Goal: Task Accomplishment & Management: Manage account settings

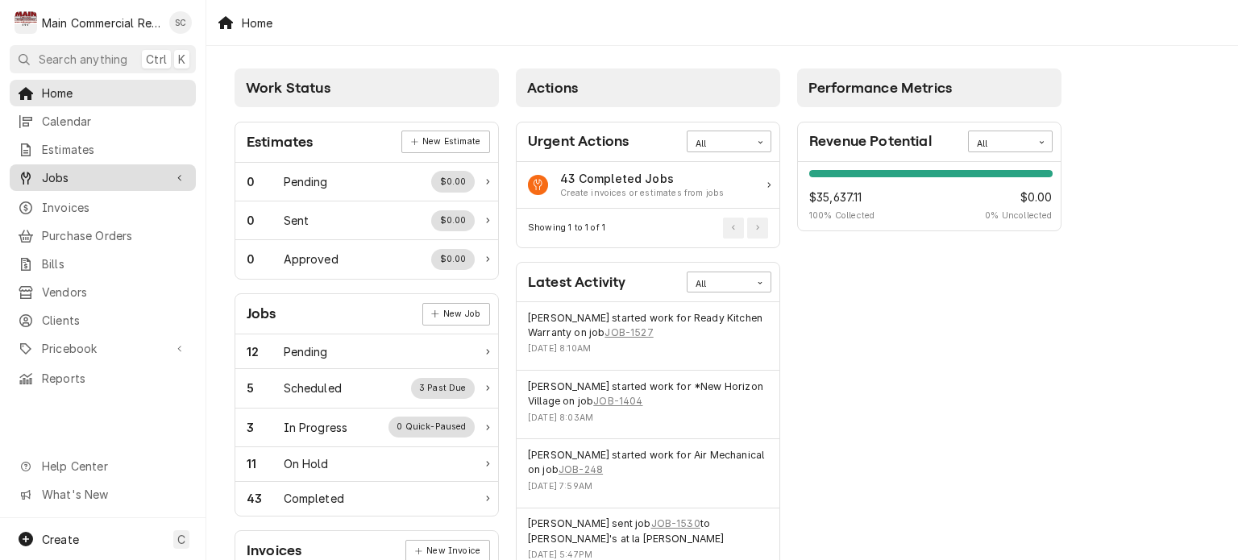
click at [102, 170] on span "Jobs" at bounding box center [103, 177] width 122 height 17
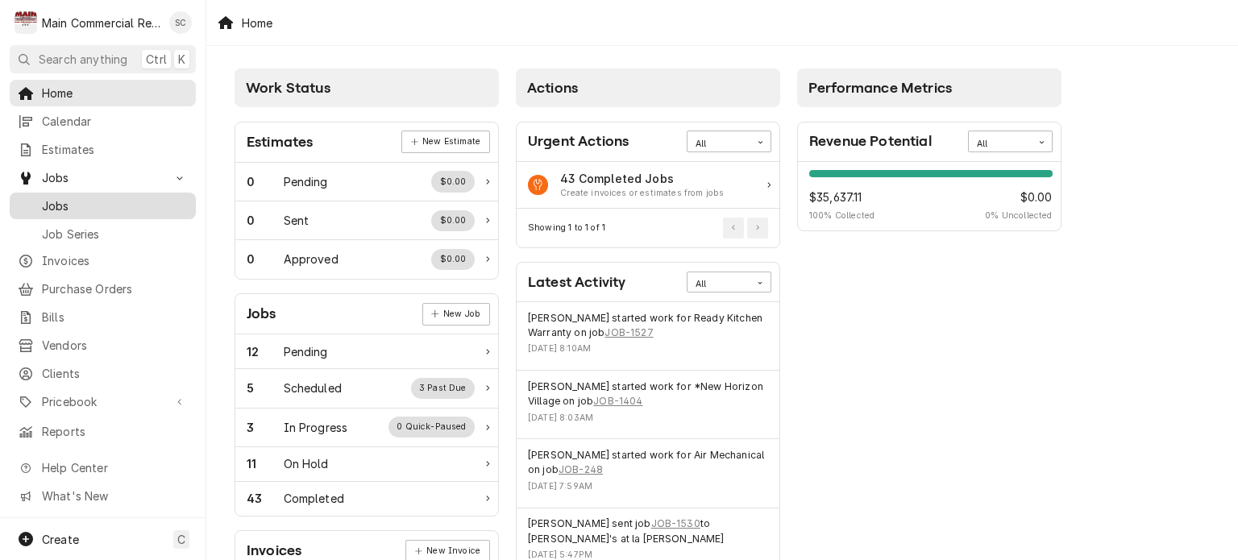
click at [108, 197] on span "Jobs" at bounding box center [115, 205] width 146 height 17
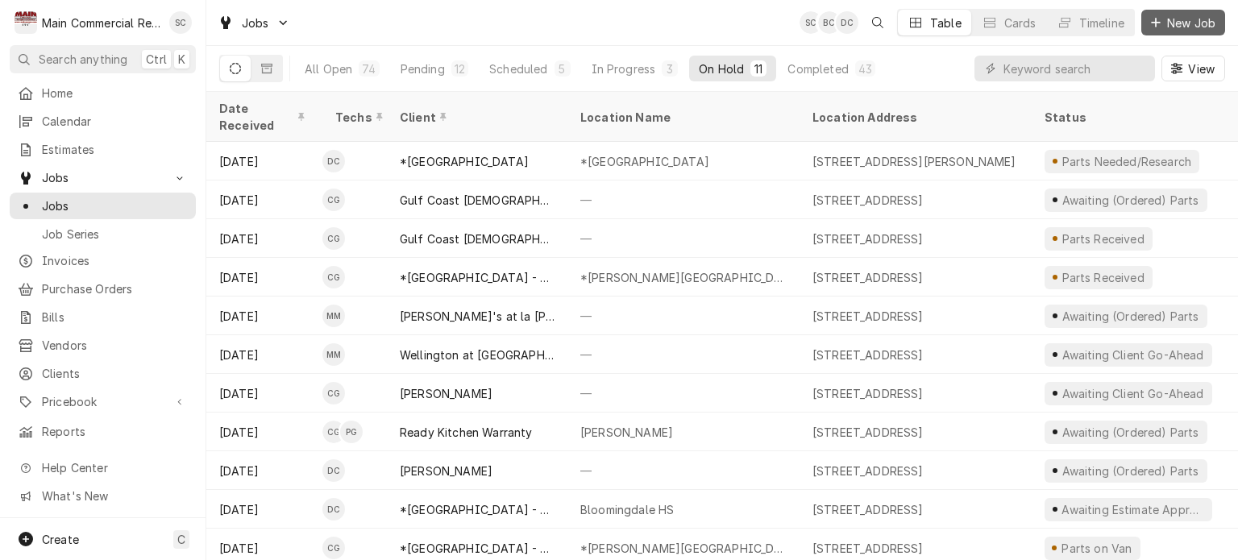
click at [1186, 24] on span "New Job" at bounding box center [1191, 23] width 55 height 17
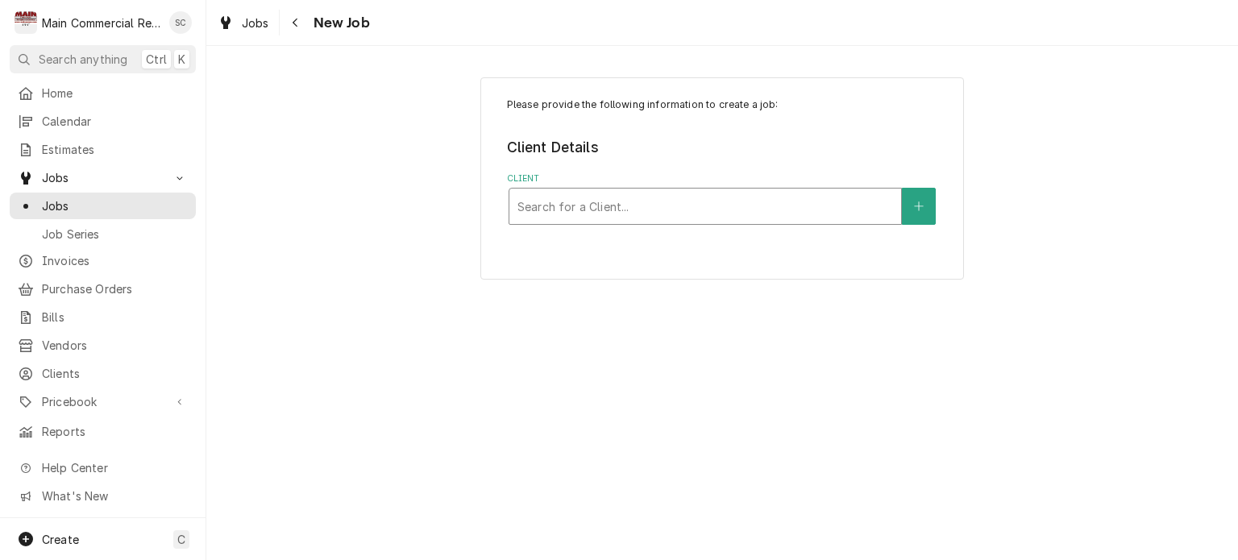
click at [853, 205] on div "Client" at bounding box center [705, 206] width 376 height 29
type input "Ben"
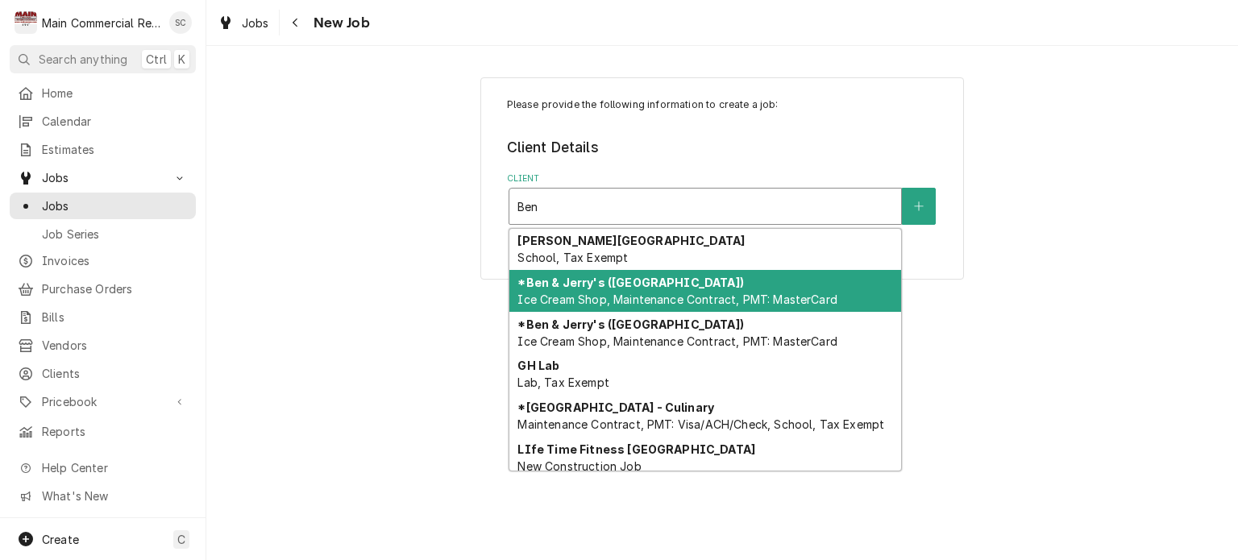
click at [648, 282] on strong "*Ben & Jerry's (Clearwater Beach)" at bounding box center [630, 283] width 226 height 14
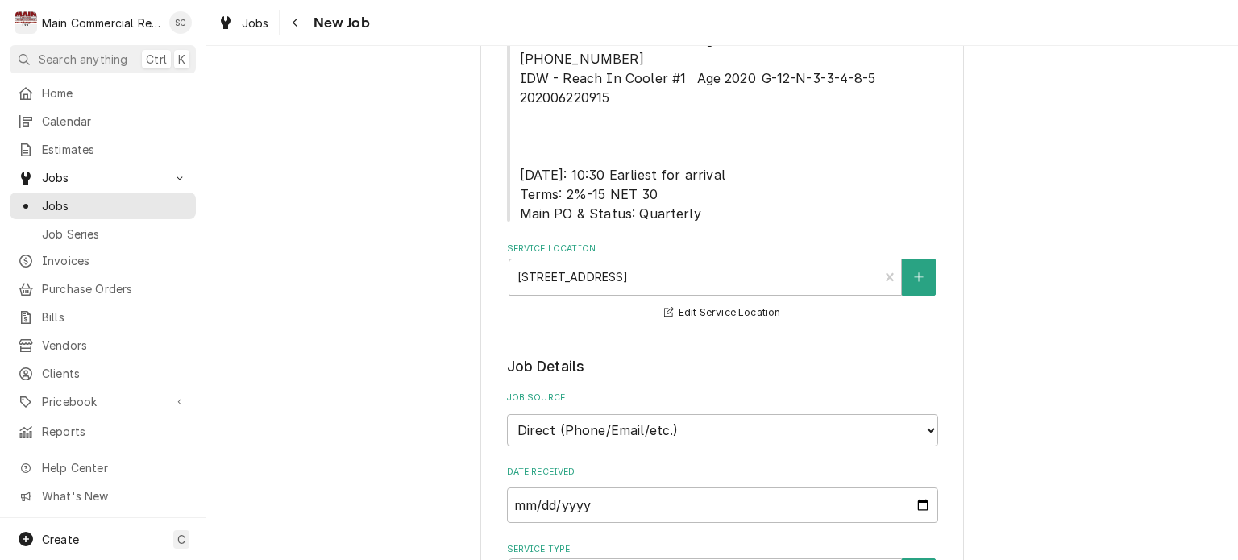
scroll to position [806, 0]
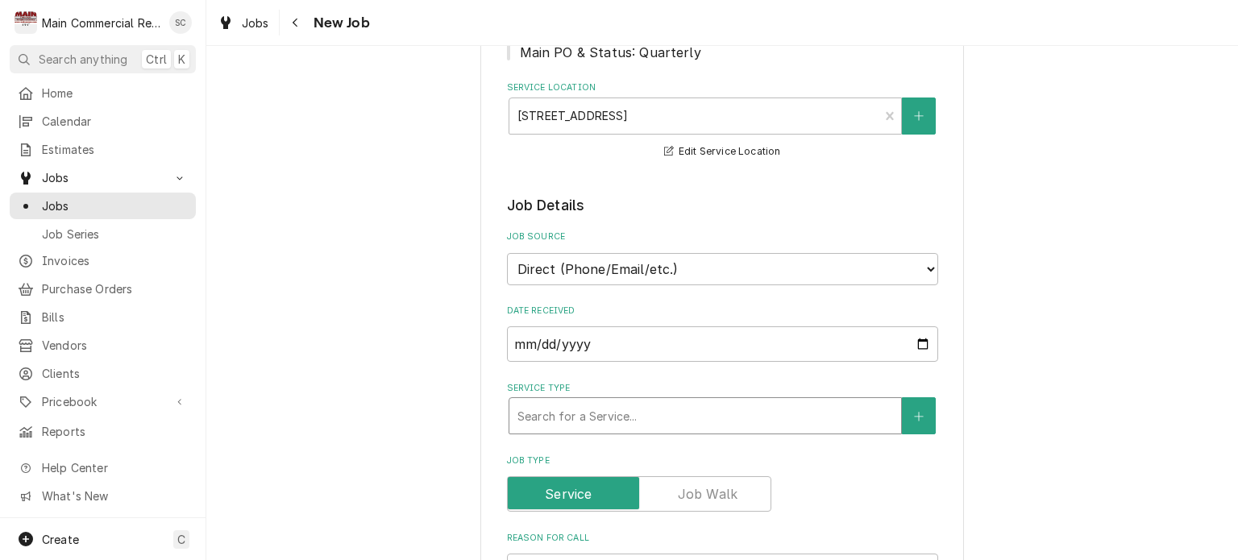
click at [598, 401] on div "Service Type" at bounding box center [705, 415] width 376 height 29
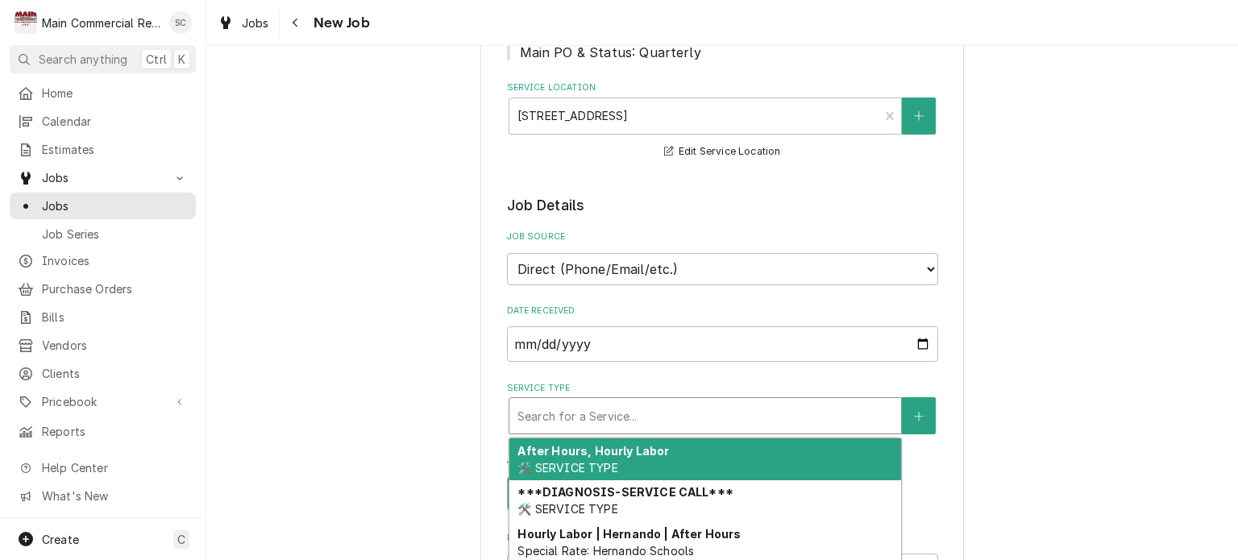
click at [598, 401] on div "Service Type" at bounding box center [705, 415] width 376 height 29
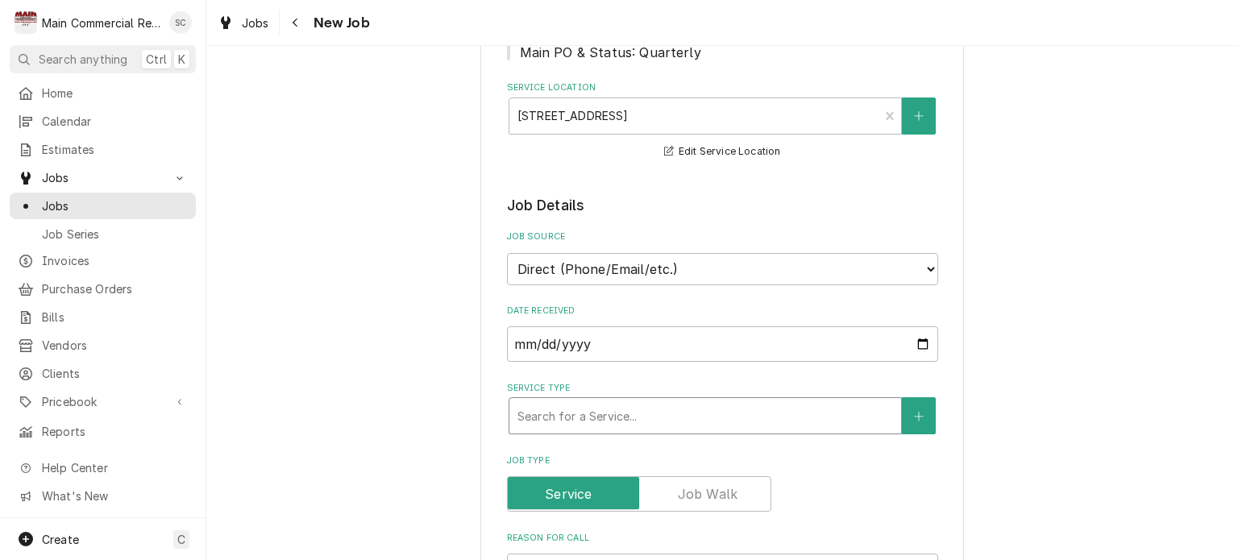
click at [598, 401] on div "Service Type" at bounding box center [705, 415] width 376 height 29
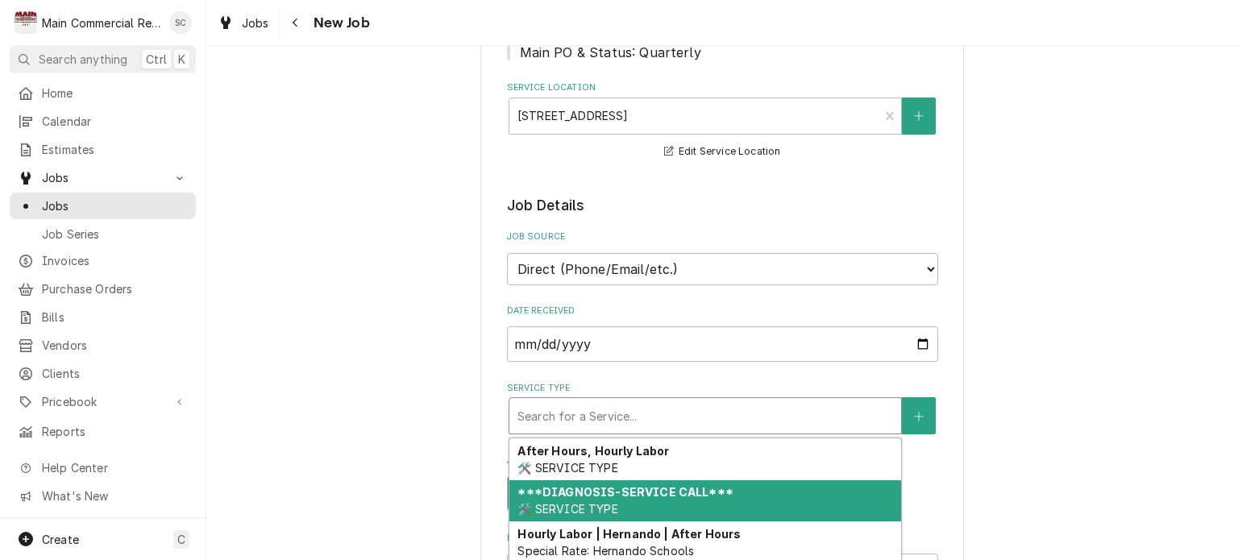
click at [592, 485] on strong "***DIAGNOSIS-SERVICE CALL***" at bounding box center [624, 492] width 215 height 14
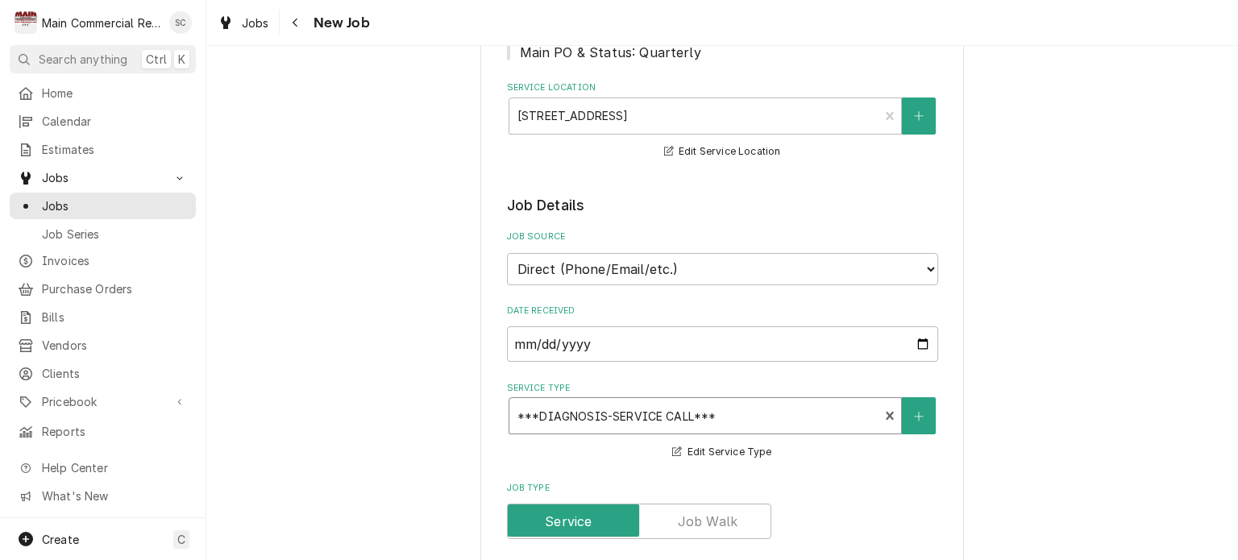
scroll to position [967, 0]
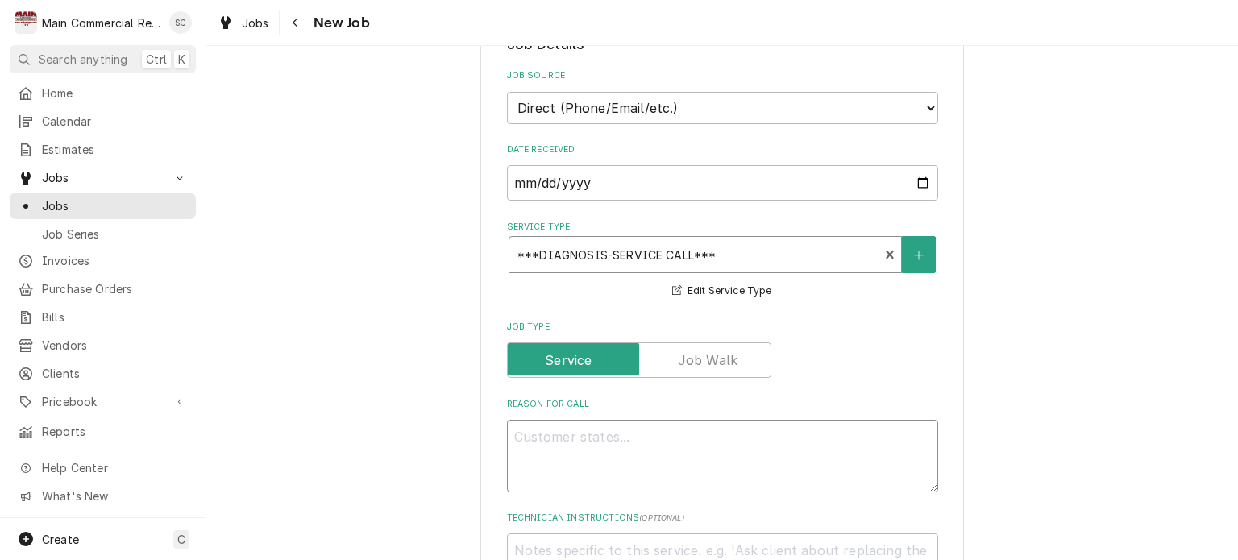
click at [596, 420] on textarea "Reason For Call" at bounding box center [722, 456] width 431 height 73
type textarea "x"
type textarea "F"
type textarea "x"
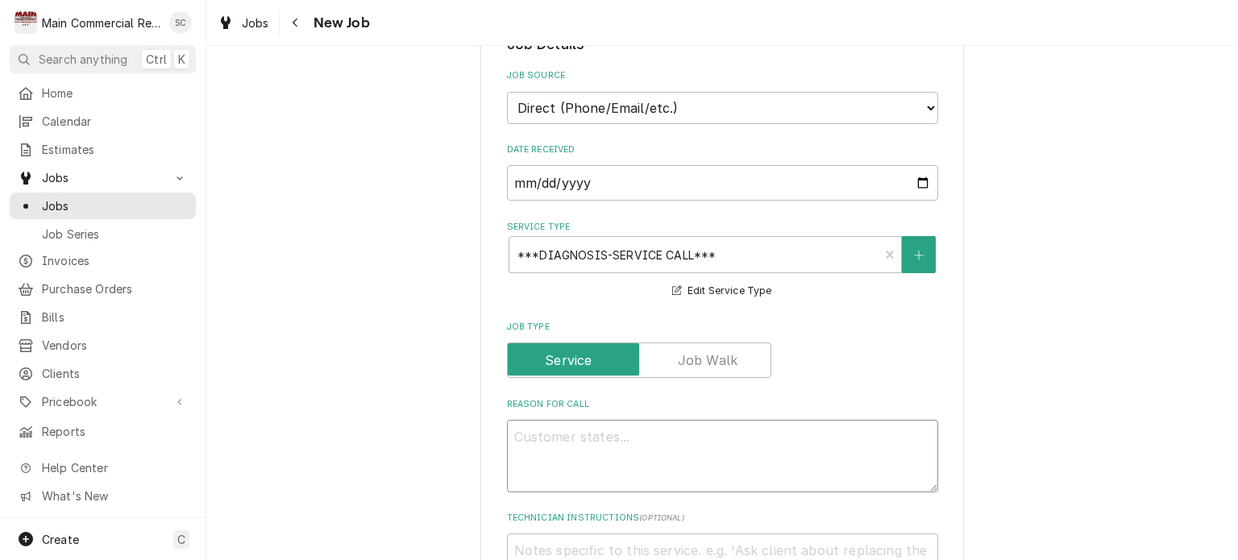
type textarea "W"
type textarea "x"
type textarea "WI"
type textarea "x"
type textarea "WIF"
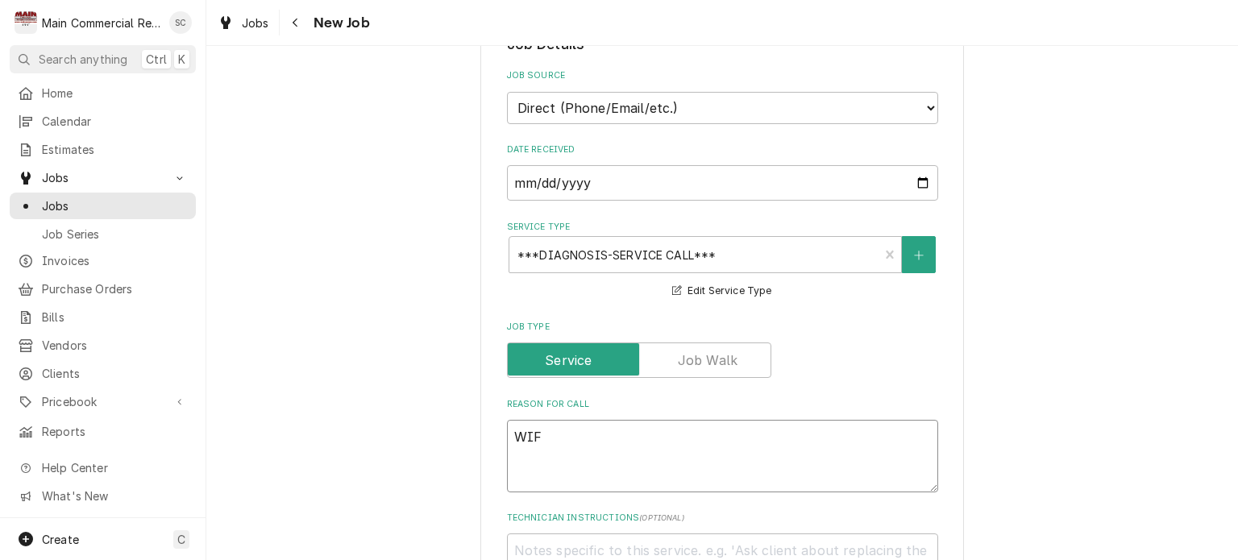
type textarea "x"
type textarea "WIF"
type textarea "x"
type textarea "WIF i"
type textarea "x"
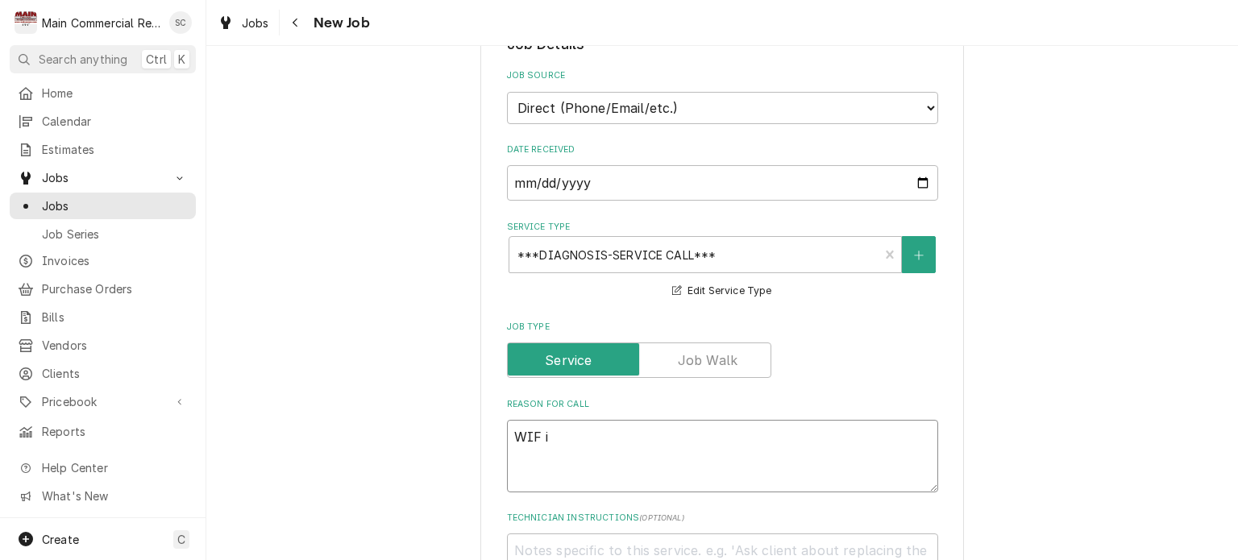
type textarea "WIF is"
type textarea "x"
type textarea "WIF is"
type textarea "x"
type textarea "WIF is d"
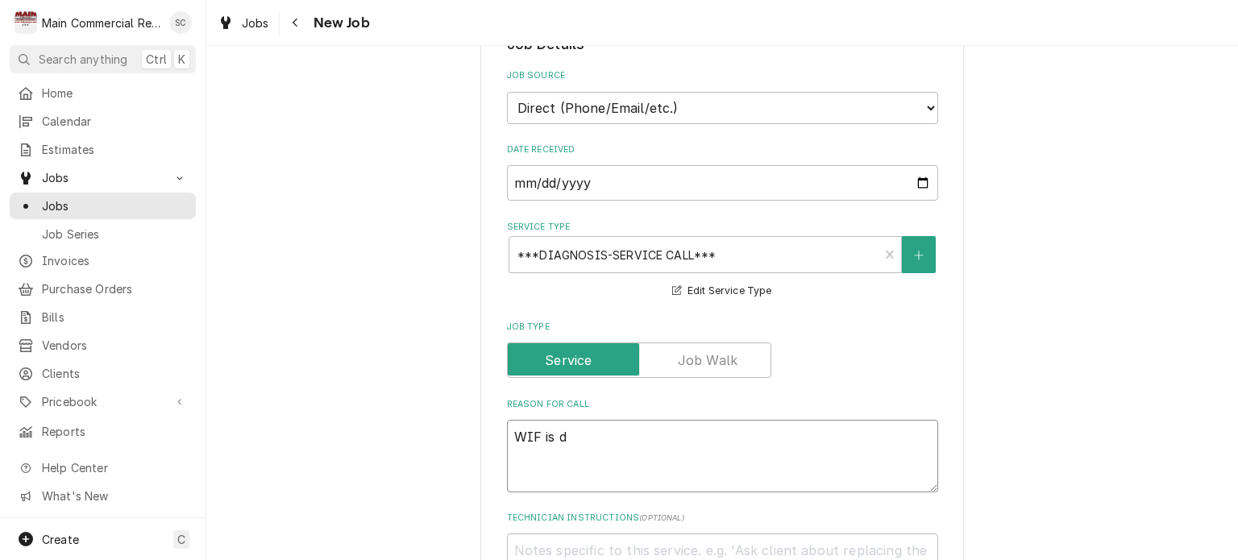
type textarea "x"
type textarea "WIF is do"
type textarea "x"
type textarea "WIF is dow"
type textarea "x"
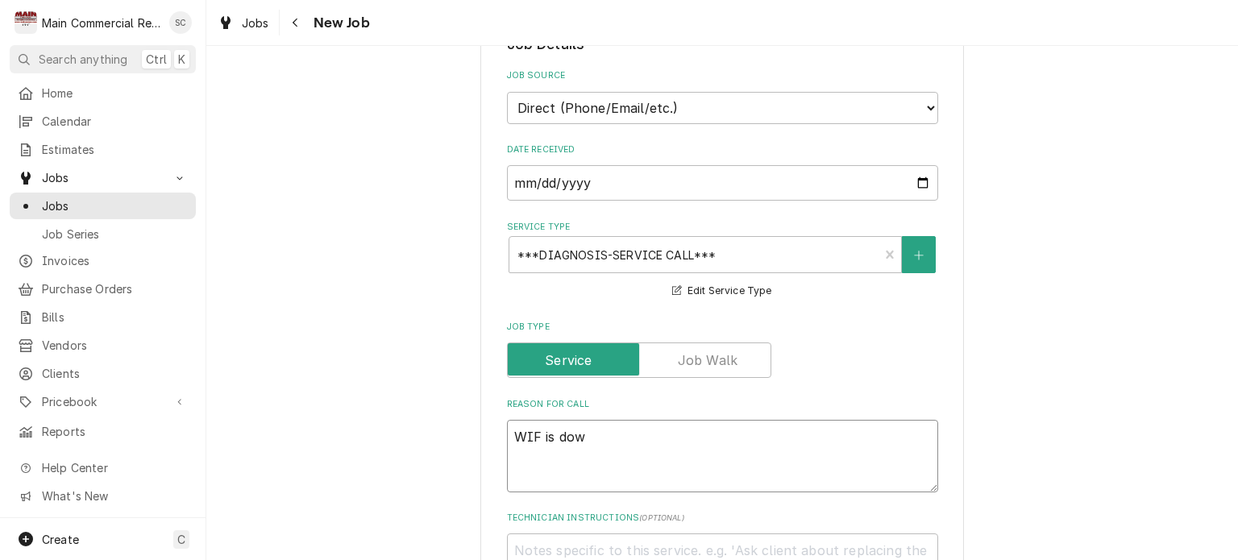
type textarea "WIF is down"
type textarea "x"
type textarea "WIF is down,"
type textarea "x"
type textarea "WIF is down,"
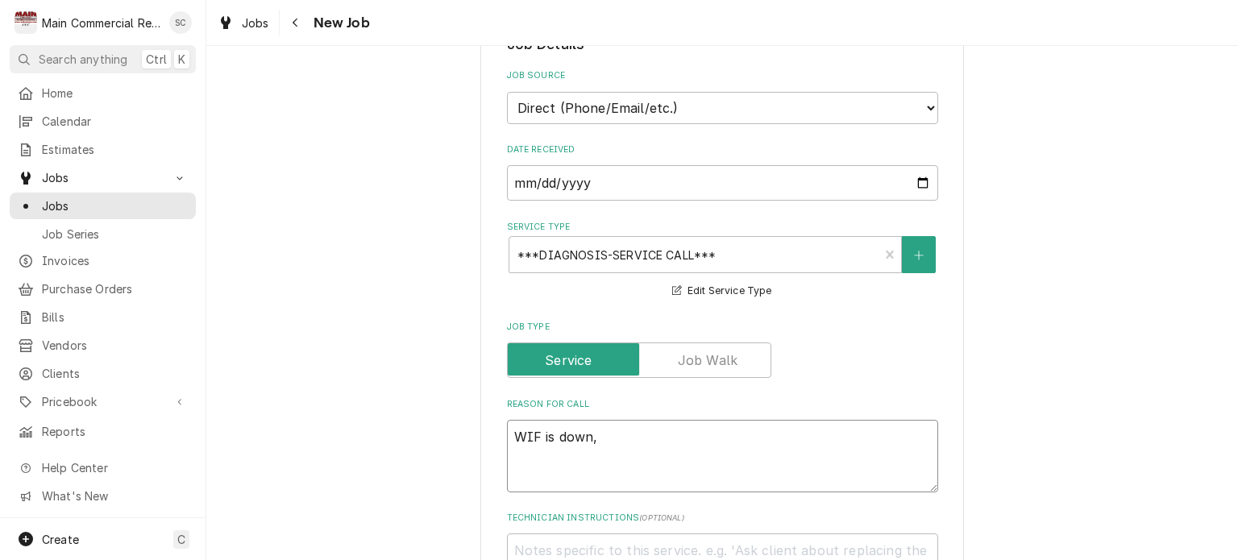
type textarea "x"
type textarea "WIF is down, I"
type textarea "x"
type textarea "WIF is down, Ic"
type textarea "x"
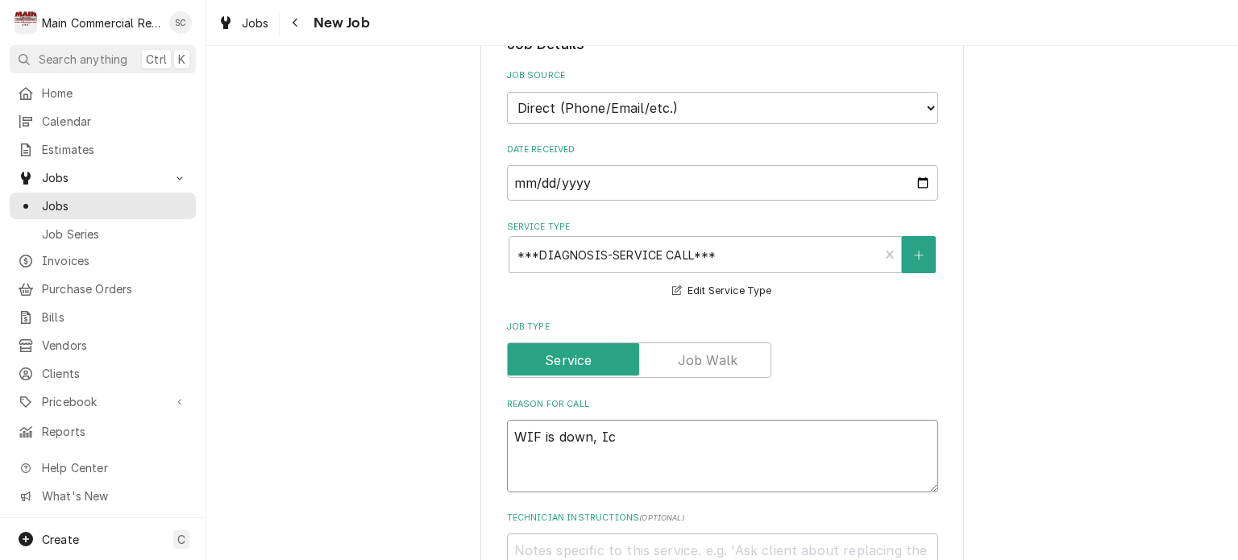
type textarea "WIF is down, Ice"
type textarea "x"
type textarea "WIF is down, Ice"
type textarea "x"
type textarea "WIF is down, Ice C"
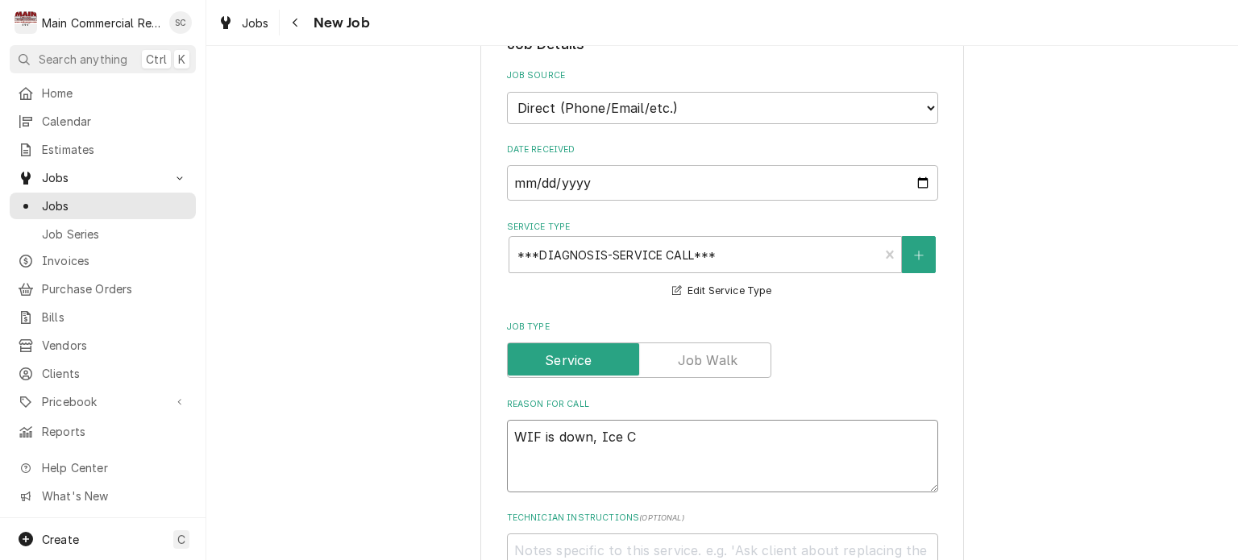
type textarea "x"
type textarea "WIF is down, Ice Cr"
type textarea "x"
type textarea "WIF is down, Ice Cre"
type textarea "x"
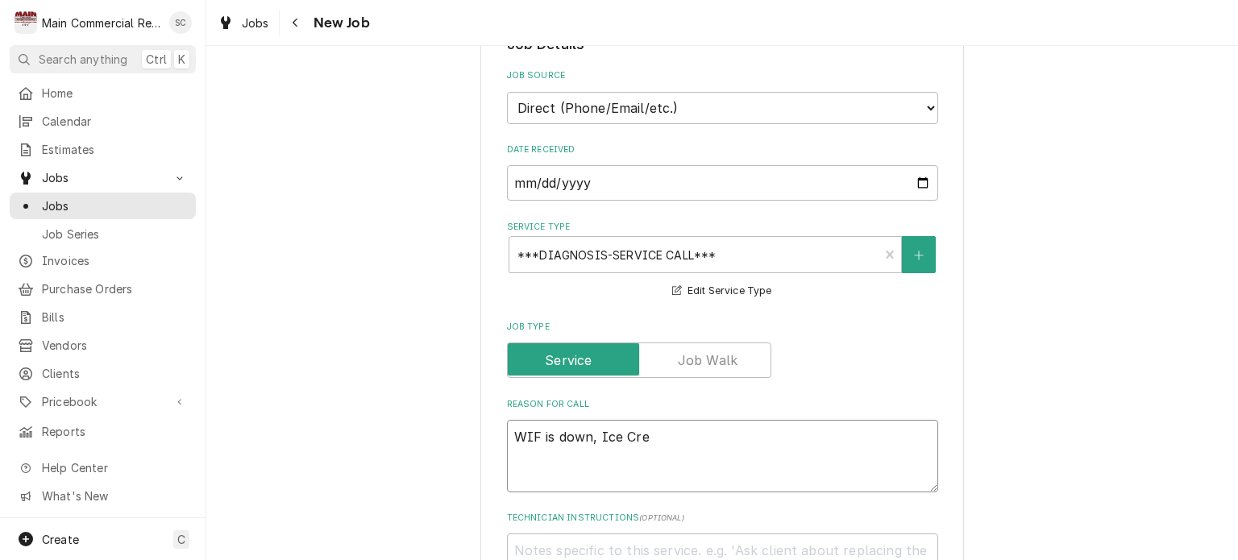
type textarea "WIF is down, Ice Crea"
type textarea "x"
type textarea "WIF is down, Ice Cream"
type textarea "x"
type textarea "WIF is down, Ice Cream"
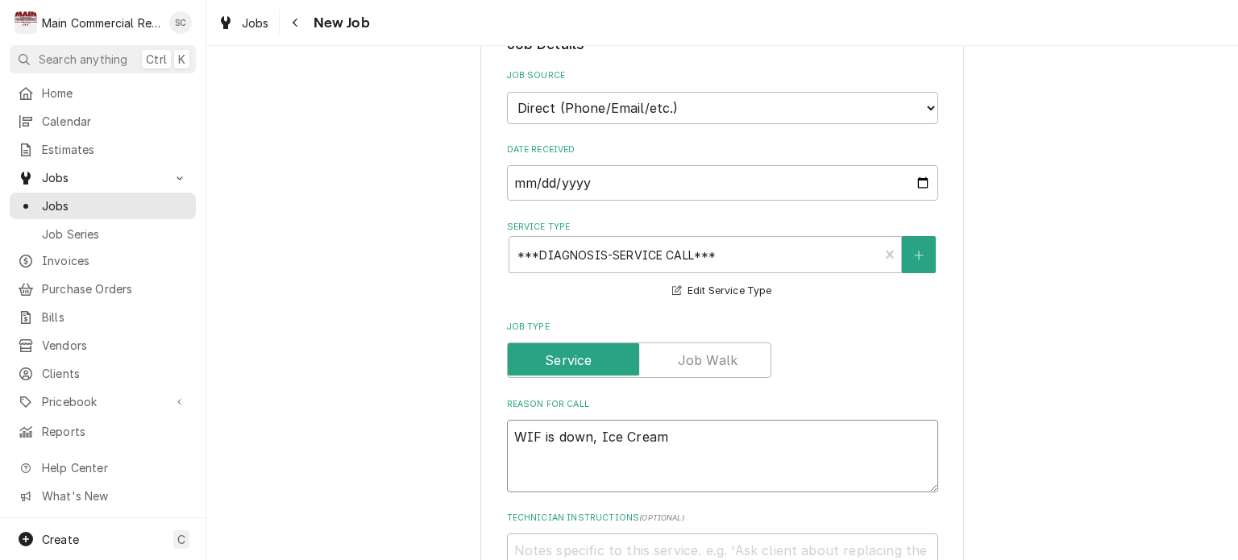
type textarea "x"
type textarea "WIF is down, Ice Cream i"
type textarea "x"
type textarea "WIF is down, Ice Cream is"
type textarea "x"
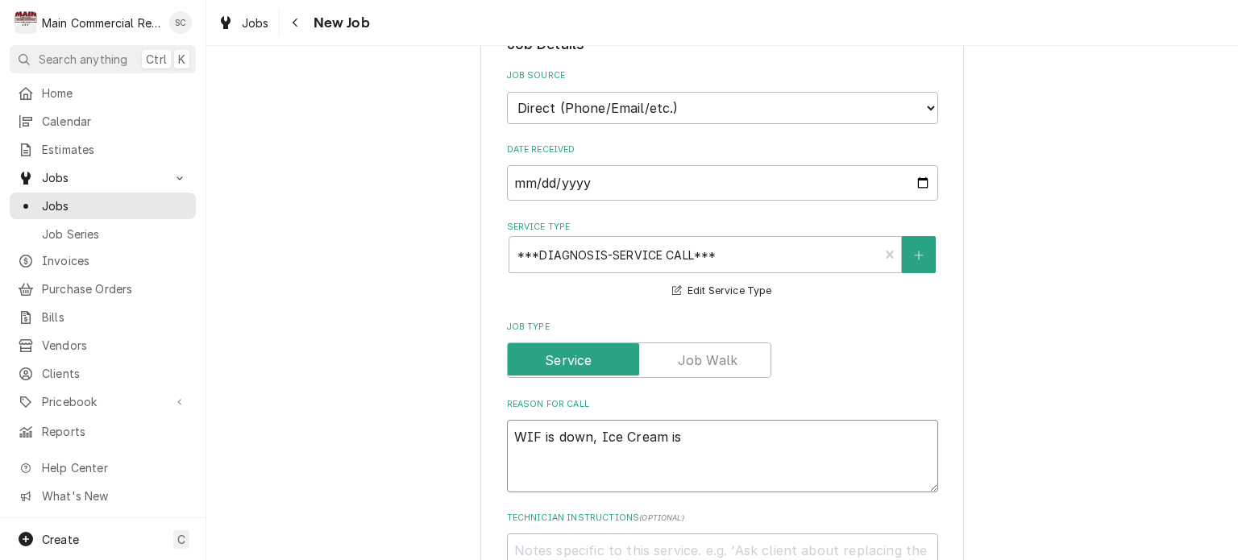
type textarea "WIF is down, Ice Cream is"
type textarea "x"
type textarea "WIF is down, Ice Cream is m"
type textarea "x"
type textarea "WIF is down, Ice Cream is me"
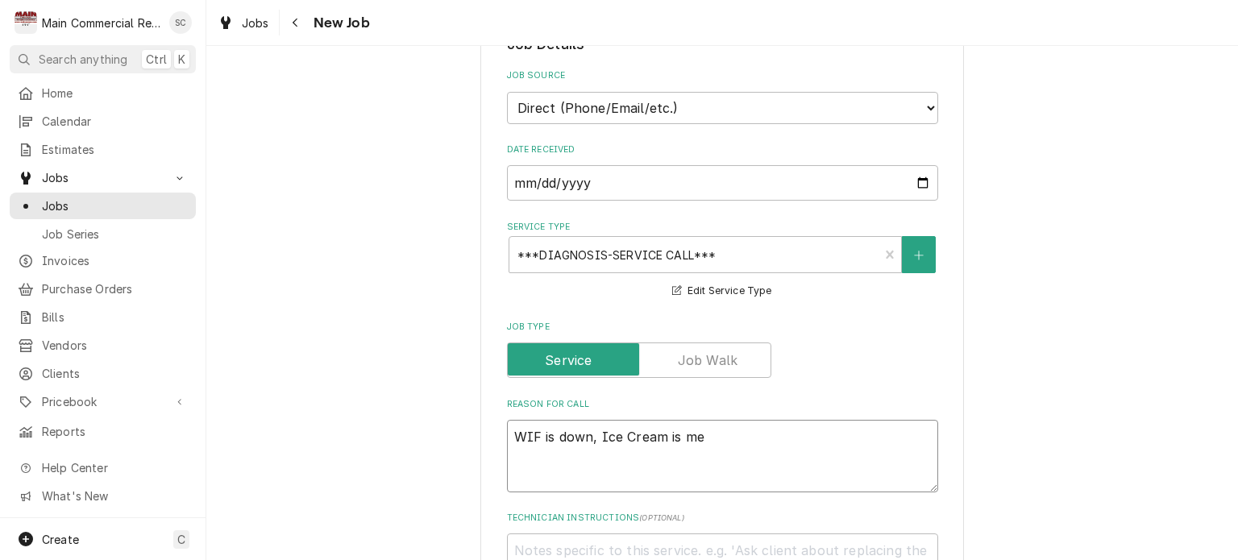
type textarea "x"
type textarea "WIF is down, Ice Cream is mel"
type textarea "x"
type textarea "WIF is down, Ice Cream is melt"
type textarea "x"
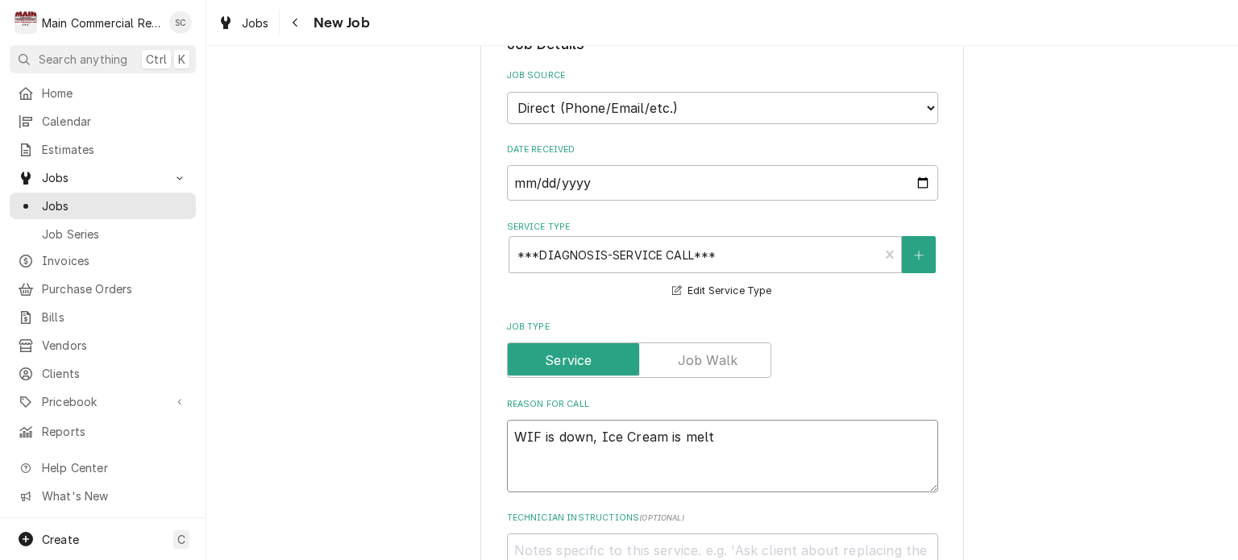
type textarea "WIF is down, Ice Cream is melti"
type textarea "x"
type textarea "WIF is down, Ice Cream is meltin"
type textarea "x"
type textarea "WIF is down, Ice Cream is melting"
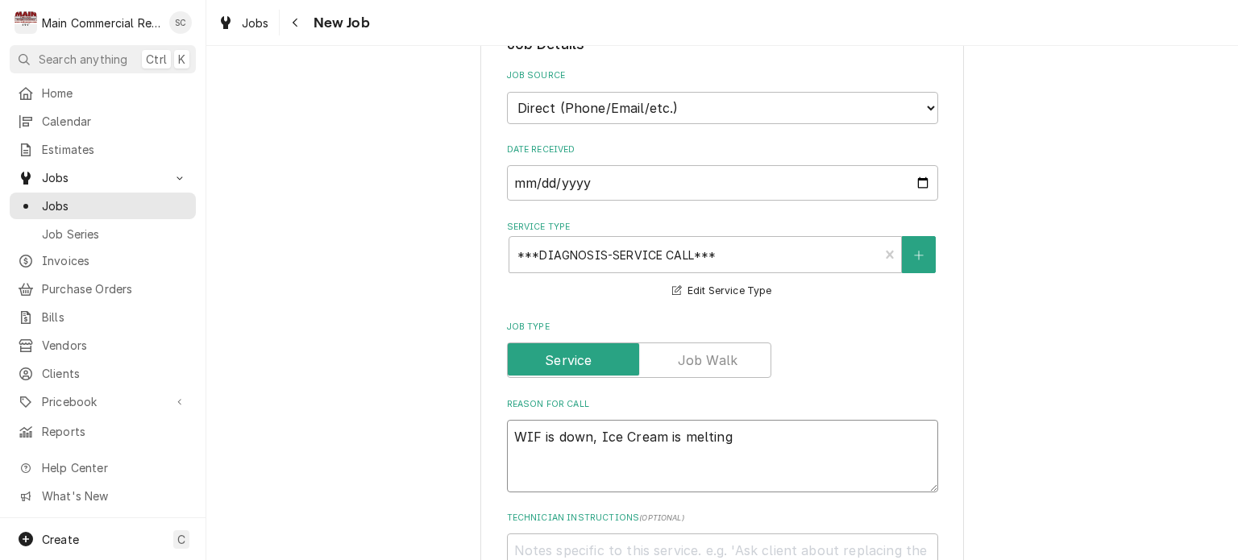
type textarea "x"
type textarea "WIF is down, Ice Cream is melting"
type textarea "x"
type textarea "WIF is down, Ice Cream is melting"
type textarea "x"
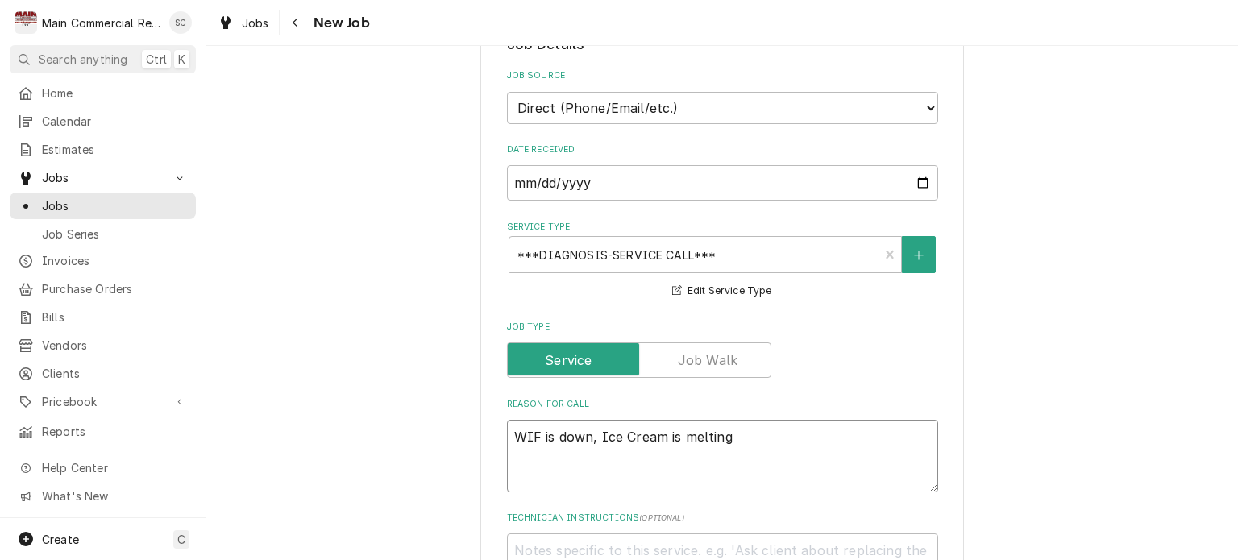
type textarea "WIF is down, Ice Cream is melting P"
type textarea "x"
type textarea "WIF is down, Ice Cream is melting Pe"
type textarea "x"
type textarea "WIF is down, Ice Cream is melting Per"
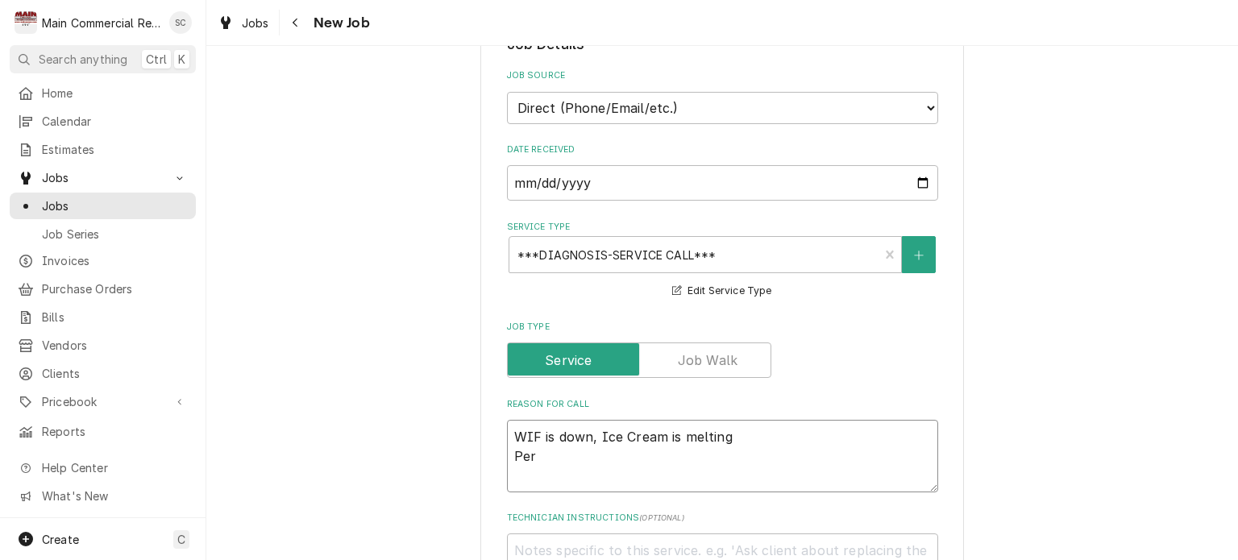
type textarea "x"
type textarea "WIF is down, Ice Cream is melting Per"
type textarea "x"
type textarea "WIF is down, Ice Cream is melting Per S"
type textarea "x"
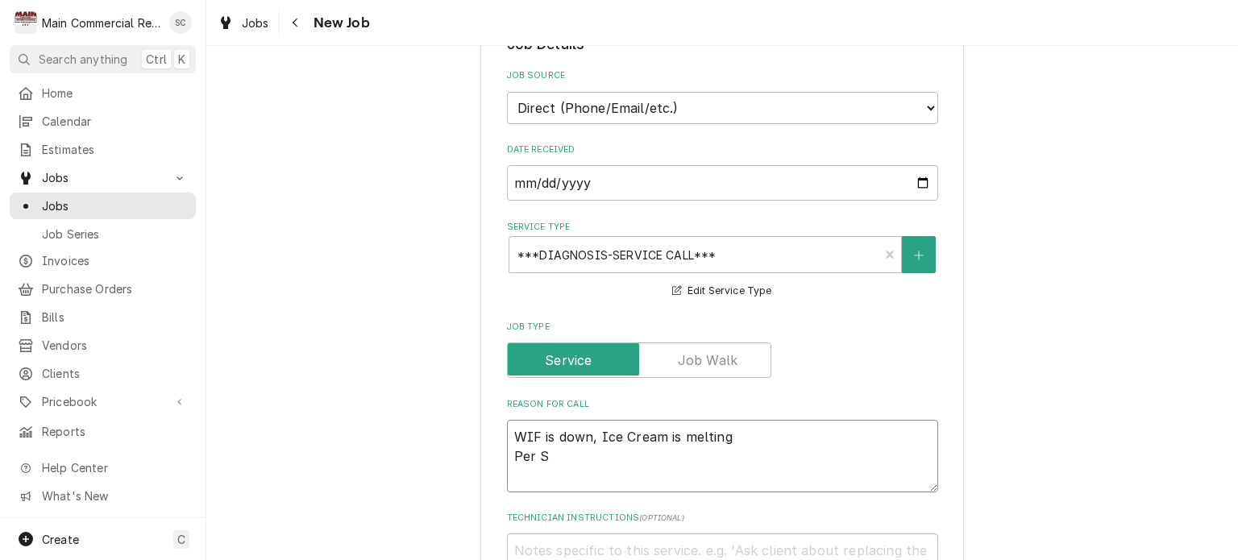
type textarea "WIF is down, Ice Cream is melting Per Sa"
type textarea "x"
type textarea "WIF is down, Ice Cream is melting Per Sau"
type textarea "x"
type textarea "WIF is down, Ice Cream is melting Per Saul"
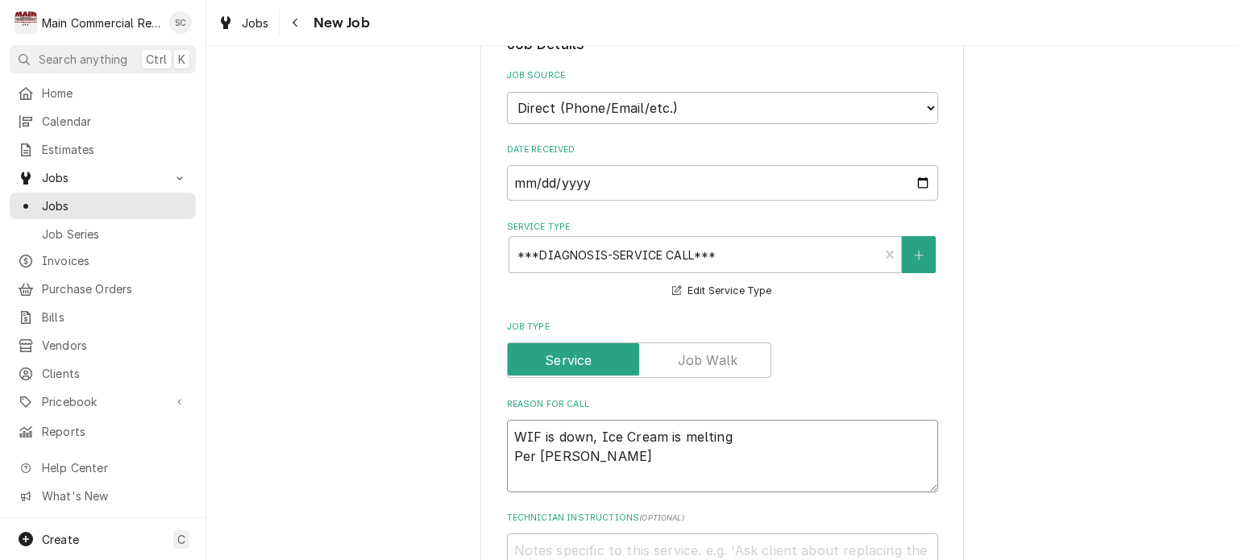
type textarea "x"
type textarea "WIF is down, Ice Cream is melting Per Saul"
type textarea "x"
type textarea "WIF is down, Ice Cream is melting Per Saul 5"
type textarea "x"
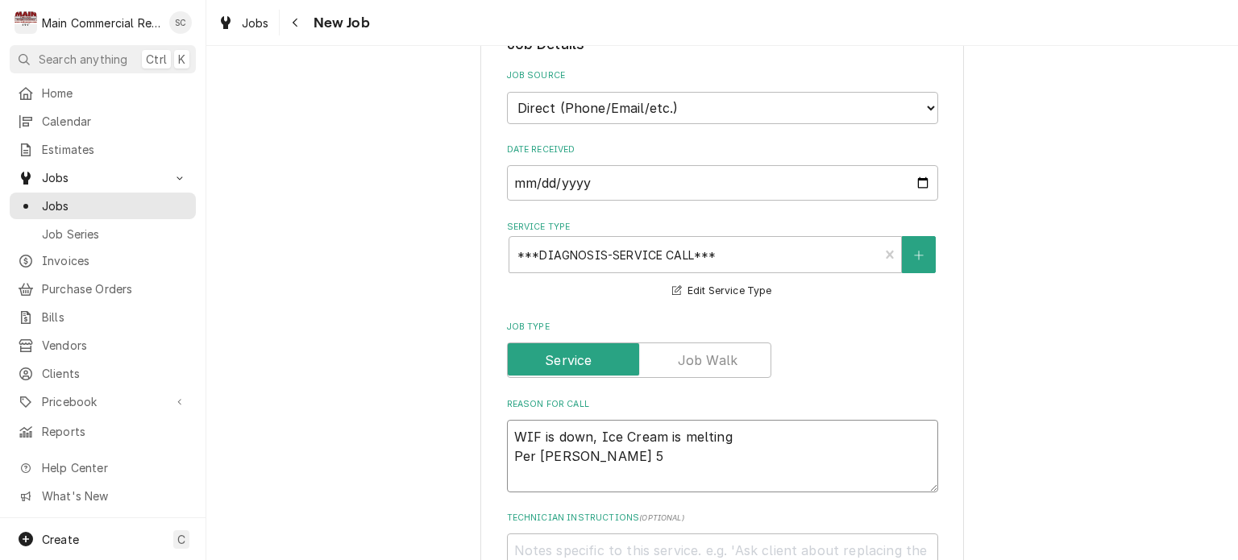
type textarea "WIF is down, Ice Cream is melting Per Saul 58"
type textarea "x"
type textarea "WIF is down, Ice Cream is melting Per Saul 585"
type textarea "x"
type textarea "WIF is down, Ice Cream is melting Per Saul 585-"
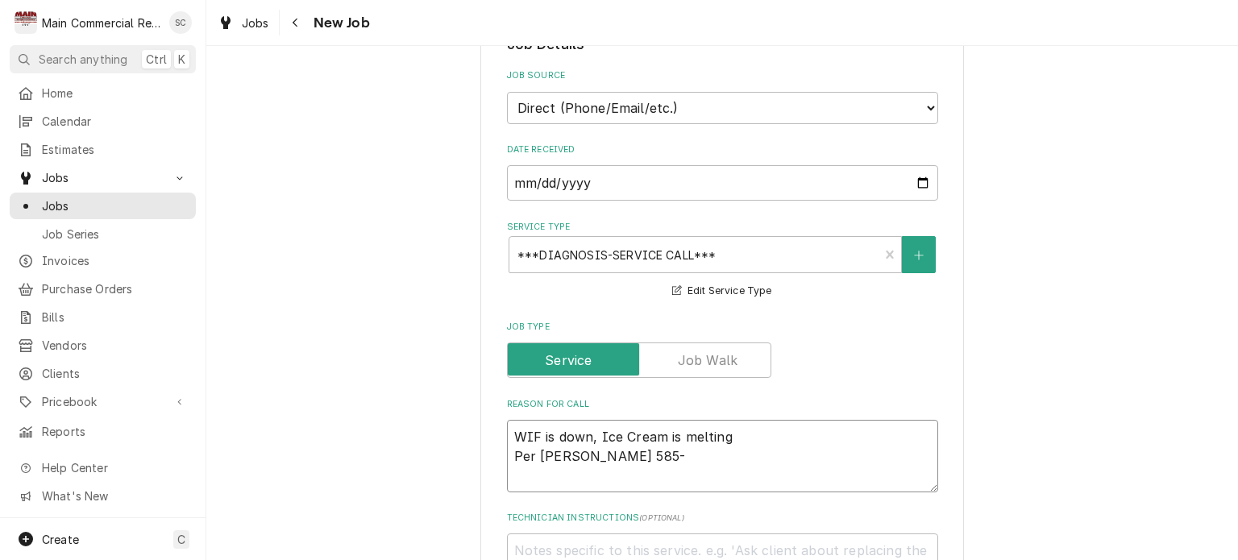
type textarea "x"
type textarea "WIF is down, Ice Cream is melting Per Saul 585-3"
type textarea "x"
type textarea "WIF is down, Ice Cream is melting Per Saul 585-35"
type textarea "x"
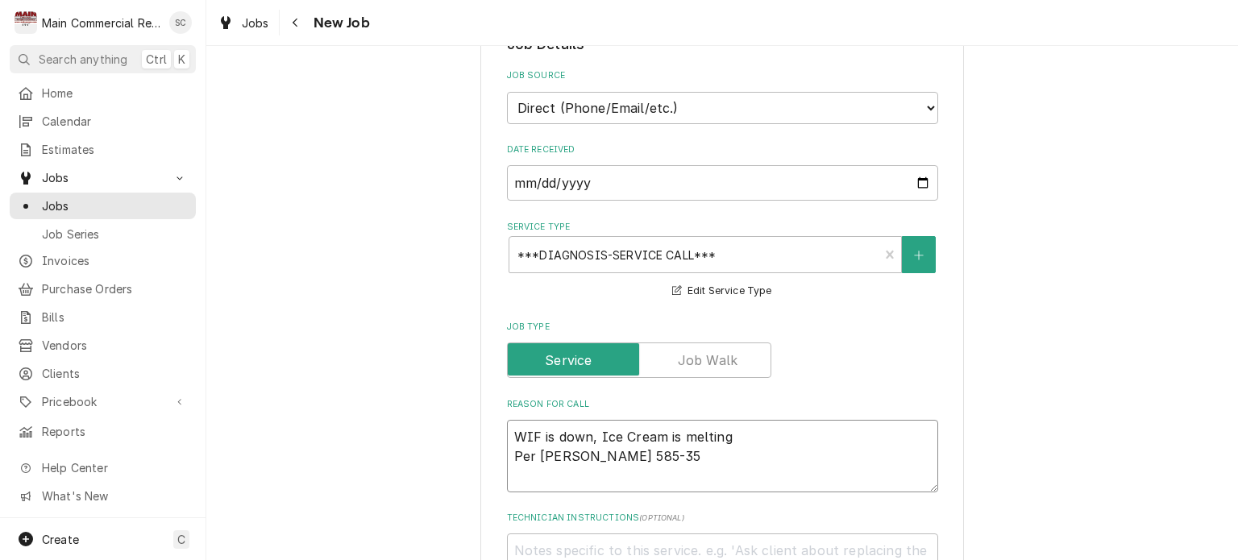
type textarea "WIF is down, Ice Cream is melting Per Saul 585-354"
type textarea "x"
type textarea "WIF is down, Ice Cream is melting Per Saul 585-354-"
type textarea "x"
type textarea "WIF is down, Ice Cream is melting Per Saul 585-354-2"
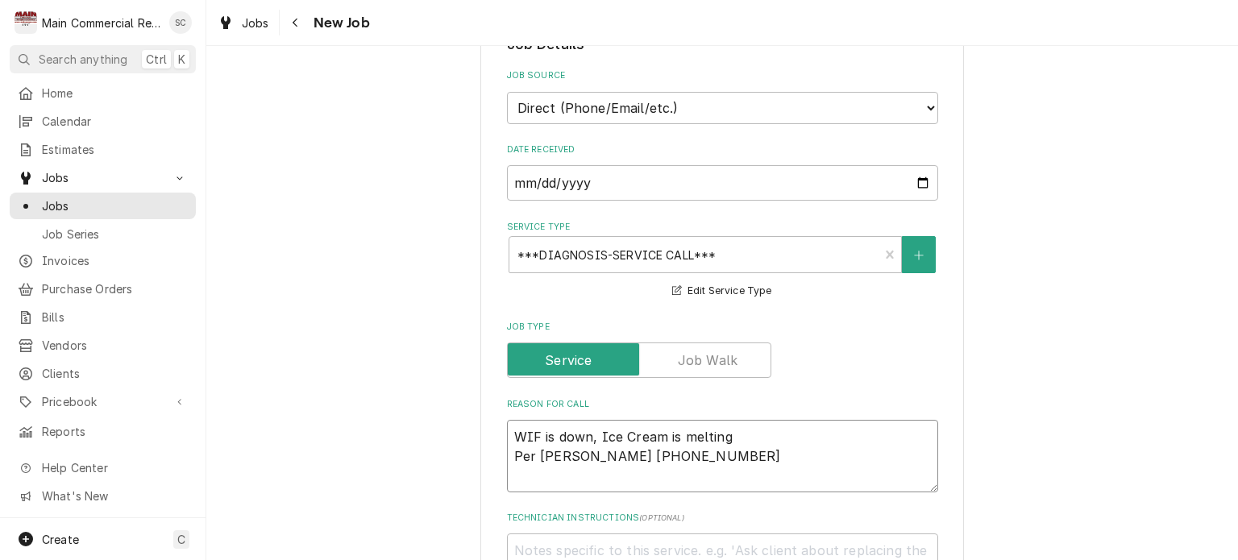
type textarea "x"
type textarea "WIF is down, Ice Cream is melting Per Saul 585-354-27"
type textarea "x"
type textarea "WIF is down, Ice Cream is melting Per Saul 585-354-275"
type textarea "x"
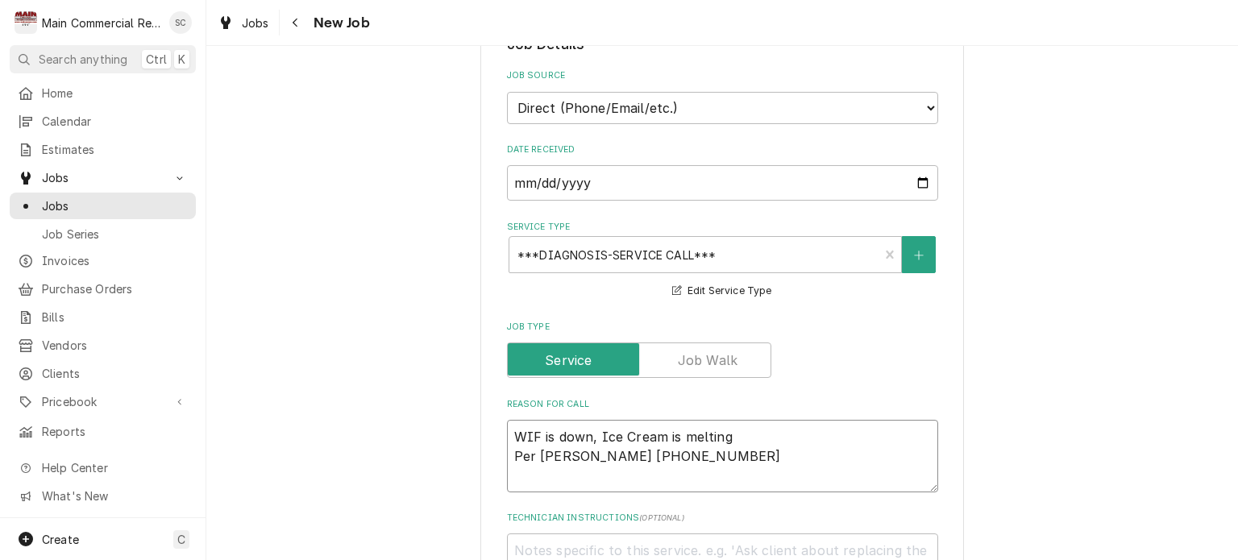
type textarea "WIF is down, Ice Cream is melting Per Saul 585-354-2750"
type textarea "x"
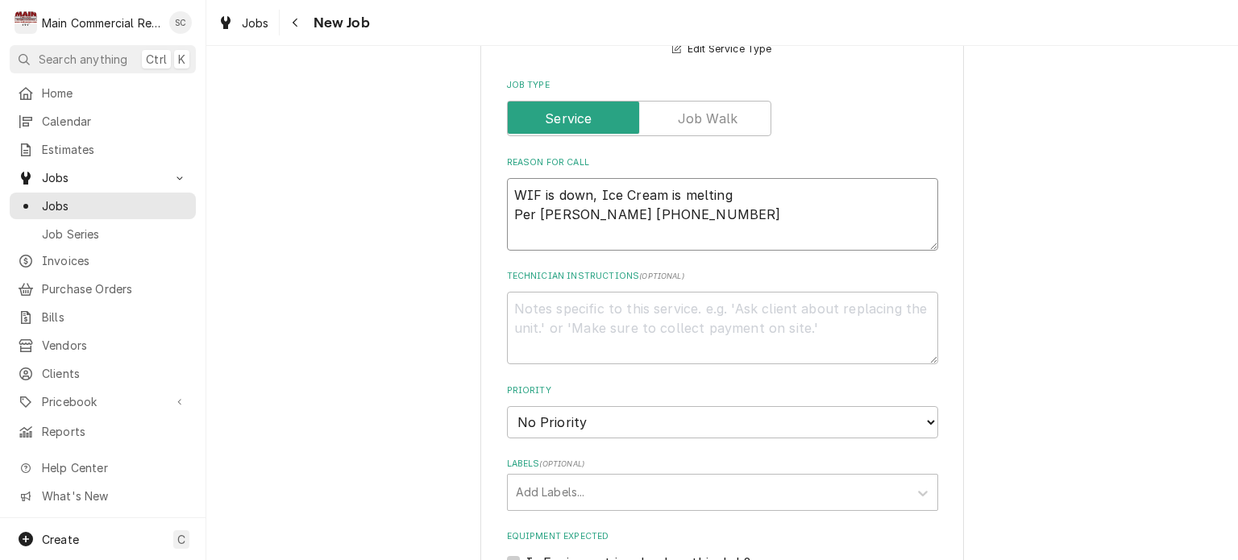
type textarea "WIF is down, Ice Cream is melting Per Saul 585-354-2750"
click at [568, 406] on select "No Priority Urgent High Medium Low" at bounding box center [722, 422] width 431 height 32
select select "1"
click at [507, 406] on select "No Priority Urgent High Medium Low" at bounding box center [722, 422] width 431 height 32
type textarea "x"
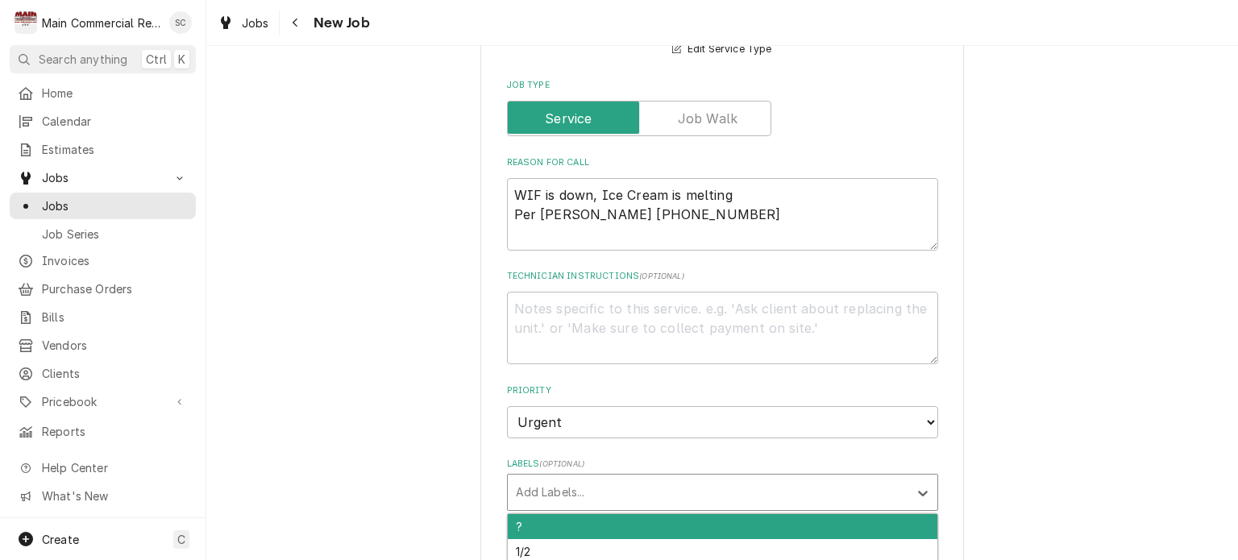
click at [573, 478] on div "Labels" at bounding box center [708, 492] width 384 height 29
type input "WIf"
click at [558, 514] on div "WIF" at bounding box center [723, 526] width 430 height 25
type textarea "x"
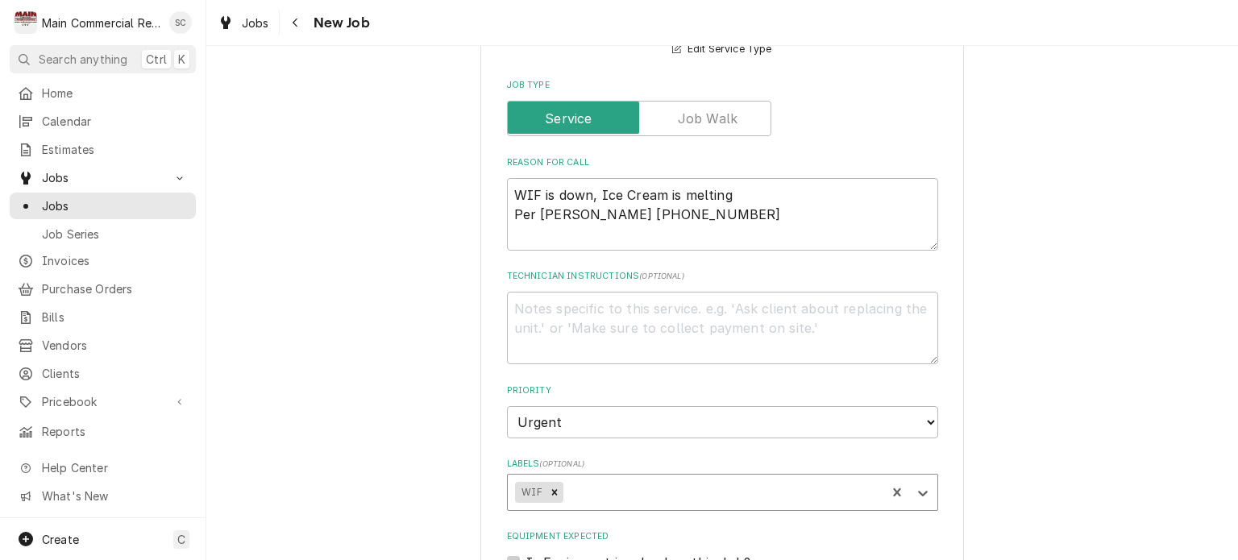
scroll to position [1451, 0]
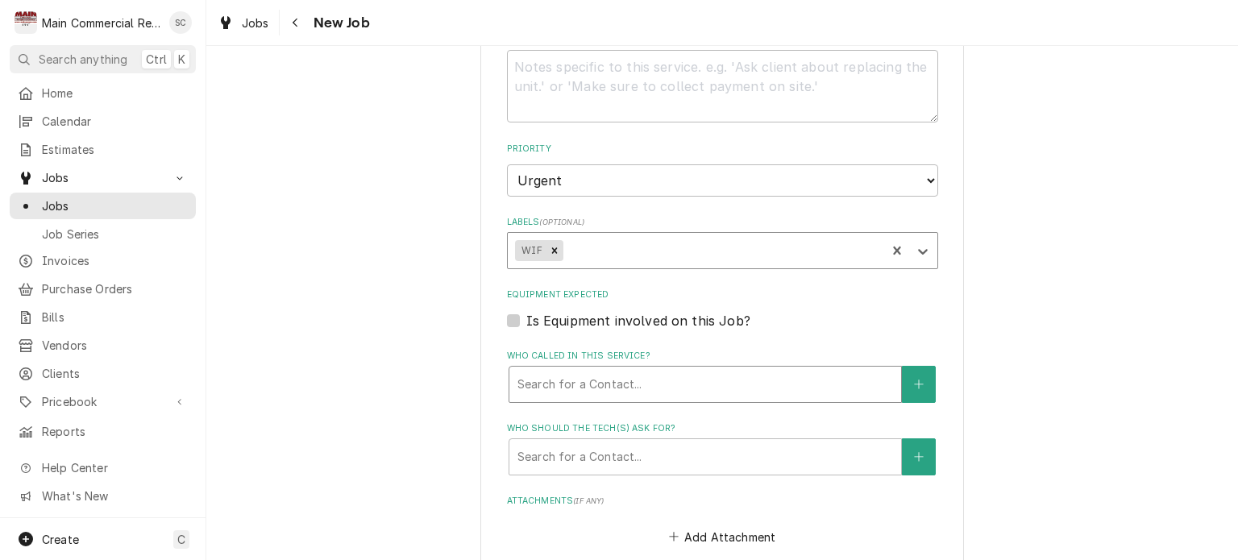
click at [561, 370] on div "Who called in this service?" at bounding box center [705, 384] width 376 height 29
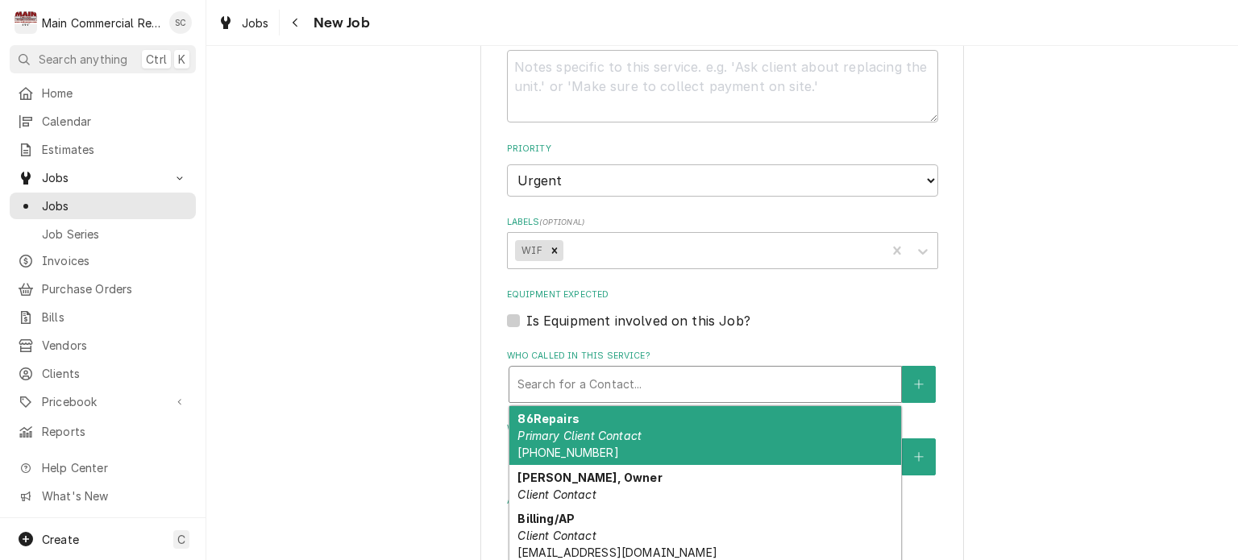
scroll to position [77, 0]
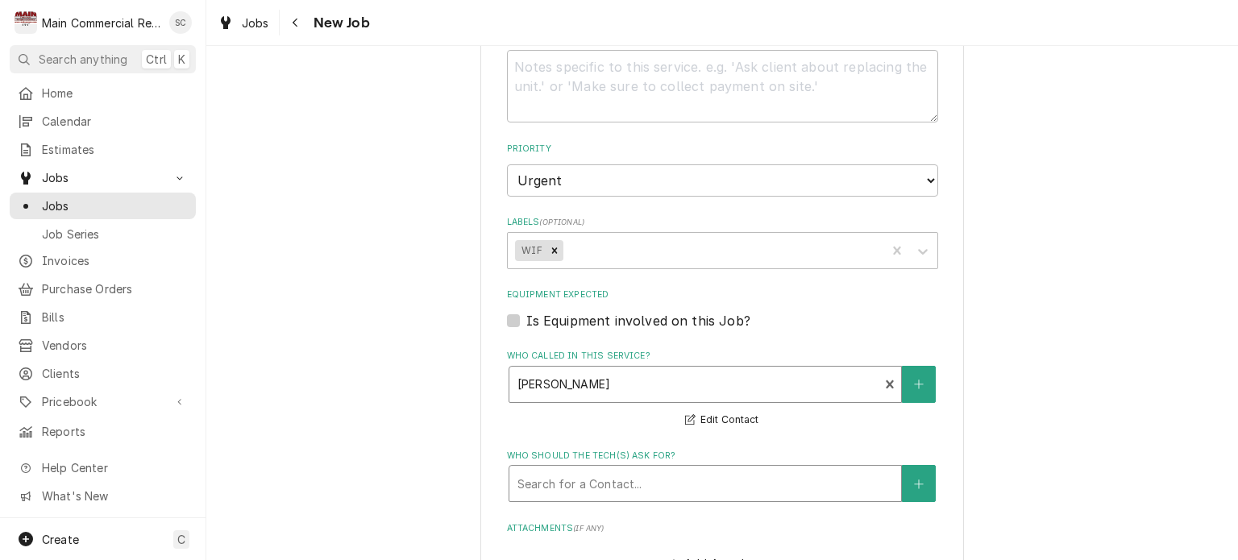
click at [587, 469] on div "Who should the tech(s) ask for?" at bounding box center [705, 483] width 376 height 29
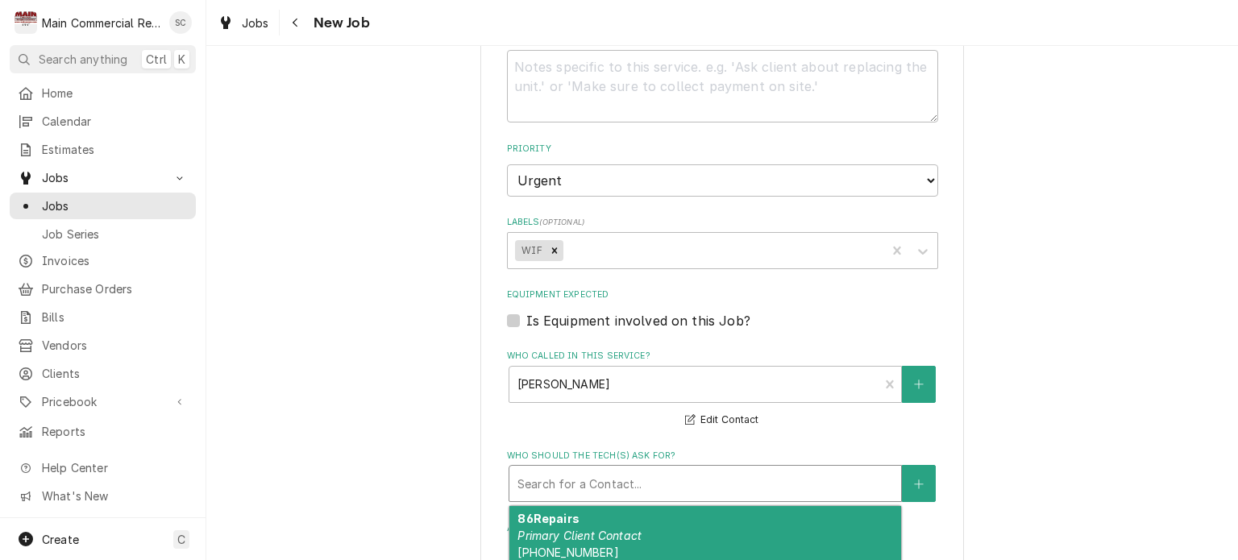
scroll to position [177, 0]
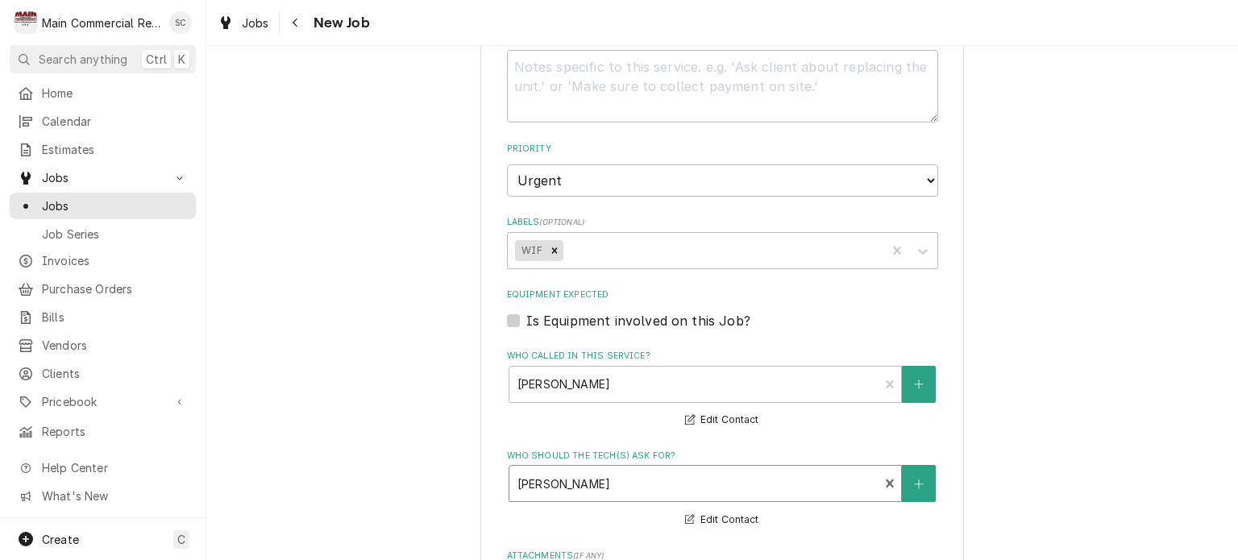
scroll to position [1692, 0]
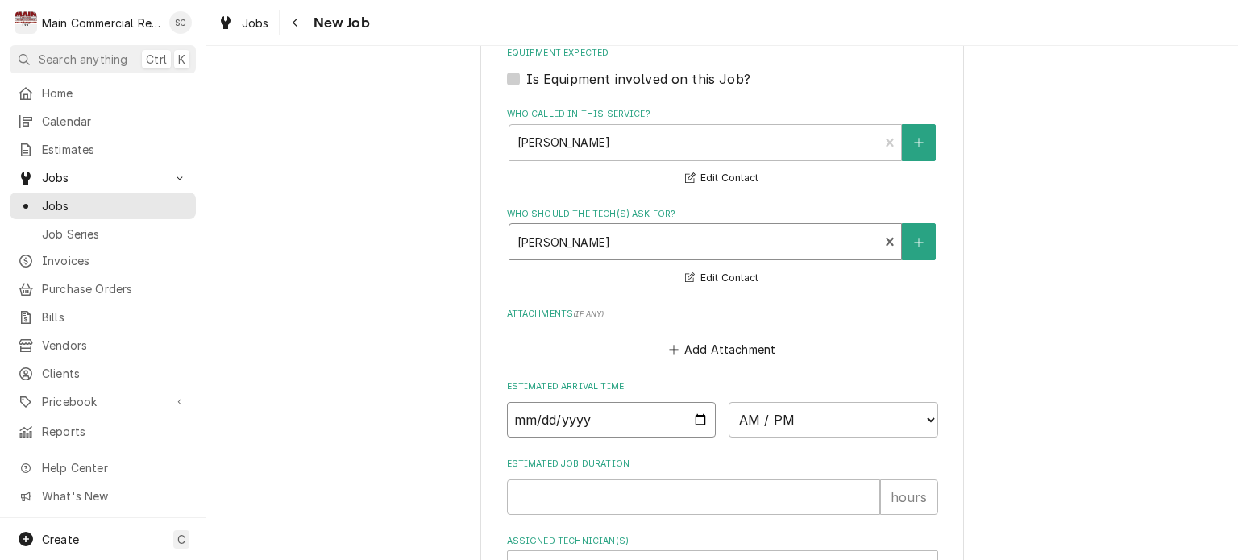
click at [695, 402] on input "Date" at bounding box center [612, 419] width 210 height 35
type textarea "x"
type input "2025-10-07"
type textarea "x"
click at [750, 402] on select "AM / PM 6:00 AM 6:15 AM 6:30 AM 6:45 AM 7:00 AM 7:15 AM 7:30 AM 7:45 AM 8:00 AM…" at bounding box center [834, 419] width 210 height 35
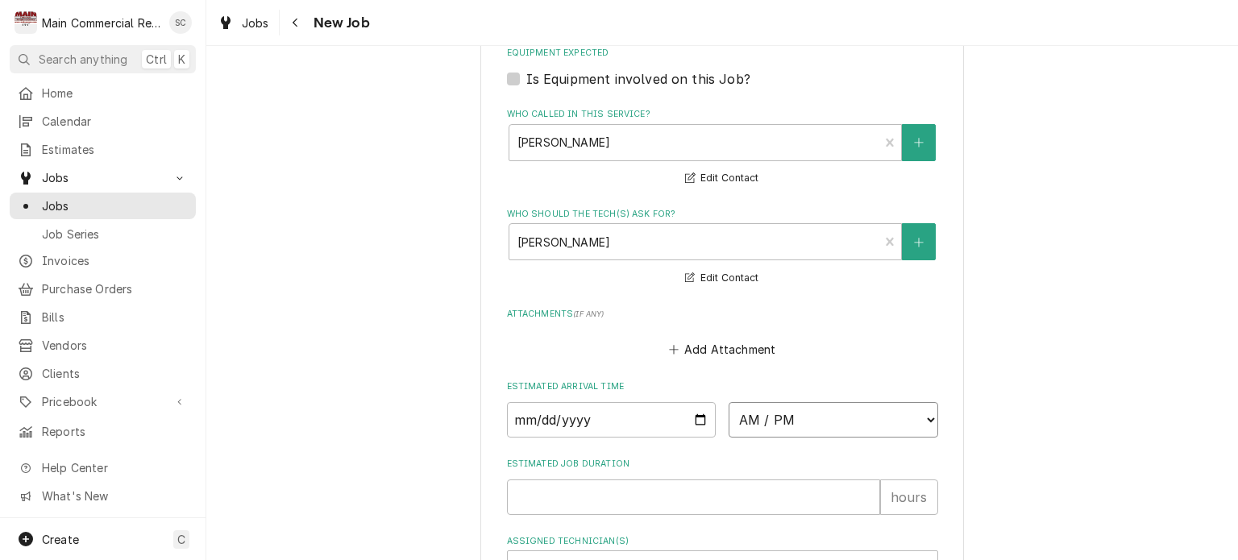
select select "09:30:00"
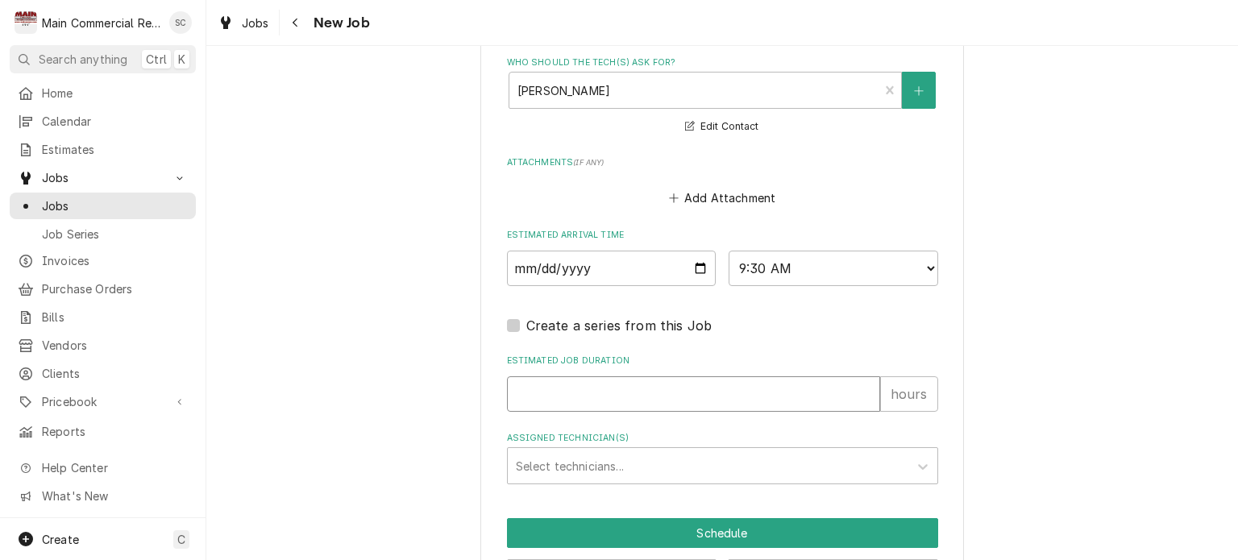
click at [631, 376] on input "Estimated Job Duration" at bounding box center [693, 393] width 373 height 35
type textarea "x"
type input "2"
type textarea "x"
type input "2"
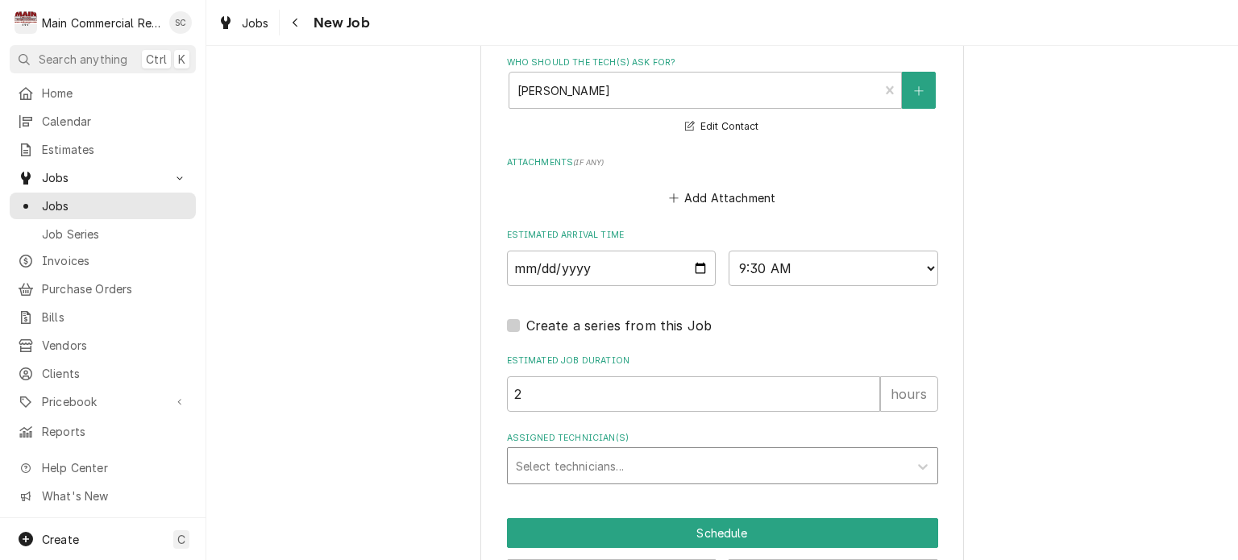
click at [677, 451] on div "Assigned Technician(s)" at bounding box center [708, 465] width 384 height 29
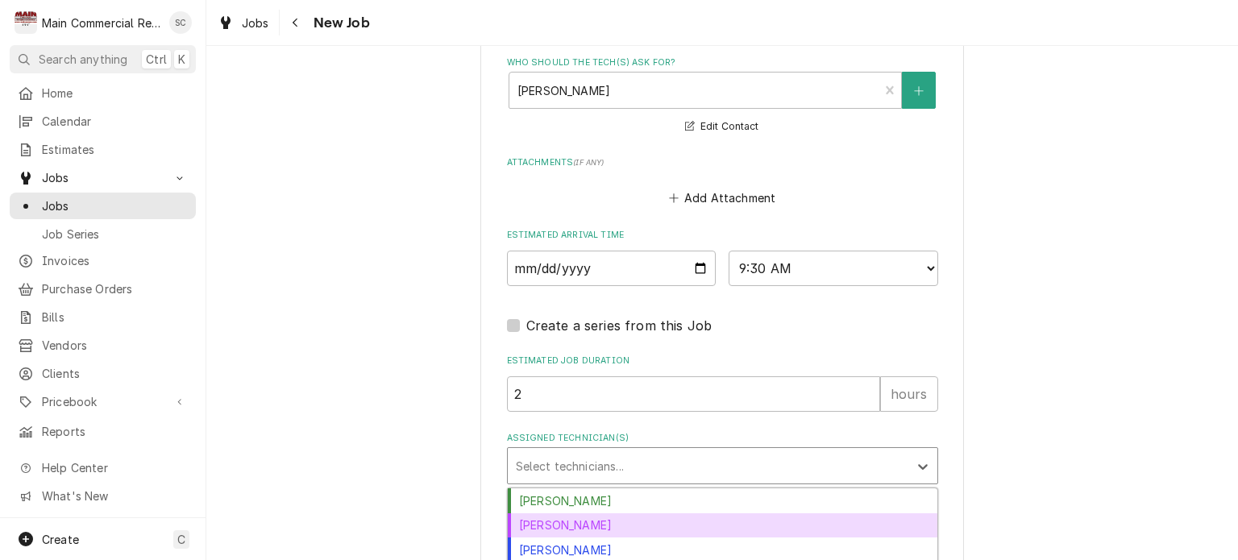
click at [594, 513] on div "Dorian Wertz" at bounding box center [723, 525] width 430 height 25
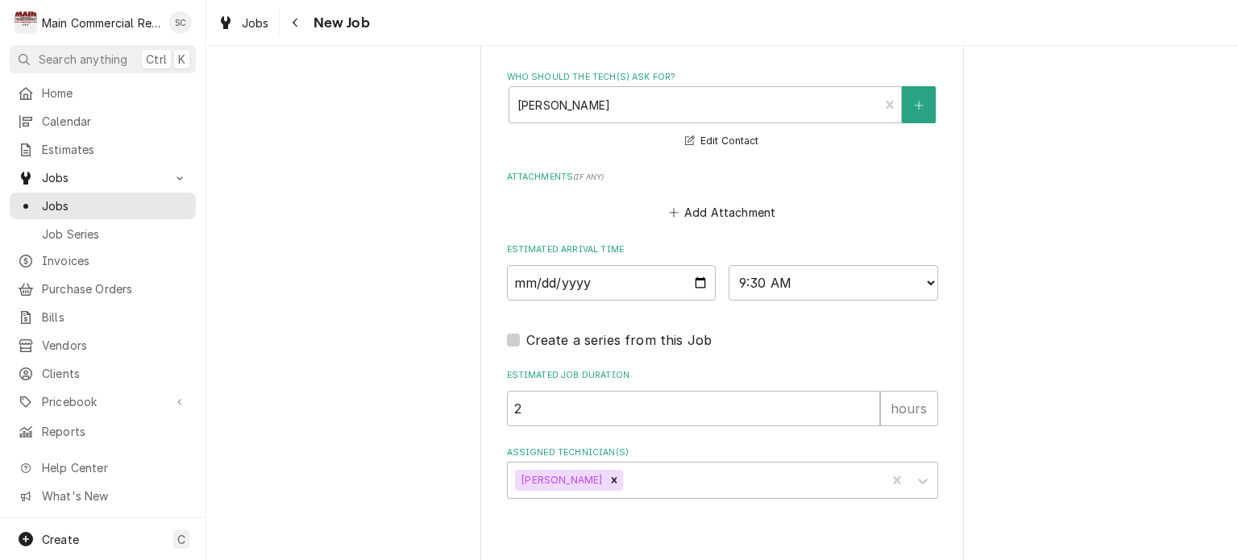
type textarea "x"
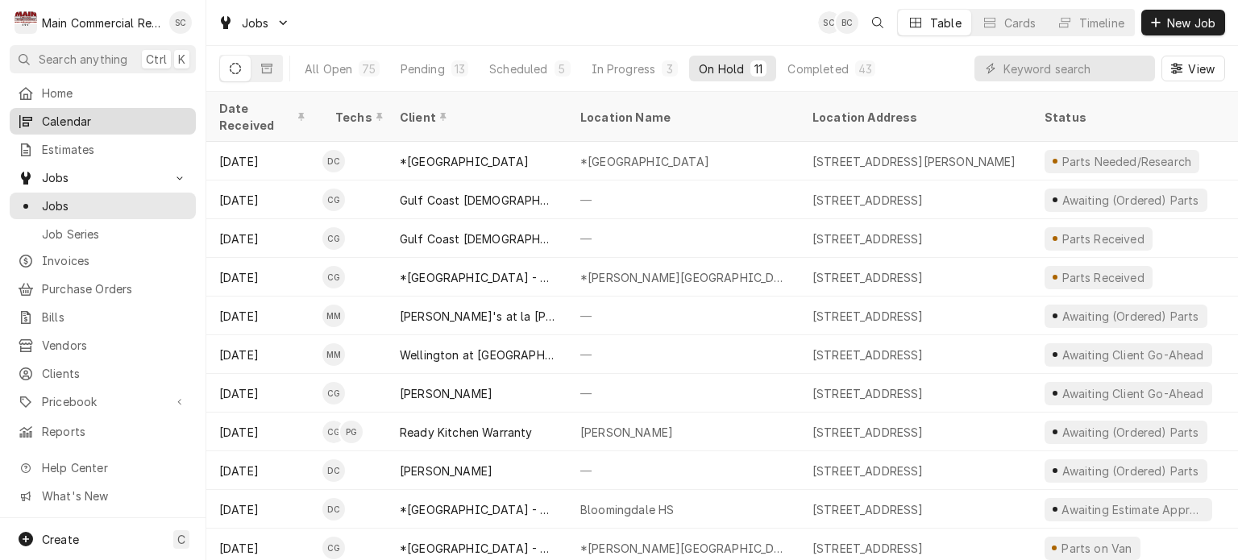
click at [71, 113] on span "Calendar" at bounding box center [115, 121] width 146 height 17
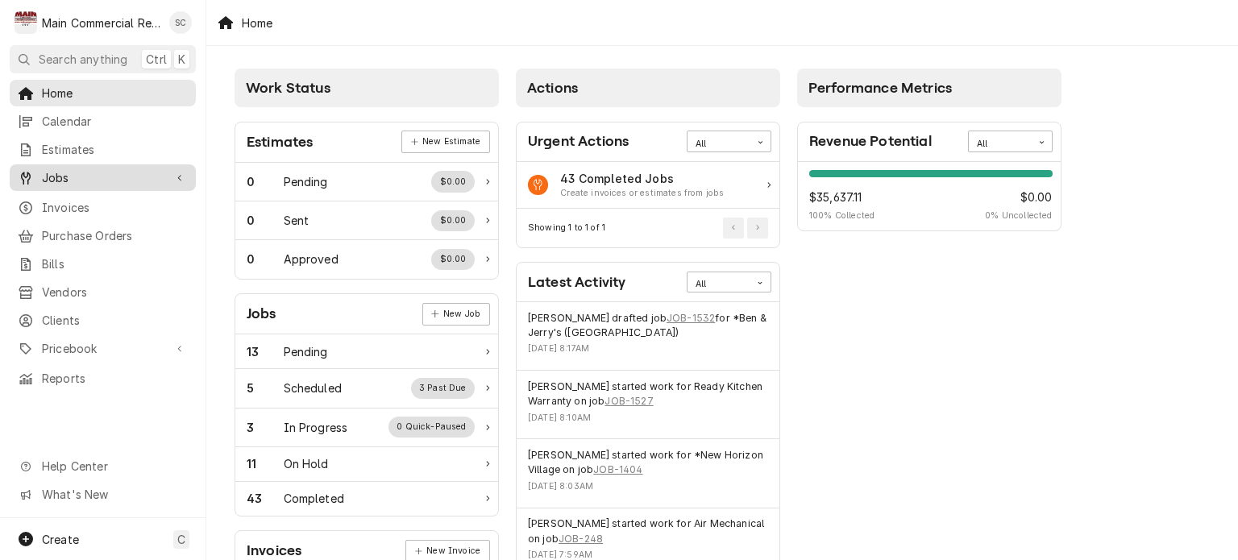
click at [114, 172] on span "Jobs" at bounding box center [103, 177] width 122 height 17
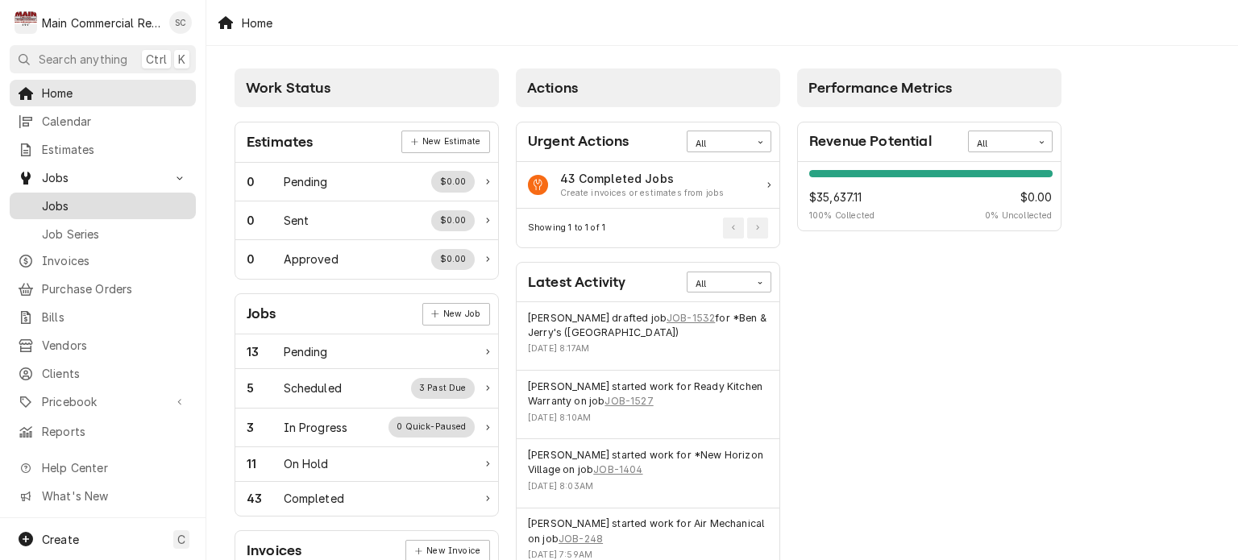
click at [101, 202] on span "Jobs" at bounding box center [115, 205] width 146 height 17
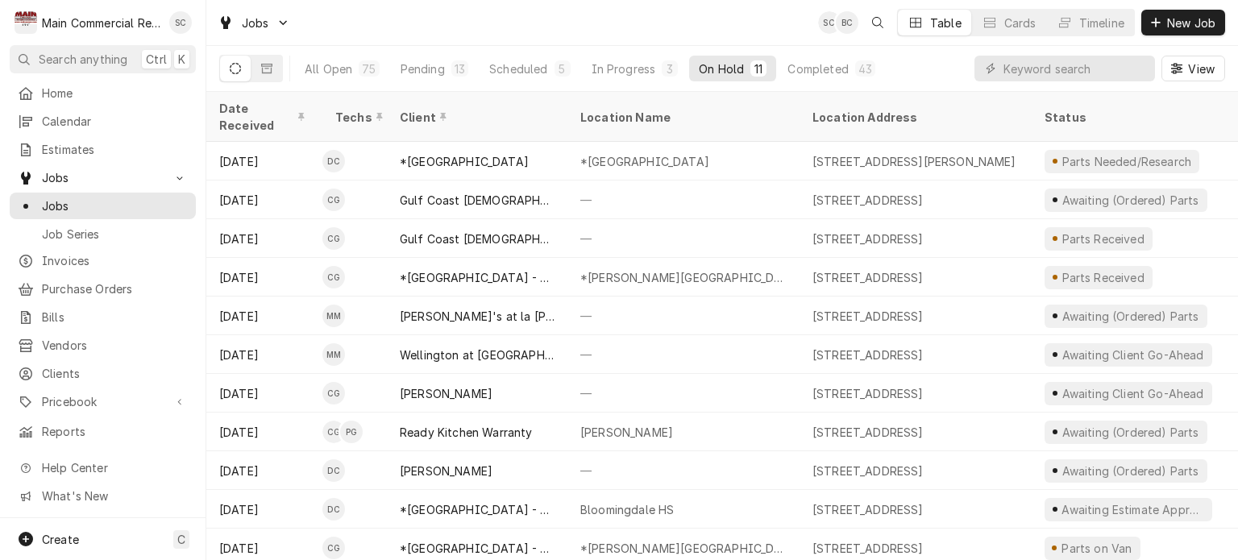
click at [715, 18] on div "Jobs SC BC Table Cards Timeline New Job" at bounding box center [722, 22] width 1032 height 45
click at [715, 19] on div "Jobs SC BC Table Cards Timeline New Job" at bounding box center [722, 22] width 1032 height 45
click at [436, 70] on div "Pending" at bounding box center [423, 68] width 44 height 17
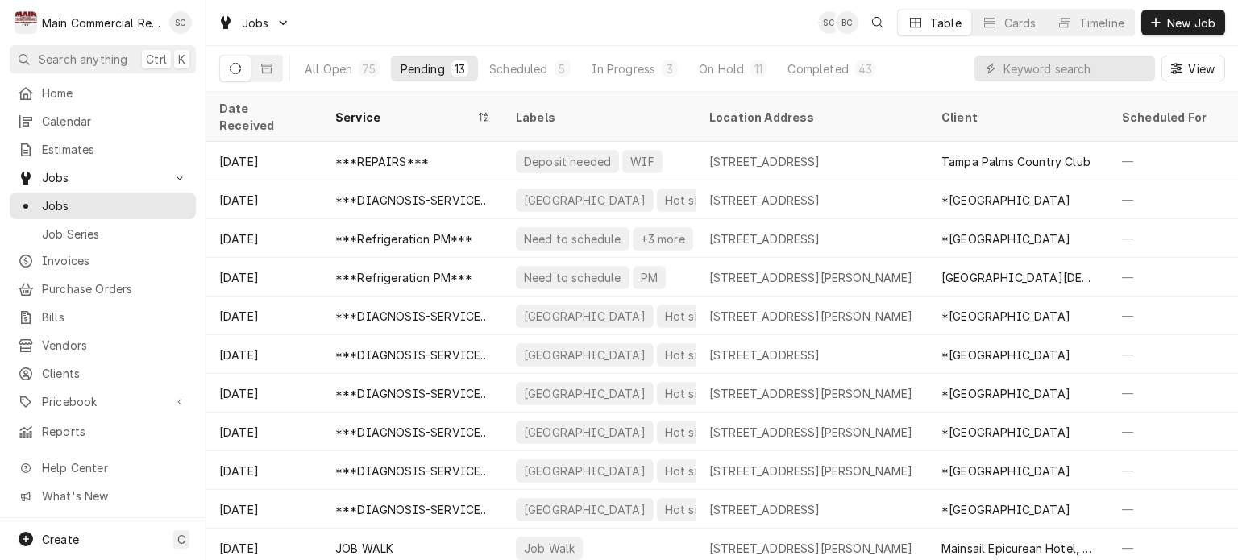
click at [582, 31] on div "Jobs SC BC Table Cards Timeline New Job" at bounding box center [722, 22] width 1032 height 45
click at [607, 27] on div "Jobs SC BC Table Cards Timeline New Job" at bounding box center [722, 22] width 1032 height 45
click at [723, 9] on div "Jobs SC BC Table Cards Timeline New Job" at bounding box center [722, 22] width 1032 height 45
click at [725, 19] on div "Jobs SC BC Table Cards Timeline New Job" at bounding box center [722, 22] width 1032 height 45
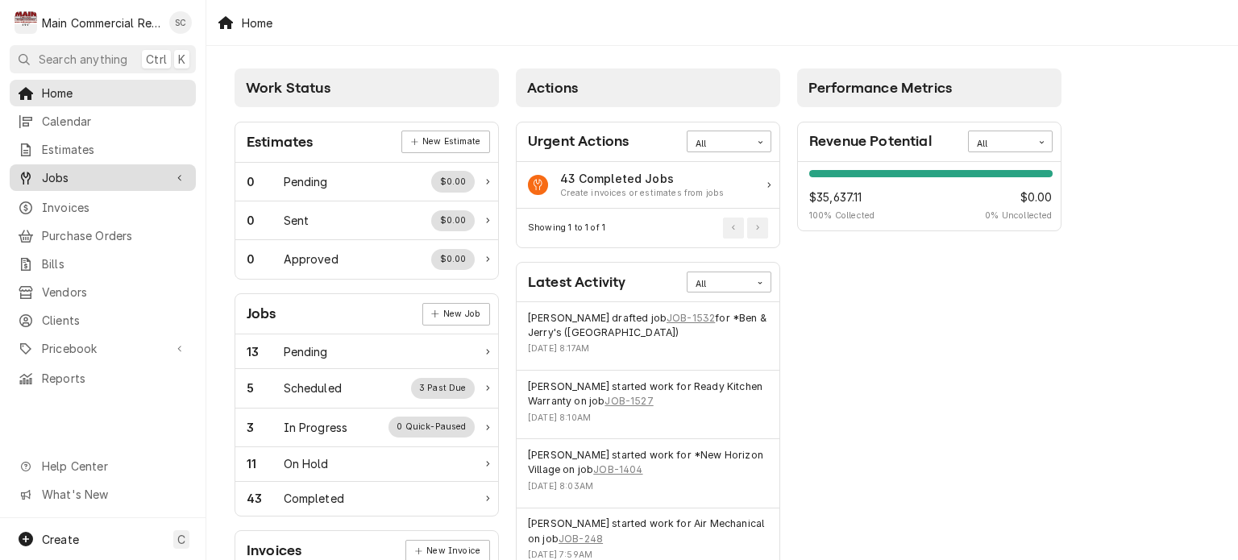
click at [73, 170] on span "Jobs" at bounding box center [103, 177] width 122 height 17
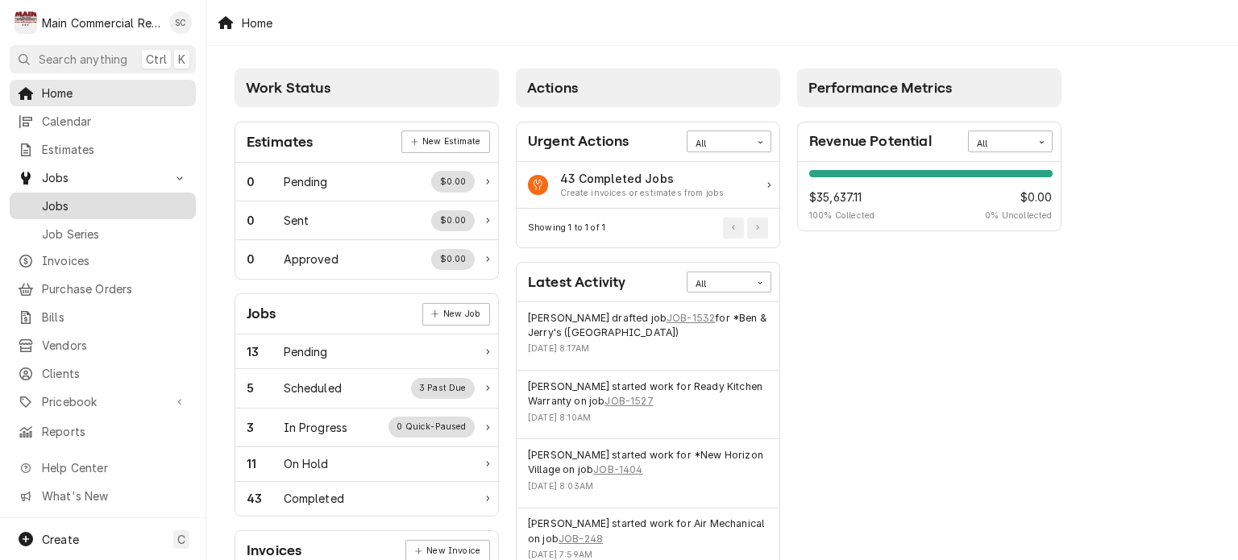
click at [85, 206] on span "Jobs" at bounding box center [115, 205] width 146 height 17
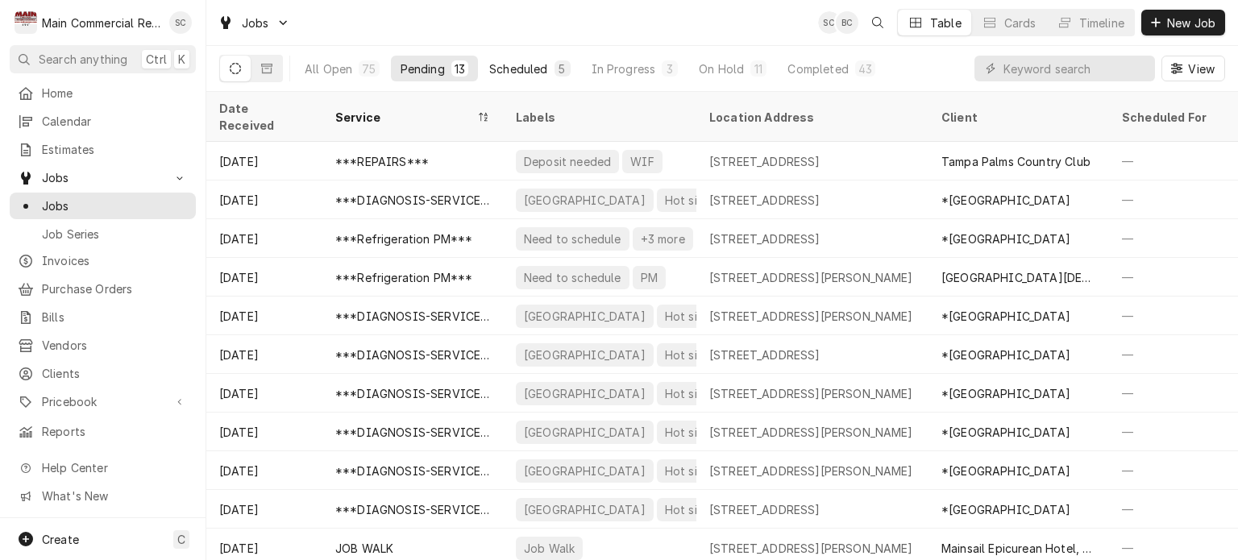
click at [520, 73] on div "Scheduled" at bounding box center [518, 68] width 58 height 17
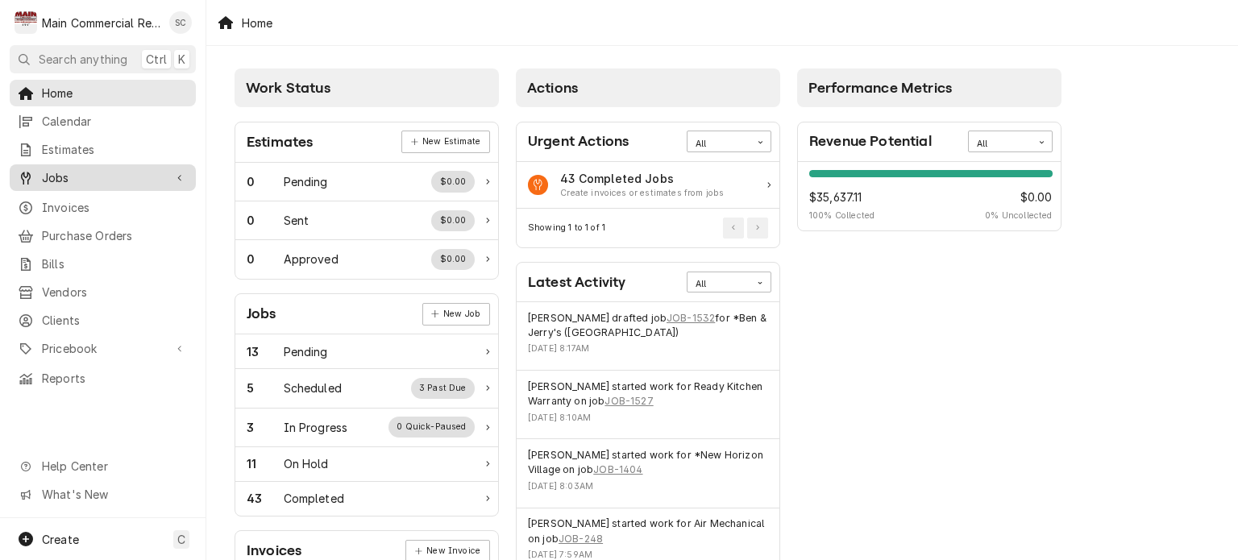
click at [29, 172] on icon "Dynamic Content Wrapper" at bounding box center [26, 178] width 10 height 13
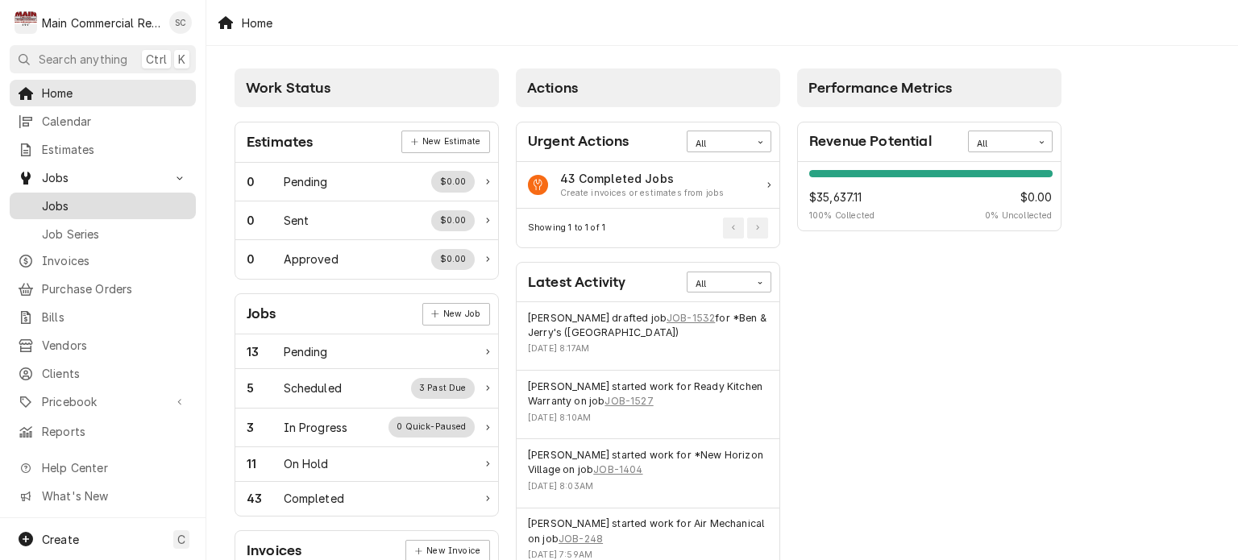
click at [44, 197] on span "Jobs" at bounding box center [115, 205] width 146 height 17
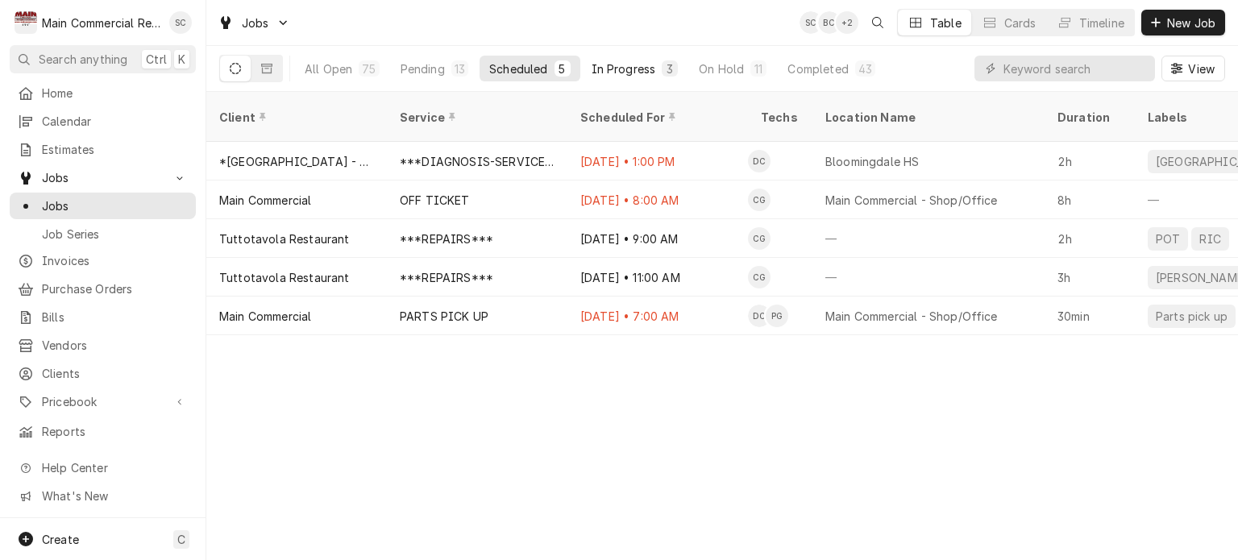
click at [648, 73] on div "In Progress" at bounding box center [624, 68] width 64 height 17
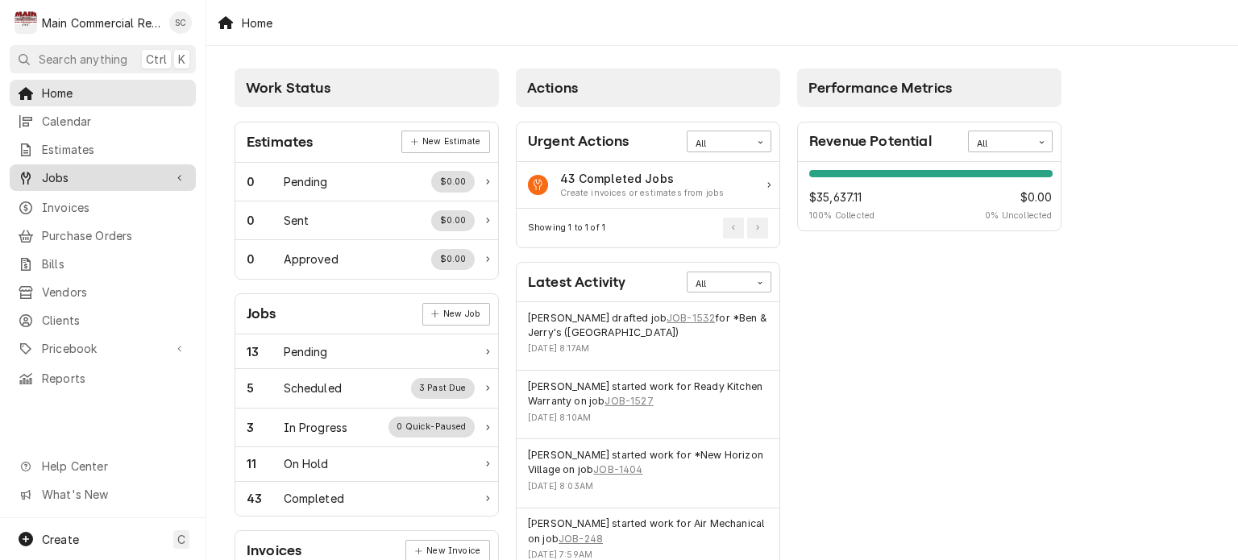
click at [116, 170] on span "Jobs" at bounding box center [103, 177] width 122 height 17
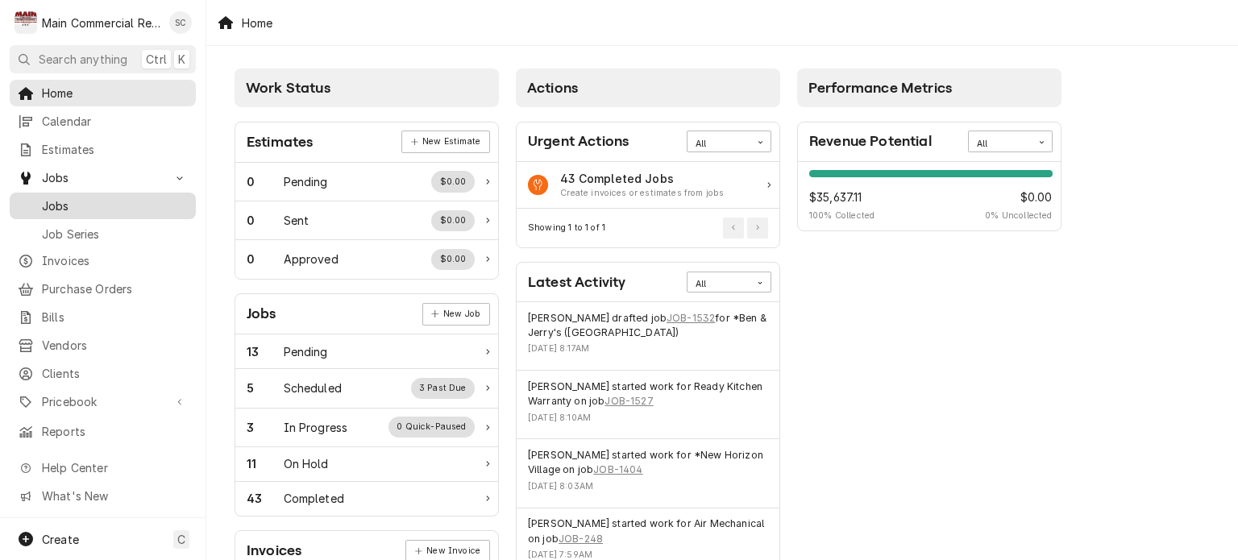
click at [110, 212] on link "Jobs" at bounding box center [103, 206] width 186 height 27
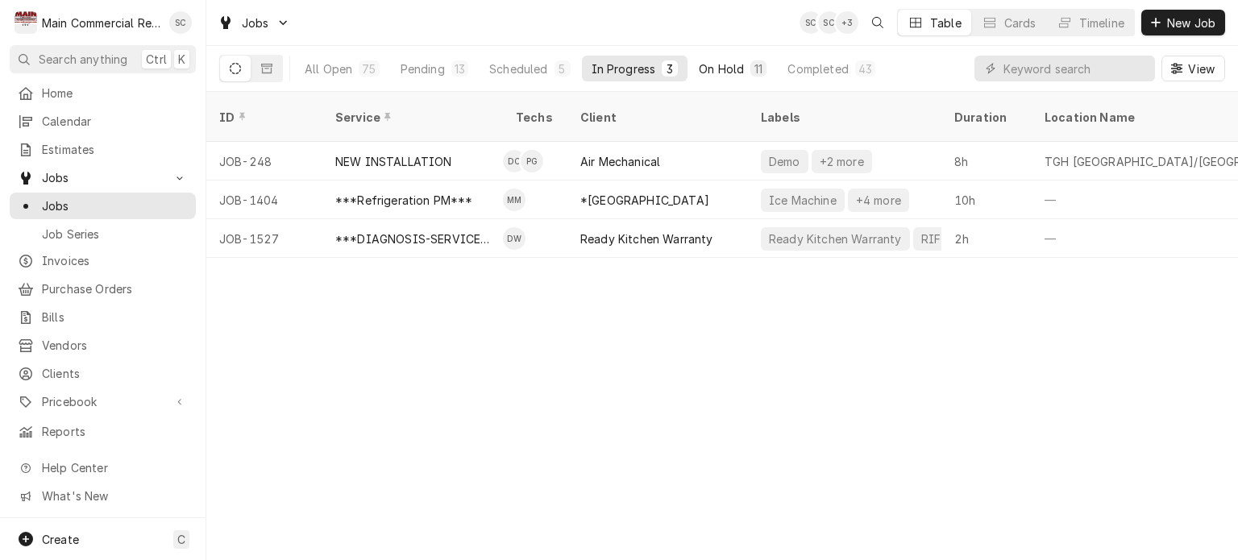
click at [720, 68] on div "On Hold" at bounding box center [721, 68] width 45 height 17
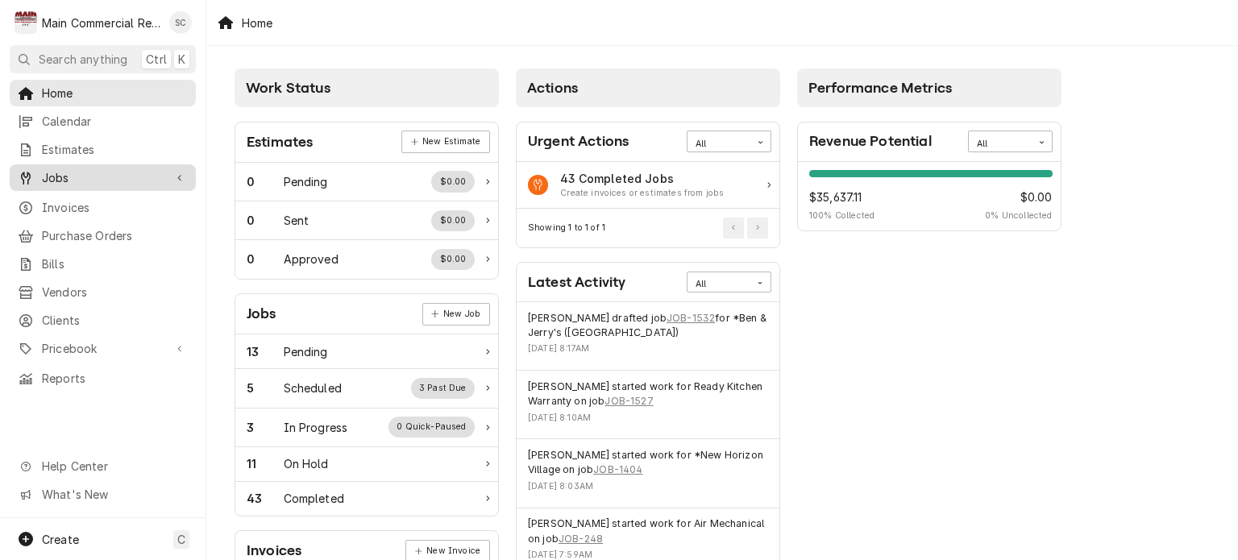
click at [42, 169] on span "Jobs" at bounding box center [103, 177] width 122 height 17
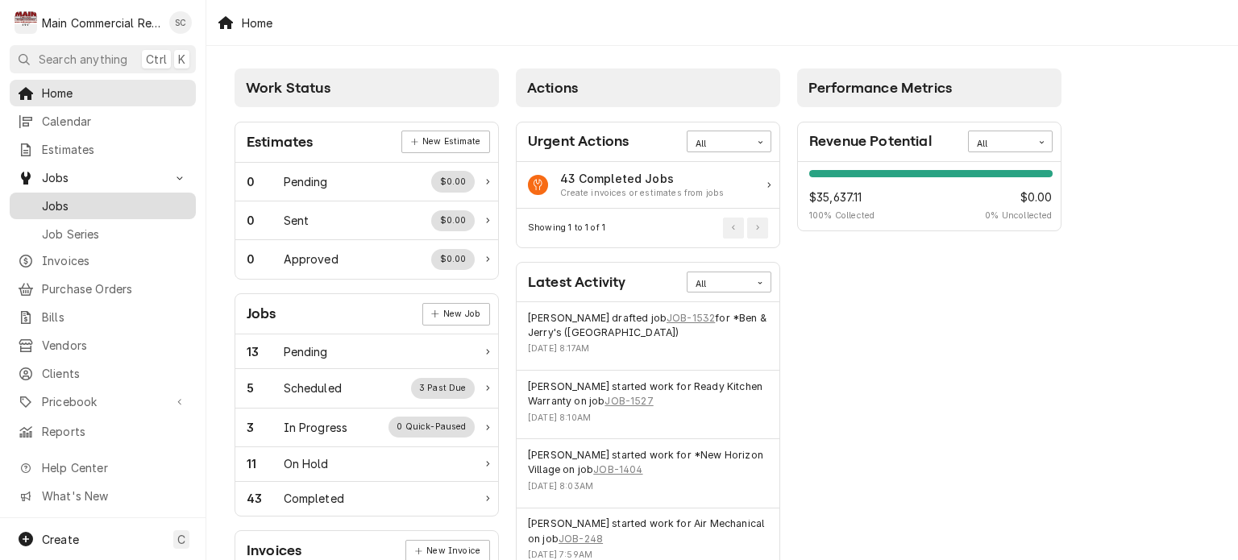
click at [49, 199] on span "Jobs" at bounding box center [115, 205] width 146 height 17
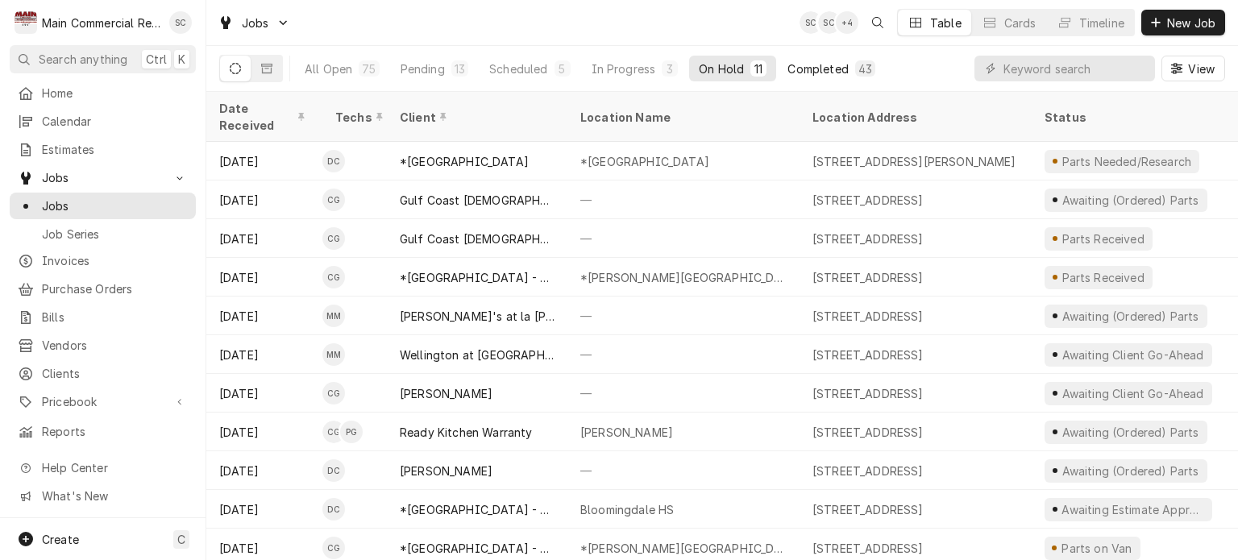
click at [839, 74] on div "Completed" at bounding box center [817, 68] width 60 height 17
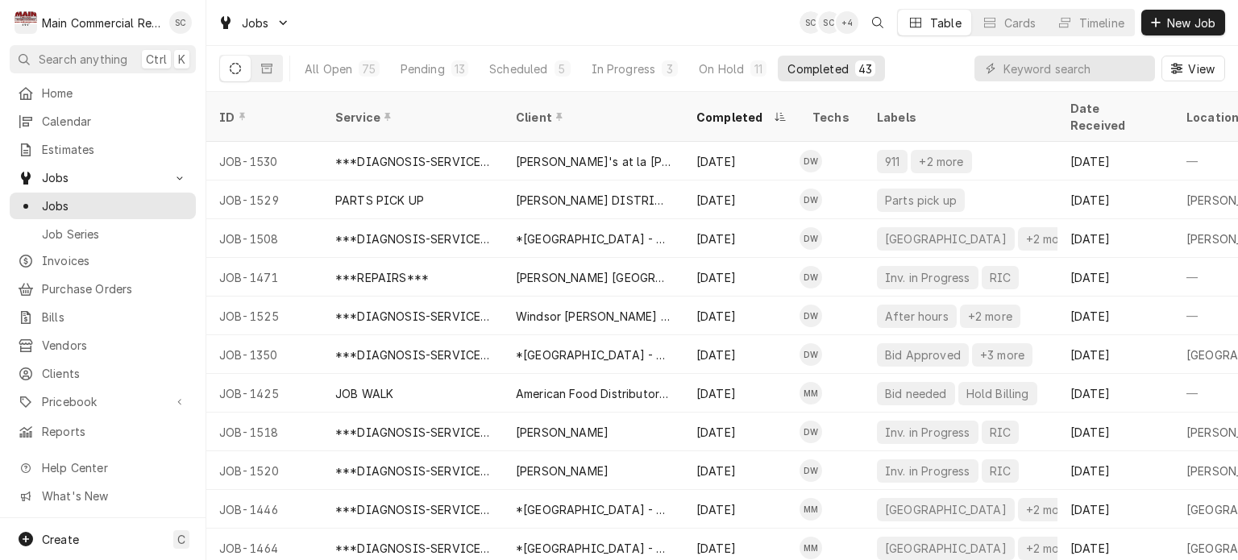
click at [751, 35] on div "Jobs SC SC + 4 Table Cards Timeline New Job" at bounding box center [722, 22] width 1032 height 45
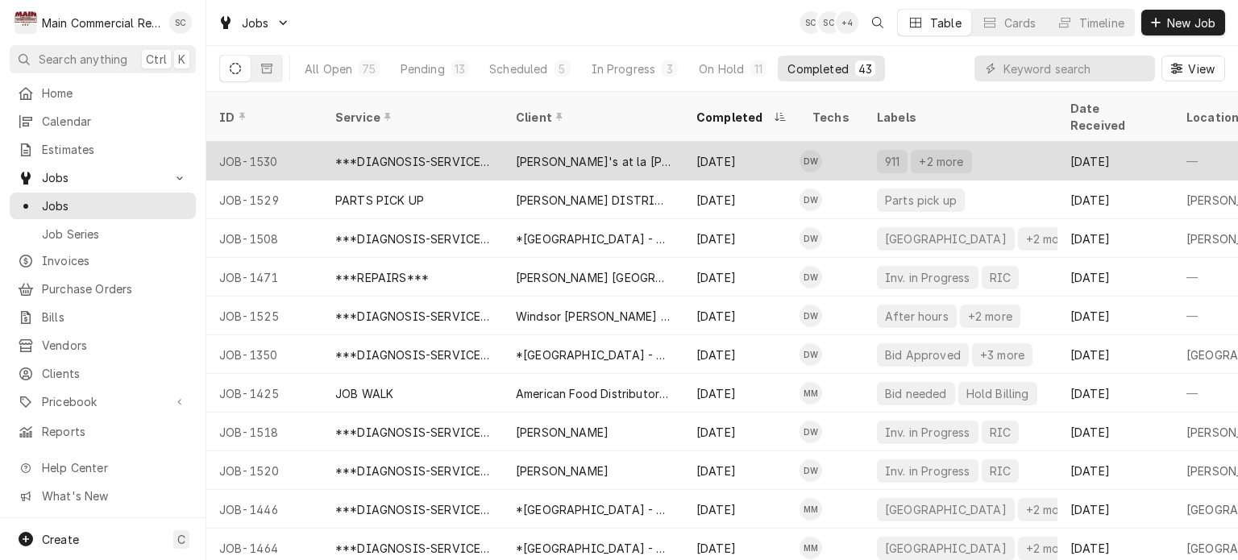
click at [762, 143] on div "Oct 6" at bounding box center [741, 161] width 116 height 39
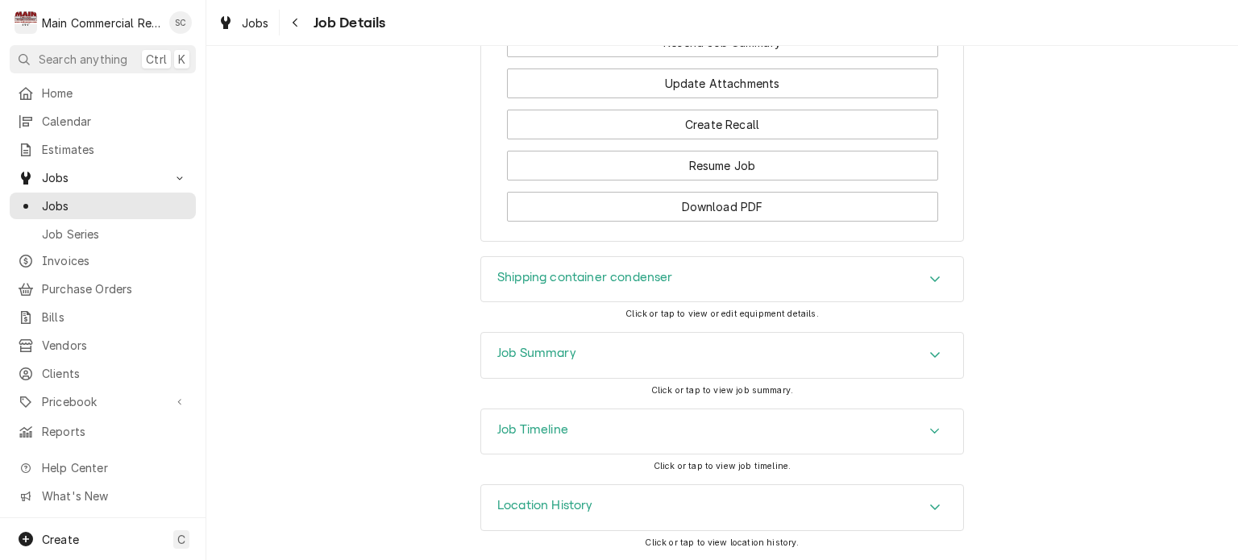
scroll to position [1796, 0]
click at [926, 348] on div "Accordion Header" at bounding box center [935, 355] width 24 height 19
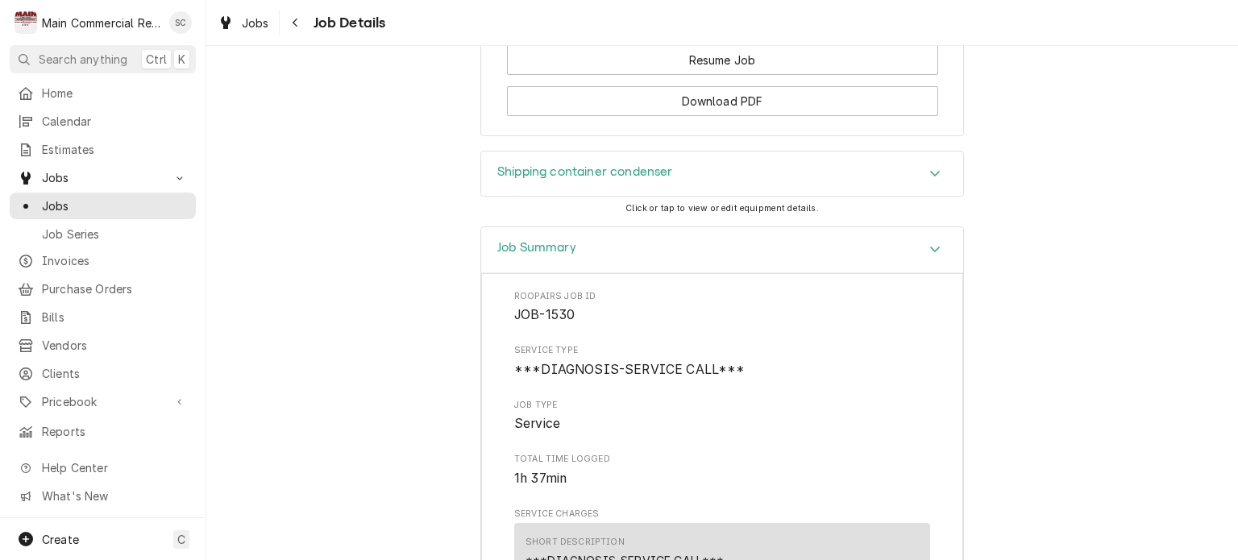
scroll to position [1553, 0]
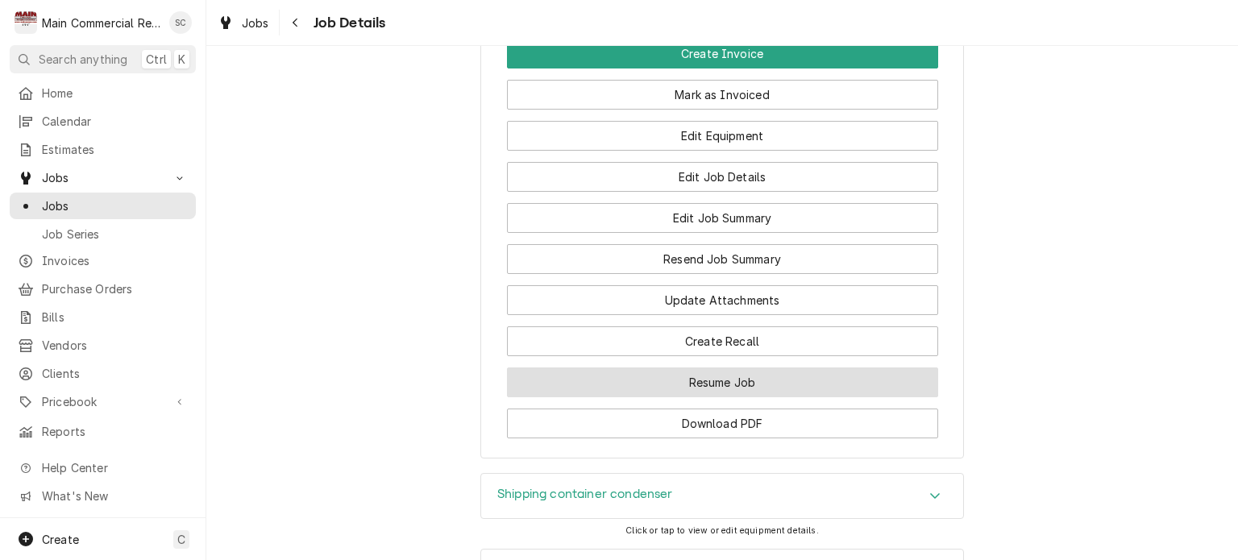
click at [758, 397] on button "Resume Job" at bounding box center [722, 382] width 431 height 30
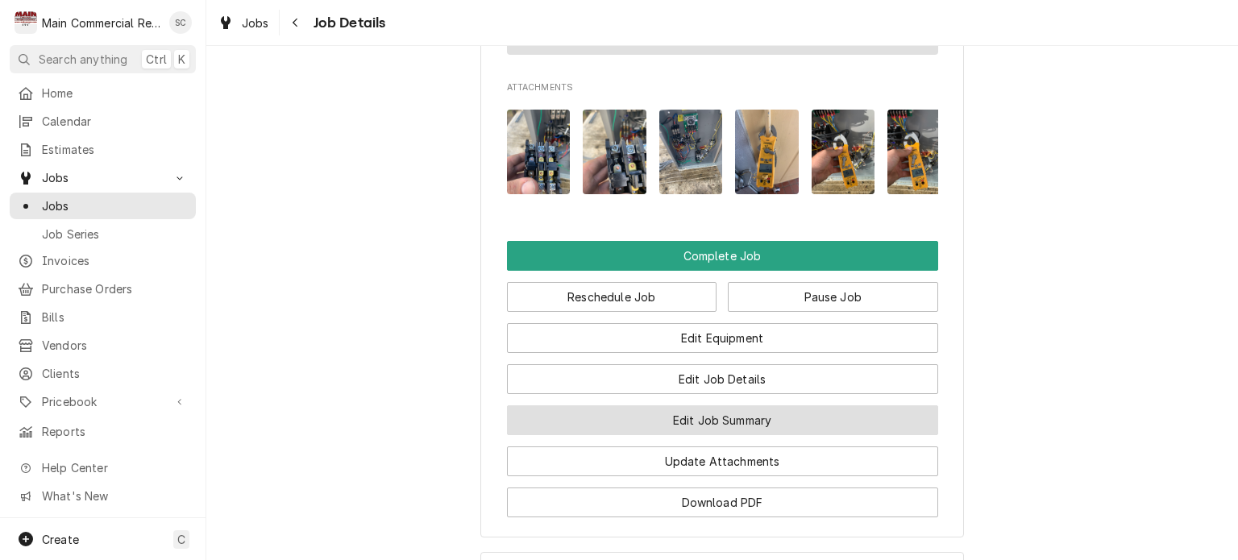
scroll to position [1707, 0]
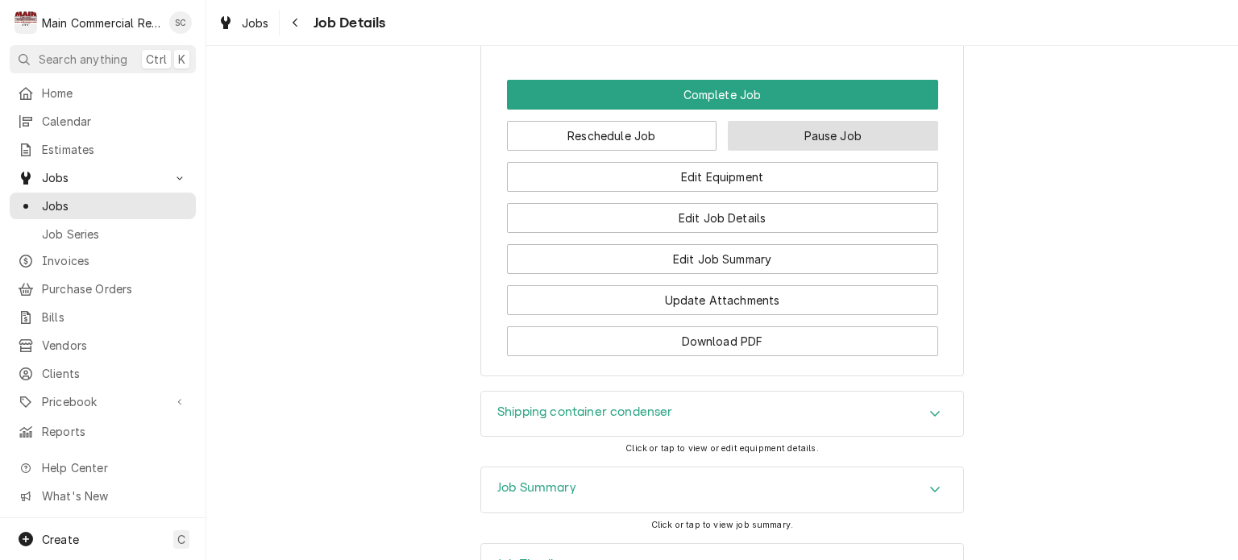
click at [803, 151] on button "Pause Job" at bounding box center [833, 136] width 210 height 30
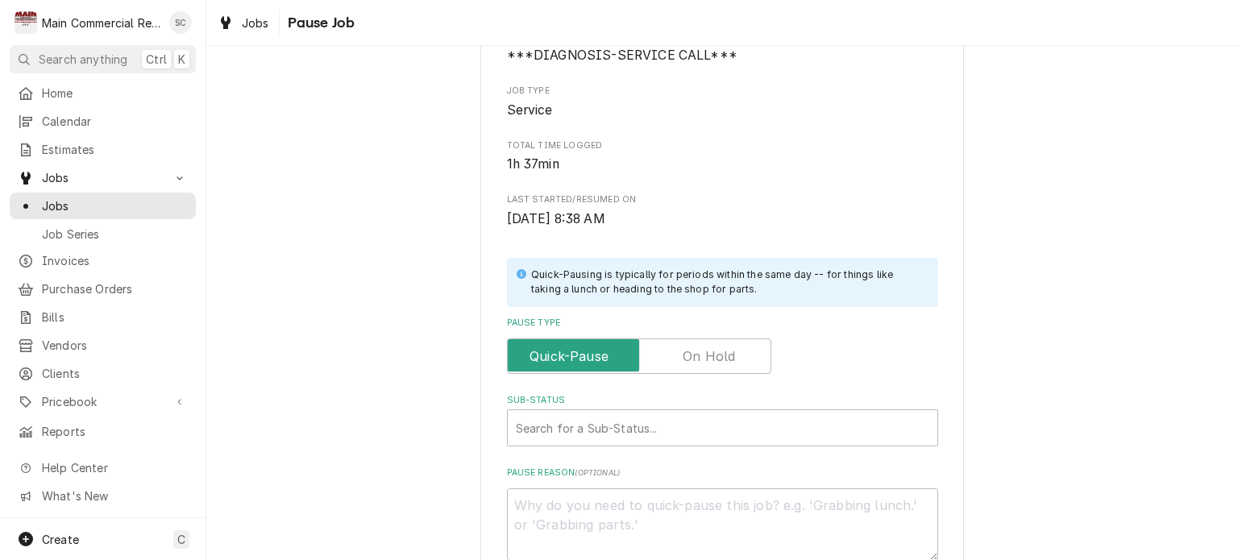
click at [725, 349] on div "Please confirm you'd like to pause this job. Roopairs Job ID JOB-1530 Service T…" at bounding box center [722, 248] width 431 height 625
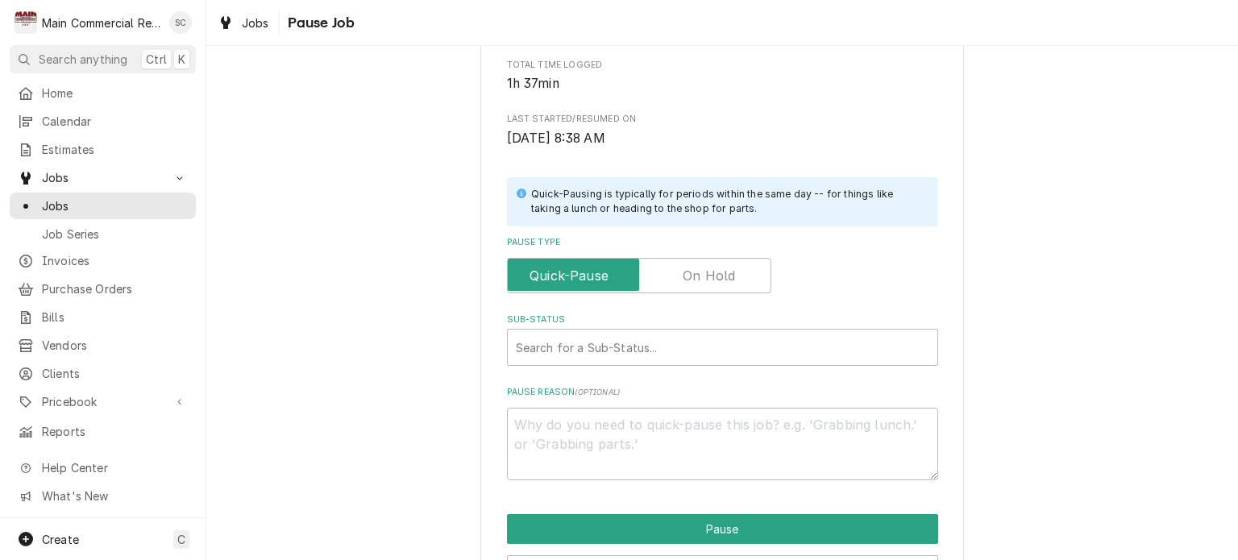
scroll to position [340, 0]
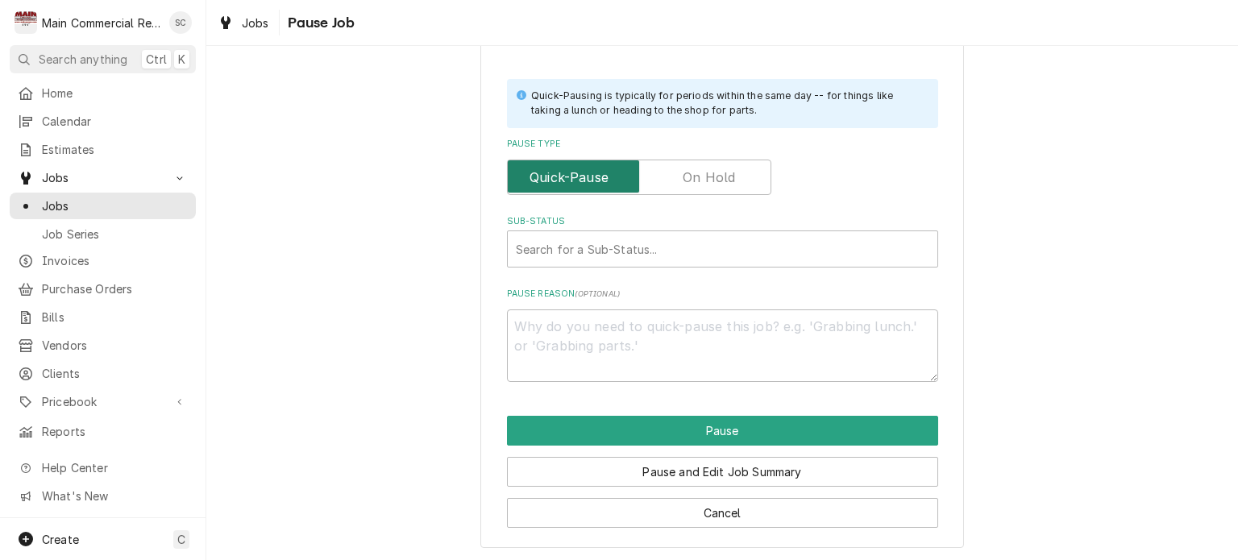
click at [677, 179] on input "Pause Type" at bounding box center [639, 177] width 250 height 35
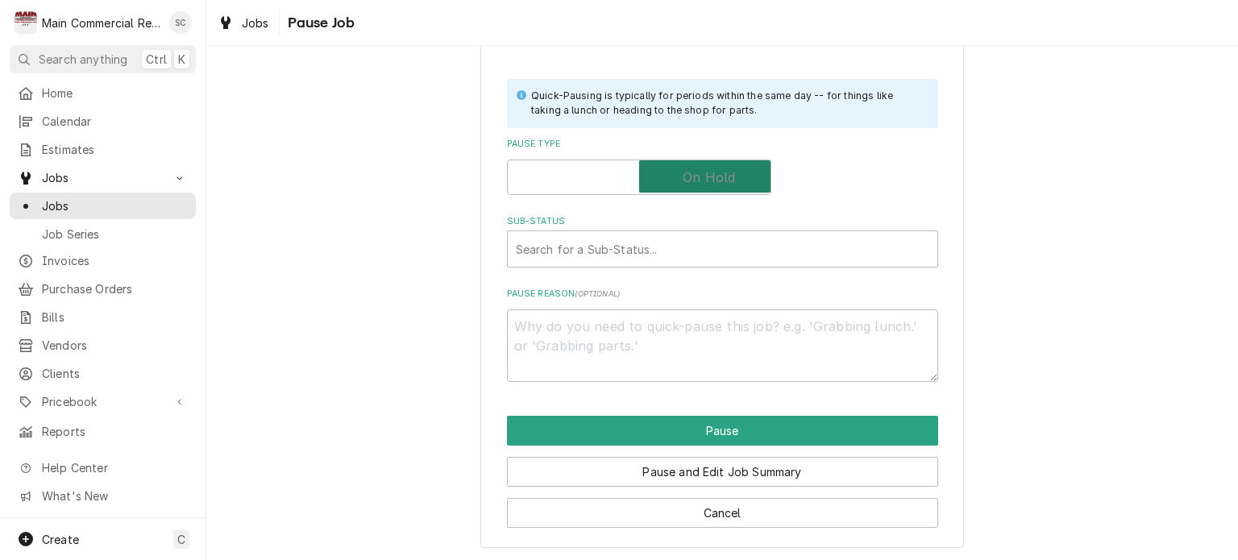
checkbox input "true"
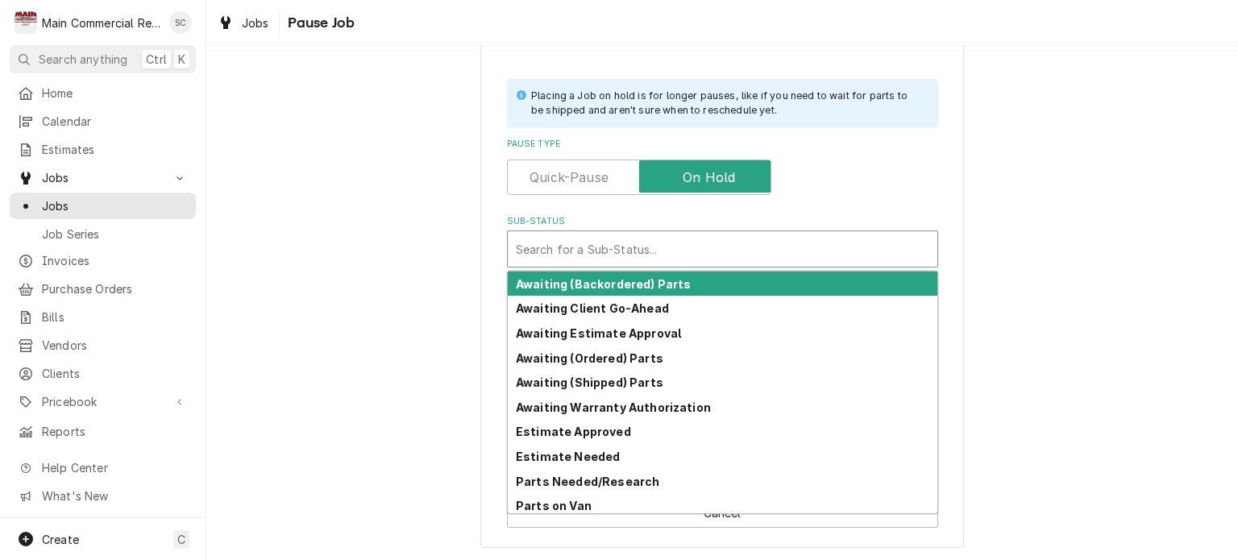
click at [681, 244] on div "Sub-Status" at bounding box center [722, 249] width 413 height 29
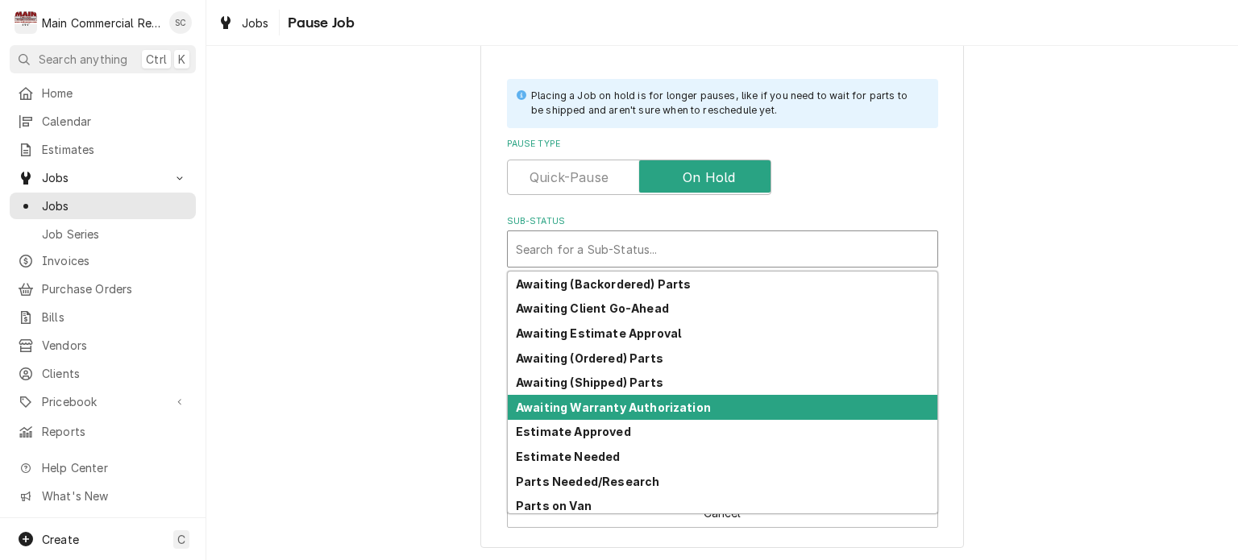
click at [664, 401] on strong "Awaiting Warranty Authorization" at bounding box center [613, 408] width 195 height 14
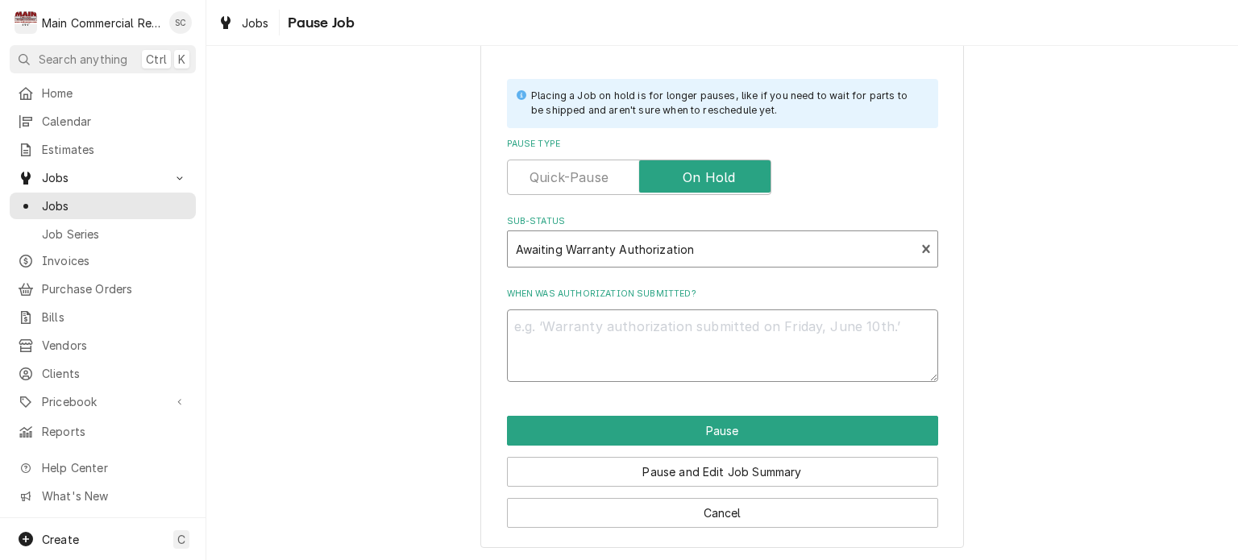
click at [639, 326] on textarea "When was authorization submitted?" at bounding box center [722, 345] width 431 height 73
type textarea "x"
type textarea "N"
type textarea "x"
type textarea "Ne"
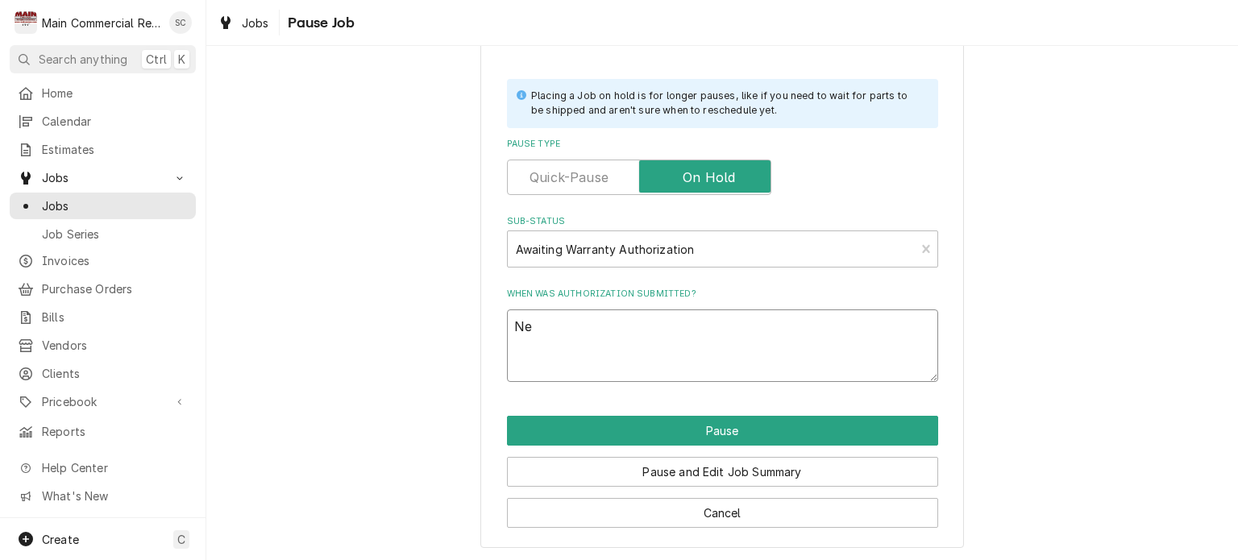
type textarea "x"
type textarea "Nee"
type textarea "x"
type textarea "Need"
type textarea "x"
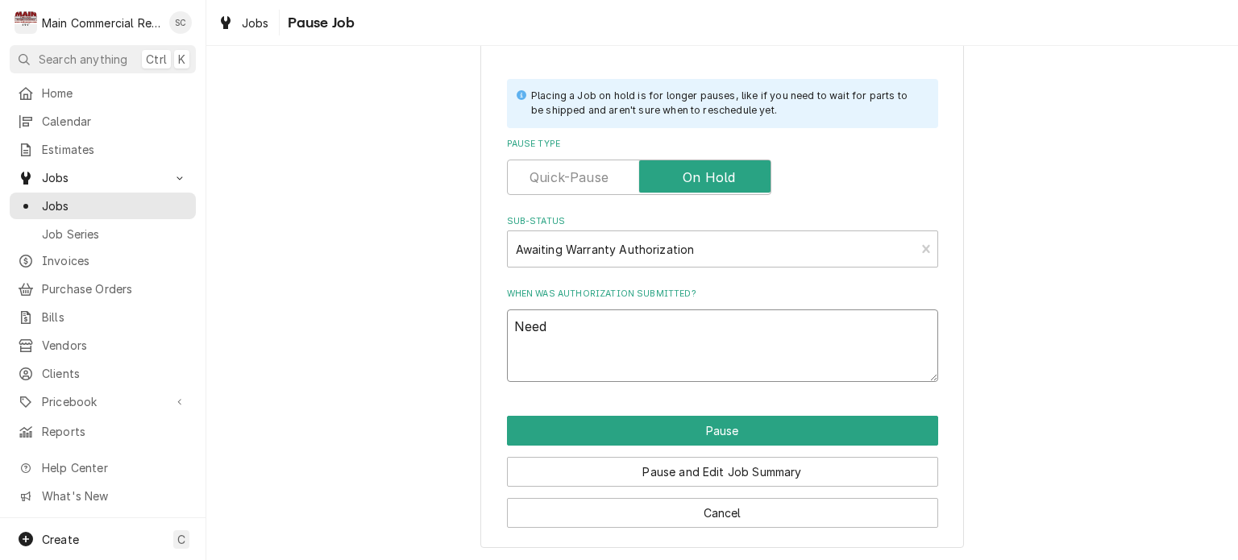
type textarea "Need"
type textarea "x"
type textarea "Need t"
type textarea "x"
type textarea "Need to"
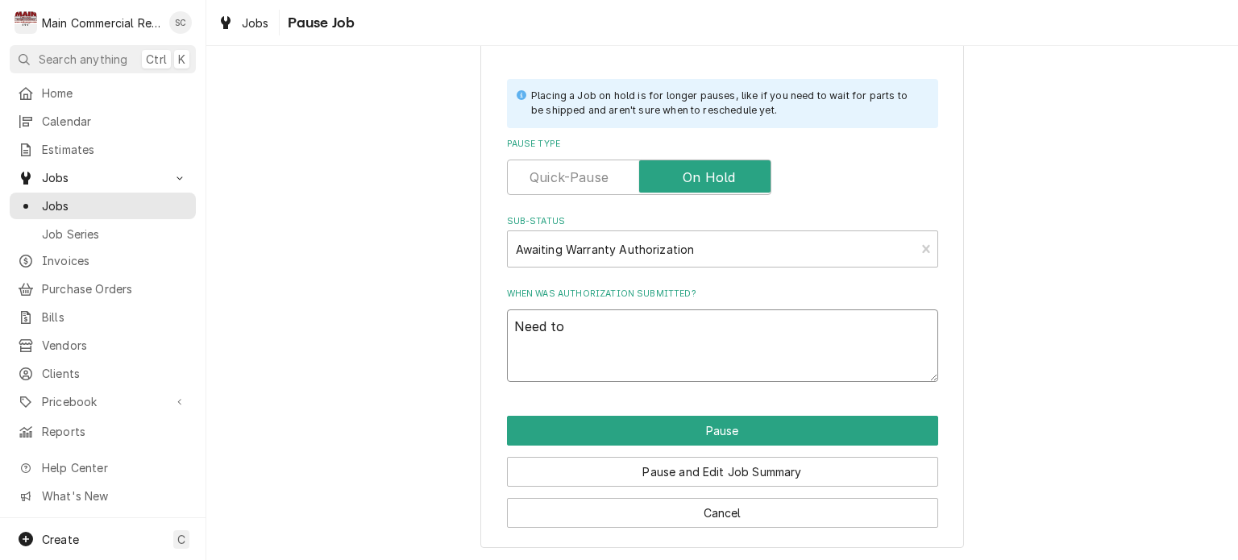
type textarea "x"
type textarea "Need to"
type textarea "x"
type textarea "Need to g"
type textarea "x"
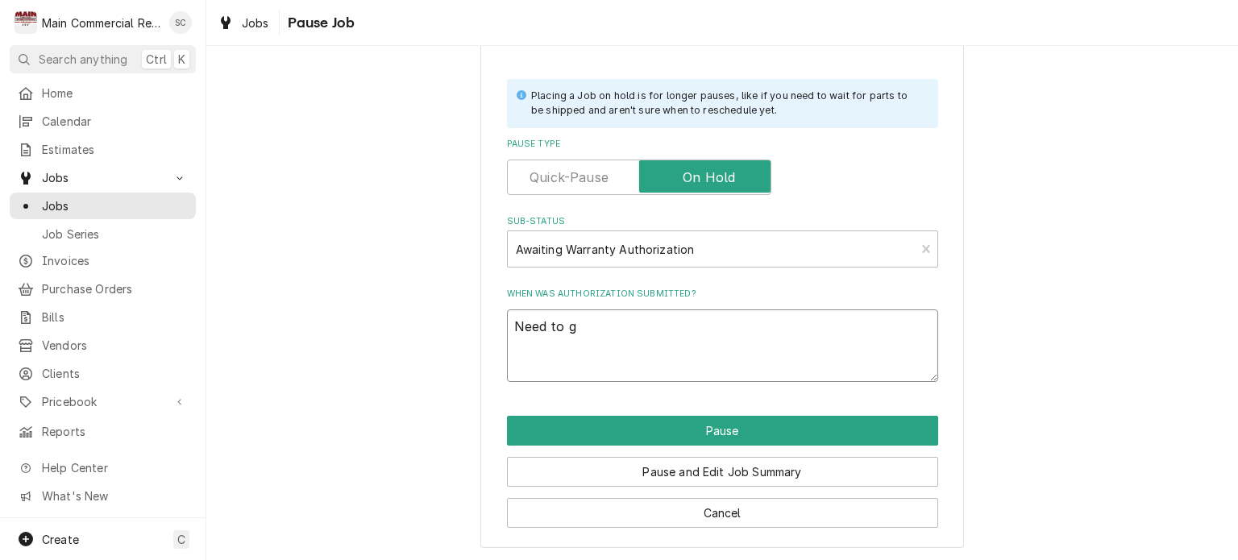
type textarea "Need to ge"
type textarea "x"
type textarea "Need to get"
type textarea "x"
type textarea "Need to get"
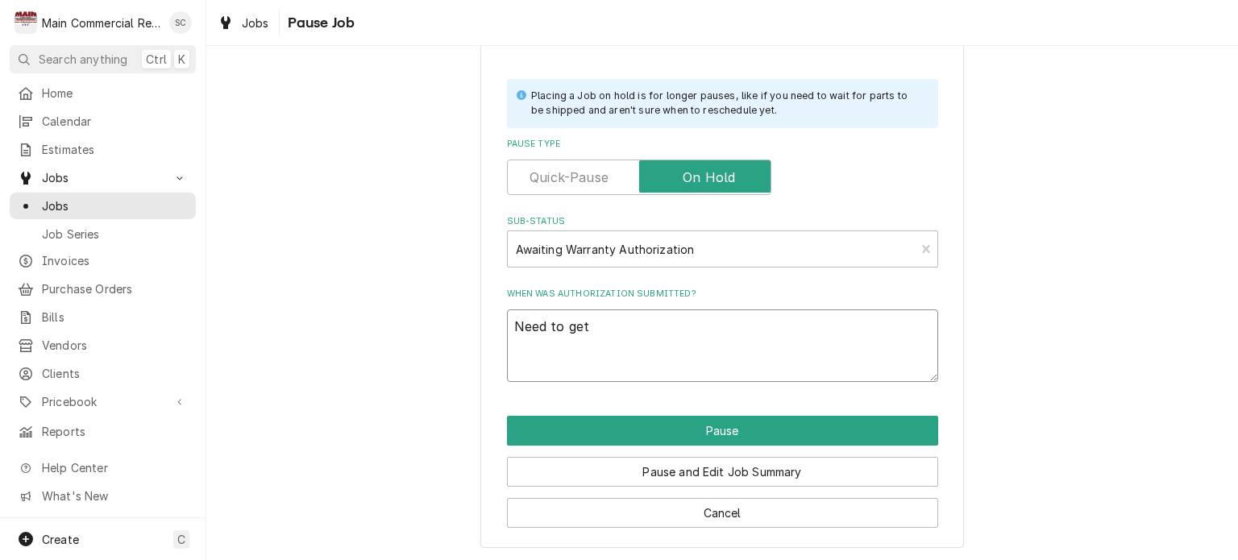
type textarea "x"
type textarea "Need to get a"
type textarea "x"
type textarea "Need to get a"
type textarea "x"
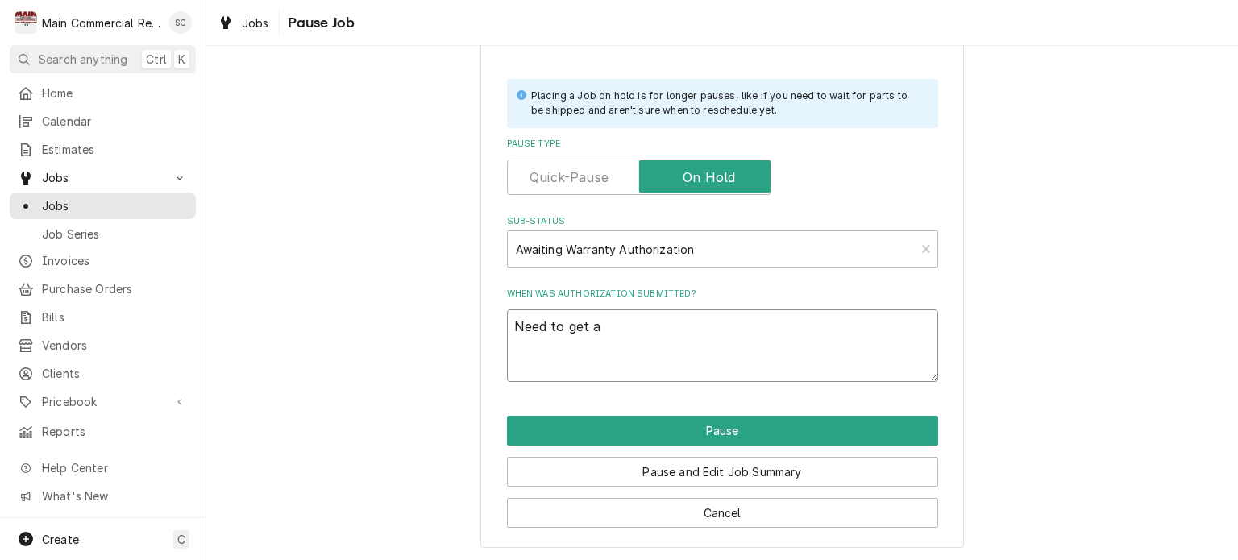
type textarea "Need to get a h"
type textarea "x"
type textarea "Need to get a ho"
type textarea "x"
type textarea "Need to get a hol"
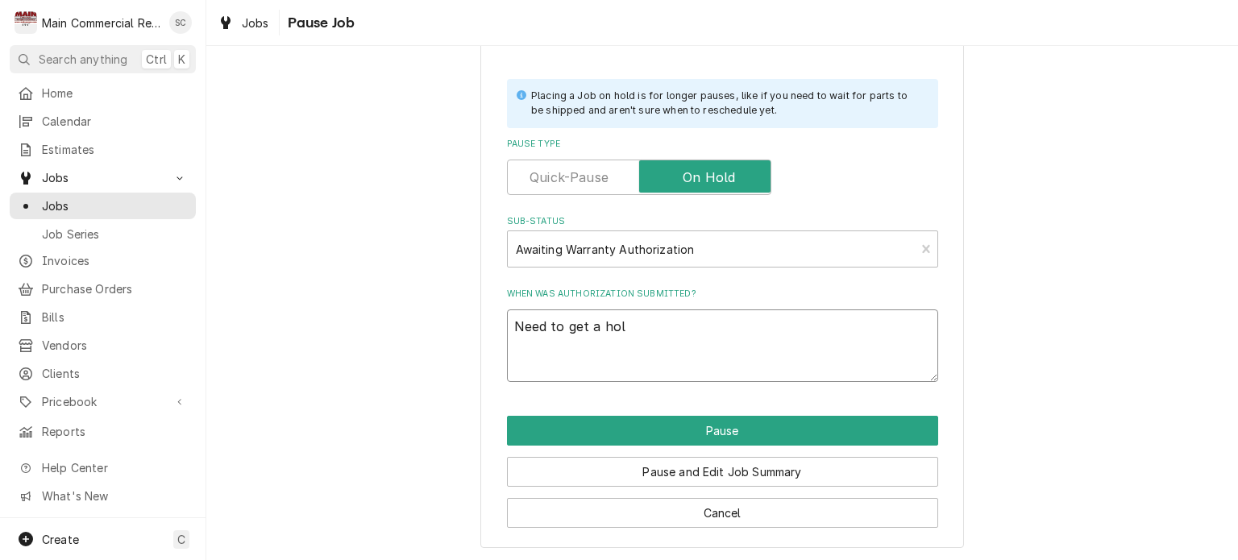
type textarea "x"
type textarea "Need to get a hold"
type textarea "x"
type textarea "Need to get a hold"
type textarea "x"
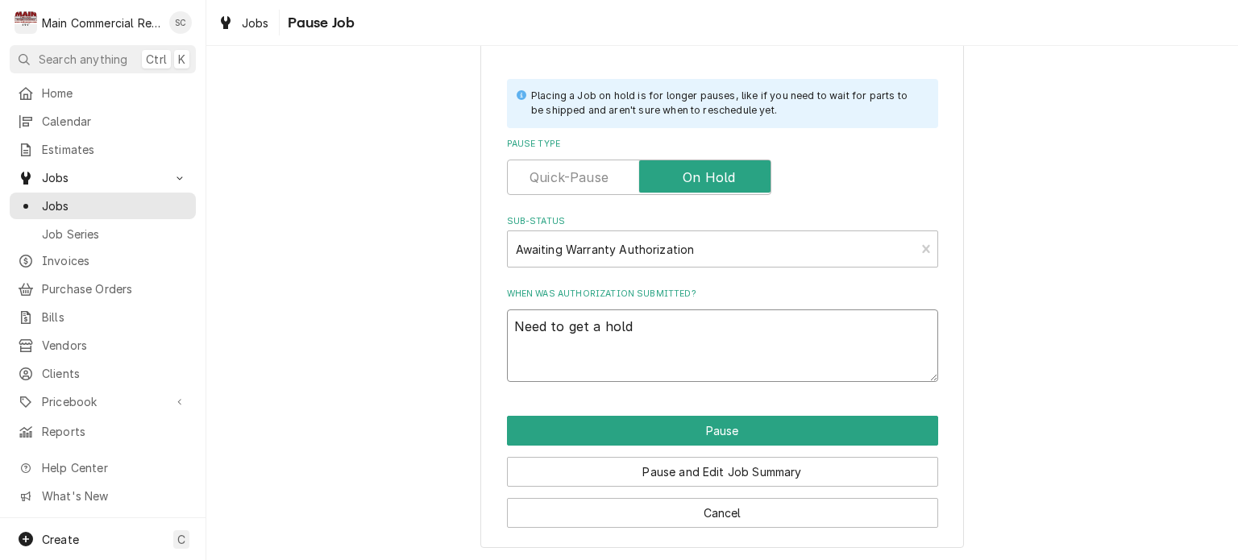
type textarea "Need to get a hold o"
type textarea "x"
type textarea "Need to get a hold of"
type textarea "x"
type textarea "Need to get a hold of"
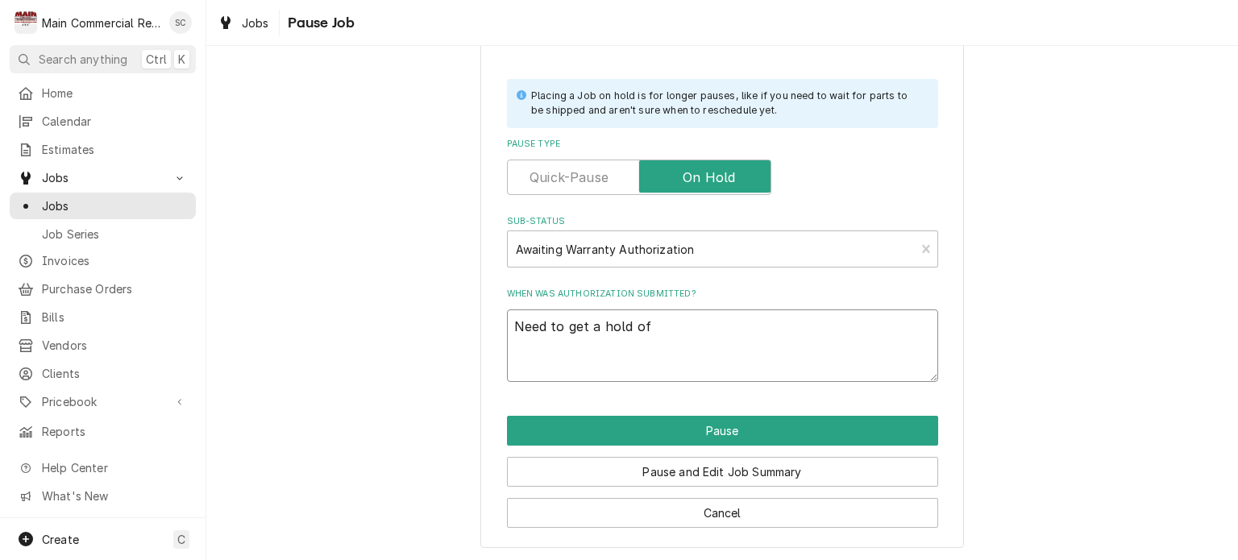
type textarea "x"
type textarea "Need to get a hold of B"
type textarea "x"
type textarea "Need to get a hold of Ba"
type textarea "x"
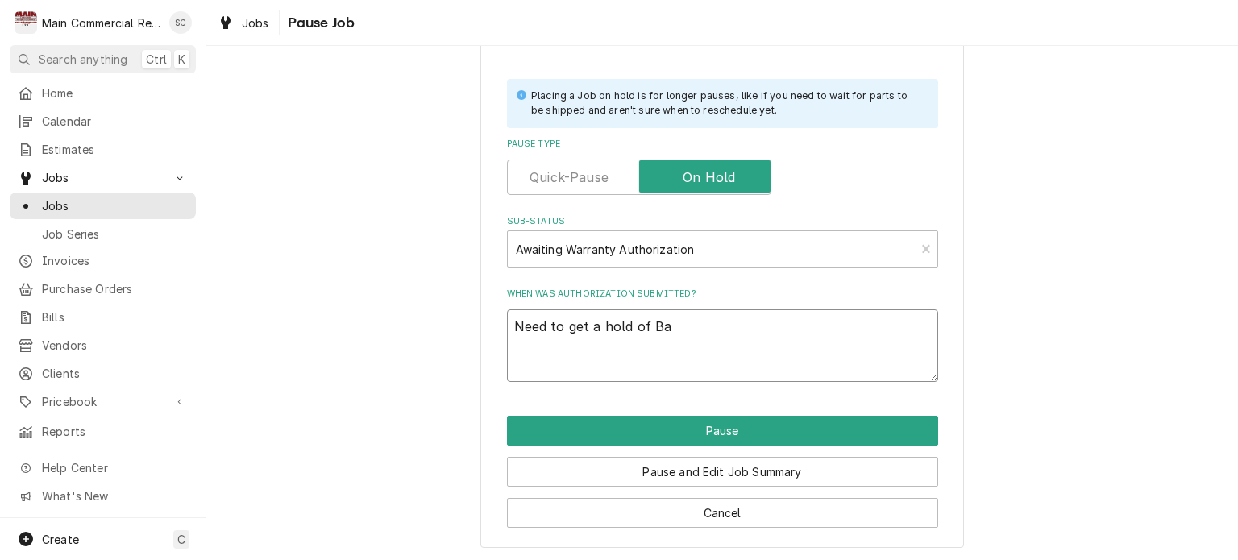
type textarea "Need to get a hold of Bak"
type textarea "x"
type textarea "Need to get a hold of Bake"
type textarea "x"
type textarea "Need to get a hold of Baker"
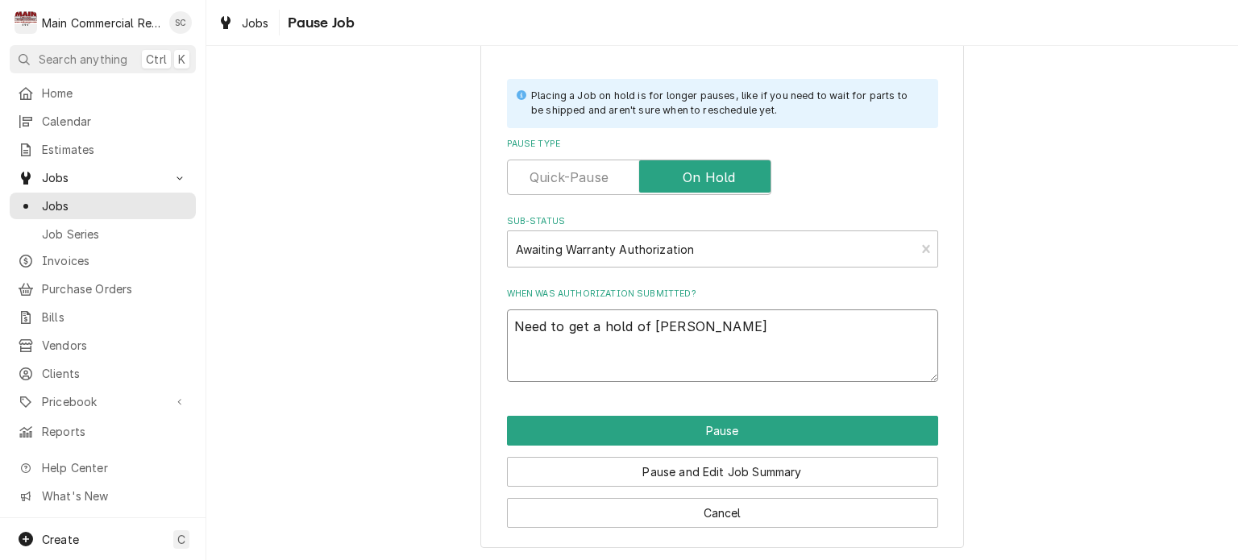
type textarea "x"
type textarea "Need to get a hold of Baker"
type textarea "x"
type textarea "Need to get a hold of Baker t"
type textarea "x"
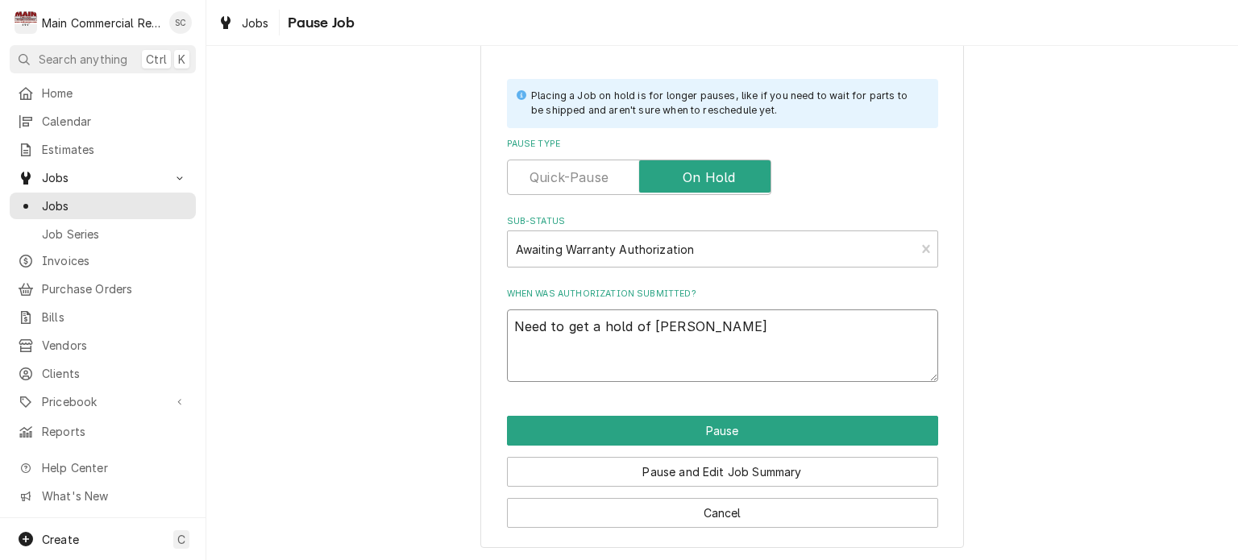
type textarea "Need to get a hold of Baker to"
type textarea "x"
type textarea "Need to get a hold of Baker to"
type textarea "x"
type textarea "Need to get a hold of Baker to s"
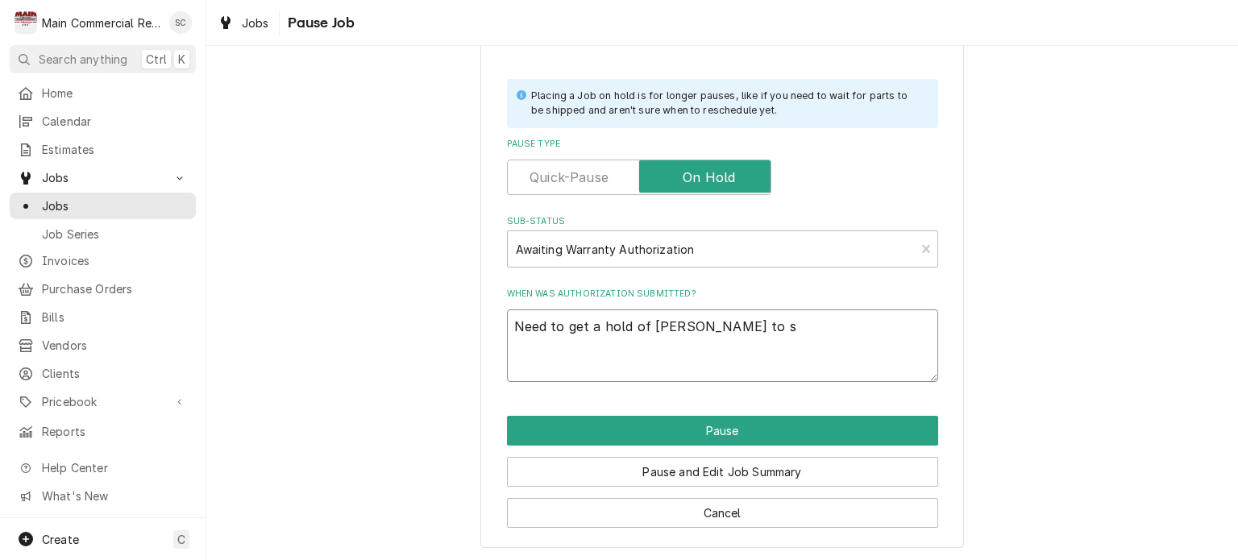
type textarea "x"
type textarea "Need to get a hold of Baker to se"
type textarea "x"
type textarea "Need to get a hold of Baker to see"
type textarea "x"
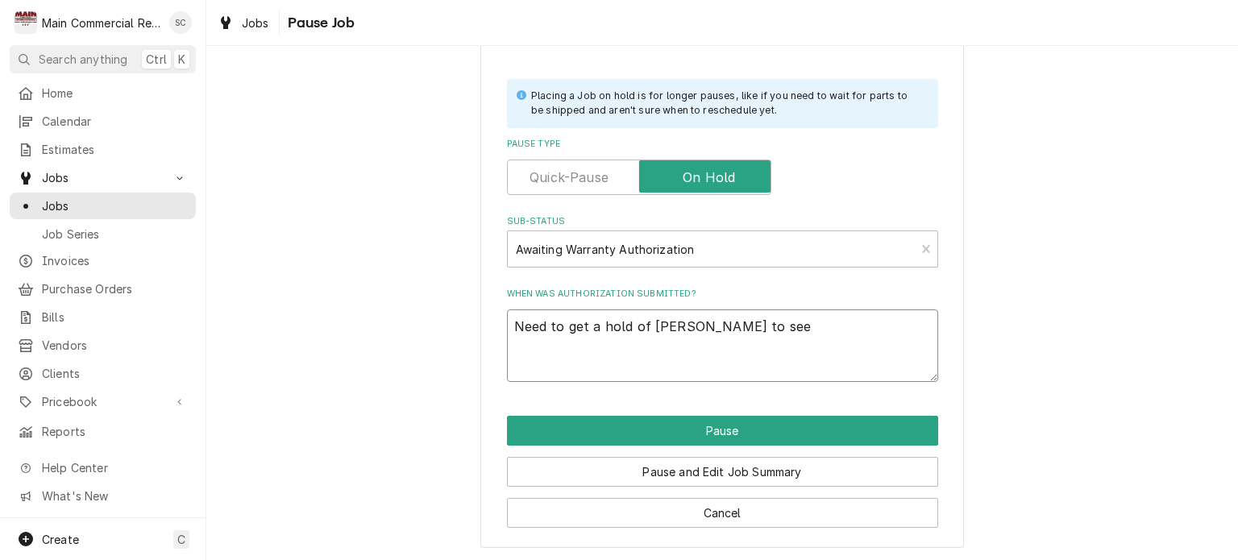
type textarea "Need to get a hold of Baker to see"
type textarea "x"
type textarea "Need to get a hold of Baker to see a"
type textarea "x"
type textarea "Need to get a hold of Baker to see ab"
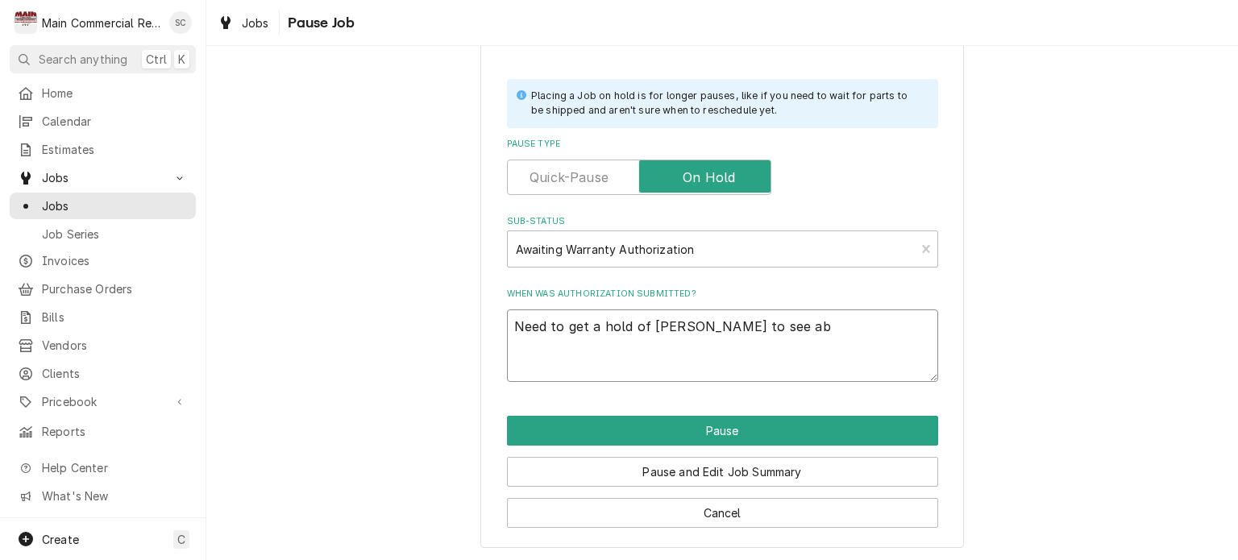
type textarea "x"
type textarea "Need to get a hold of Baker to see abo"
type textarea "x"
type textarea "Need to get a hold of Baker to see abou"
type textarea "x"
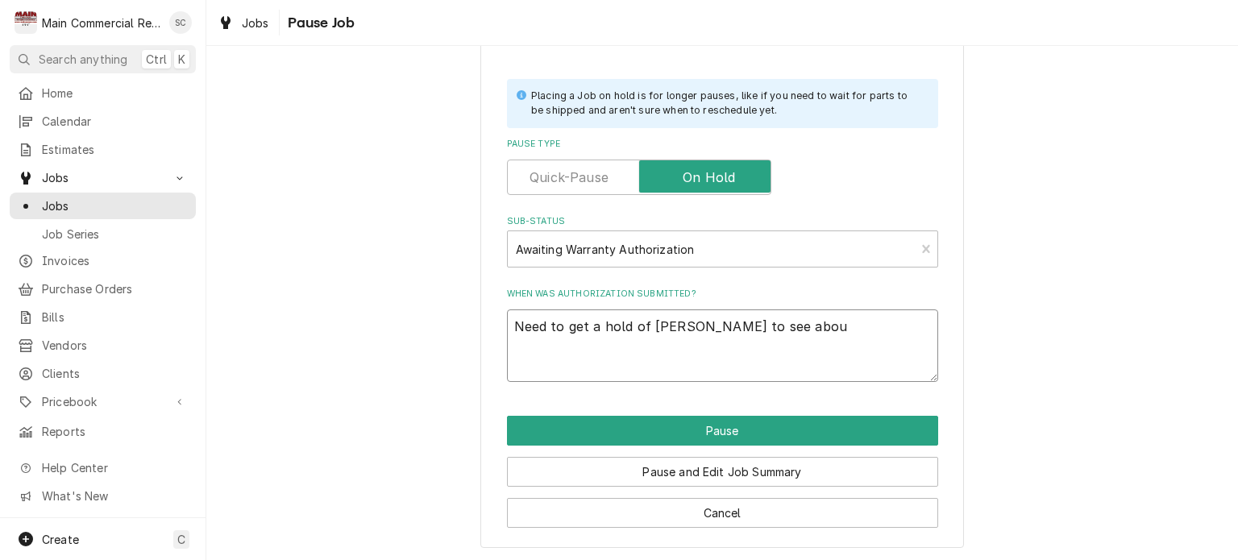
type textarea "Need to get a hold of Baker to see about"
type textarea "x"
type textarea "Need to get a hold of Baker to see about"
type textarea "x"
type textarea "Need to get a hold of Baker to see about w"
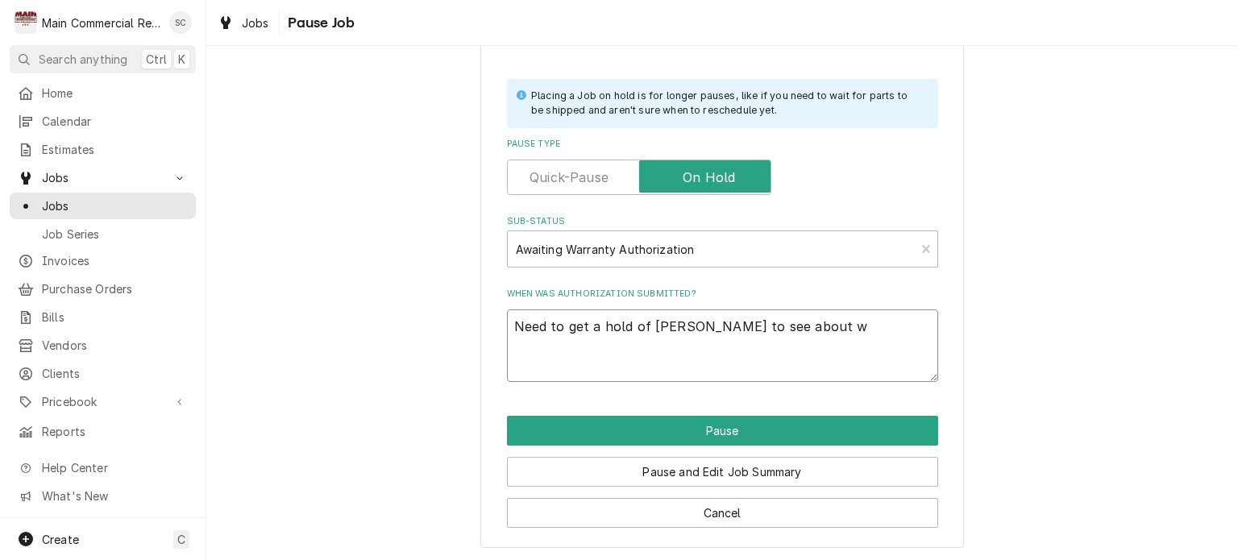
type textarea "x"
type textarea "Need to get a hold of Baker to see about wa"
type textarea "x"
type textarea "Need to get a hold of Baker to see about war"
type textarea "x"
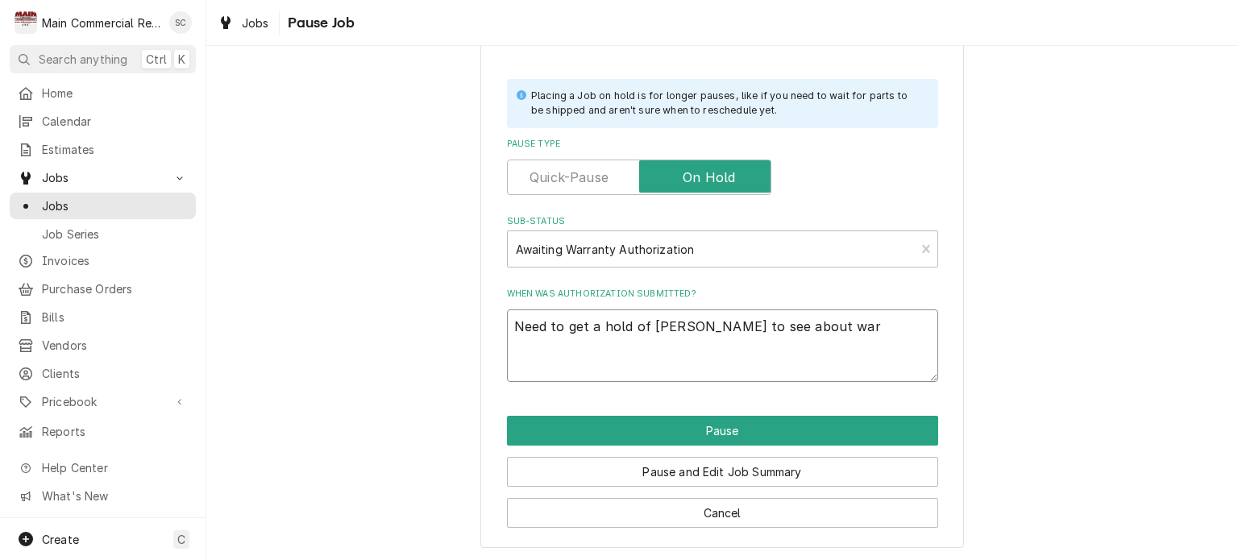
type textarea "Need to get a hold of Baker to see about warr"
type textarea "x"
type textarea "Need to get a hold of Baker to see about warra"
type textarea "x"
type textarea "Need to get a hold of Baker to see about warran"
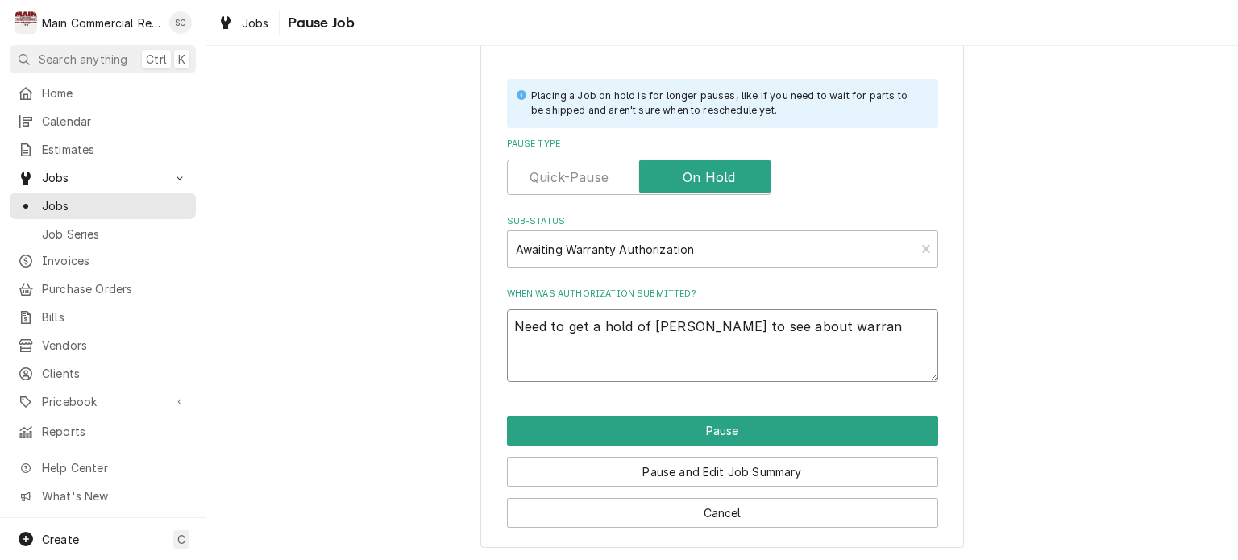
type textarea "x"
type textarea "Need to get a hold of Baker to see about warrant"
type textarea "x"
type textarea "Need to get a hold of Baker to see about warranty"
type textarea "x"
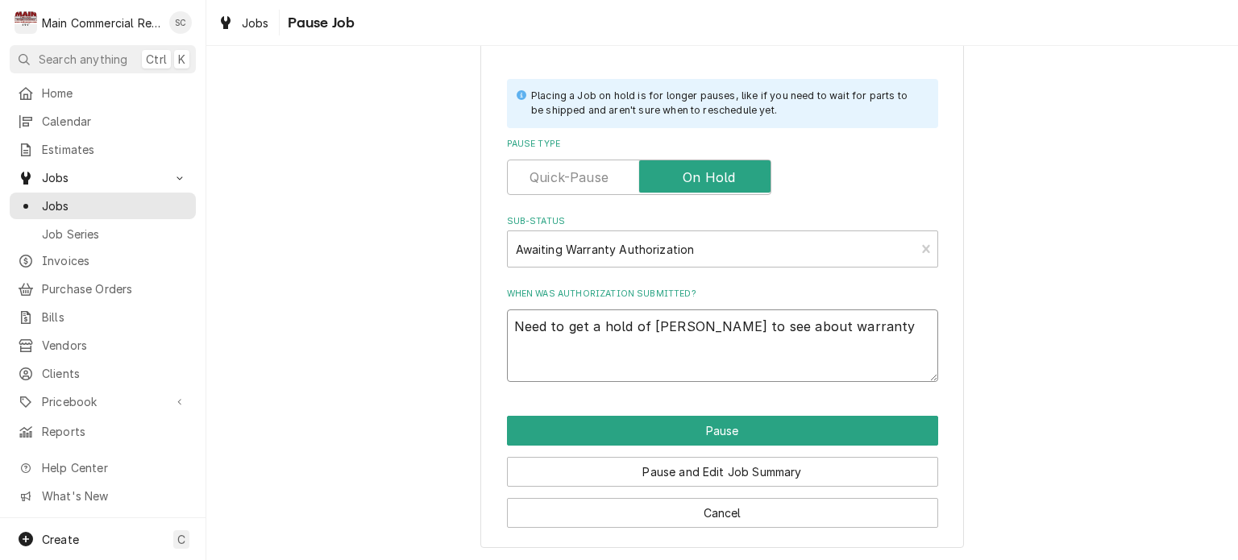
type textarea "Need to get a hold of Baker to see about warranty"
type textarea "x"
type textarea "Need to get a hold of Baker to see about warranty p"
type textarea "x"
type textarea "Need to get a hold of Baker to see about warranty pa"
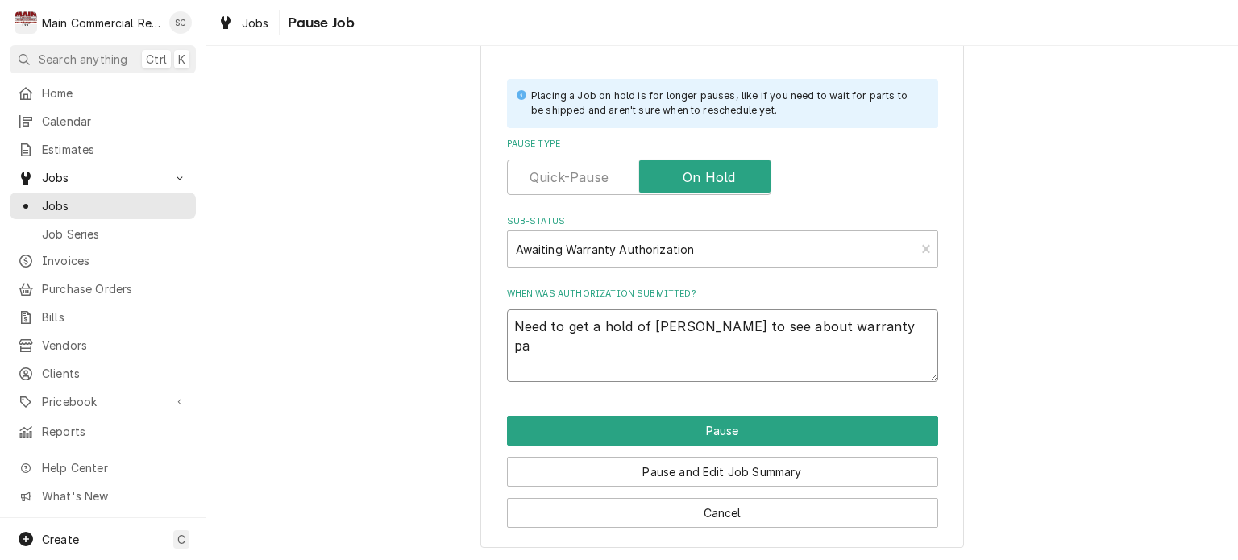
type textarea "x"
type textarea "Need to get a hold of Baker to see about warranty par"
type textarea "x"
type textarea "Need to get a hold of Baker to see about warranty part"
type textarea "x"
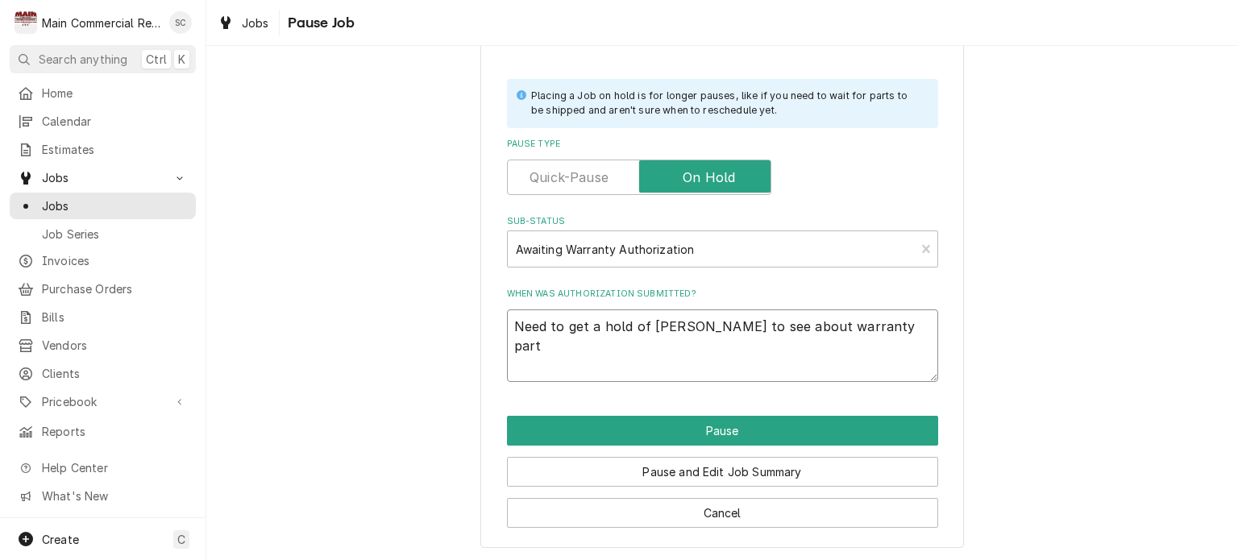
type textarea "Need to get a hold of Baker to see about warranty part"
type textarea "x"
type textarea "Need to get a hold of Baker to see about warranty part a"
type textarea "x"
type textarea "Need to get a hold of Baker to see about warranty part an"
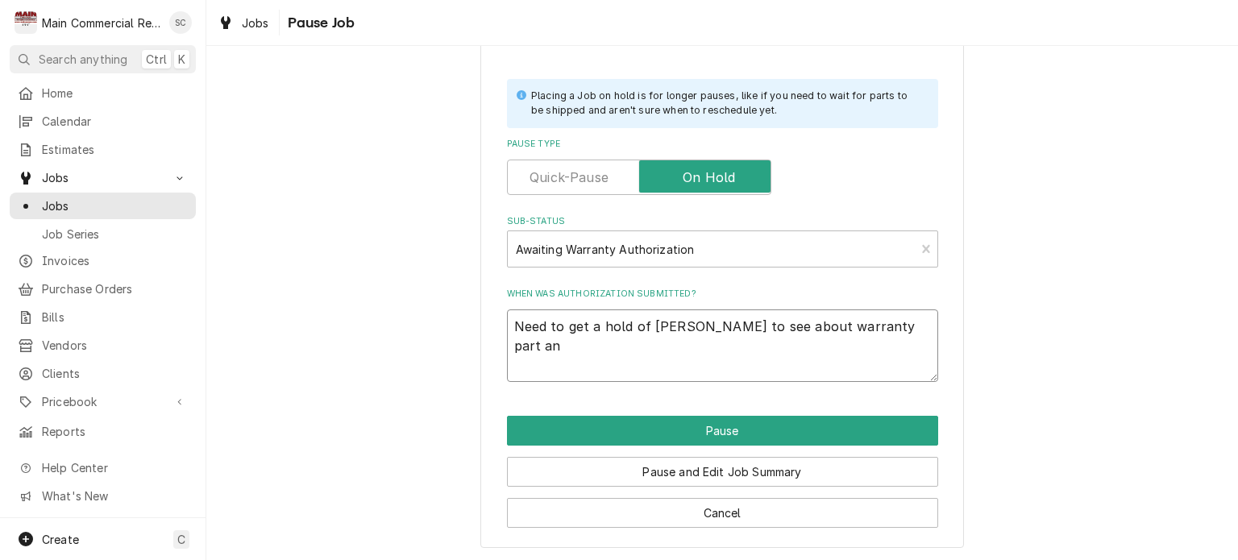
type textarea "x"
type textarea "Need to get a hold of Baker to see about warranty part and"
type textarea "x"
type textarea "Need to get a hold of Baker to see about warranty part and"
type textarea "x"
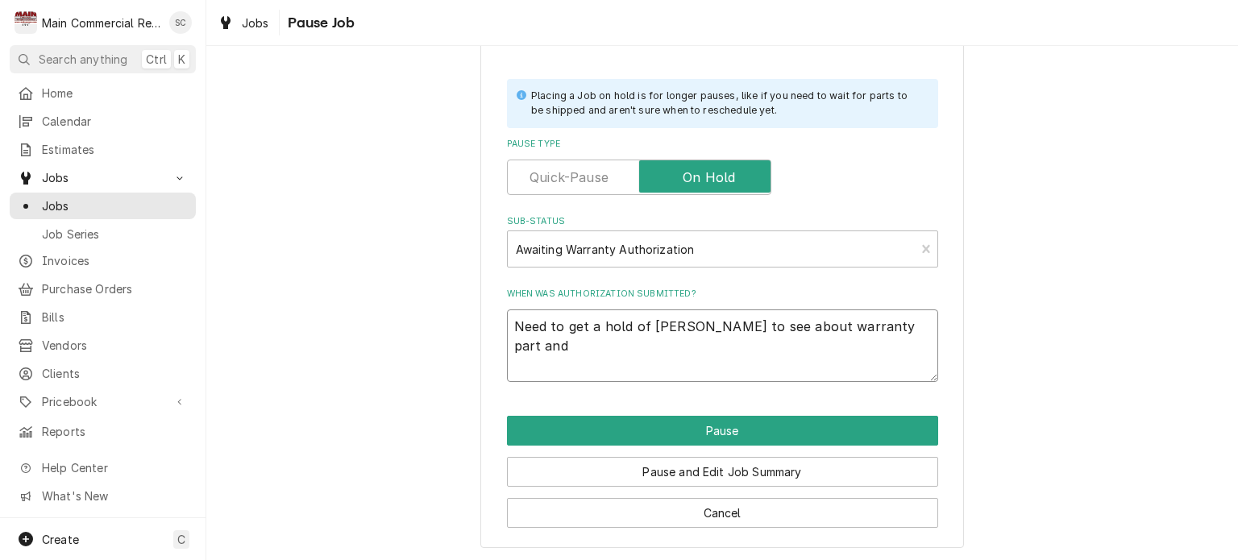
type textarea "Need to get a hold of Baker to see about warranty part and a"
type textarea "x"
type textarea "Need to get a hold of Baker to see about warranty part and al"
type textarea "x"
type textarea "Need to get a hold of Baker to see about warranty part and a"
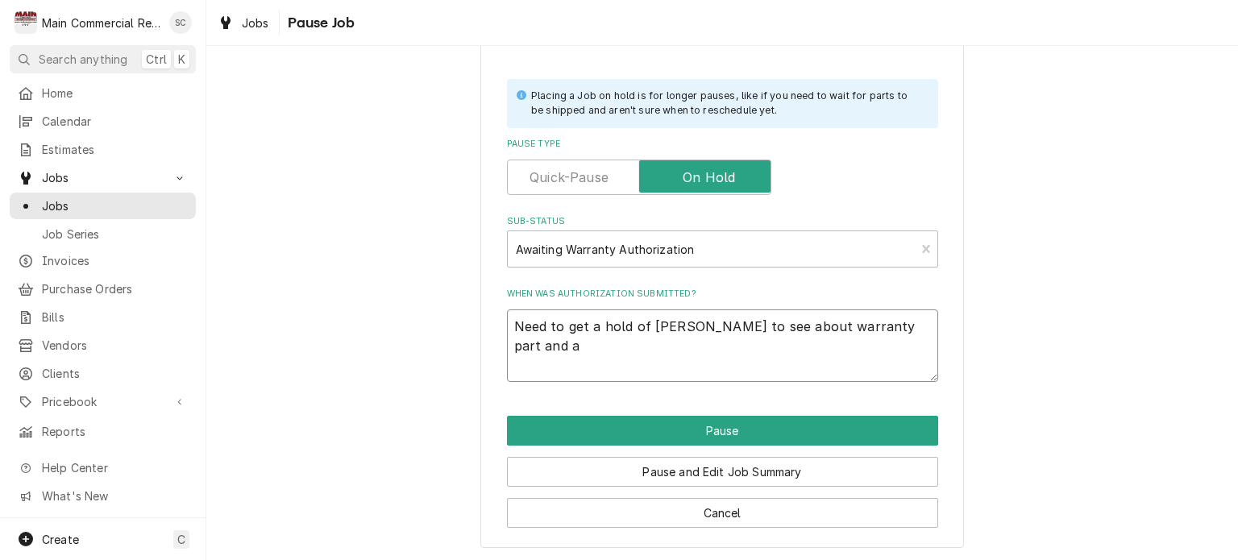
type textarea "x"
type textarea "Need to get a hold of Baker to see about warranty part and"
type textarea "x"
type textarea "Need to get a hold of Baker to see about warranty part and l"
type textarea "x"
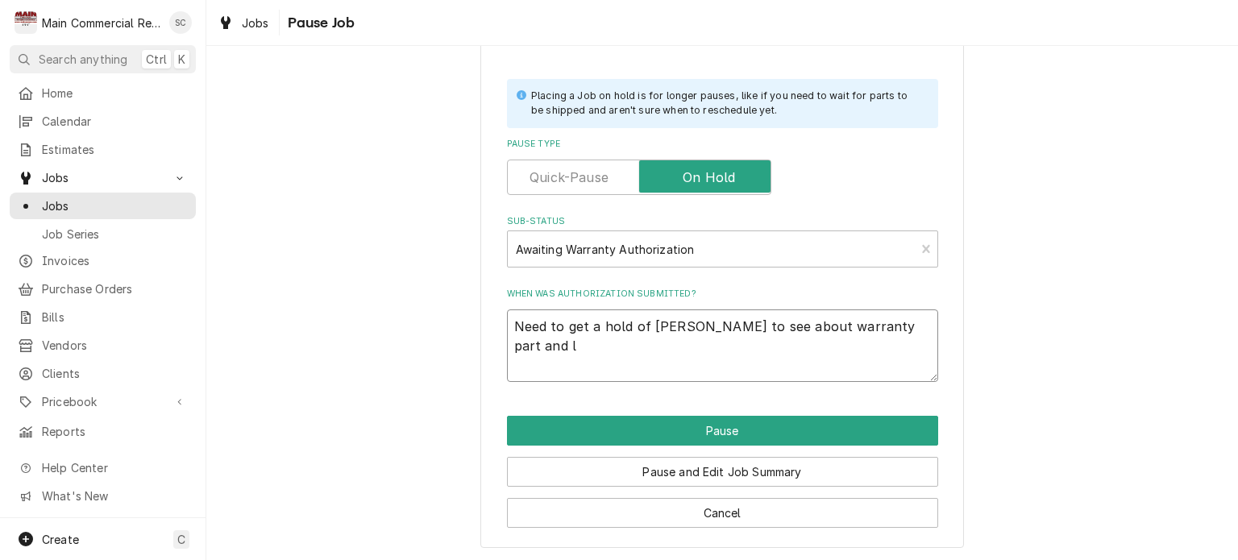
type textarea "Need to get a hold of Baker to see about warranty part and la"
type textarea "x"
type textarea "Need to get a hold of Baker to see about warranty part and lab"
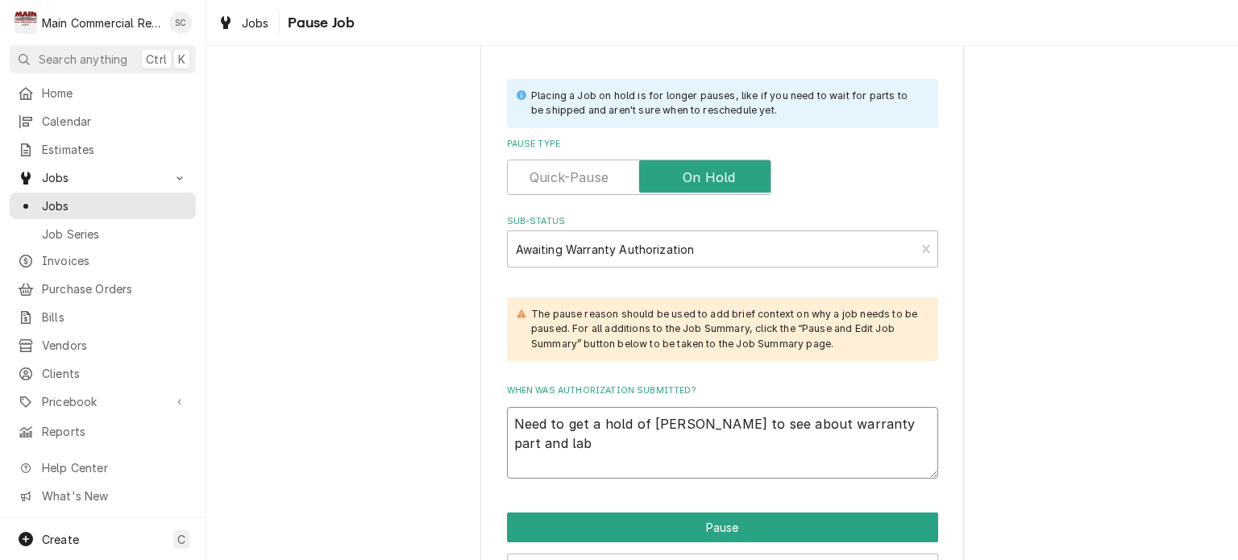
type textarea "x"
type textarea "Need to get a hold of Baker to see about warranty part and labo"
type textarea "x"
type textarea "Need to get a hold of Baker to see about warranty part and labor"
type textarea "x"
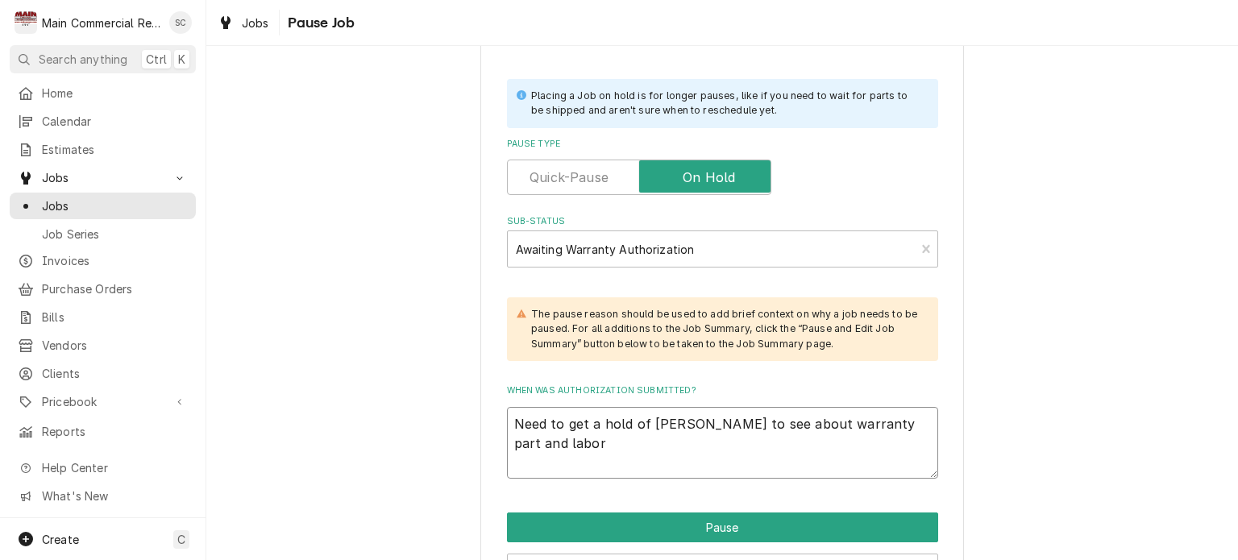
type textarea "Need to get a hold of Baker to see about warranty part and laborh"
type textarea "x"
type textarea "Need to get a hold of Baker to see about warranty part and laborhr"
type textarea "x"
type textarea "Need to get a hold of Baker to see about warranty part and laborhrs"
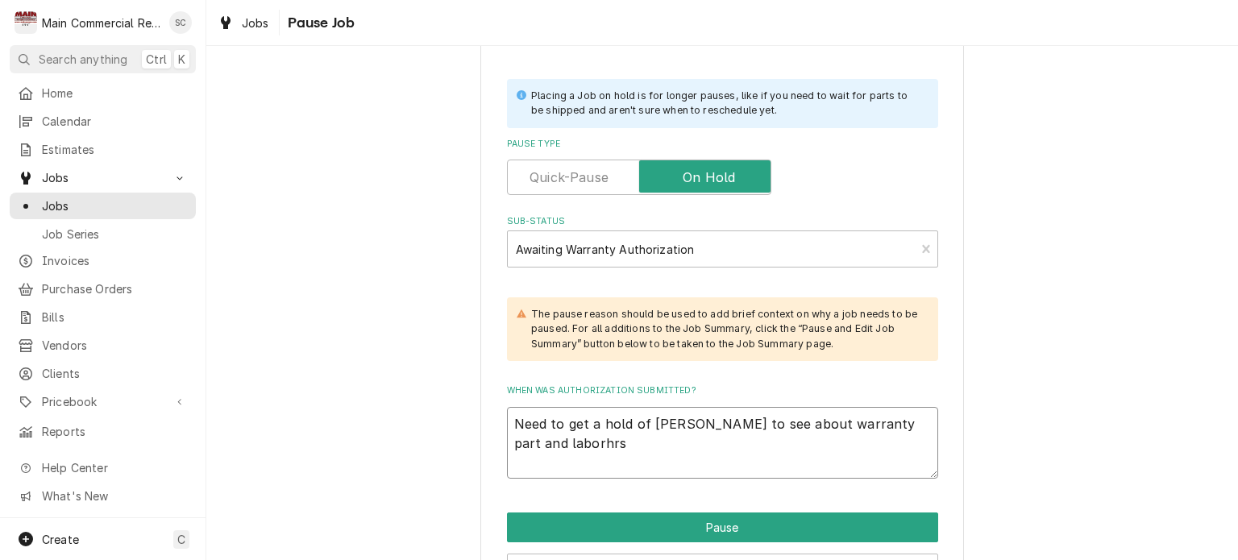
type textarea "x"
type textarea "Need to get a hold of Baker to see about warranty part and laborhrs."
type textarea "x"
type textarea "Need to get a hold of Baker to see about warranty part and laborhrs"
type textarea "x"
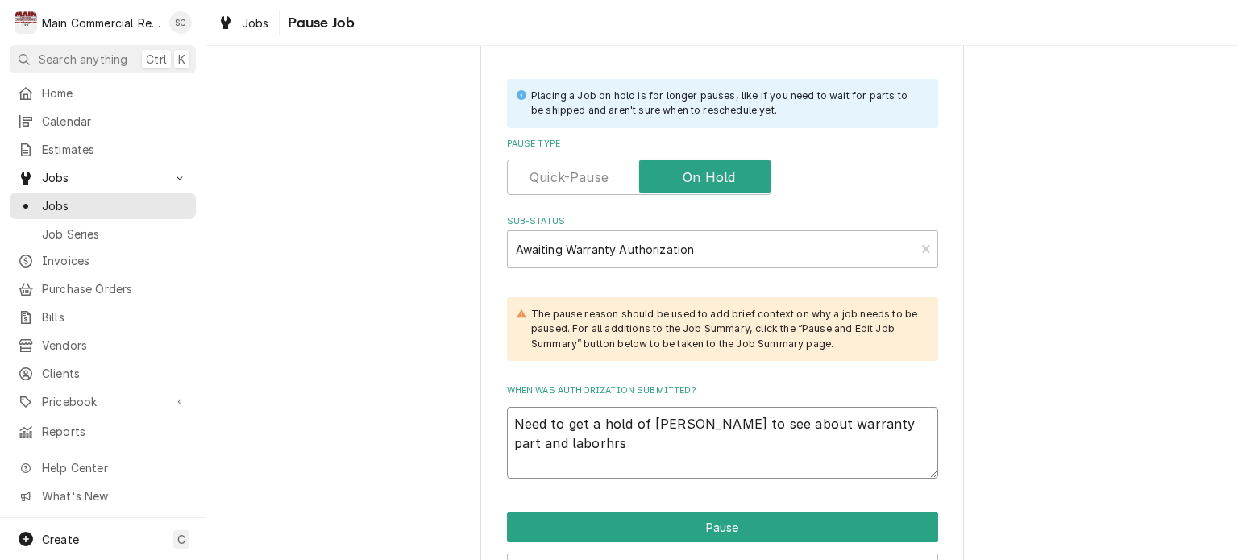
type textarea "Need to get a hold of Baker to see about warranty part and laborhr"
type textarea "x"
type textarea "Need to get a hold of Baker to see about warranty part and laborh"
type textarea "x"
type textarea "Need to get a hold of Baker to see about warranty part and labor"
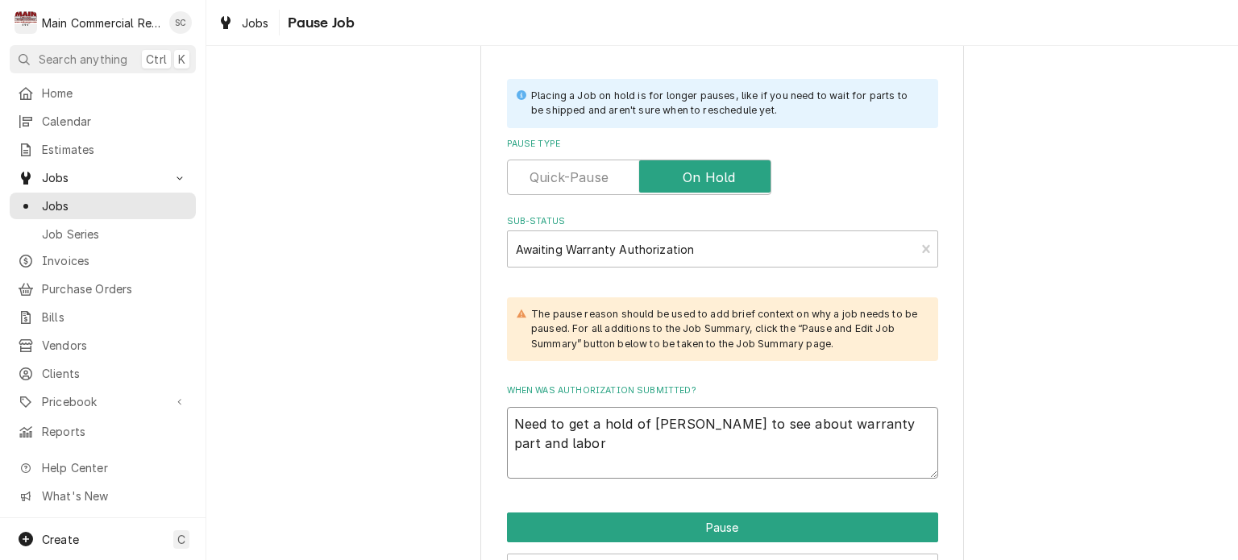
type textarea "x"
type textarea "Need to get a hold of Baker to see about warranty part and labor"
type textarea "x"
type textarea "Need to get a hold of Baker to see about warranty part and labor h"
type textarea "x"
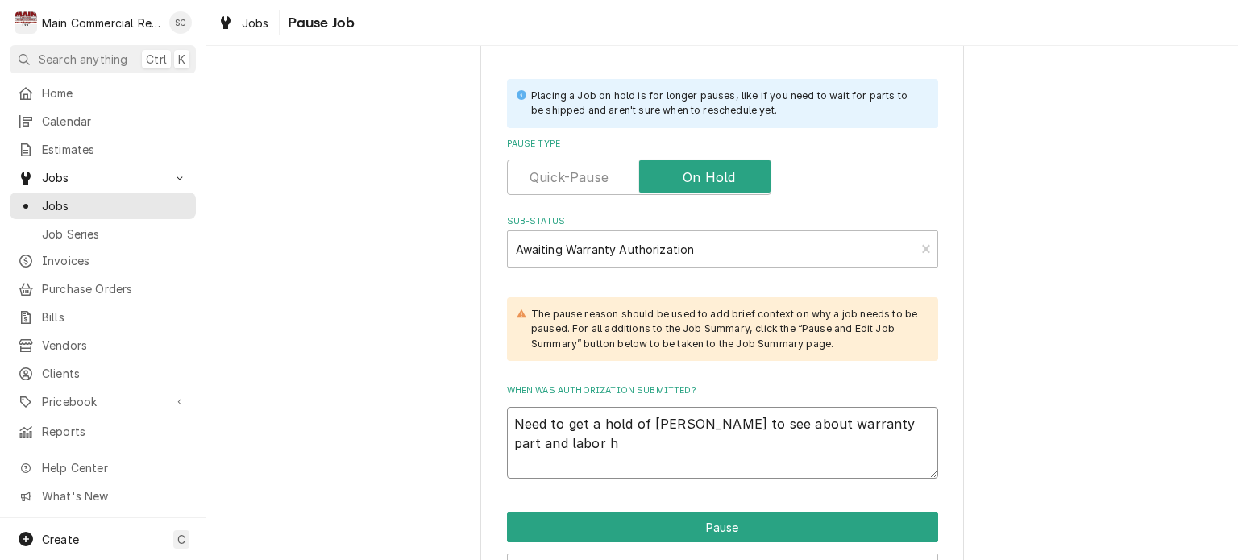
type textarea "Need to get a hold of Baker to see about warranty part and labor hr"
type textarea "x"
type textarea "Need to get a hold of Baker to see about warranty part and labor hrs"
type textarea "x"
type textarea "Need to get a hold of Baker to see about warranty part and labor hrs."
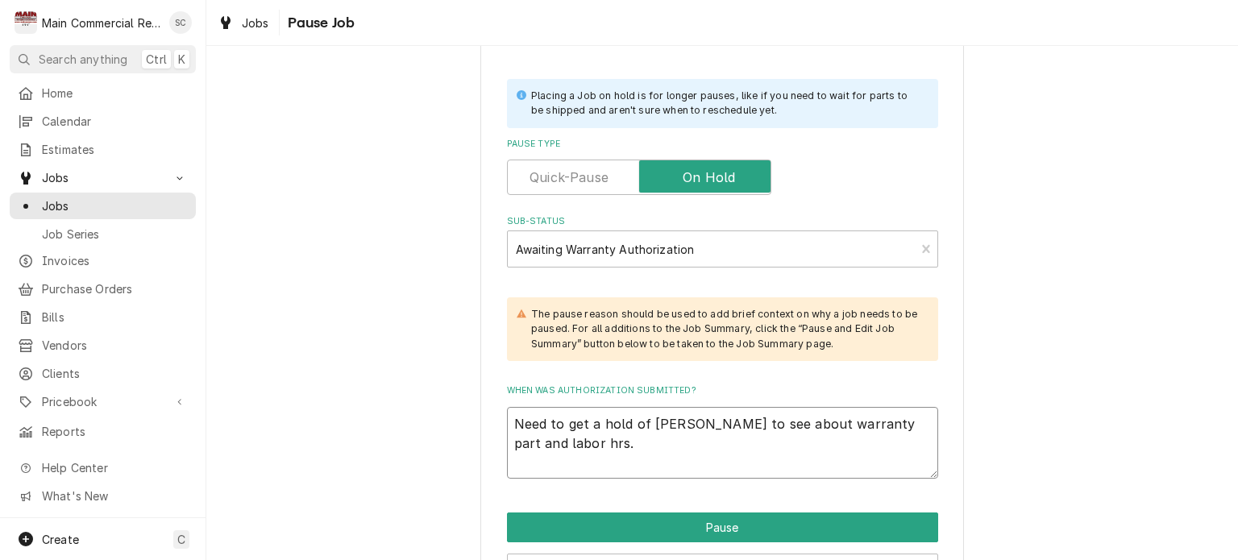
type textarea "x"
type textarea "Need to get a hold of Baker to see about warranty part and labor hrs."
type textarea "x"
type textarea "Need to get a hold of Baker to see about warranty part and labor hrs. -"
type textarea "x"
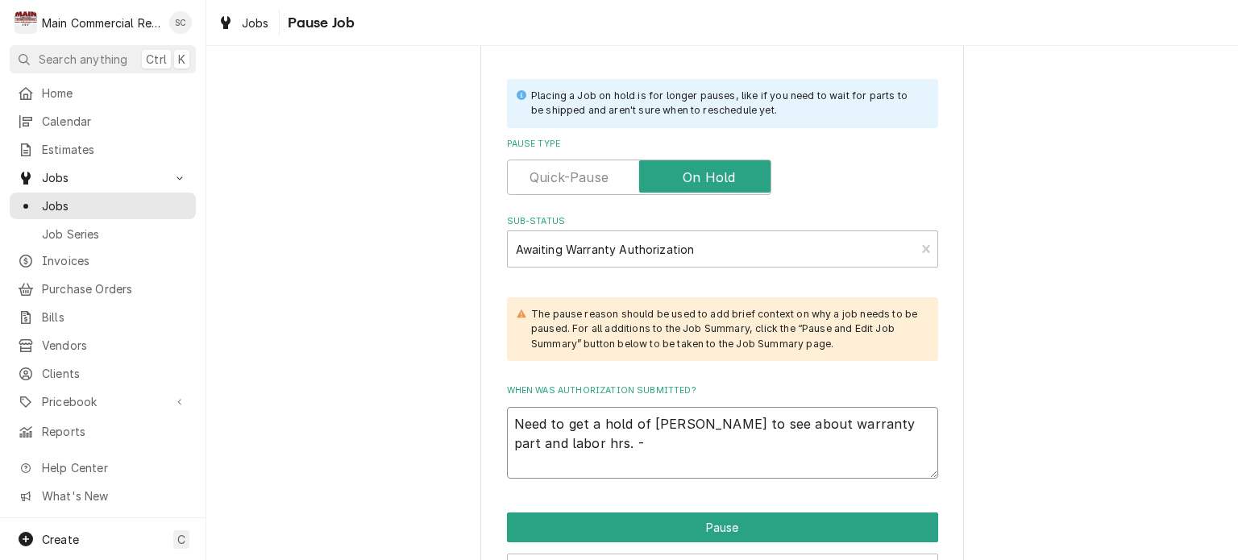
type textarea "Need to get a hold of Baker to see about warranty part and labor hrs. -s"
type textarea "x"
type textarea "Need to get a hold of Baker to see about warranty part and labor hrs. -sr"
type textarea "x"
type textarea "Need to get a hold of Baker to see about warranty part and labor hrs. -src"
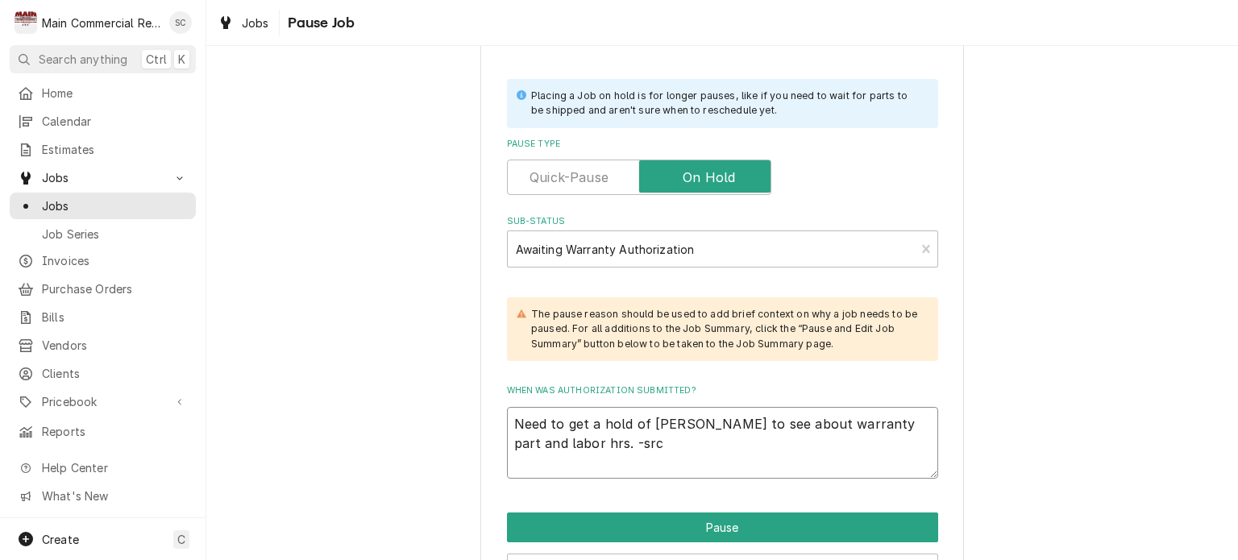
type textarea "x"
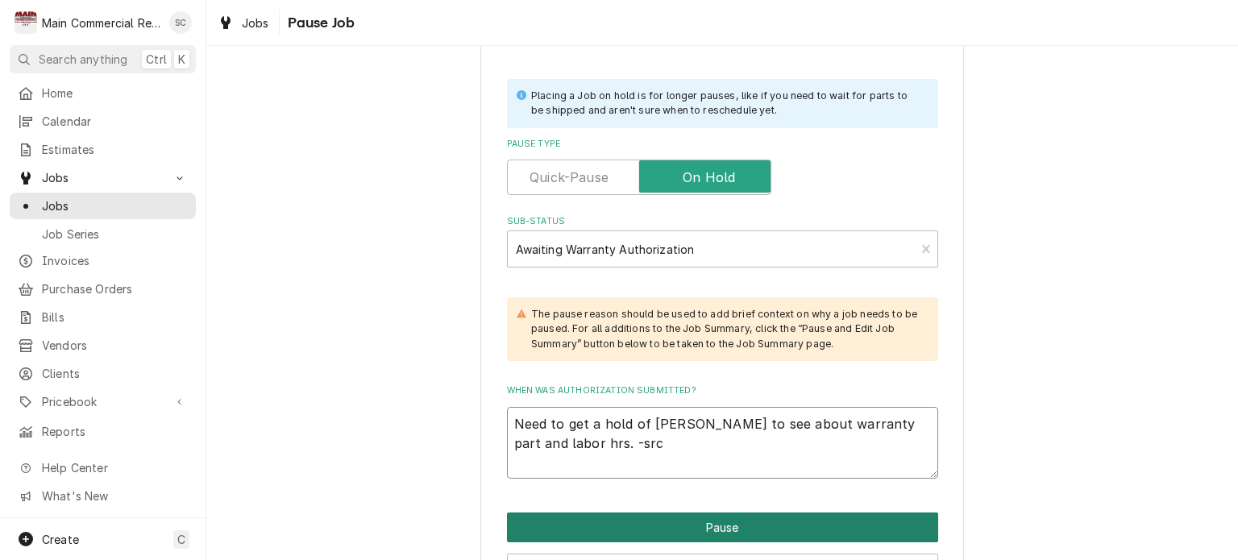
type textarea "Need to get a hold of Baker to see about warranty part and labor hrs. -src"
click at [703, 529] on button "Pause" at bounding box center [722, 528] width 431 height 30
type textarea "x"
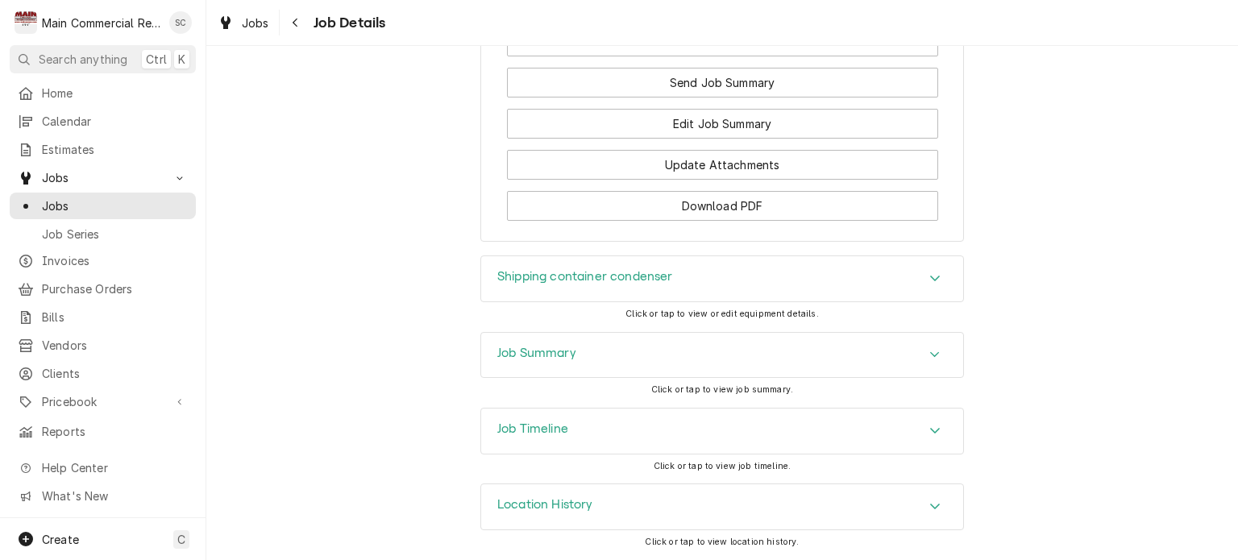
scroll to position [1775, 0]
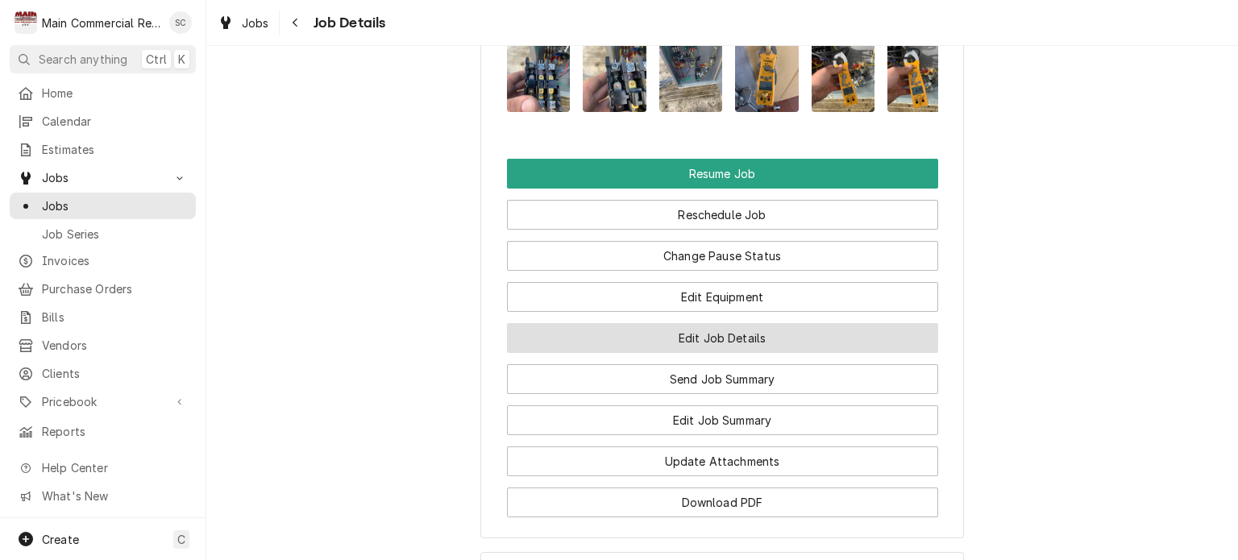
click at [785, 353] on button "Edit Job Details" at bounding box center [722, 338] width 431 height 30
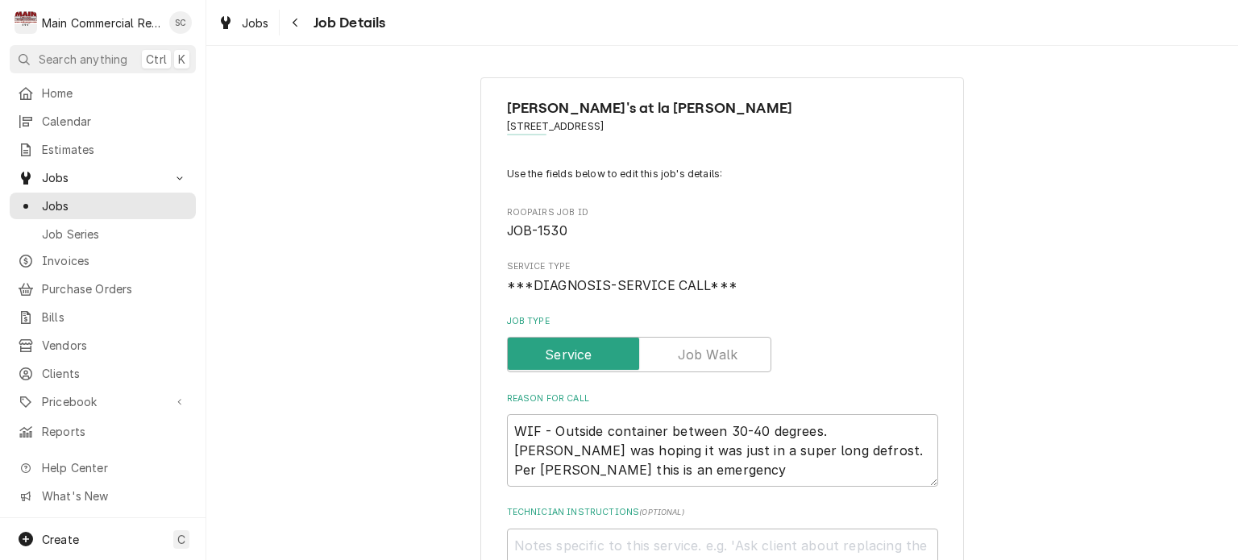
scroll to position [242, 0]
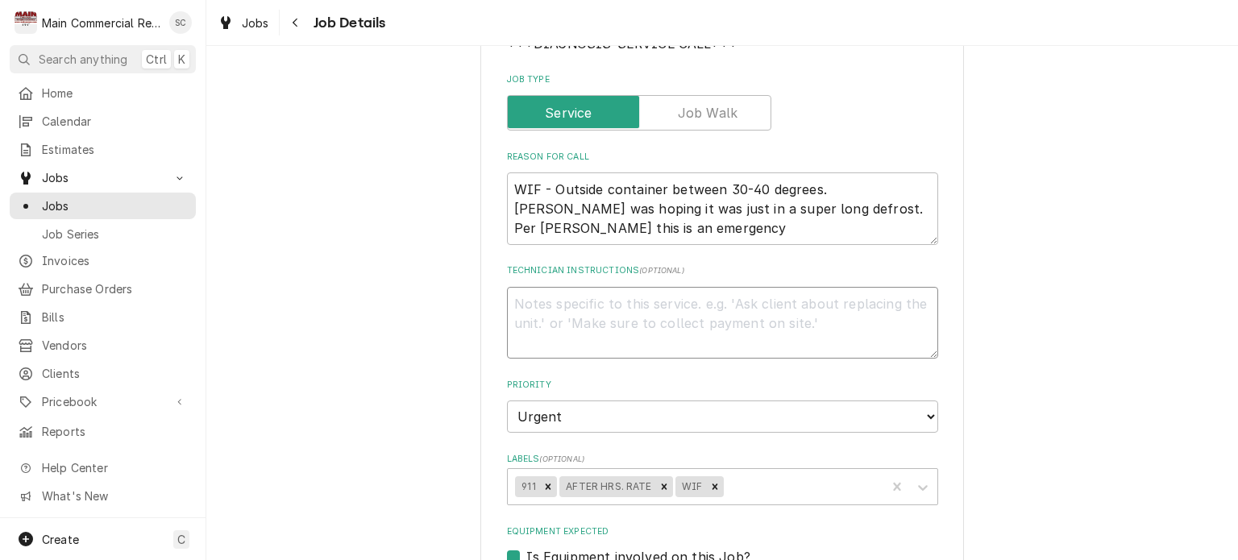
click at [720, 299] on textarea "Technician Instructions ( optional )" at bounding box center [722, 323] width 431 height 73
type textarea "x"
type textarea "1"
type textarea "x"
type textarea "10"
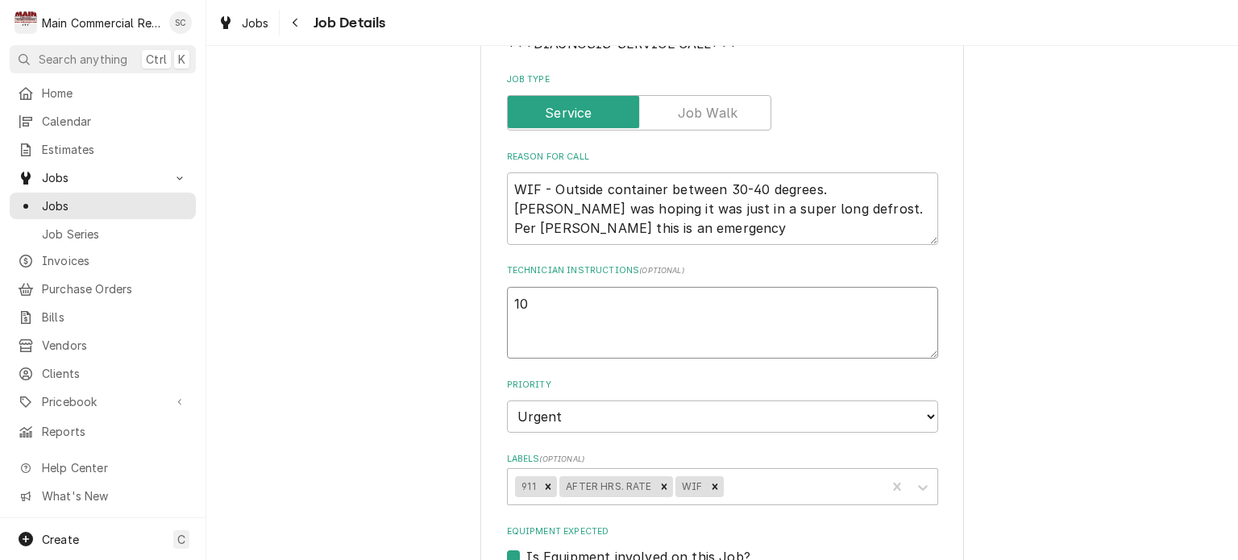
type textarea "x"
type textarea "10/"
type textarea "x"
type textarea "10/7"
type textarea "x"
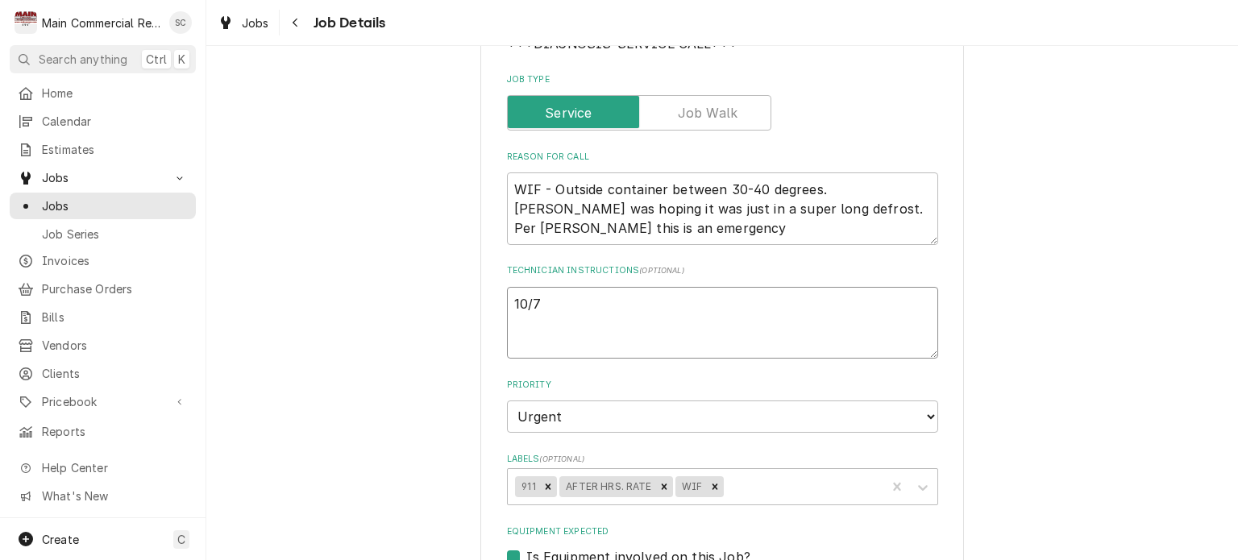
type textarea "10/7/"
type textarea "x"
type textarea "10/7/2"
type textarea "x"
type textarea "10/7/25"
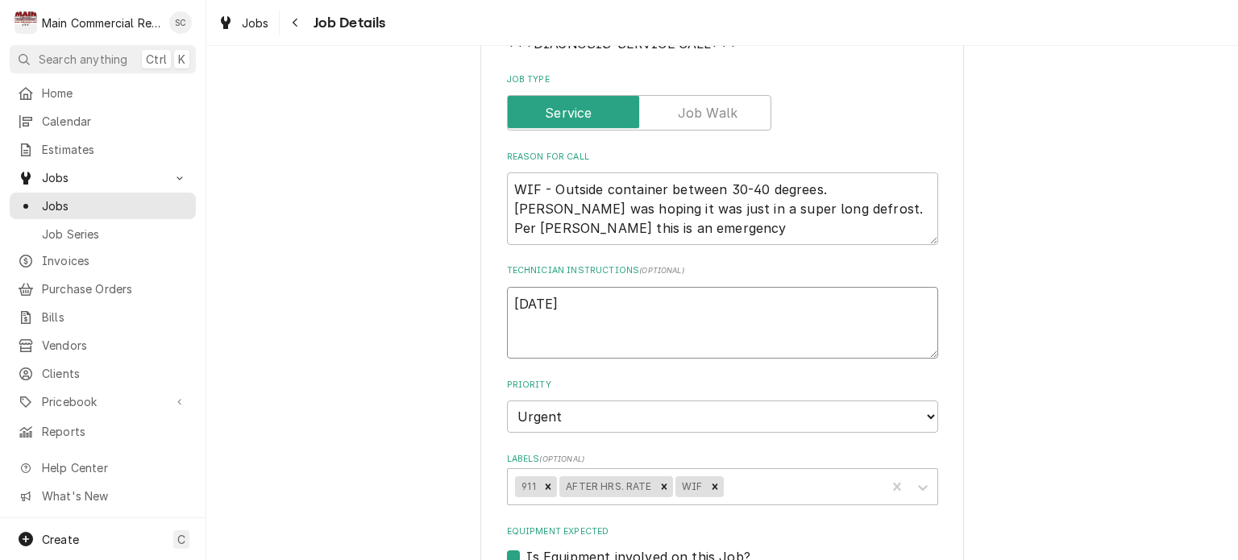
type textarea "x"
type textarea "10/7/25:"
type textarea "x"
type textarea "10/7/25:"
type textarea "x"
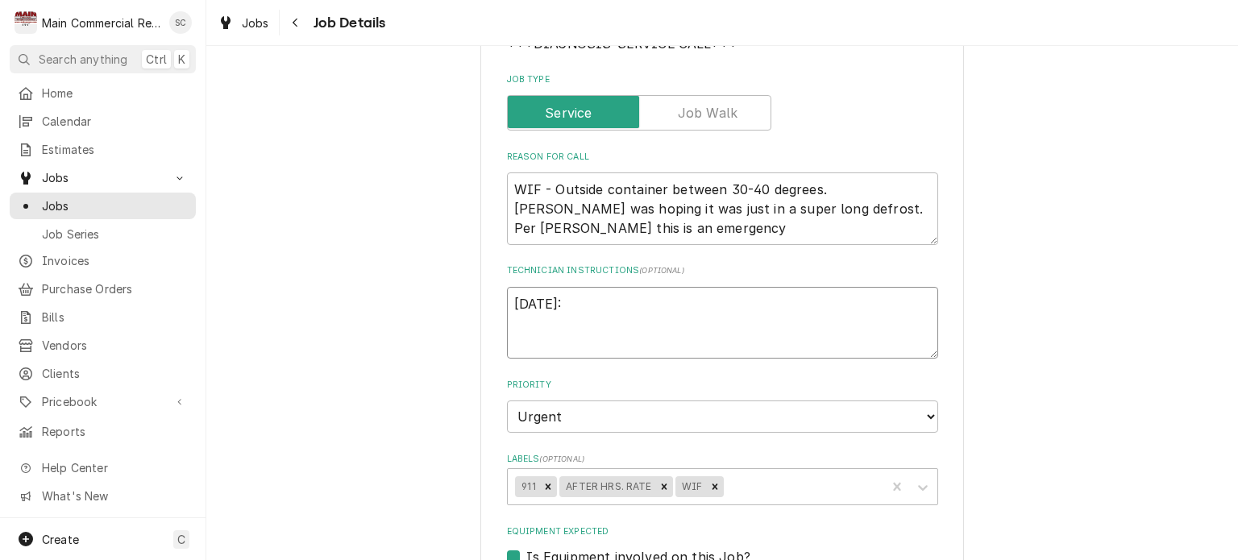
type textarea "10/7/25: d"
type textarea "x"
type textarea "10/7/25: do"
type textarea "x"
type textarea "10/7/25: dor"
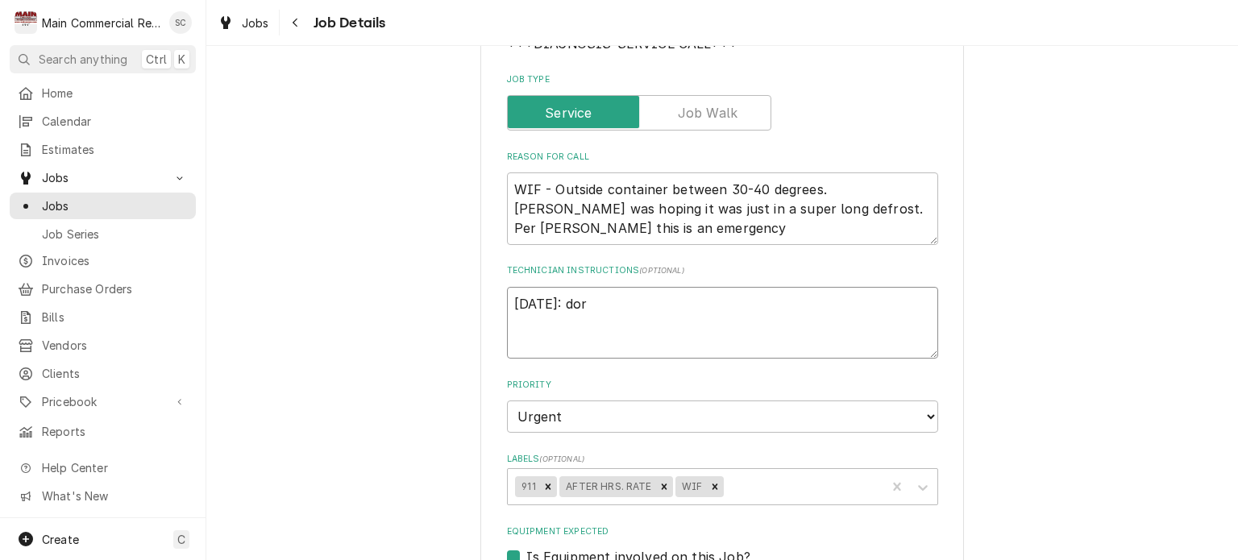
type textarea "x"
type textarea "10/7/25: do"
type textarea "x"
type textarea "10/7/25: d"
type textarea "x"
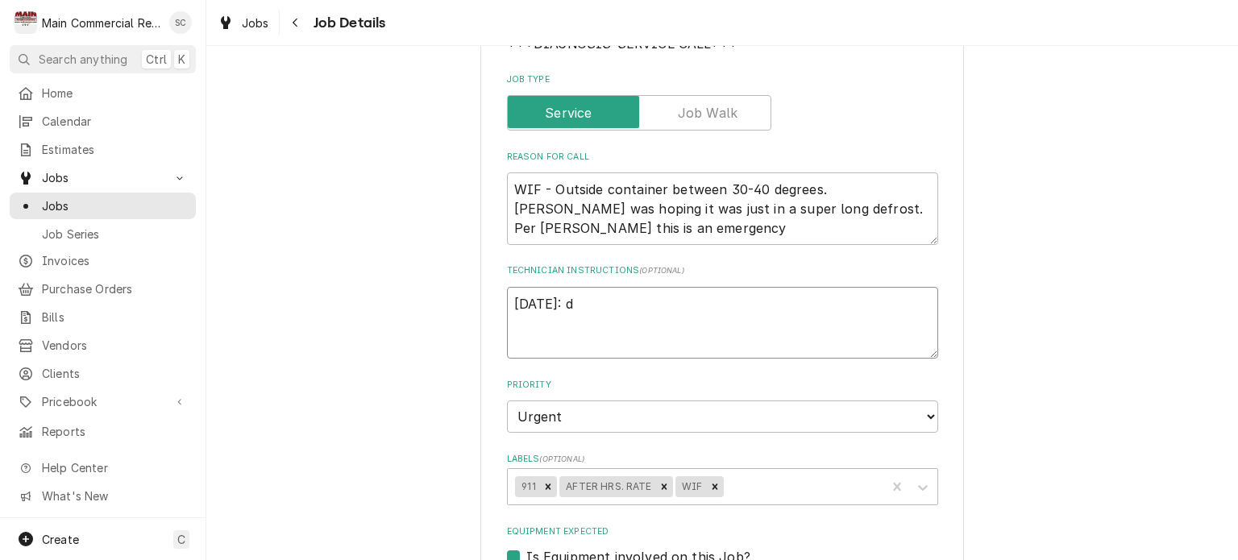
type textarea "10/7/25:"
type textarea "x"
type textarea "10/7/25: D"
type textarea "x"
type textarea "10/7/25: Do"
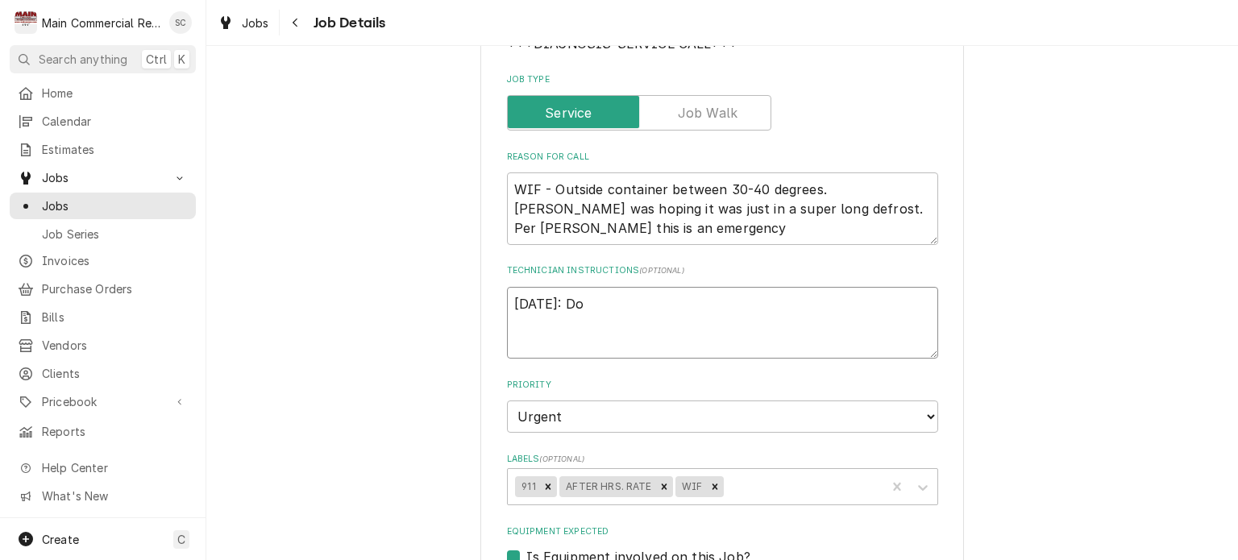
type textarea "x"
type textarea "10/7/25: Dor"
type textarea "x"
type textarea "10/7/25: Dora"
type textarea "x"
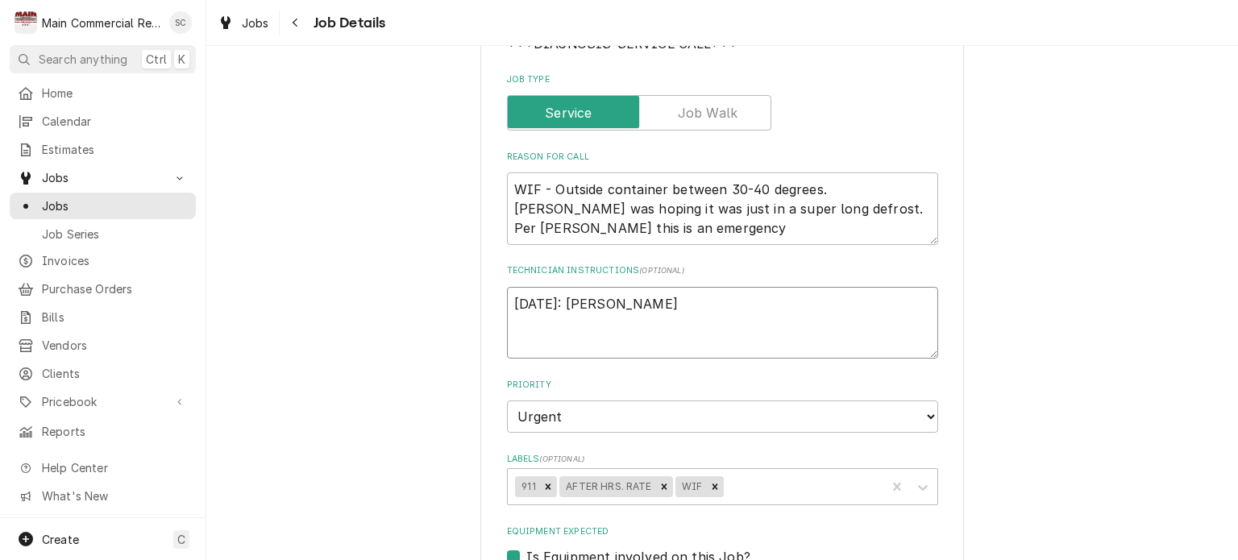
type textarea "10/7/25: Doran"
type textarea "x"
type textarea "10/7/25: Dora"
type textarea "x"
type textarea "10/7/25: Dor"
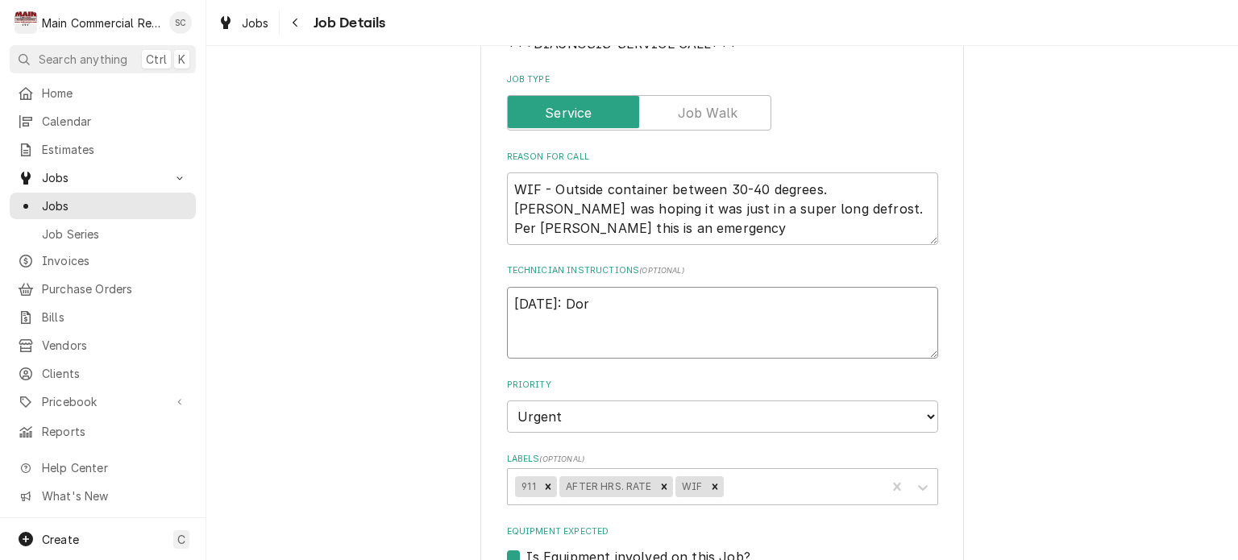
type textarea "x"
type textarea "10/7/25: Dori"
type textarea "x"
type textarea "10/7/25: Doria"
type textarea "x"
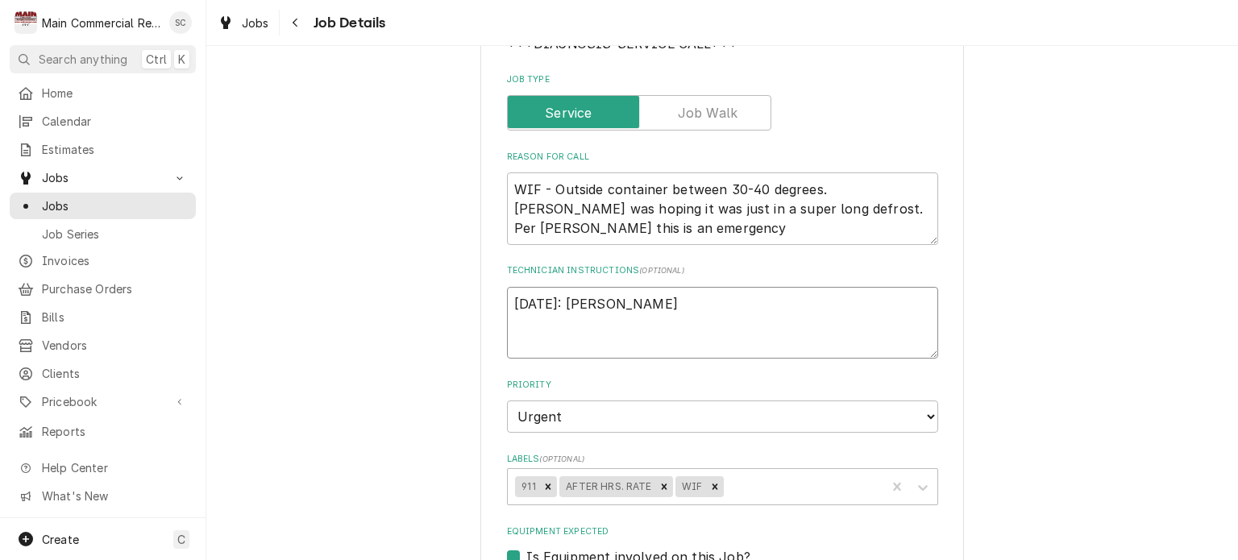
type textarea "10/7/25: Dorian"
type textarea "x"
type textarea "10/7/25: Dorian"
type textarea "x"
type textarea "10/7/25: Dorian n"
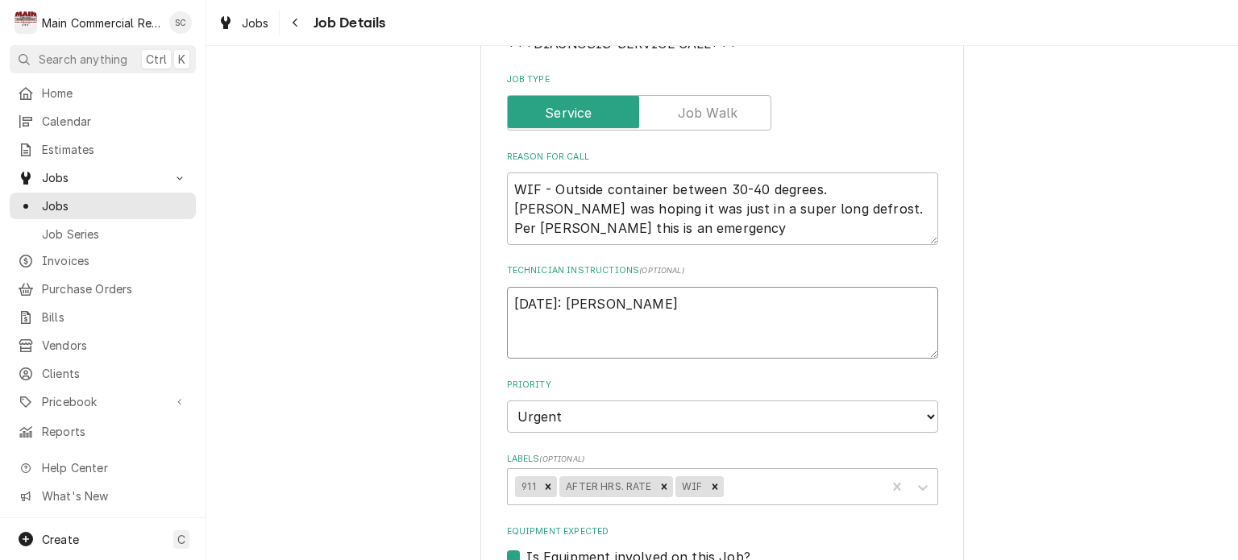
type textarea "x"
type textarea "10/7/25: Dorian ne"
type textarea "x"
type textarea "10/7/25: Dorian nee"
type textarea "x"
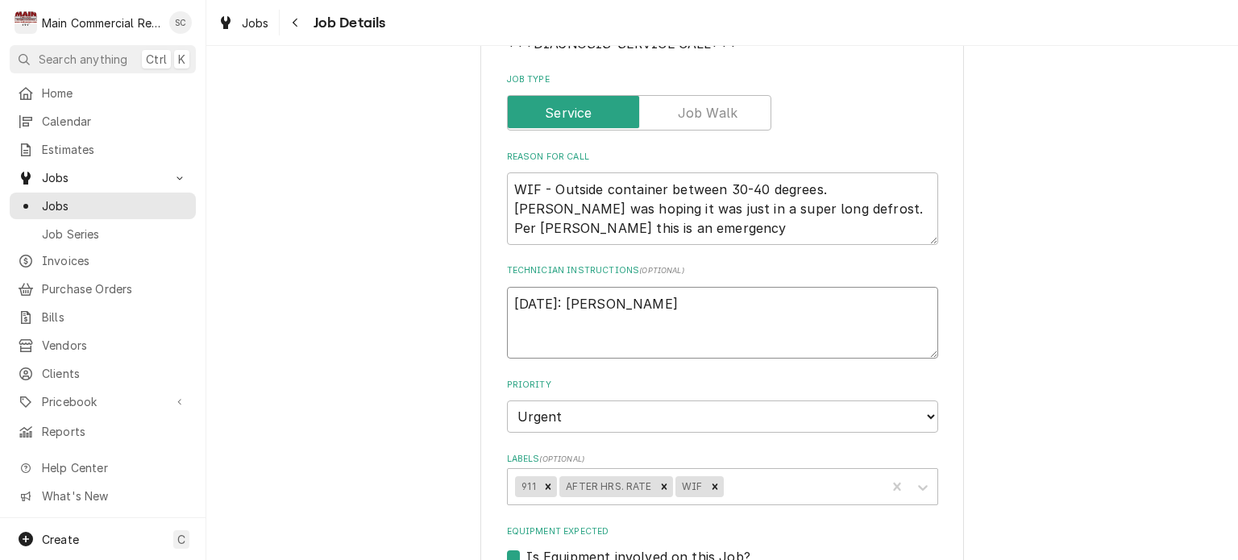
type textarea "10/7/25: Dorian need"
type textarea "x"
type textarea "10/7/25: Dorian needs"
type textarea "x"
type textarea "10/7/25: Dorian needs"
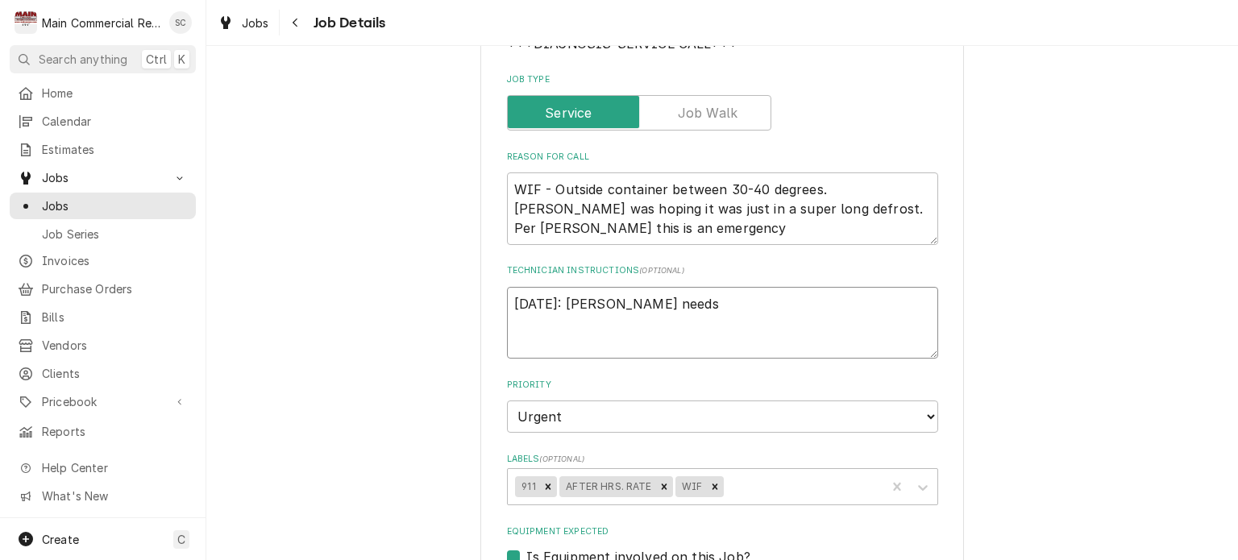
type textarea "x"
type textarea "10/7/25: Dorian needs t"
type textarea "x"
type textarea "10/7/25: Dorian needs to"
type textarea "x"
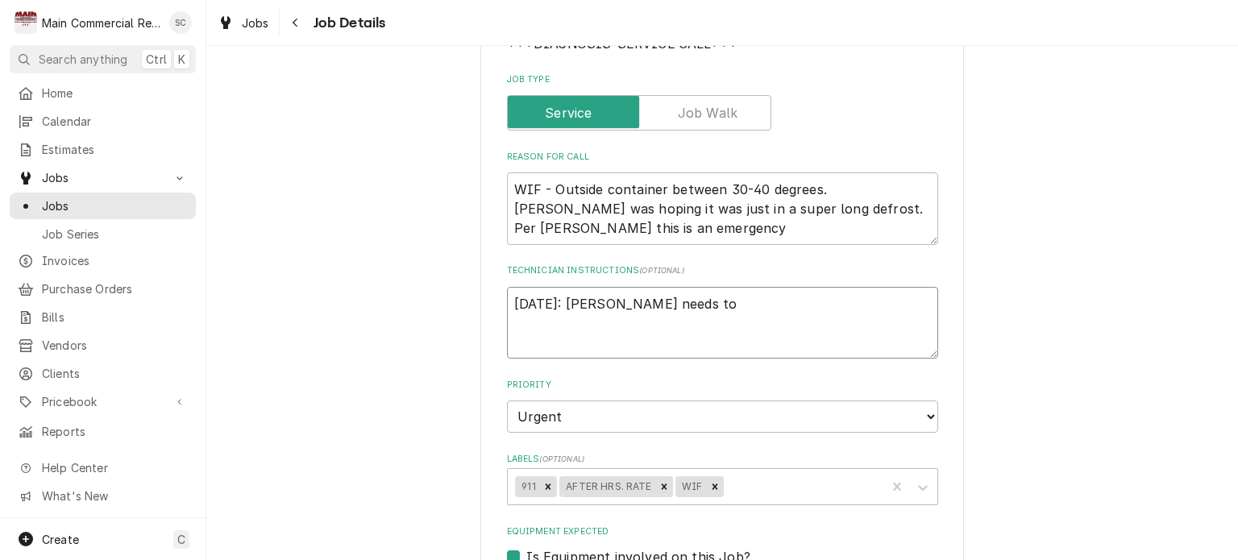
type textarea "10/7/25: Dorian needs to"
type textarea "x"
type textarea "10/7/25: Dorian needs to g"
type textarea "x"
type textarea "10/7/25: Dorian needs to ge"
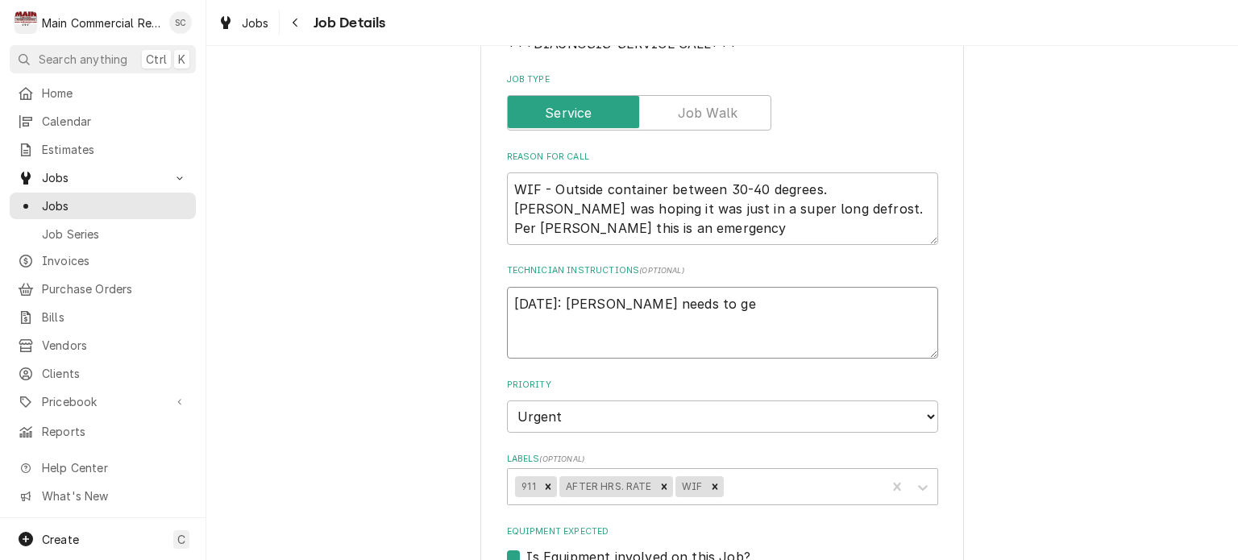
type textarea "x"
type textarea "10/7/25: Dorian needs to get"
type textarea "x"
type textarea "10/7/25: Dorian needs to get"
type textarea "x"
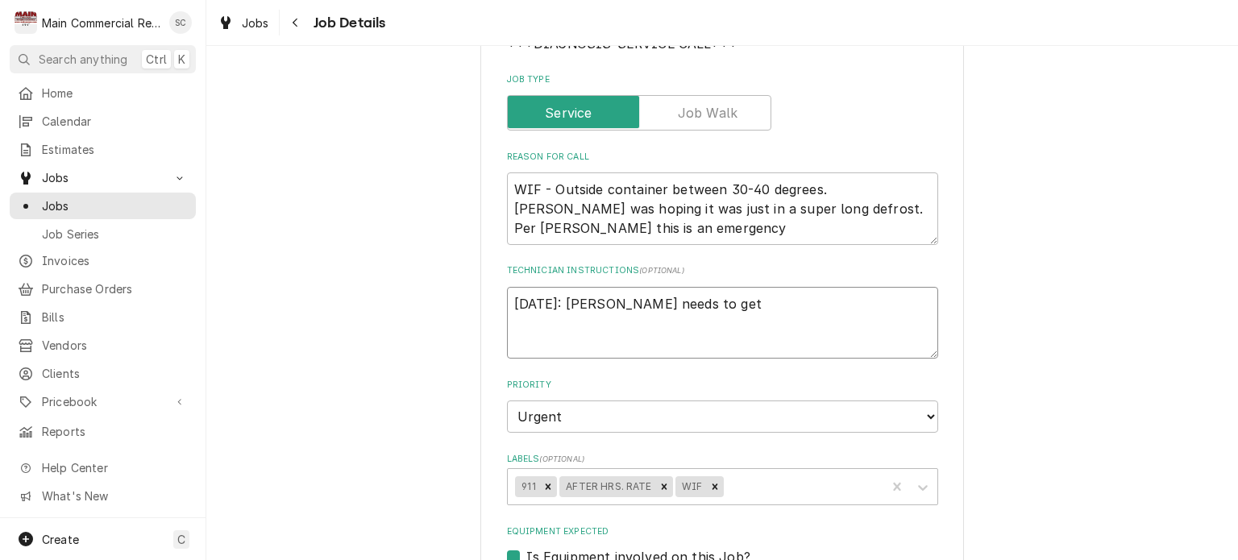
type textarea "10/7/25: Dorian needs to get a"
type textarea "x"
type textarea "10/7/25: Dorian needs to get ah"
type textarea "x"
type textarea "10/7/25: Dorian needs to get aho"
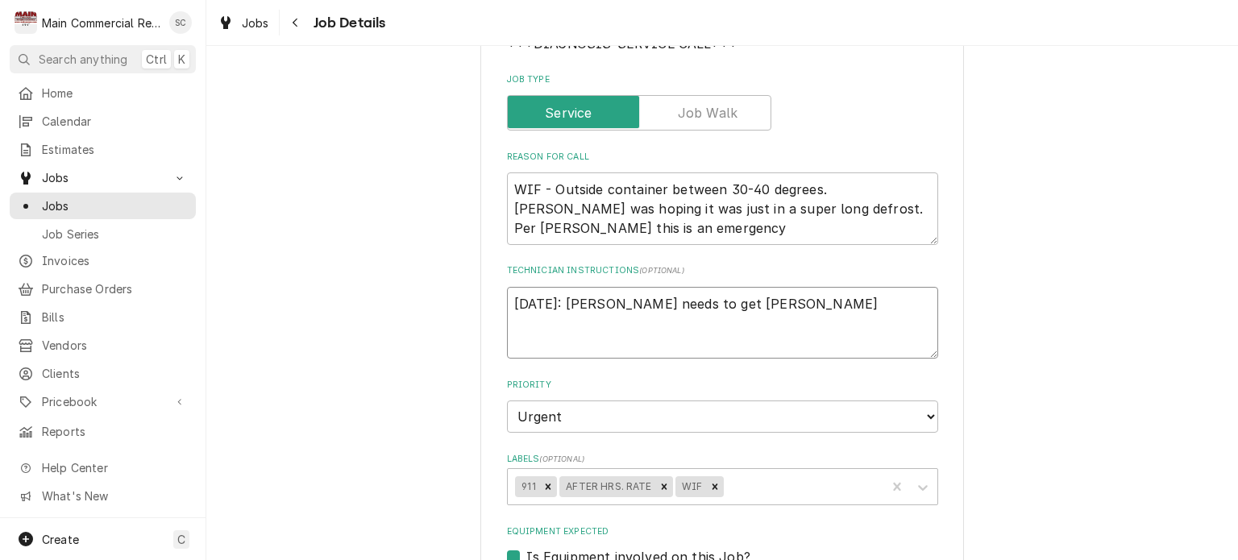
type textarea "x"
type textarea "10/7/25: Dorian needs to get ahol"
type textarea "x"
type textarea "10/7/25: Dorian needs to get ahold"
type textarea "x"
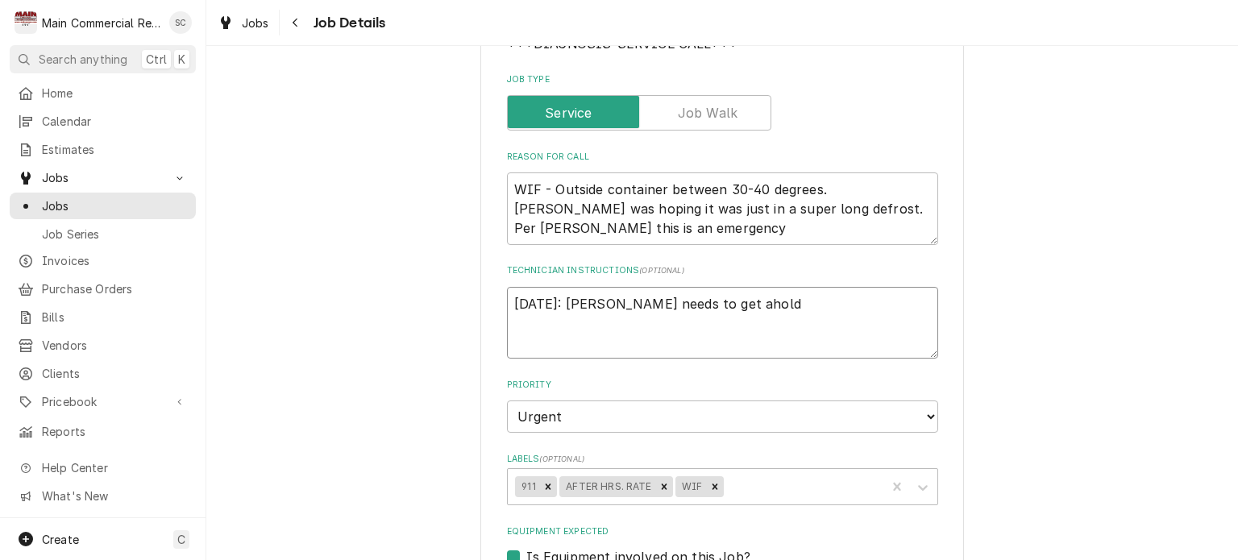
type textarea "10/7/25: Dorian needs to get ahold"
type textarea "x"
type textarea "10/7/25: Dorian needs to get ahold o"
type textarea "x"
type textarea "10/7/25: Dorian needs to get ahold of"
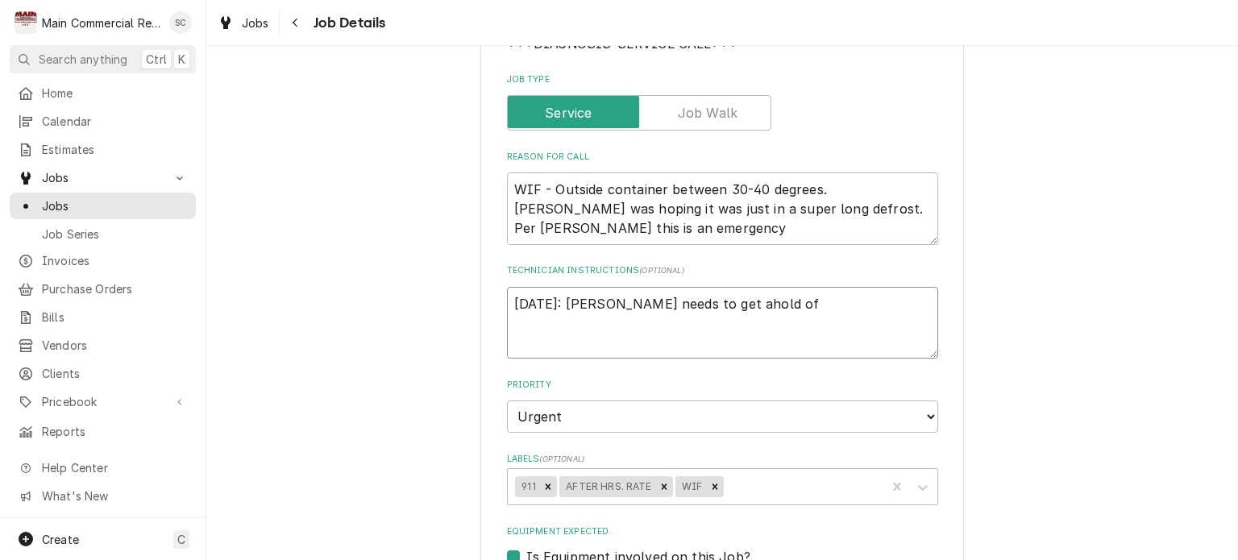
type textarea "x"
type textarea "10/7/25: Dorian needs to get ahold of"
type textarea "x"
type textarea "10/7/25: Dorian needs to get ahold of B"
type textarea "x"
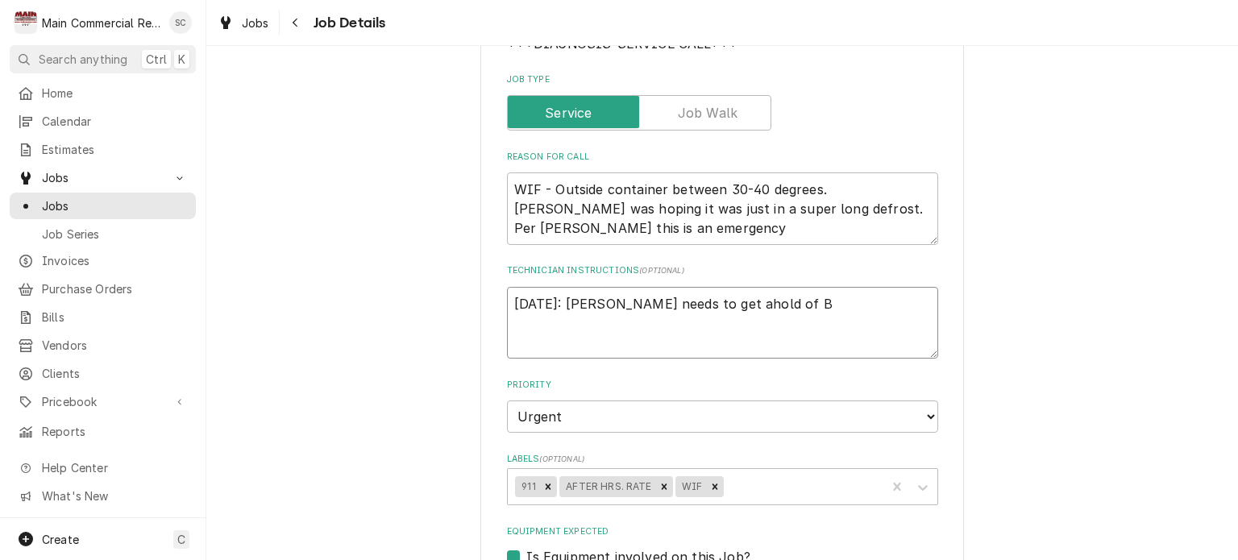
type textarea "10/7/25: Dorian needs to get ahold of Ba"
type textarea "x"
type textarea "10/7/25: Dorian needs to get ahold of Bak"
type textarea "x"
type textarea "10/7/25: Dorian needs to get ahold of Bake"
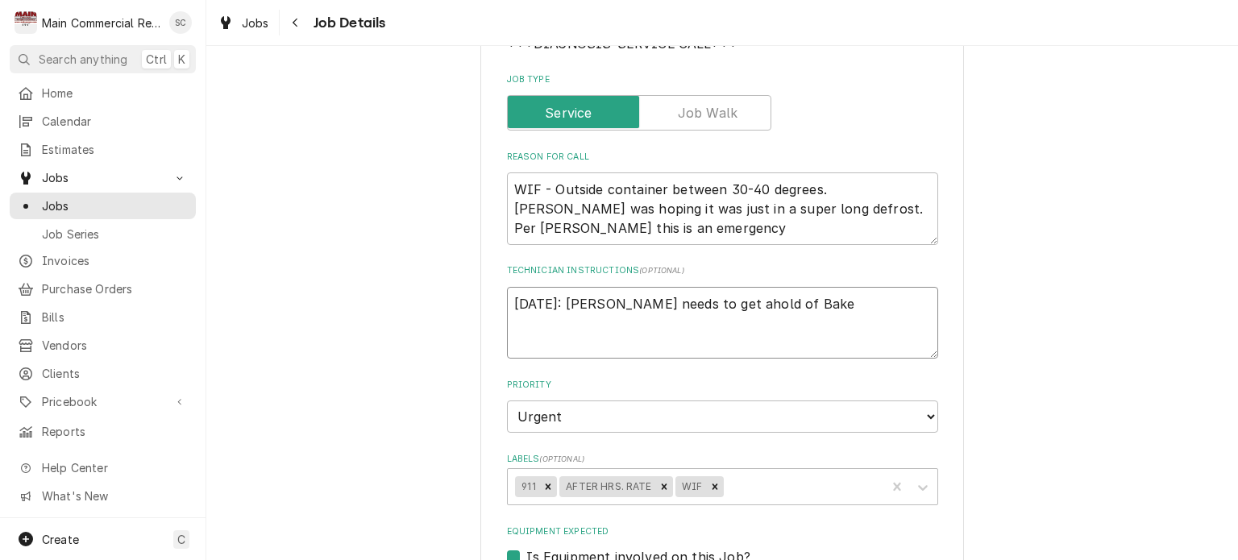
type textarea "x"
type textarea "10/7/25: Dorian needs to get ahold of Baker"
type textarea "x"
type textarea "10/7/25: Dorian needs to get ahold of Baker"
type textarea "x"
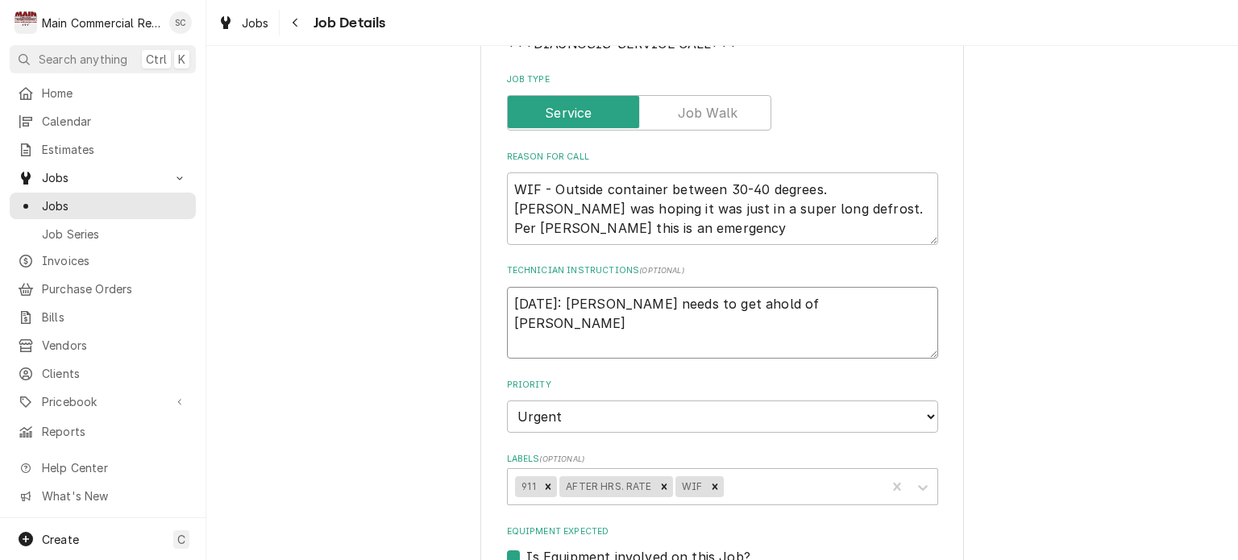
type textarea "10/7/25: Dorian needs to get ahold of Baker t"
type textarea "x"
type textarea "10/7/25: Dorian needs to get ahold of Baker to"
type textarea "x"
type textarea "10/7/25: Dorian needs to get ahold of Baker to"
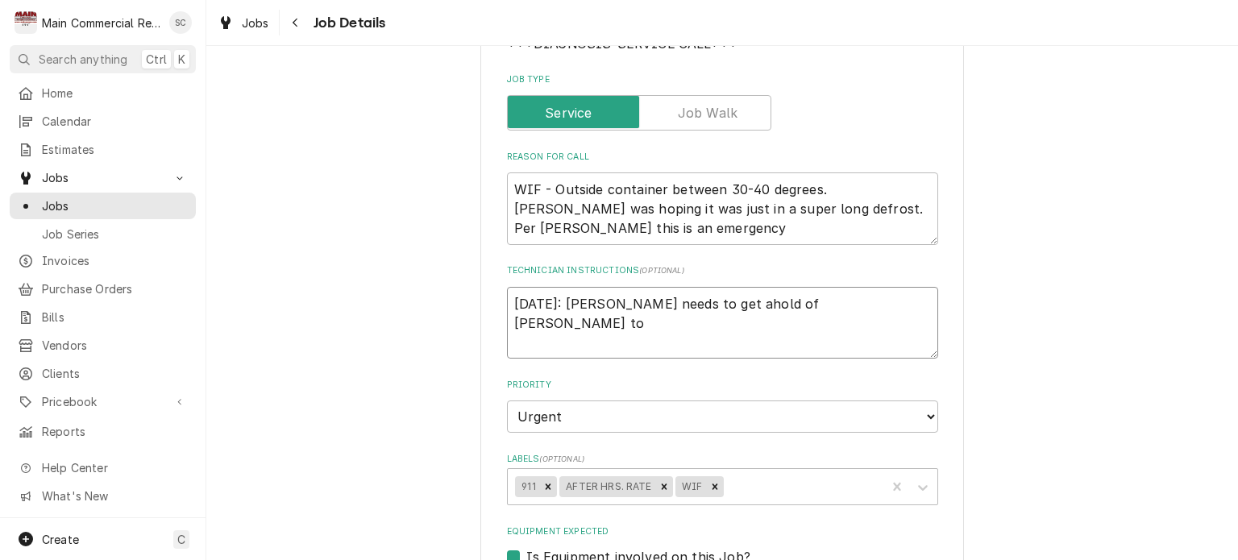
type textarea "x"
type textarea "10/7/25: Dorian needs to get ahold of Baker to s"
type textarea "x"
type textarea "10/7/25: Dorian needs to get ahold of Baker to se"
type textarea "x"
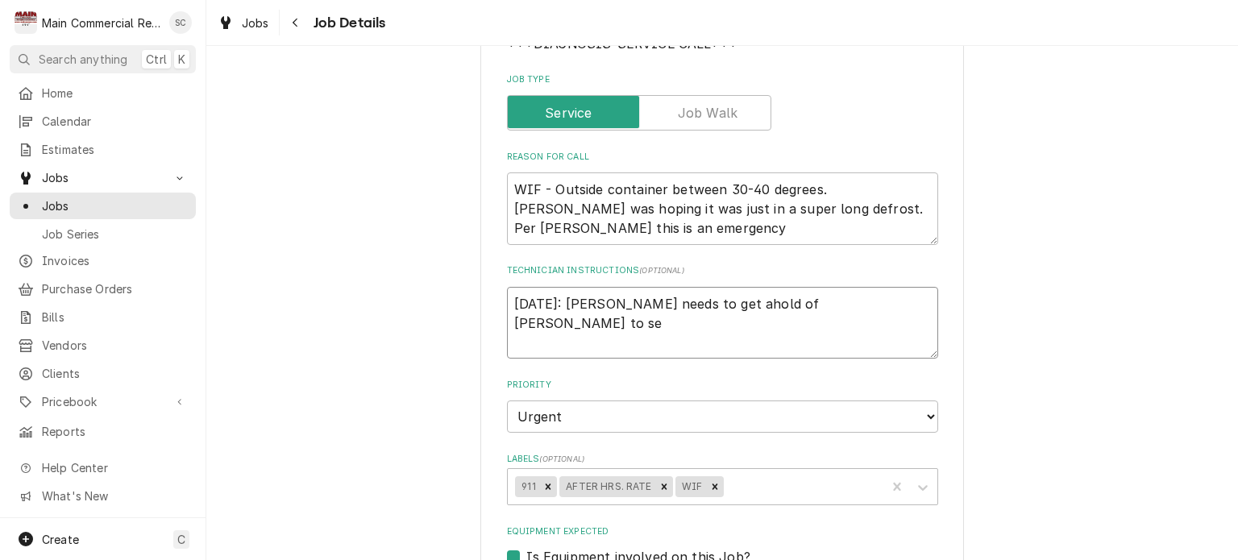
type textarea "10/7/25: Dorian needs to get ahold of Baker to see"
type textarea "x"
type textarea "10/7/25: Dorian needs to get ahold of Baker to see"
type textarea "x"
type textarea "10/7/25: Dorian needs to get ahold of Baker to see a"
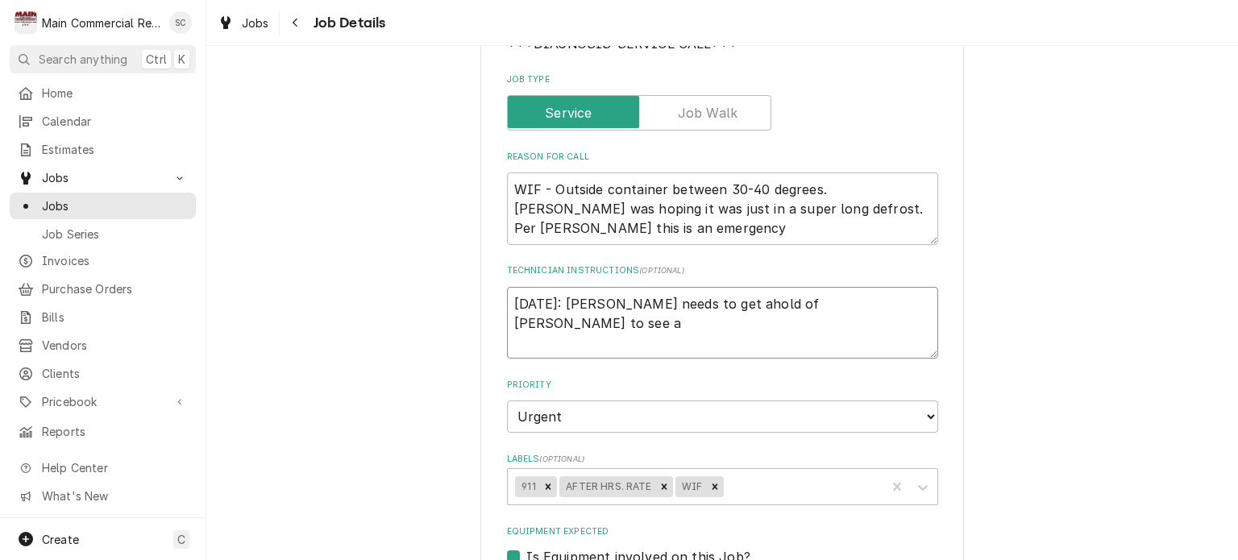
type textarea "x"
type textarea "10/7/25: Dorian needs to get ahold of Baker to see ab"
type textarea "x"
type textarea "10/7/25: Dorian needs to get ahold of Baker to see abo"
type textarea "x"
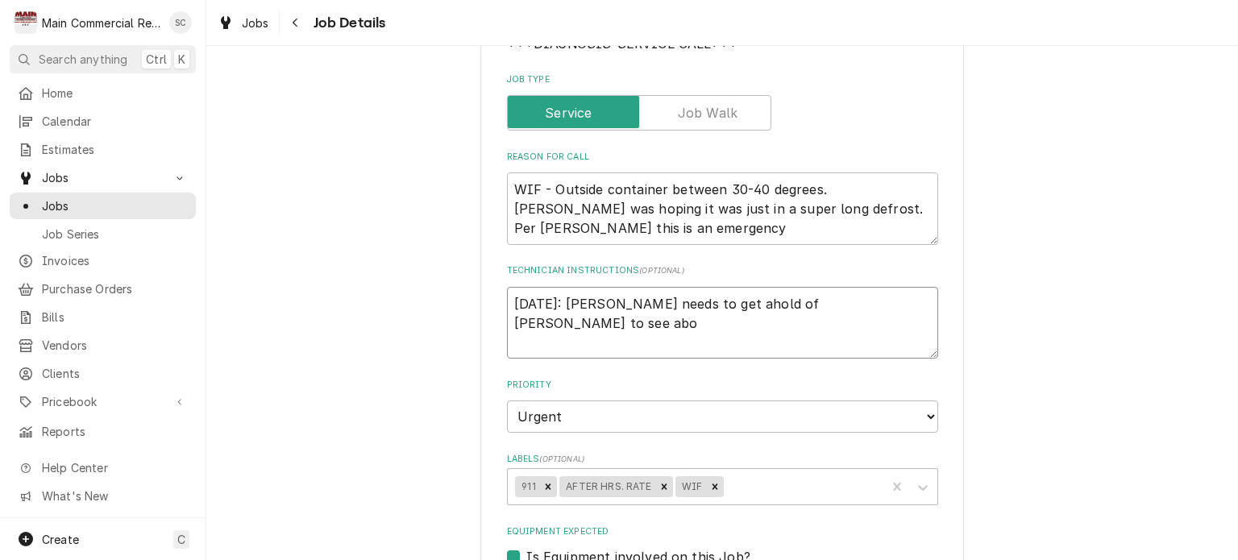
type textarea "10/7/25: Dorian needs to get ahold of Baker to see abou"
type textarea "x"
type textarea "10/7/25: Dorian needs to get ahold of Baker to see about"
type textarea "x"
type textarea "10/7/25: Dorian needs to get ahold of Baker to see about"
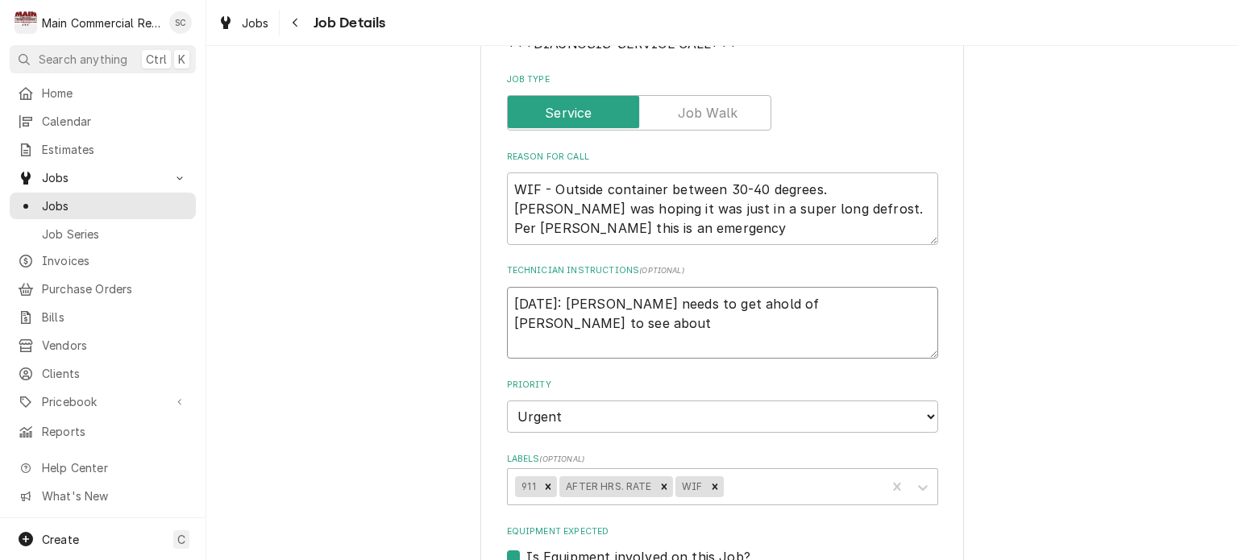
type textarea "x"
type textarea "10/7/25: Dorian needs to get ahold of Baker to see about w"
type textarea "x"
type textarea "10/7/25: Dorian needs to get ahold of Baker to see about wa"
type textarea "x"
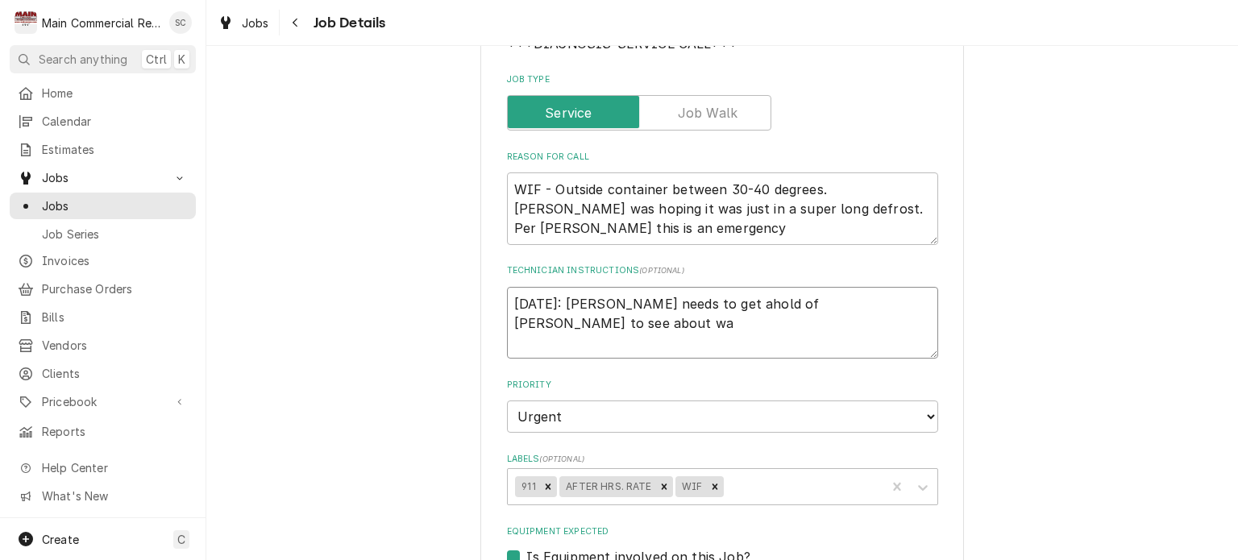
type textarea "10/7/25: Dorian needs to get ahold of Baker to see about war"
type textarea "x"
type textarea "10/7/25: Dorian needs to get ahold of Baker to see about warr"
type textarea "x"
type textarea "10/7/25: Dorian needs to get ahold of Baker to see about warra"
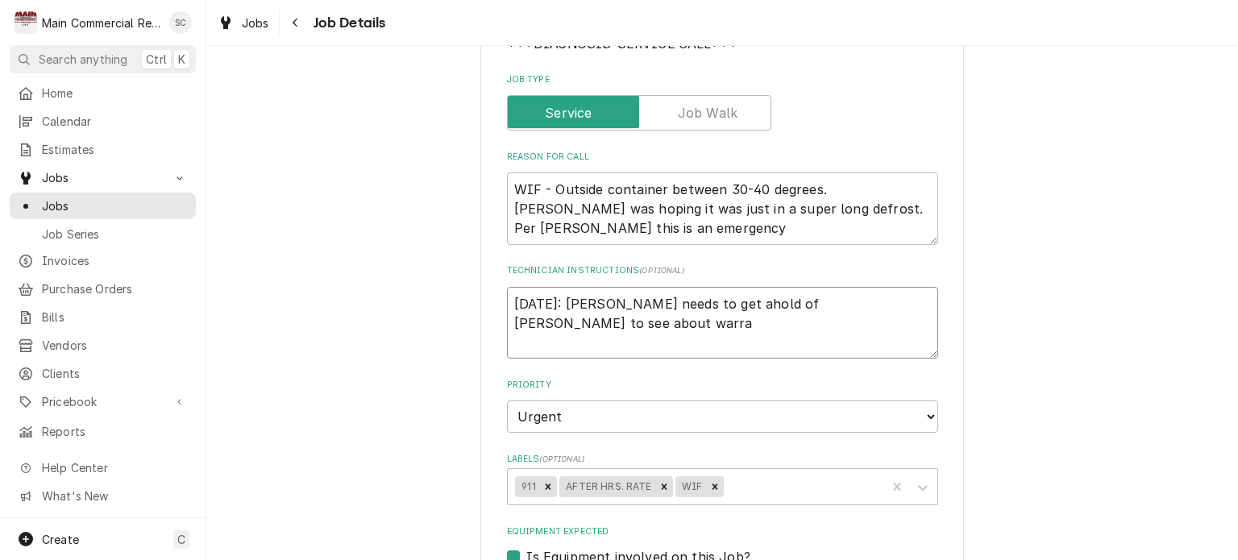
type textarea "x"
type textarea "10/7/25: Dorian needs to get ahold of Baker to see about warran"
type textarea "x"
type textarea "10/7/25: Dorian needs to get ahold of Baker to see about warrant"
type textarea "x"
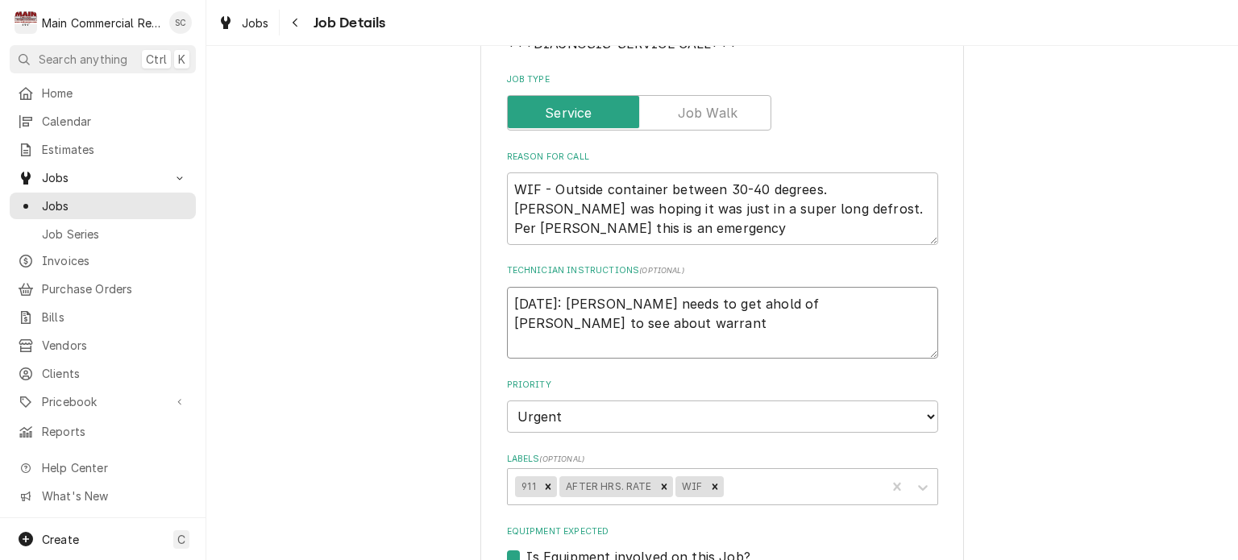
type textarea "10/7/25: Dorian needs to get ahold of Baker to see about warranty"
type textarea "x"
type textarea "10/7/25: Dorian needs to get ahold of Baker to see about warranty"
type textarea "x"
type textarea "10/7/25: Dorian needs to get ahold of Baker to see about warranty o"
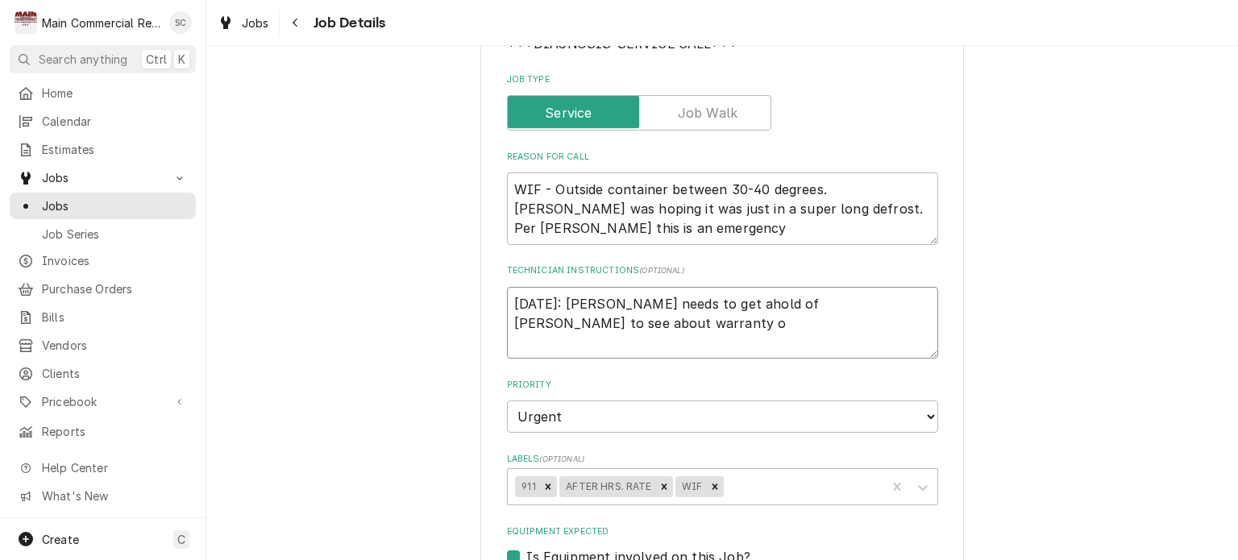
type textarea "x"
type textarea "10/7/25: Dorian needs to get ahold of Baker to see about warranty on"
type textarea "x"
type textarea "10/7/25: Dorian needs to get ahold of Baker to see about warranty on"
type textarea "x"
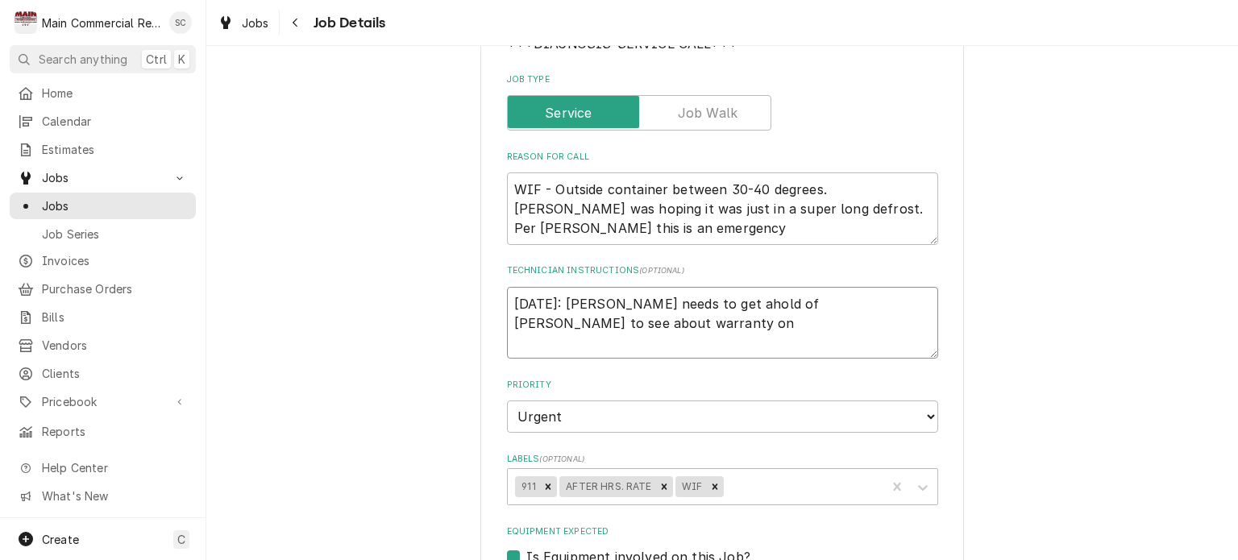
type textarea "10/7/25: Dorian needs to get ahold of Baker to see about warranty on t"
type textarea "x"
type textarea "10/7/25: Dorian needs to get ahold of Baker to see about warranty on th"
type textarea "x"
type textarea "10/7/25: Dorian needs to get ahold of Baker to see about warranty on the"
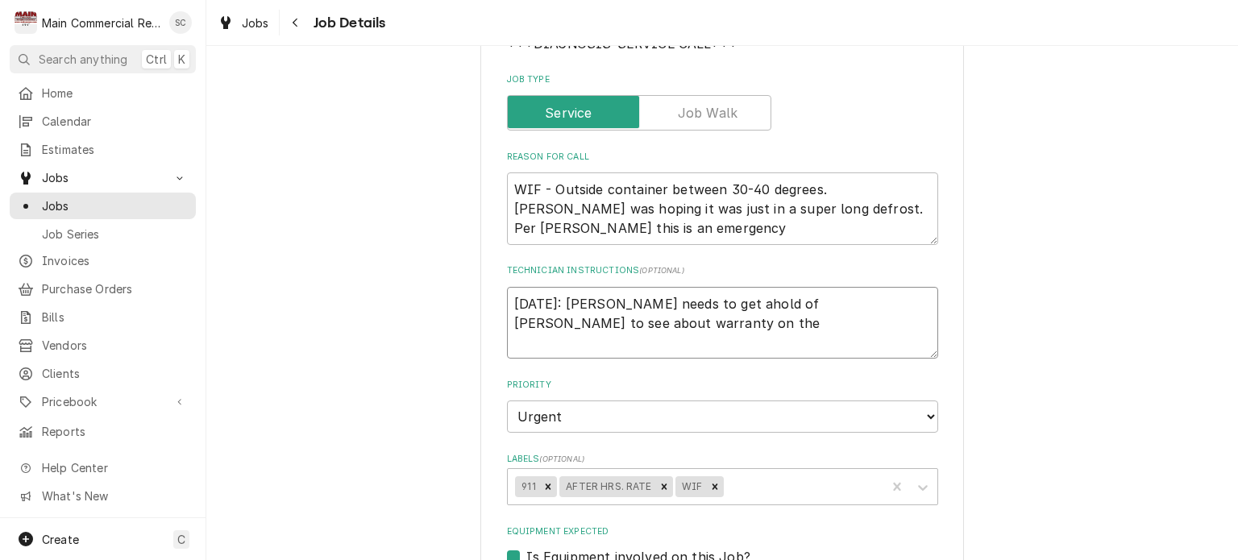
type textarea "x"
type textarea "10/7/25: Dorian needs to get ahold of Baker to see about warranty on the"
type textarea "x"
type textarea "10/7/25: Dorian needs to get ahold of Baker to see about warranty on the c"
type textarea "x"
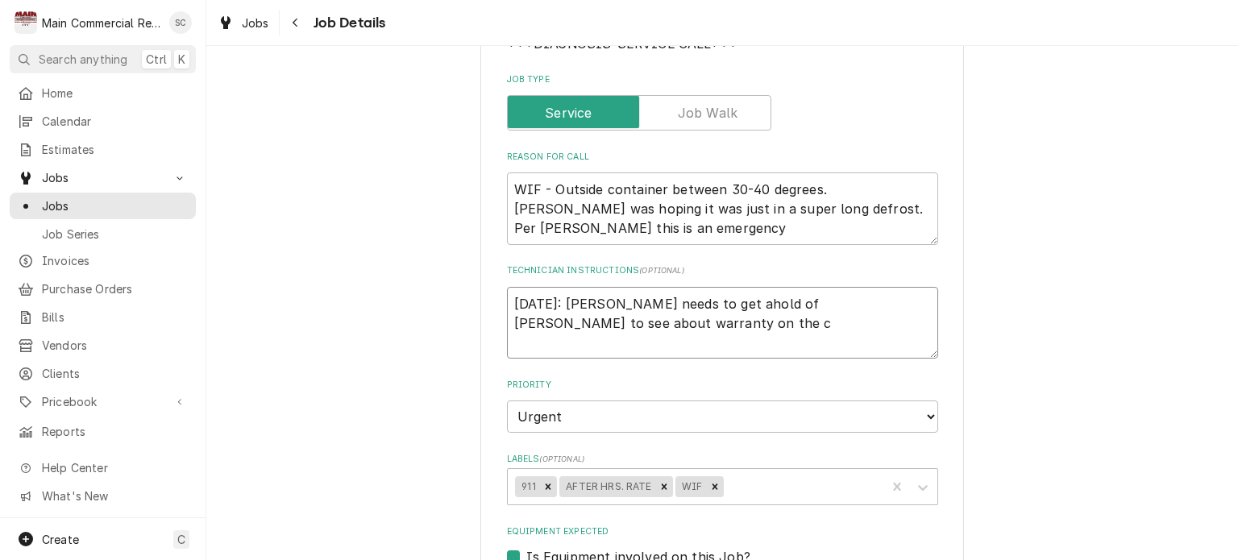
type textarea "10/7/25: Dorian needs to get ahold of Baker to see about warranty on the co"
type textarea "x"
type textarea "10/7/25: Dorian needs to get ahold of Baker to see about warranty on the con"
type textarea "x"
type textarea "10/7/25: Dorian needs to get ahold of Baker to see about warranty on the cont"
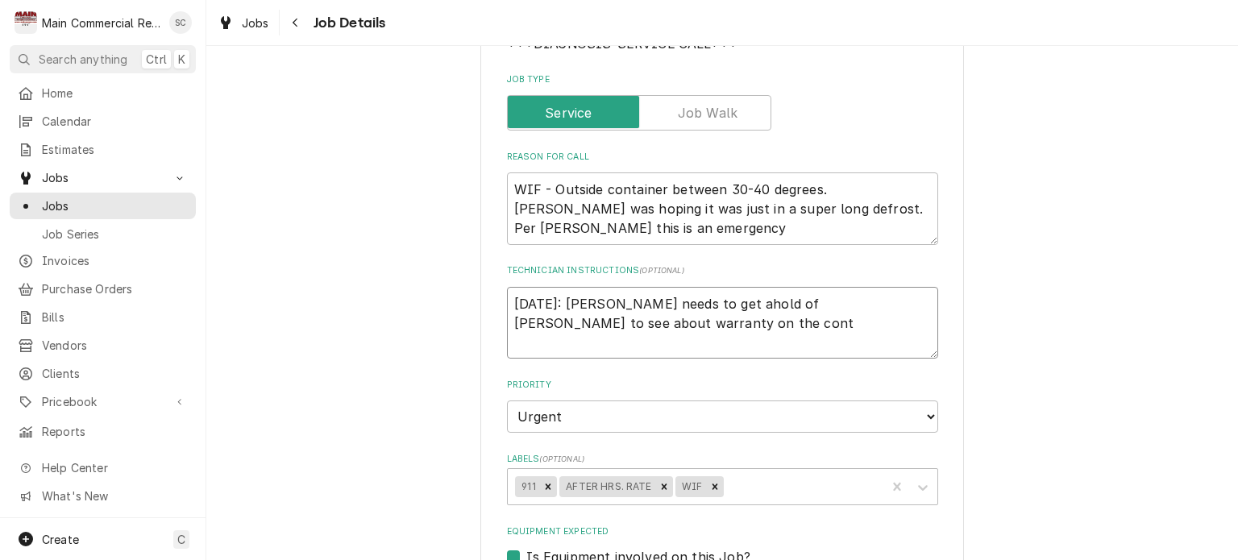
type textarea "x"
type textarea "10/7/25: Dorian needs to get ahold of Baker to see about warranty on the conta"
type textarea "x"
type textarea "10/7/25: Dorian needs to get ahold of Baker to see about warranty on the contac"
type textarea "x"
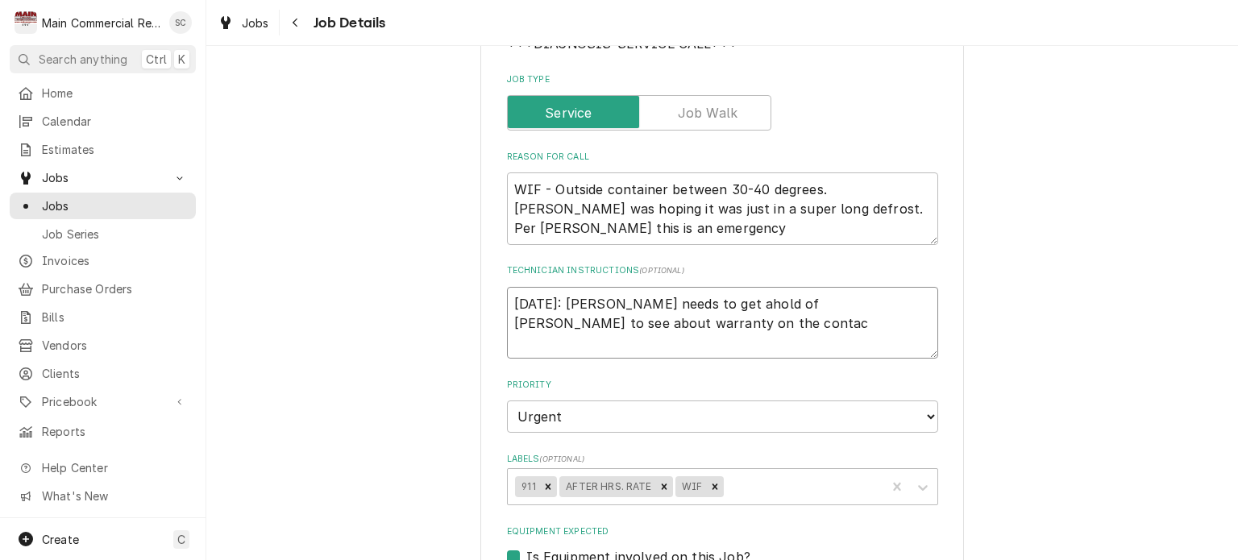
type textarea "10/7/25: Dorian needs to get ahold of Baker to see about warranty on the contact"
type textarea "x"
type textarea "10/7/25: Dorian needs to get ahold of Baker to see about warranty on the contac…"
type textarea "x"
type textarea "10/7/25: Dorian needs to get ahold of Baker to see about warranty on the contac…"
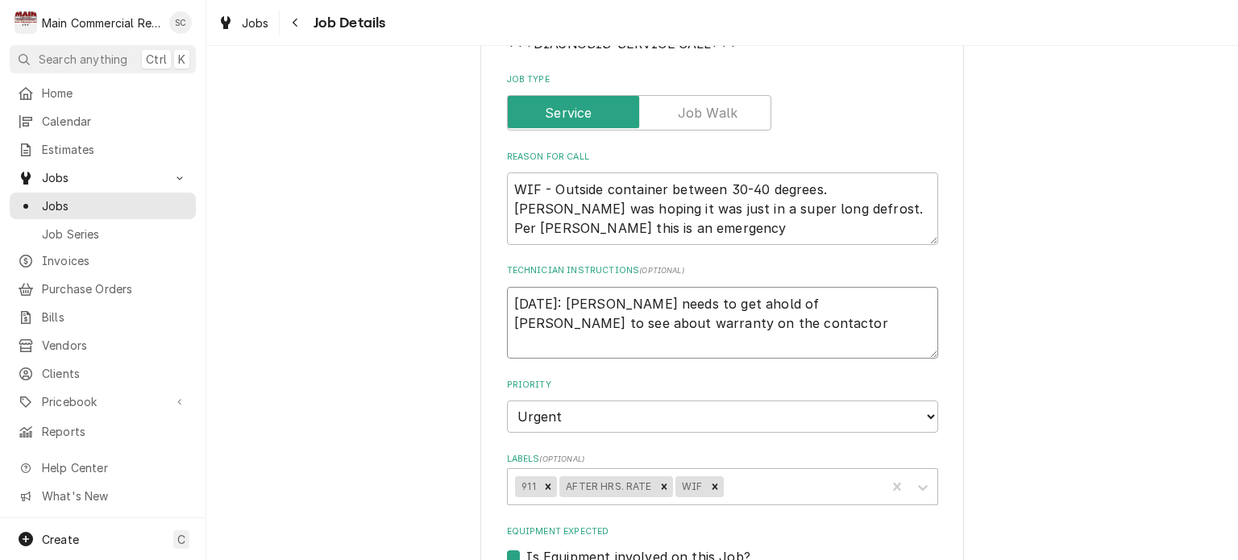
type textarea "x"
type textarea "10/7/25: Dorian needs to get ahold of Baker to see about warranty on the contac…"
type textarea "x"
type textarea "10/7/25: Dorian needs to get ahold of Baker to see about warranty on the contac…"
type textarea "x"
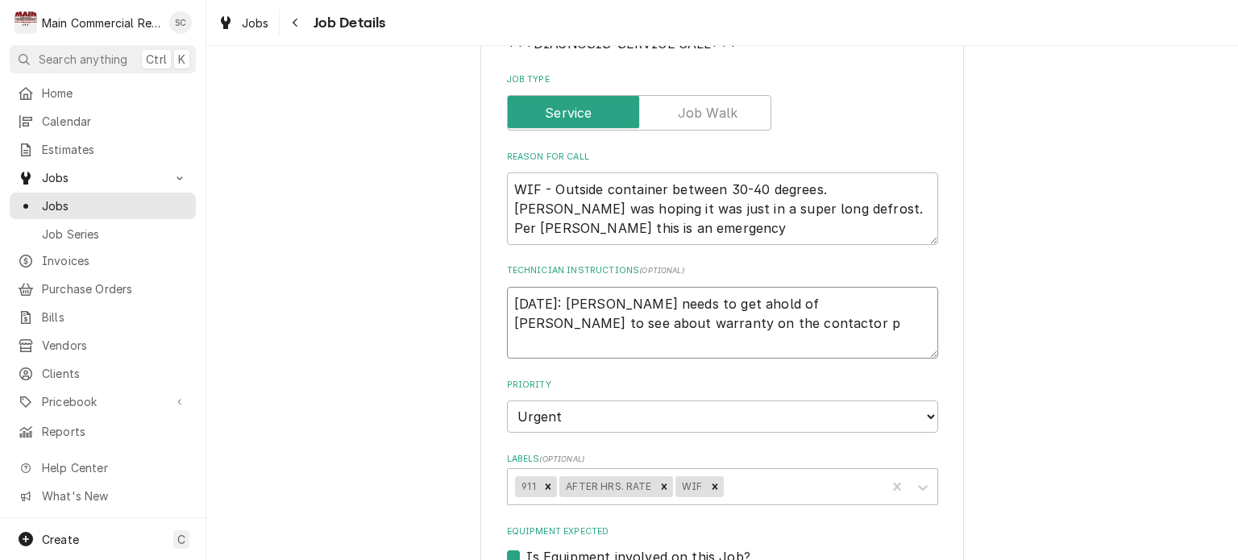
type textarea "10/7/25: Dorian needs to get ahold of Baker to see about warranty on the contac…"
type textarea "x"
type textarea "10/7/25: Dorian needs to get ahold of Baker to see about warranty on the contac…"
type textarea "x"
type textarea "10/7/25: Dorian needs to get ahold of Baker to see about warranty on the contac…"
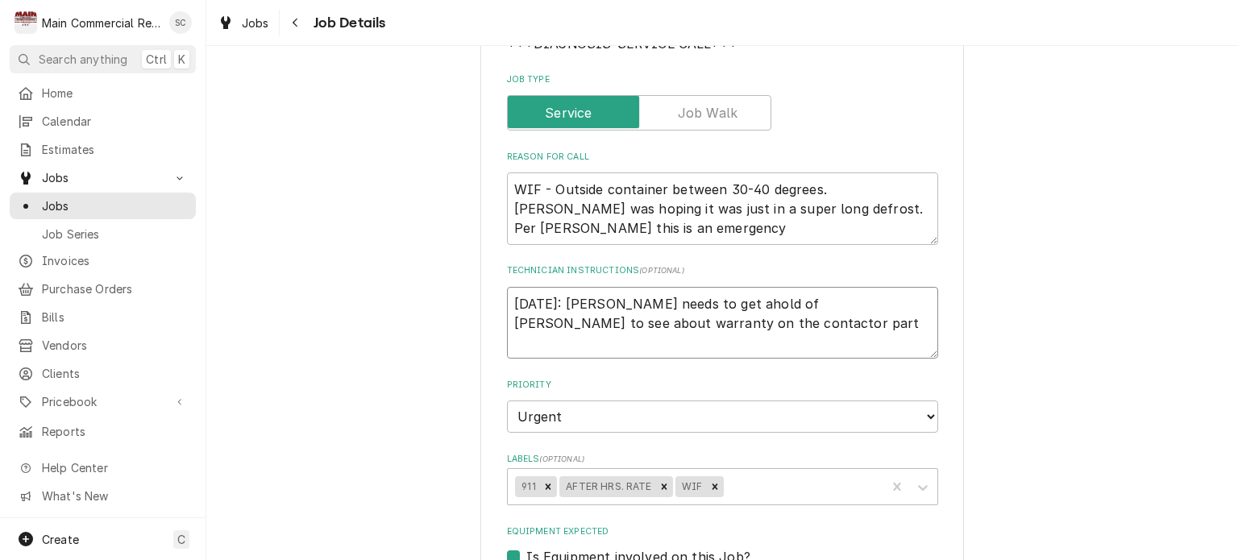
type textarea "x"
type textarea "10/7/25: Dorian needs to get ahold of Baker to see about warranty on the contac…"
type textarea "x"
type textarea "10/7/25: Dorian needs to get ahold of Baker to see about warranty on the contac…"
type textarea "x"
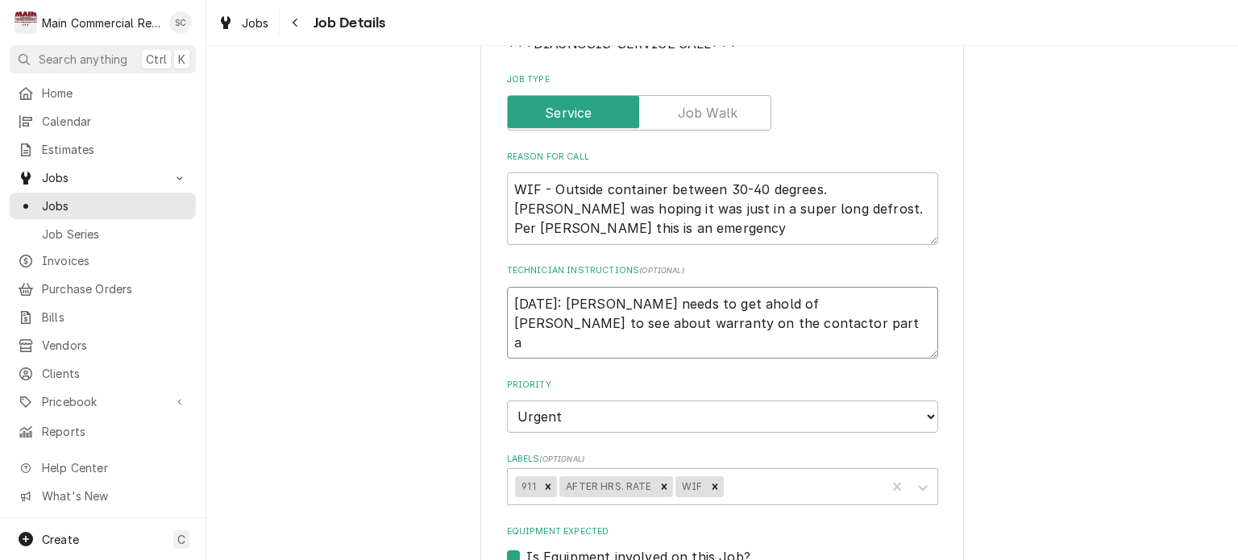
type textarea "10/7/25: Dorian needs to get ahold of Baker to see about warranty on the contac…"
click at [761, 476] on div "Labels" at bounding box center [802, 486] width 152 height 29
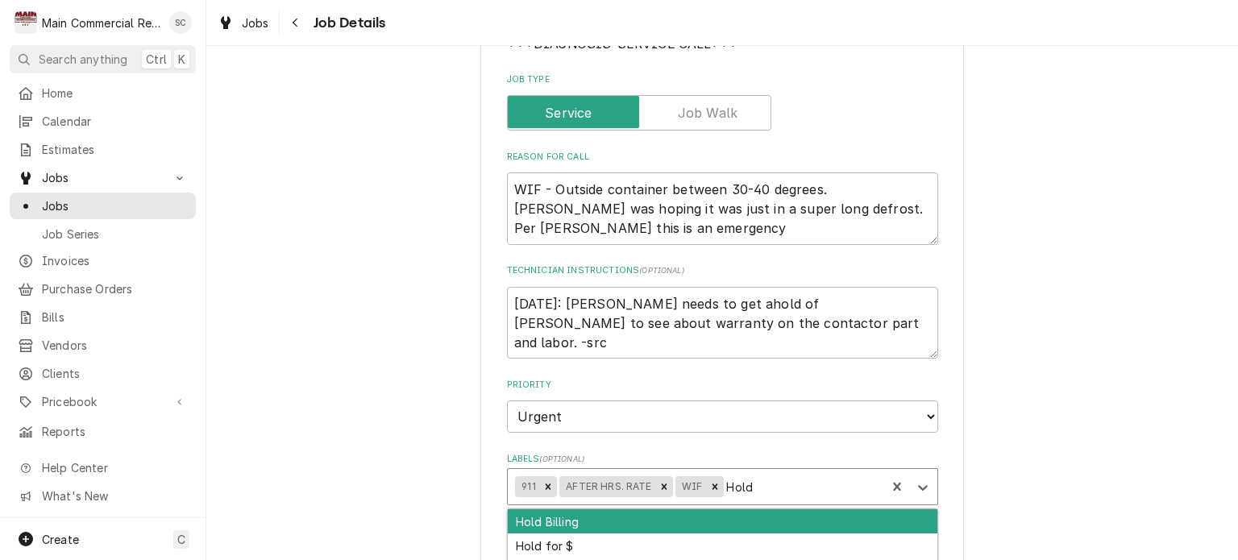
click at [748, 517] on div "Hold Billing" at bounding box center [723, 521] width 430 height 25
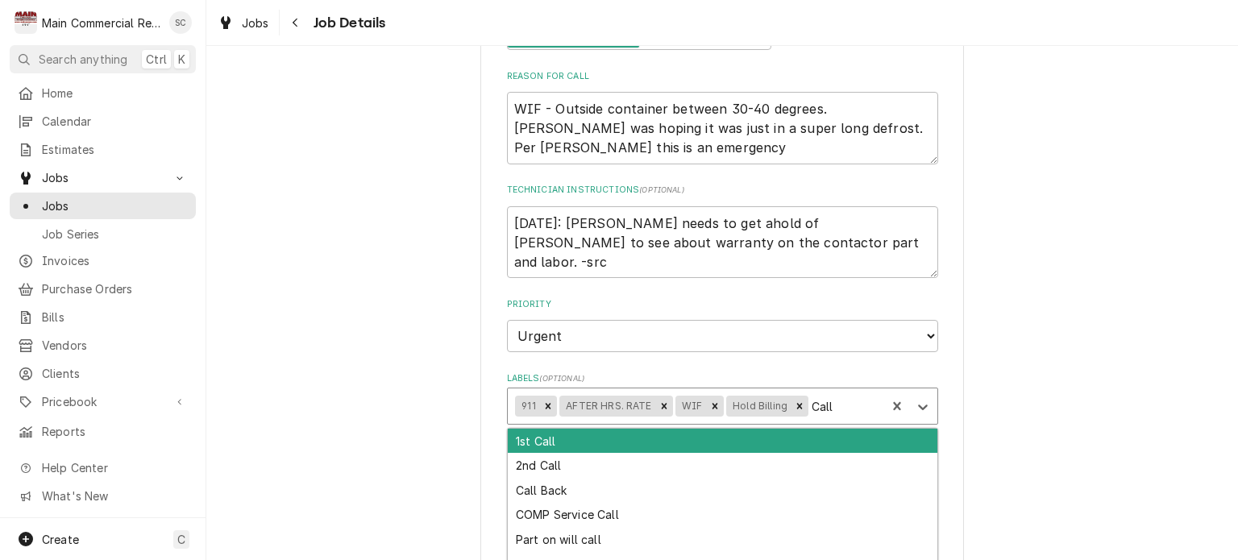
scroll to position [403, 0]
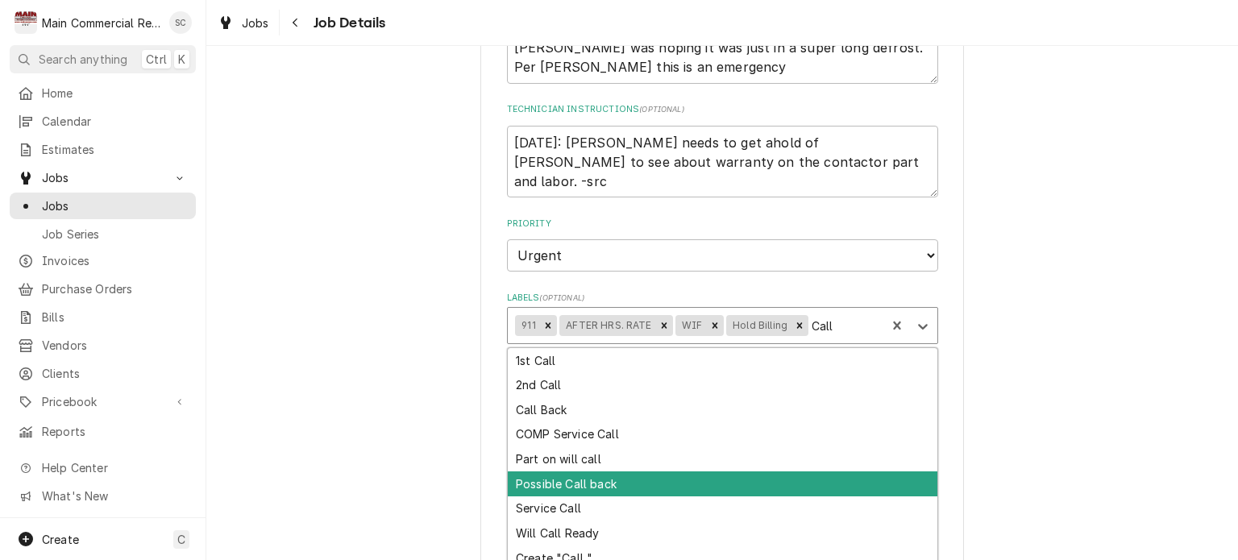
click at [689, 476] on div "Possible Call back" at bounding box center [723, 483] width 430 height 25
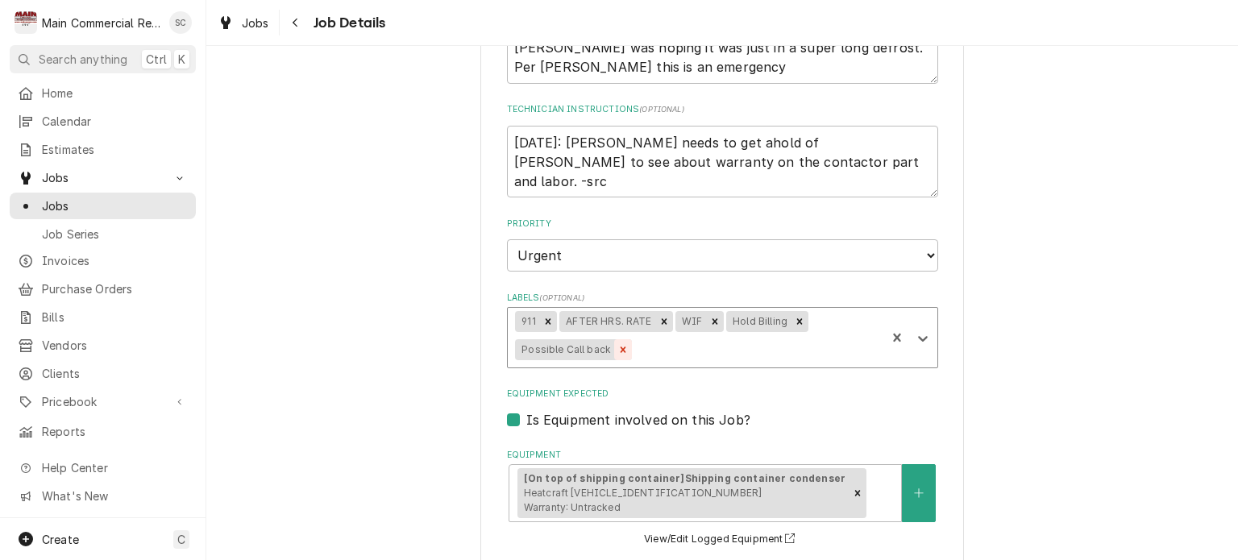
click at [621, 348] on icon "Remove Possible Call back" at bounding box center [624, 350] width 6 height 6
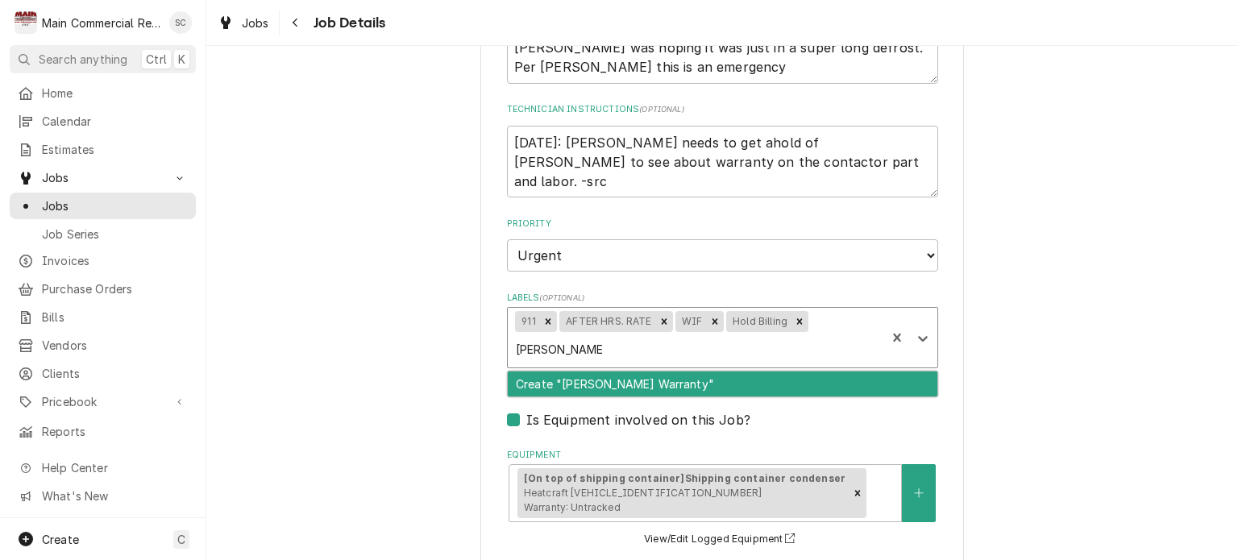
click at [571, 378] on div "Create "Baker Warranty"" at bounding box center [723, 384] width 430 height 25
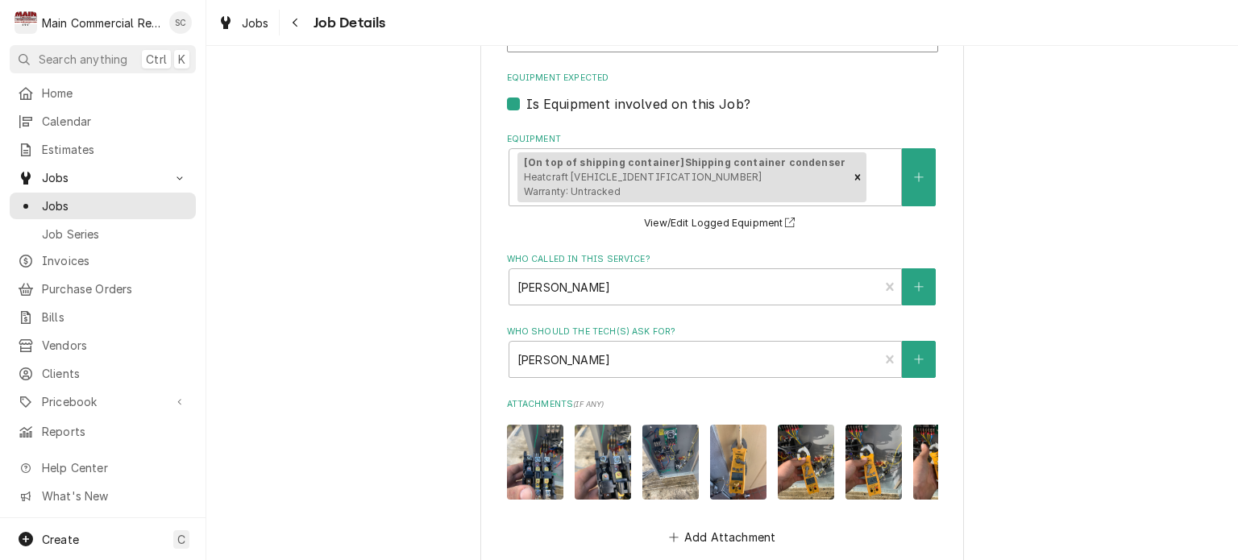
scroll to position [477, 0]
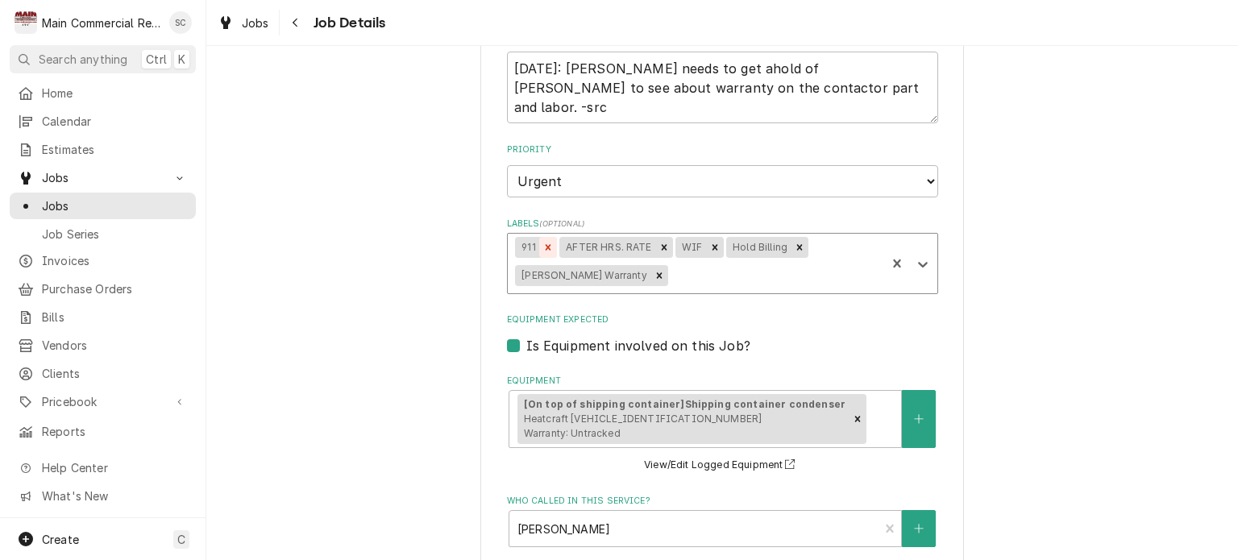
click at [542, 243] on icon "Remove 911" at bounding box center [547, 247] width 11 height 11
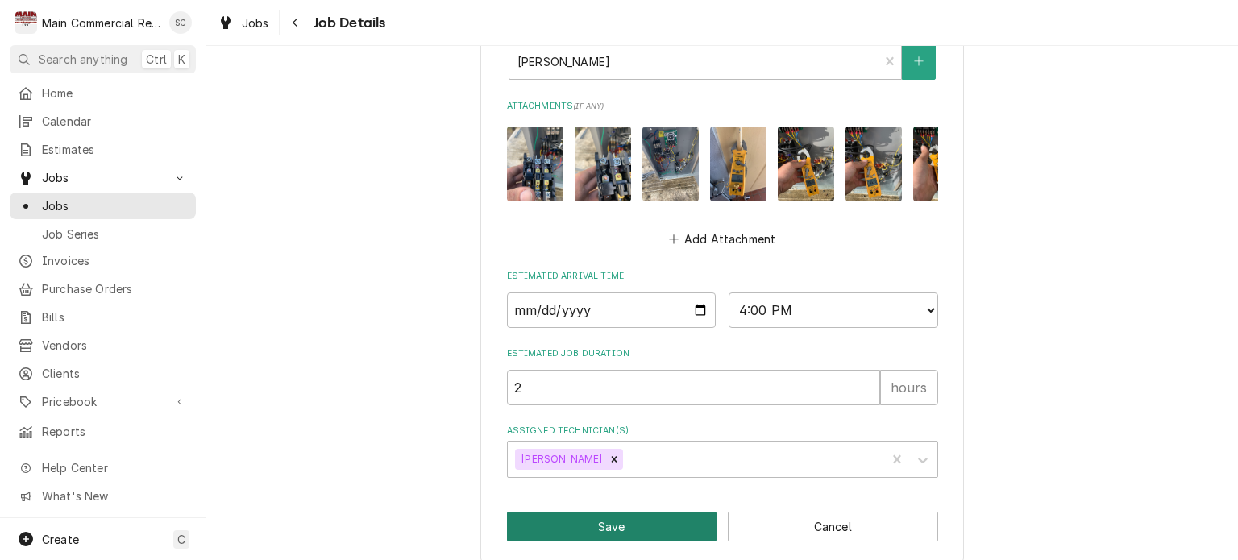
click at [643, 512] on button "Save" at bounding box center [612, 527] width 210 height 30
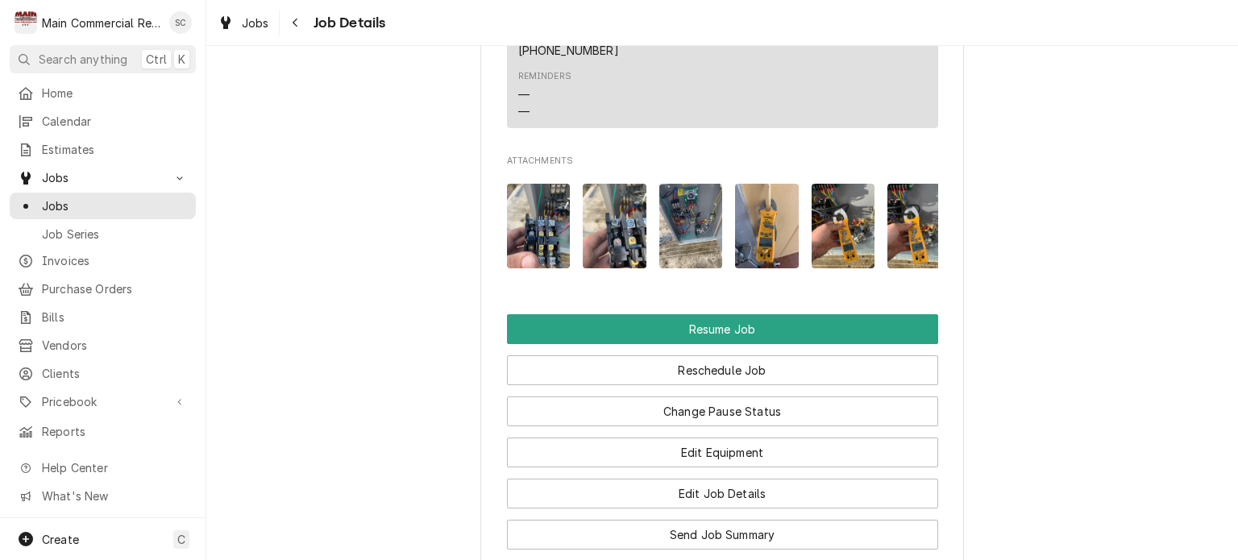
scroll to position [1854, 0]
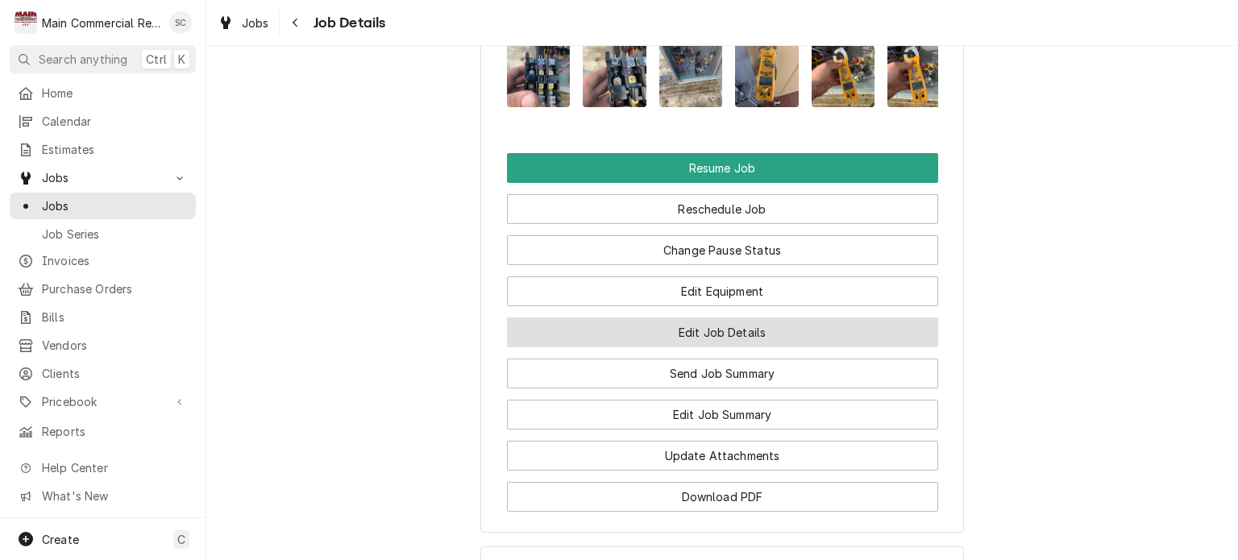
click at [774, 347] on button "Edit Job Details" at bounding box center [722, 333] width 431 height 30
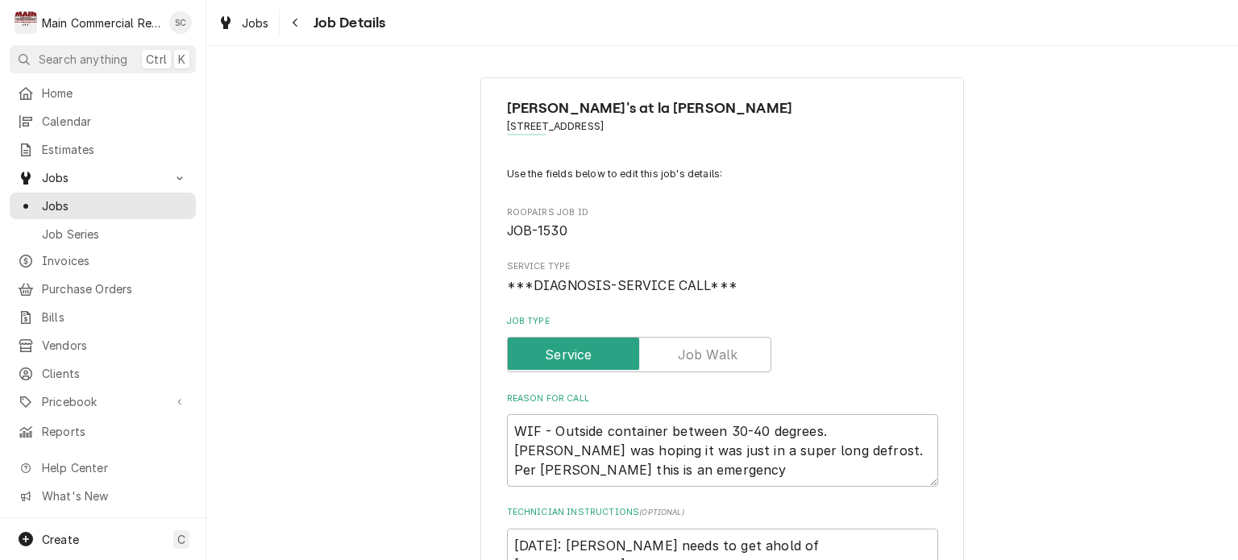
scroll to position [161, 0]
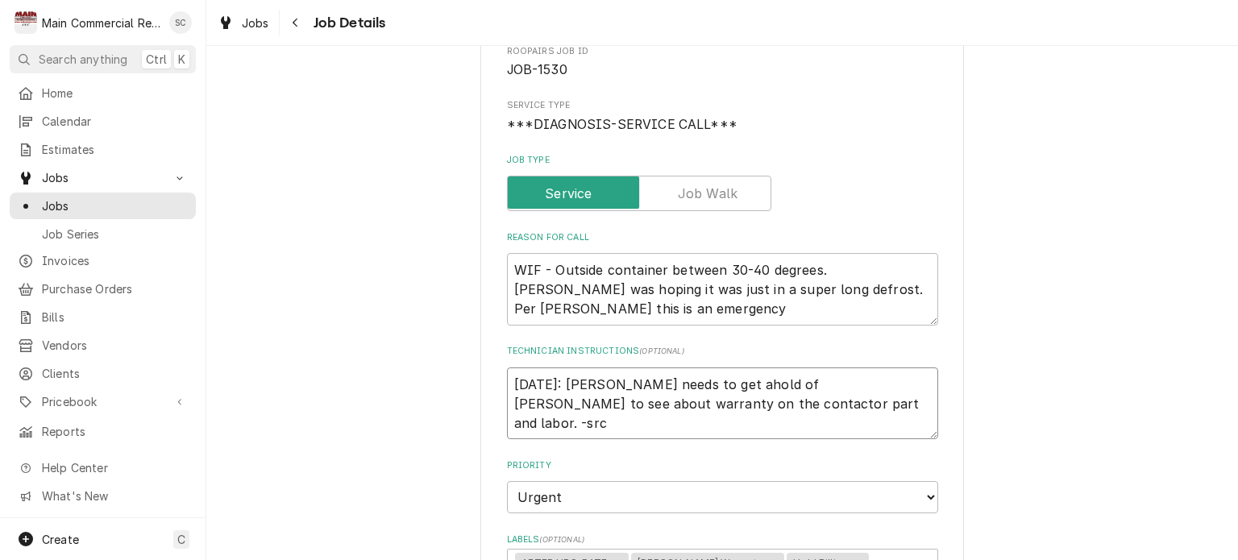
click at [706, 399] on textarea "[DATE]: [PERSON_NAME] needs to get ahold of [PERSON_NAME] to see about warranty…" at bounding box center [722, 403] width 431 height 73
click at [709, 403] on textarea "[DATE]: [PERSON_NAME] needs to get ahold of [PERSON_NAME] to see about warranty…" at bounding box center [722, 403] width 431 height 73
type textarea "x"
type textarea "[DATE]: [PERSON_NAME] needs to get ahold of [PERSON_NAME] to see about warranty…"
type textarea "x"
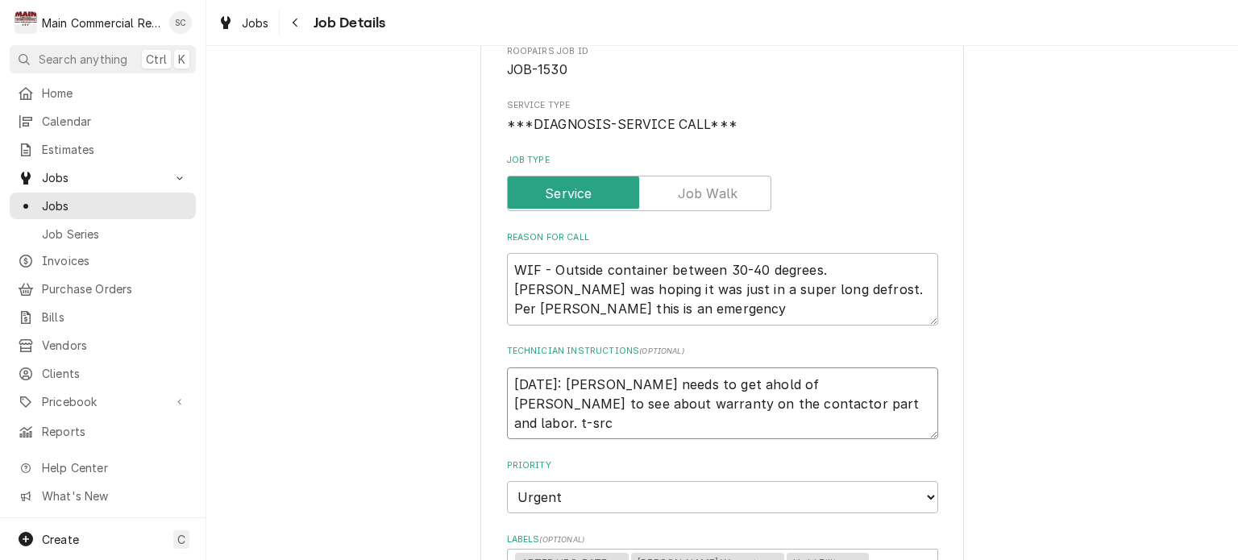
type textarea "[DATE]: [PERSON_NAME] needs to get ahold of [PERSON_NAME] to see about warranty…"
type textarea "x"
type textarea "[DATE]: [PERSON_NAME] needs to get ahold of [PERSON_NAME] to see about warranty…"
type textarea "x"
type textarea "[DATE]: [PERSON_NAME] needs to get ahold of [PERSON_NAME] to see about warranty…"
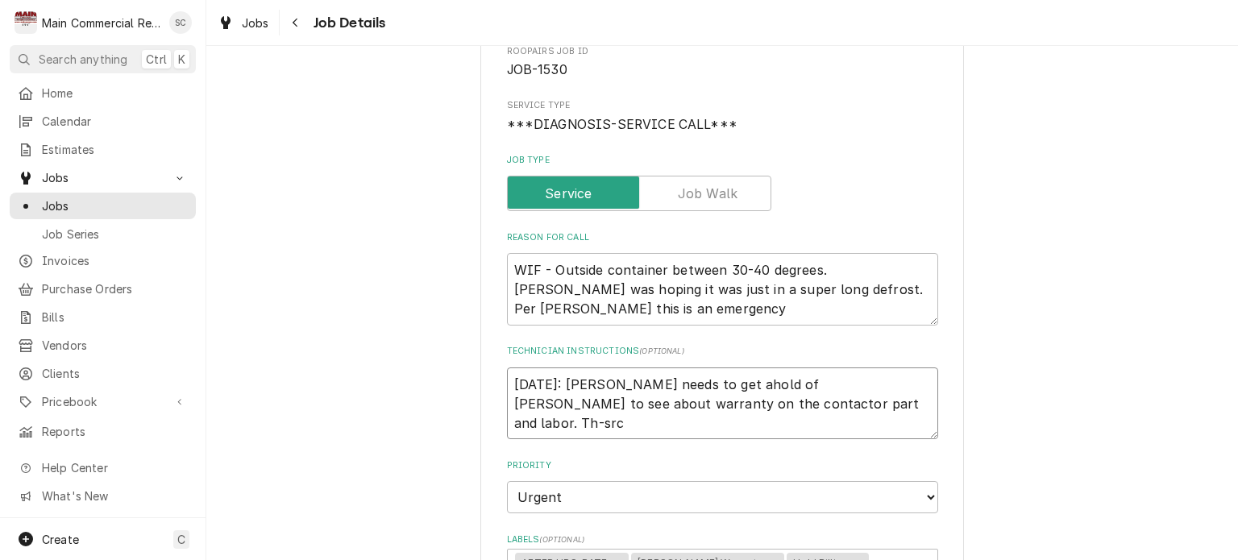
type textarea "x"
type textarea "[DATE]: [PERSON_NAME] needs to get ahold of [PERSON_NAME] to see about warranty…"
type textarea "x"
type textarea "[DATE]: [PERSON_NAME] needs to get ahold of [PERSON_NAME] to see about warranty…"
type textarea "x"
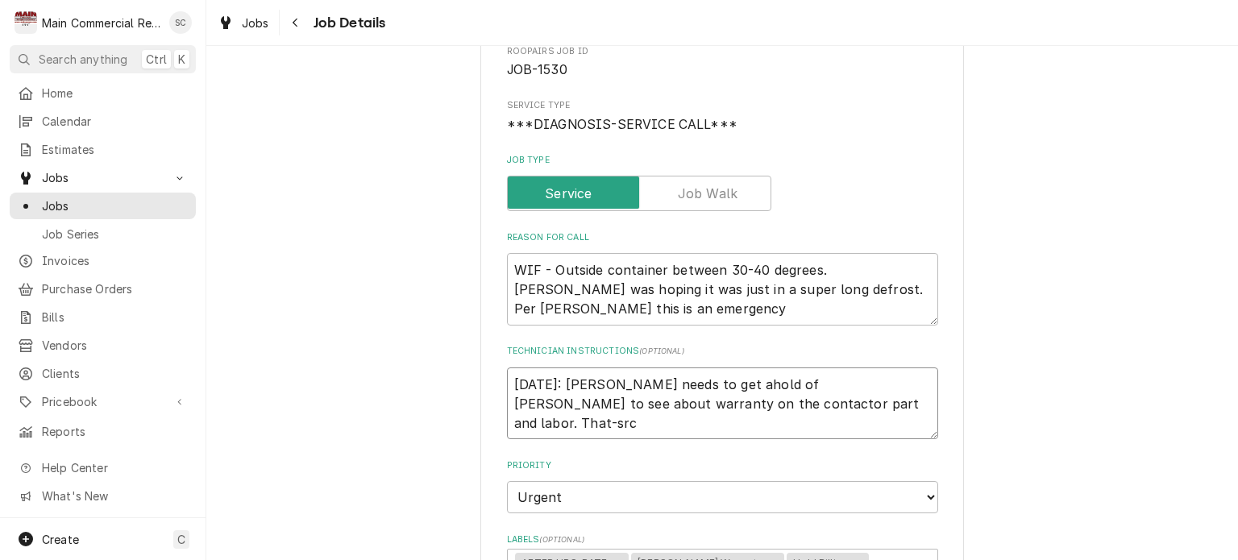
type textarea "10/7/25: Dorian needs to get ahold of Baker to see about warranty on the contac…"
type textarea "x"
type textarea "10/7/25: Dorian needs to get ahold of Baker to see about warranty on the contac…"
type textarea "x"
type textarea "10/7/25: Dorian needs to get ahold of Baker to see about warranty on the contac…"
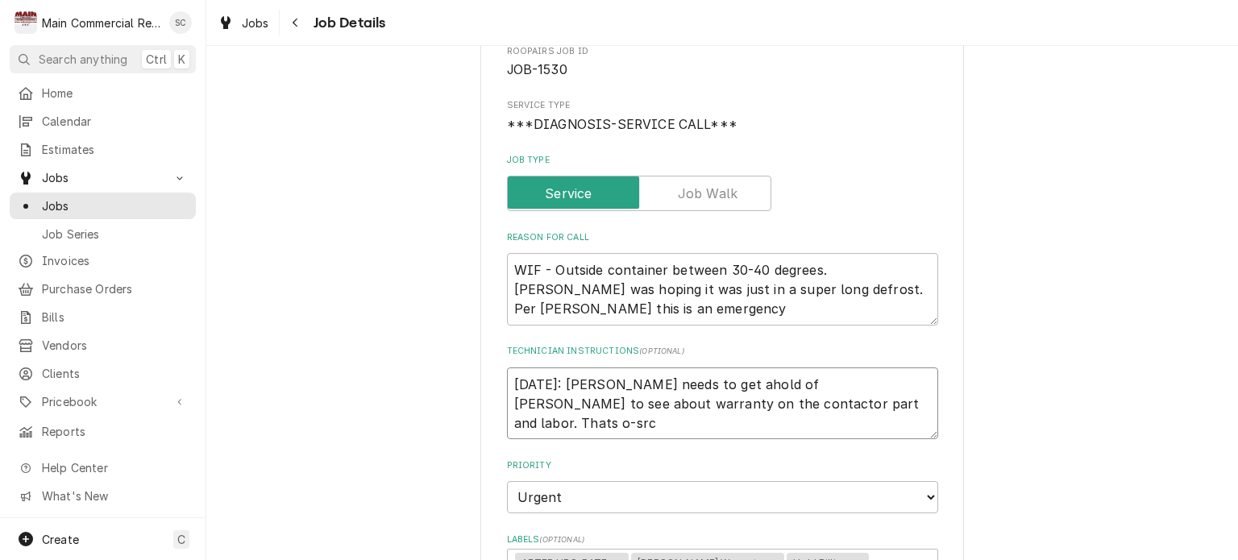
type textarea "x"
type textarea "10/7/25: Dorian needs to get ahold of Baker to see about warranty on the contac…"
type textarea "x"
type textarea "10/7/25: Dorian needs to get ahold of Baker to see about warranty on the contac…"
type textarea "x"
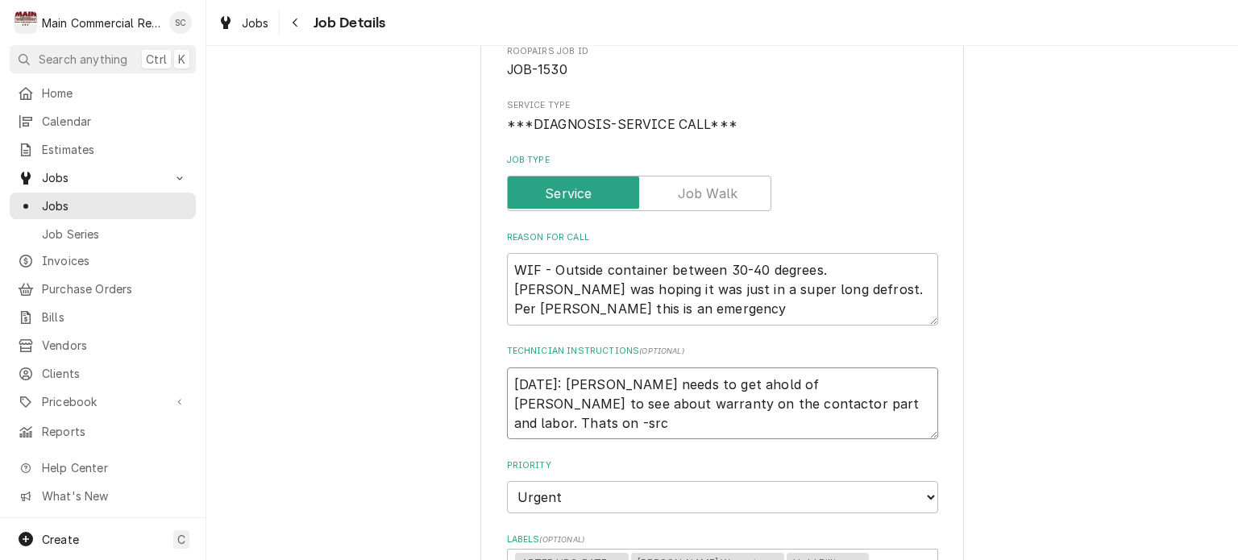
type textarea "10/7/25: Dorian needs to get ahold of Baker to see about warranty on the contac…"
type textarea "x"
type textarea "10/7/25: Dorian needs to get ahold of Baker to see about warranty on the contac…"
type textarea "x"
type textarea "10/7/25: Dorian needs to get ahold of Baker to see about warranty on the contac…"
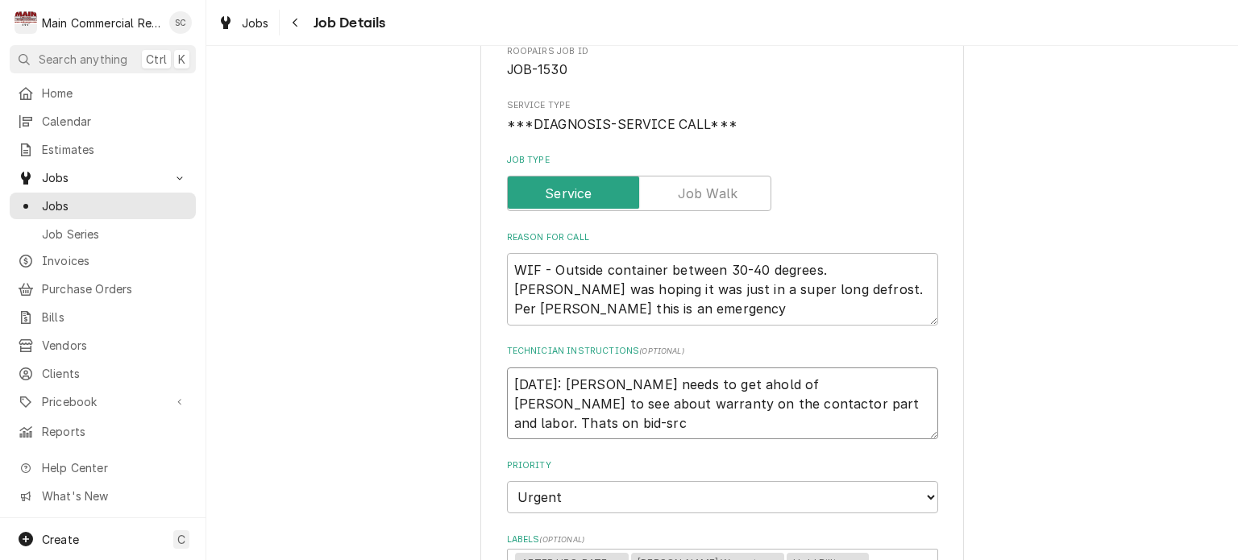
type textarea "x"
type textarea "10/7/25: Dorian needs to get ahold of Baker to see about warranty on the contac…"
type textarea "x"
type textarea "10/7/25: Dorian needs to get ahold of Baker to see about warranty on the contac…"
type textarea "x"
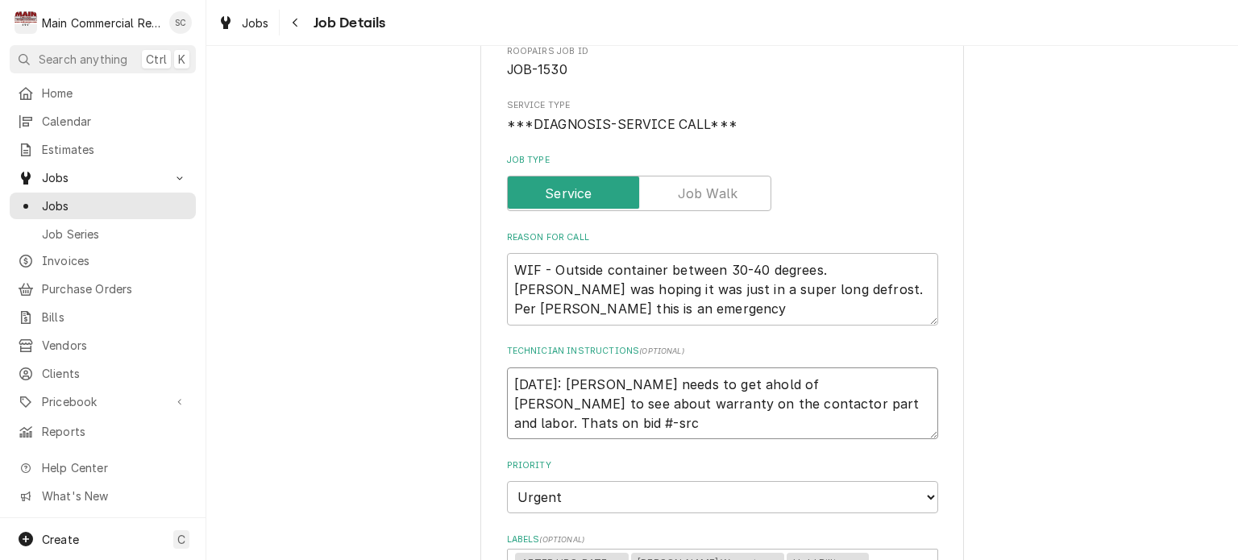
type textarea "10/7/25: Dorian needs to get ahold of Baker to see about warranty on the contac…"
type textarea "x"
type textarea "10/7/25: Dorian needs to get ahold of Baker to see about warranty on the contac…"
type textarea "x"
type textarea "10/7/25: Dorian needs to get ahold of Baker to see about warranty on the contac…"
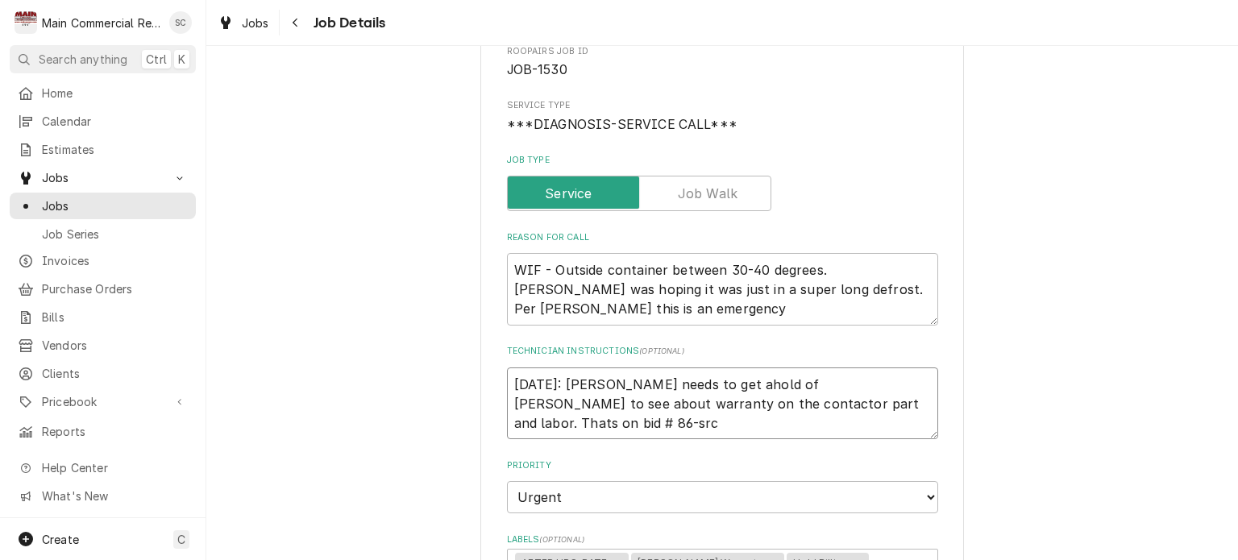
type textarea "x"
type textarea "10/7/25: Dorian needs to get ahold of Baker to see about warranty on the contac…"
type textarea "x"
type textarea "10/7/25: Dorian needs to get ahold of Baker to see about warranty on the contac…"
type textarea "x"
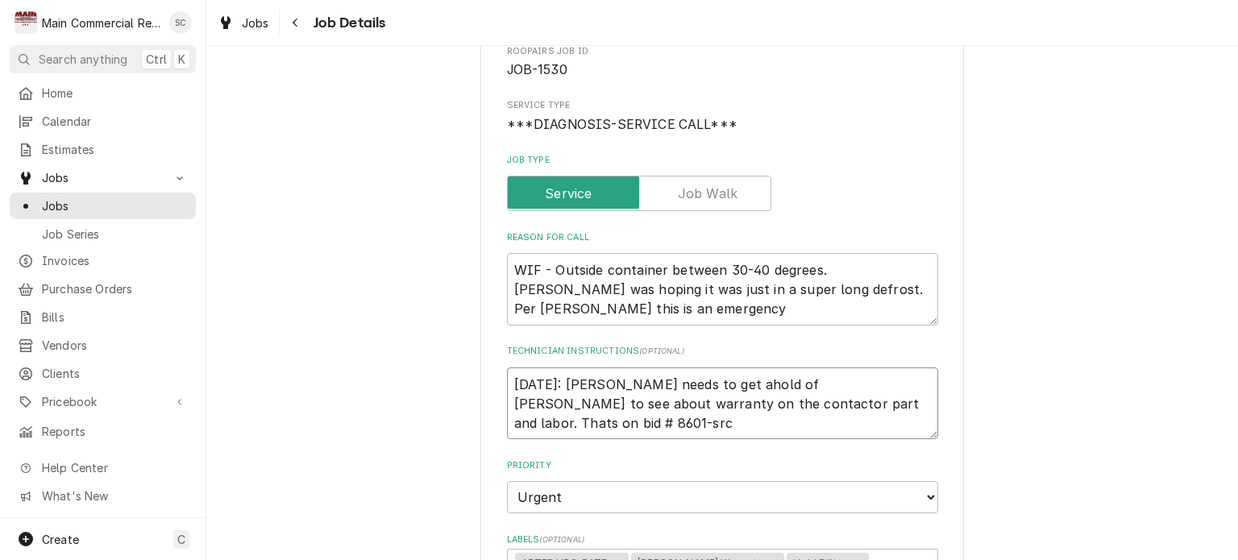
type textarea "10/7/25: Dorian needs to get ahold of Baker to see about warranty on the contac…"
type textarea "x"
type textarea "10/7/25: Dorian needs to get ahold of Baker to see about warranty on the contac…"
type textarea "x"
type textarea "10/7/25: Dorian needs to get ahold of Baker to see about warranty on the contac…"
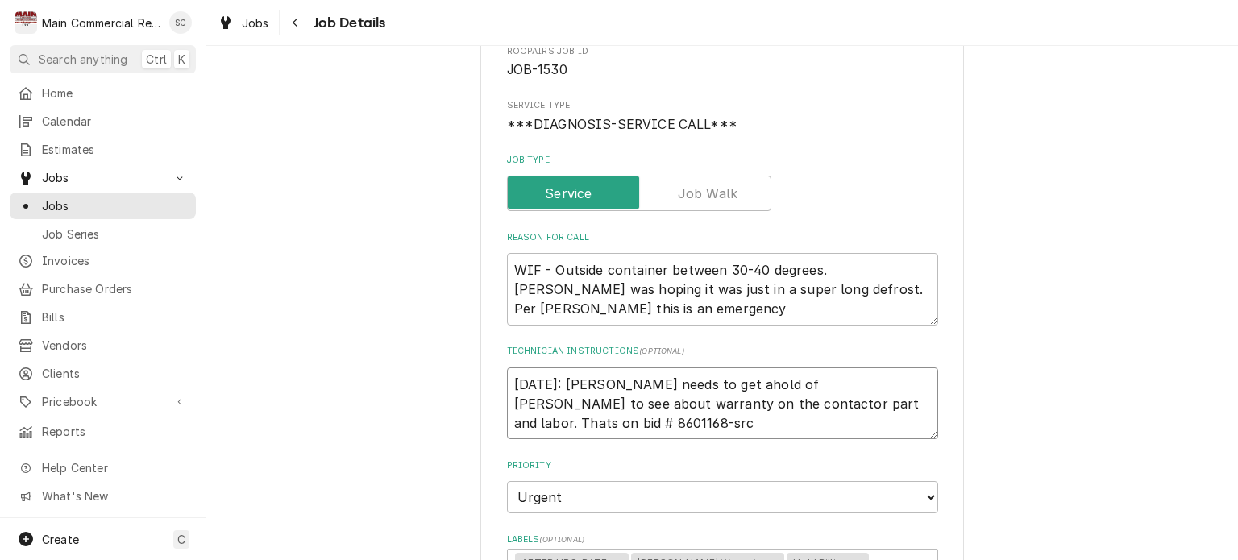
type textarea "x"
type textarea "10/7/25: Dorian needs to get ahold of Baker to see about warranty on the contac…"
type textarea "x"
type textarea "10/7/25: Dorian needs to get ahold of Baker to see about warranty on the contac…"
type textarea "x"
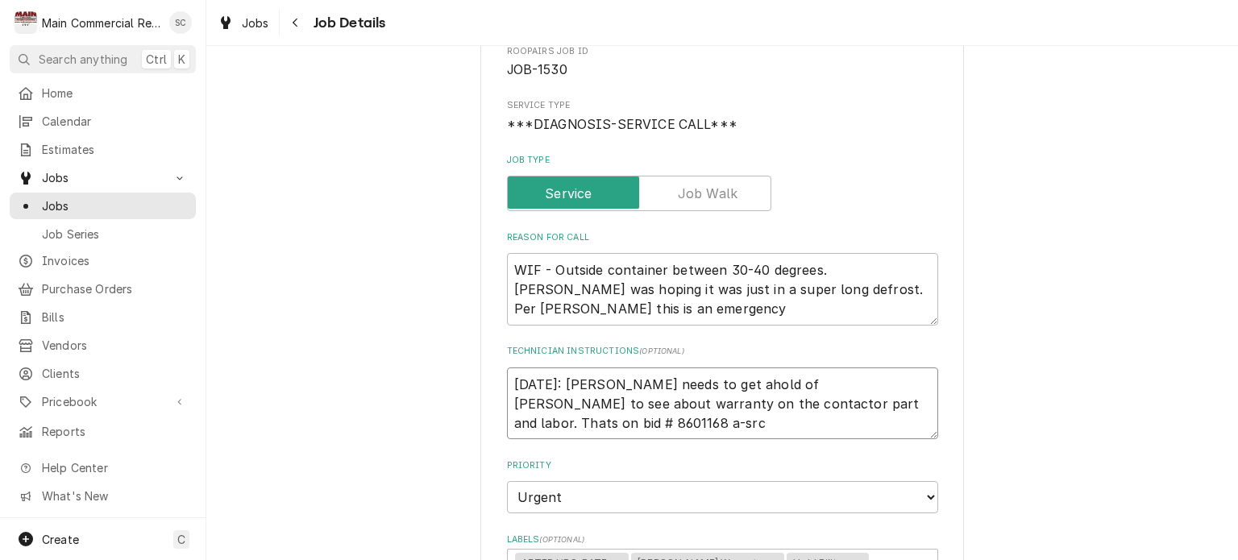
type textarea "10/7/25: Dorian needs to get ahold of Baker to see about warranty on the contac…"
type textarea "x"
type textarea "10/7/25: Dorian needs to get ahold of Baker to see about warranty on the contac…"
type textarea "x"
type textarea "10/7/25: Dorian needs to get ahold of Baker to see about warranty on the contac…"
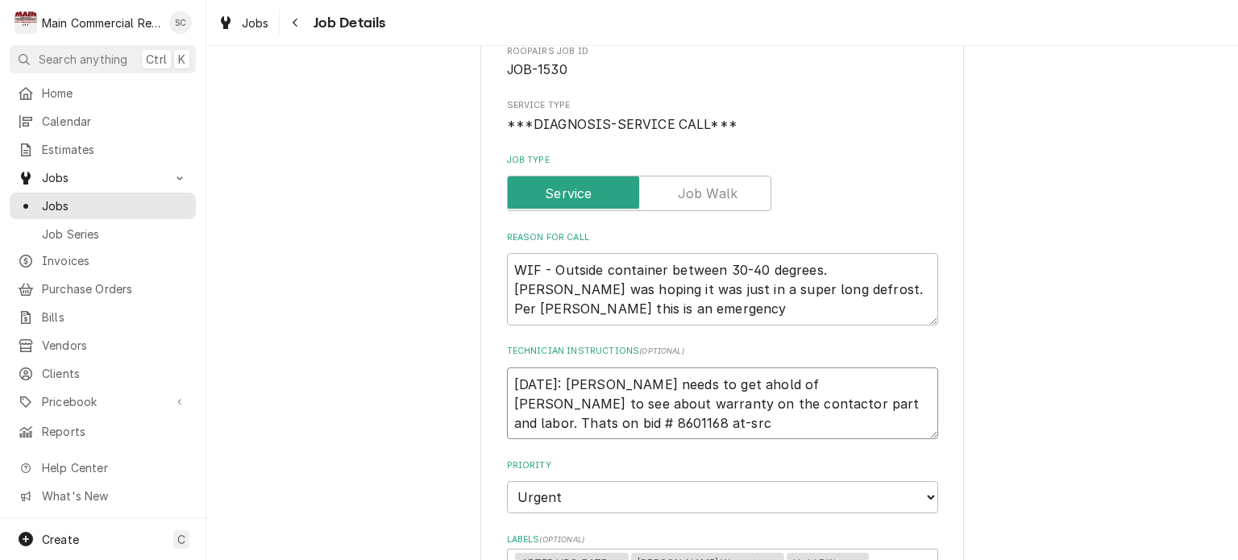
type textarea "x"
type textarea "10/7/25: Dorian needs to get ahold of Baker to see about warranty on the contac…"
type textarea "x"
type textarea "10/7/25: Dorian needs to get ahold of Baker to see about warranty on the contac…"
type textarea "x"
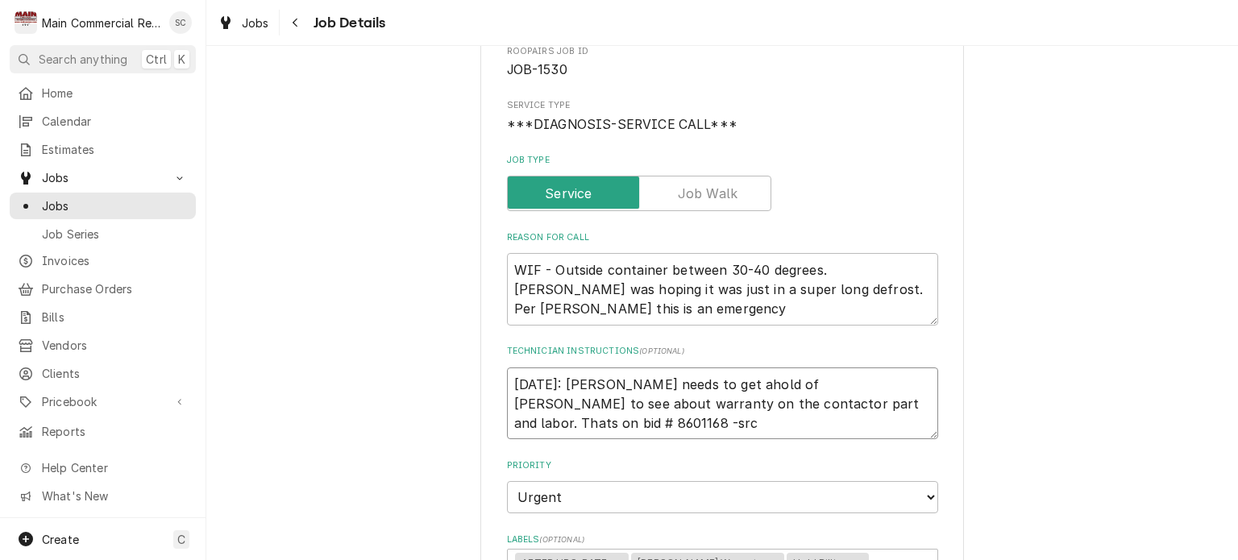
type textarea "10/7/25: Dorian needs to get ahold of Baker to see about warranty on the contac…"
type textarea "x"
type textarea "10/7/25: Dorian needs to get ahold of Baker to see about warranty on the contac…"
type textarea "x"
type textarea "10/7/25: Dorian needs to get ahold of Baker to see about warranty on the contac…"
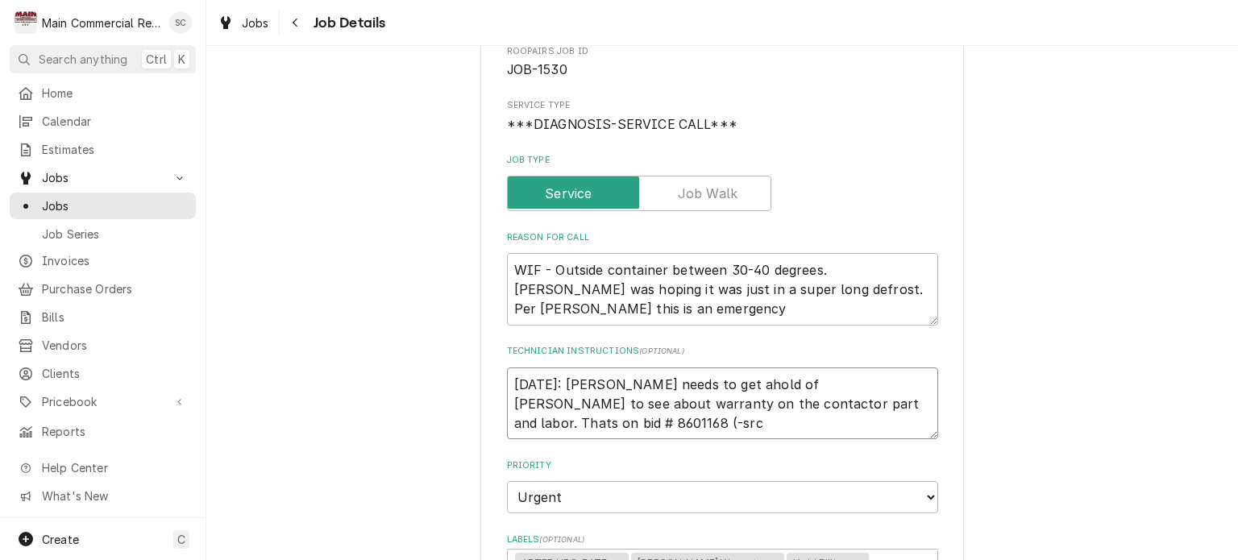
type textarea "x"
type textarea "10/7/25: Dorian needs to get ahold of Baker to see about warranty on the contac…"
type textarea "x"
type textarea "10/7/25: Dorian needs to get ahold of Baker to see about warranty on the contac…"
type textarea "x"
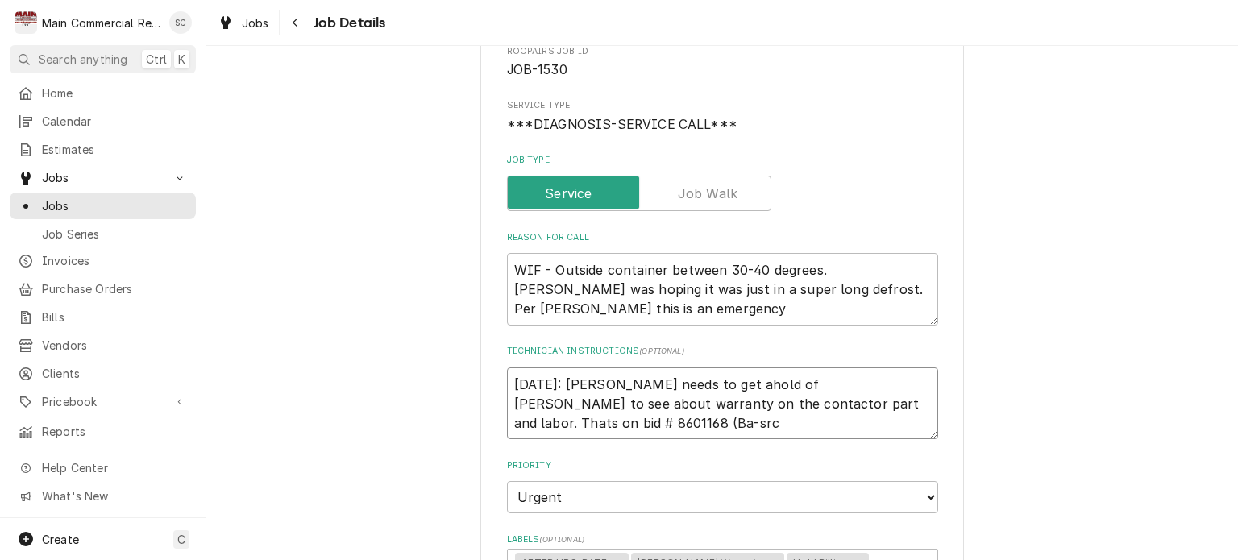
type textarea "10/7/25: Dorian needs to get ahold of Baker to see about warranty on the contac…"
type textarea "x"
type textarea "10/7/25: Dorian needs to get ahold of Baker to see about warranty on the contac…"
type textarea "x"
type textarea "10/7/25: Dorian needs to get ahold of Baker to see about warranty on the contac…"
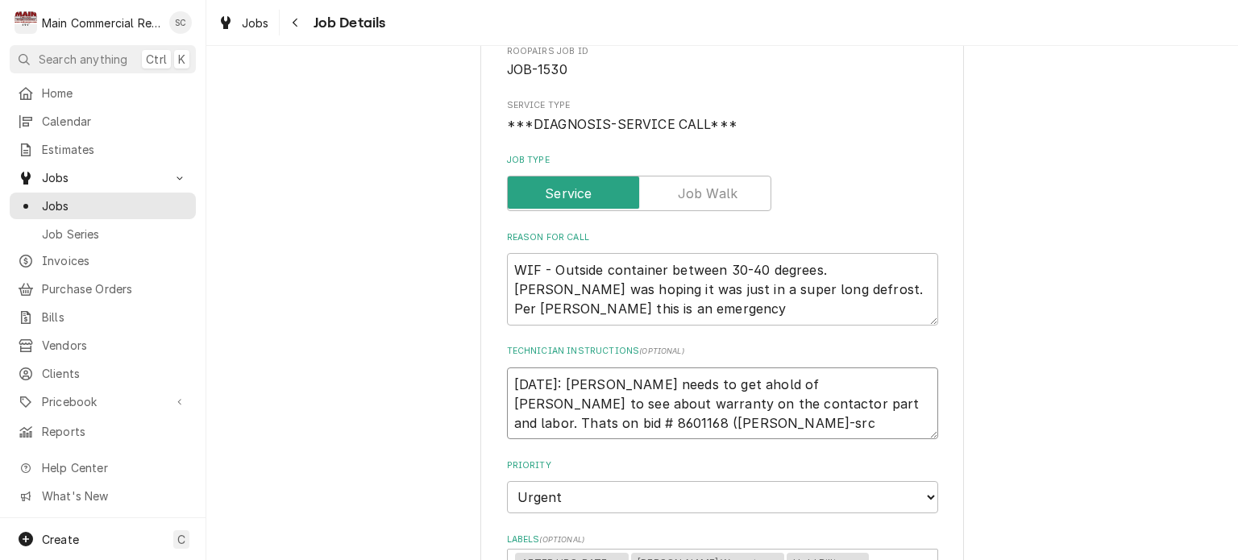
type textarea "x"
type textarea "10/7/25: Dorian needs to get ahold of Baker to see about warranty on the contac…"
type textarea "x"
type textarea "10/7/25: Dorian needs to get ahold of Baker to see about warranty on the contac…"
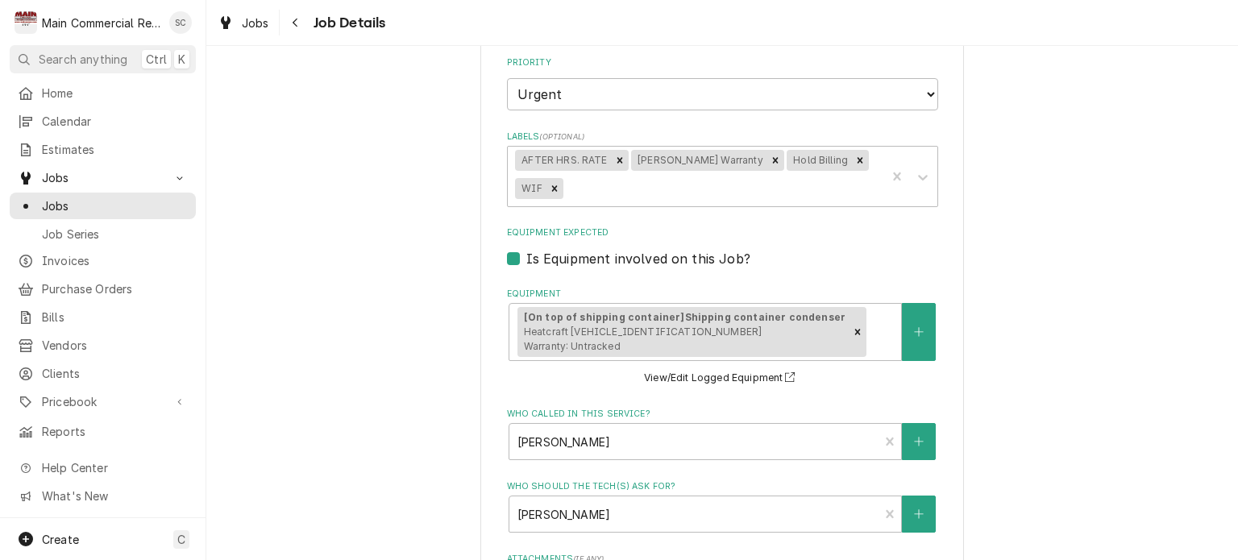
scroll to position [322, 0]
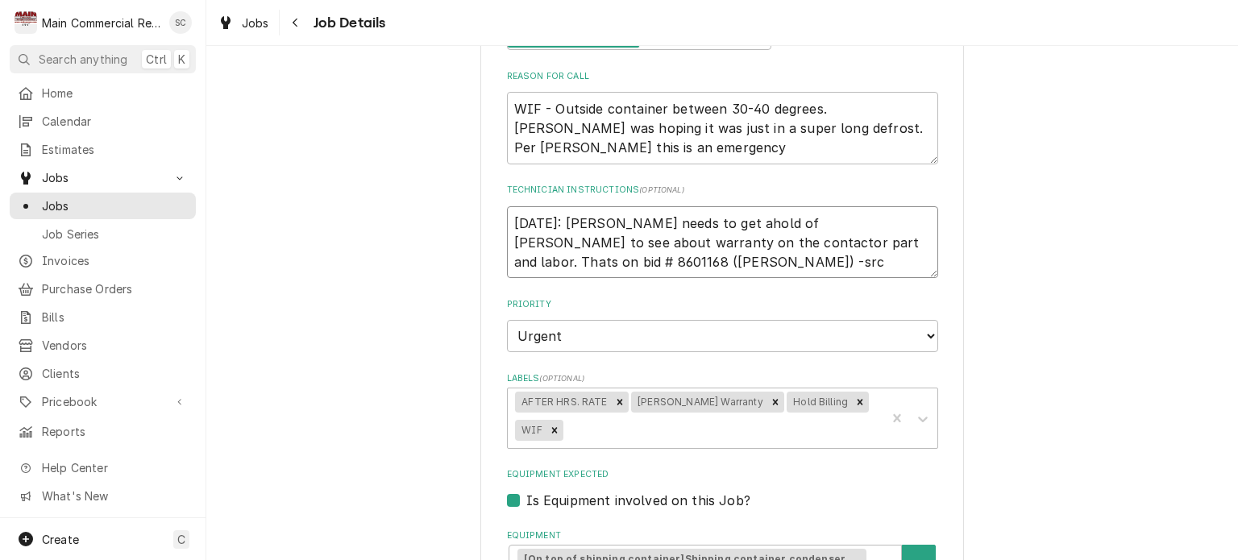
drag, startPoint x: 786, startPoint y: 239, endPoint x: 707, endPoint y: 235, distance: 79.0
click at [707, 235] on textarea "10/7/25: Dorian needs to get ahold of Baker to see about warranty on the contac…" at bounding box center [722, 242] width 431 height 73
type textarea "x"
type textarea "10/7/25: Dorian needs to get ahold of Baker to see about warranty on the contac…"
type textarea "x"
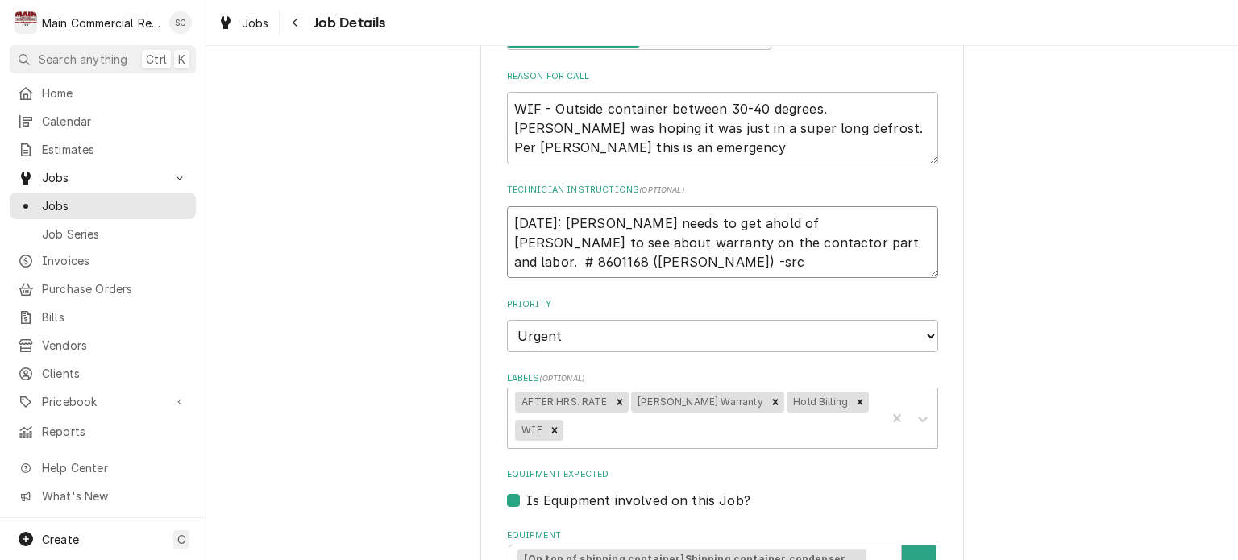
type textarea "10/7/25: Dorian needs to get ahold of Baker to see about warranty on the contac…"
type textarea "x"
type textarea "10/7/25: Dorian needs to get ahold of Baker to see about warranty on the contac…"
type textarea "x"
type textarea "10/7/25: Dorian needs to get ahold of Baker to see about warranty on the contac…"
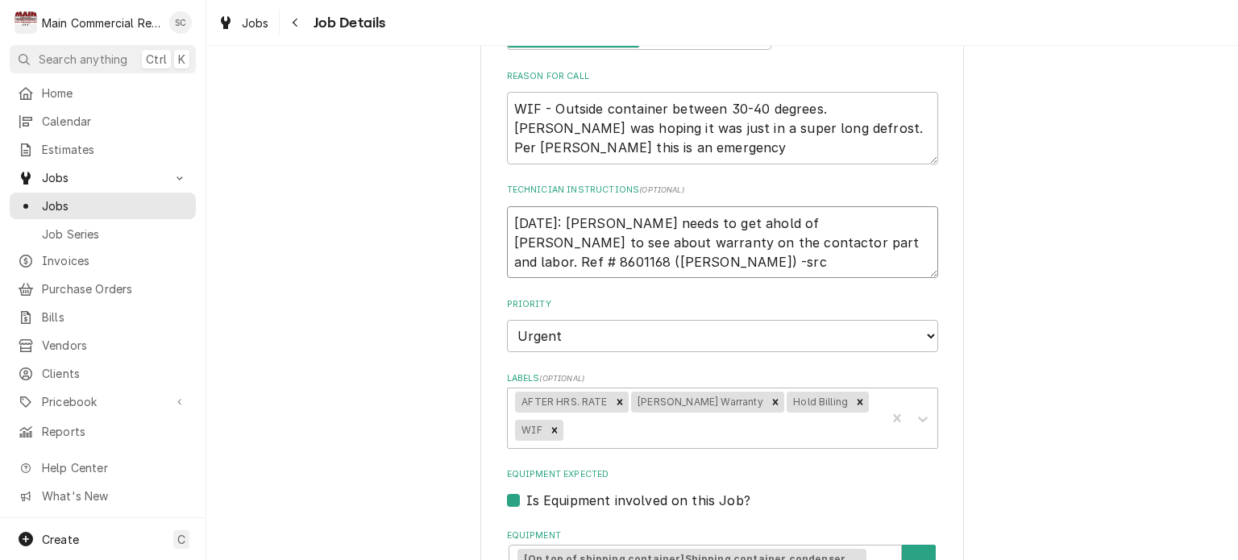
type textarea "x"
type textarea "10/7/25: Dorian needs to get ahold of Baker to see about warranty on the contac…"
type textarea "x"
type textarea "10/7/25: Dorian needs to get ahold of Baker to see about warranty on the contac…"
type textarea "x"
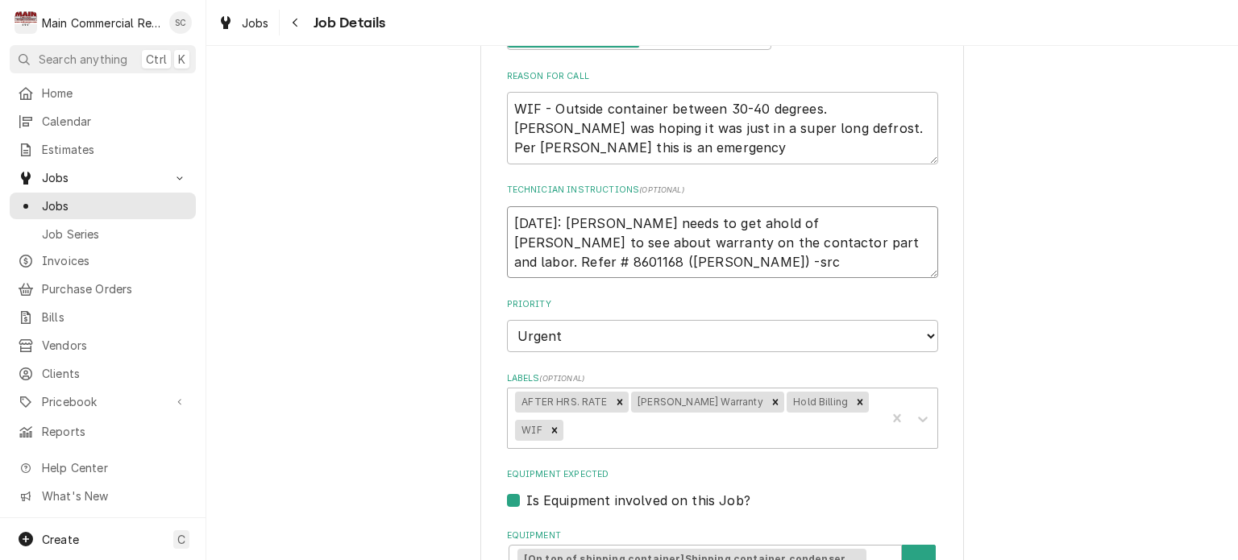
type textarea "10/7/25: Dorian needs to get ahold of Baker to see about warranty on the contac…"
type textarea "x"
type textarea "10/7/25: Dorian needs to get ahold of Baker to see about warranty on the contac…"
type textarea "x"
type textarea "10/7/25: Dorian needs to get ahold of Baker to see about warranty on the contac…"
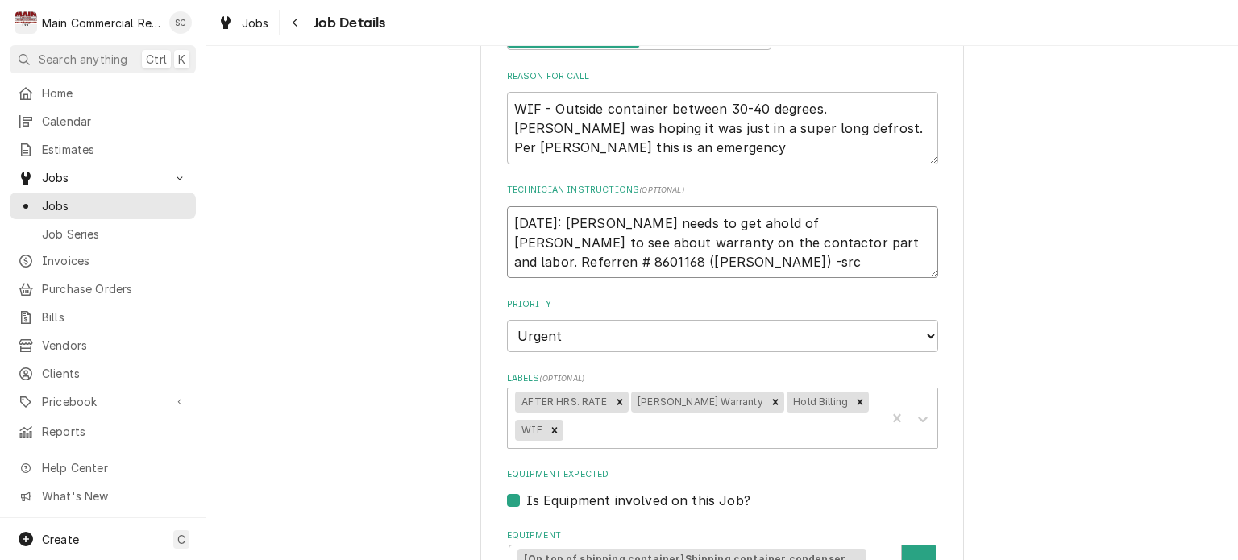
type textarea "x"
type textarea "10/7/25: Dorian needs to get ahold of Baker to see about warranty on the contac…"
type textarea "x"
type textarea "10/7/25: Dorian needs to get ahold of Baker to see about warranty on the contac…"
type textarea "x"
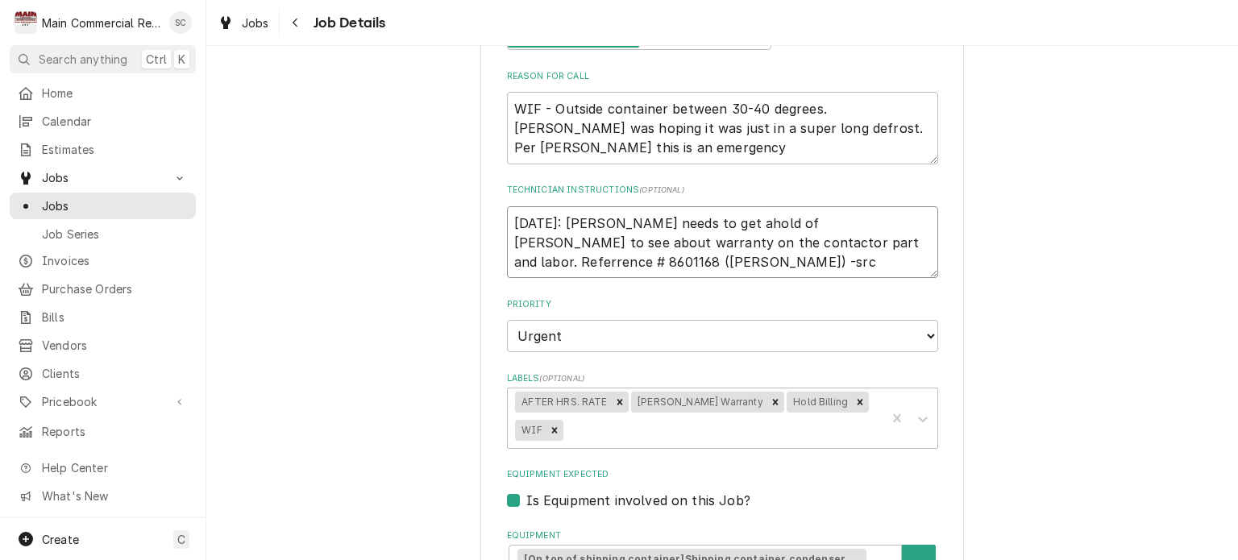
type textarea "10/7/25: Dorian needs to get ahold of Baker to see about warranty on the contac…"
type textarea "x"
type textarea "10/7/25: Dorian needs to get ahold of Baker to see about warranty on the contac…"
type textarea "x"
type textarea "10/7/25: Dorian needs to get ahold of Baker to see about warranty on the contac…"
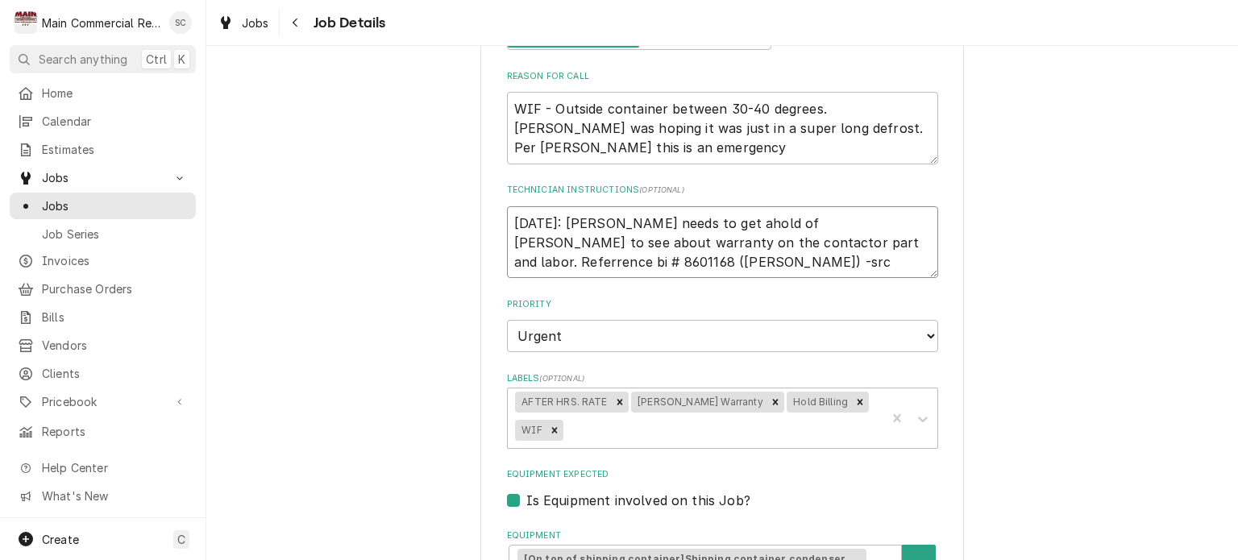
type textarea "x"
type textarea "10/7/25: Dorian needs to get ahold of Baker to see about warranty on the contac…"
type textarea "x"
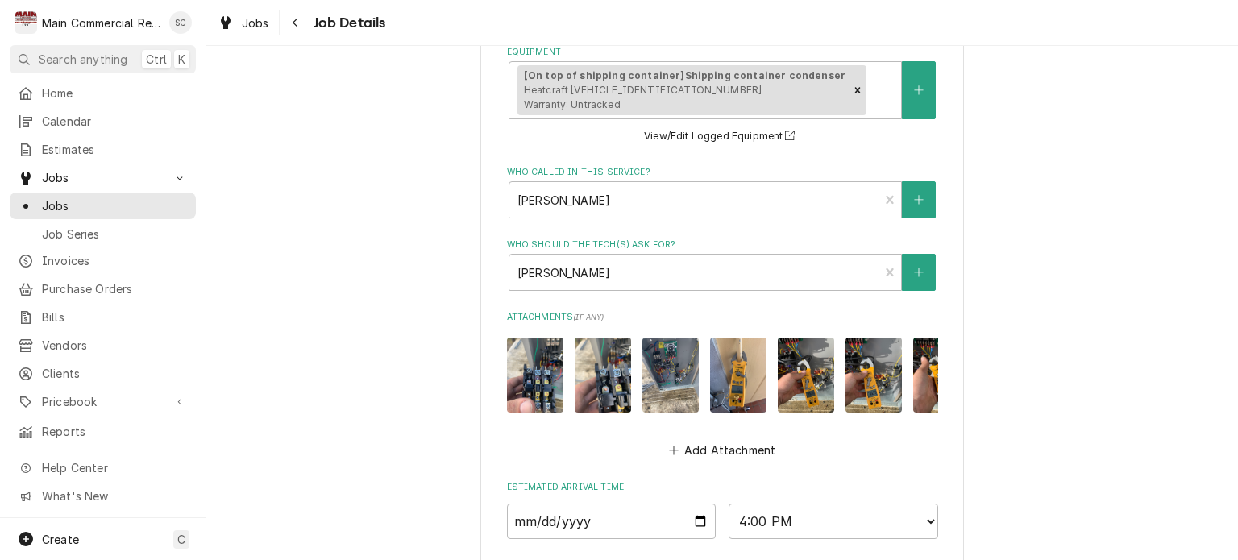
scroll to position [1017, 0]
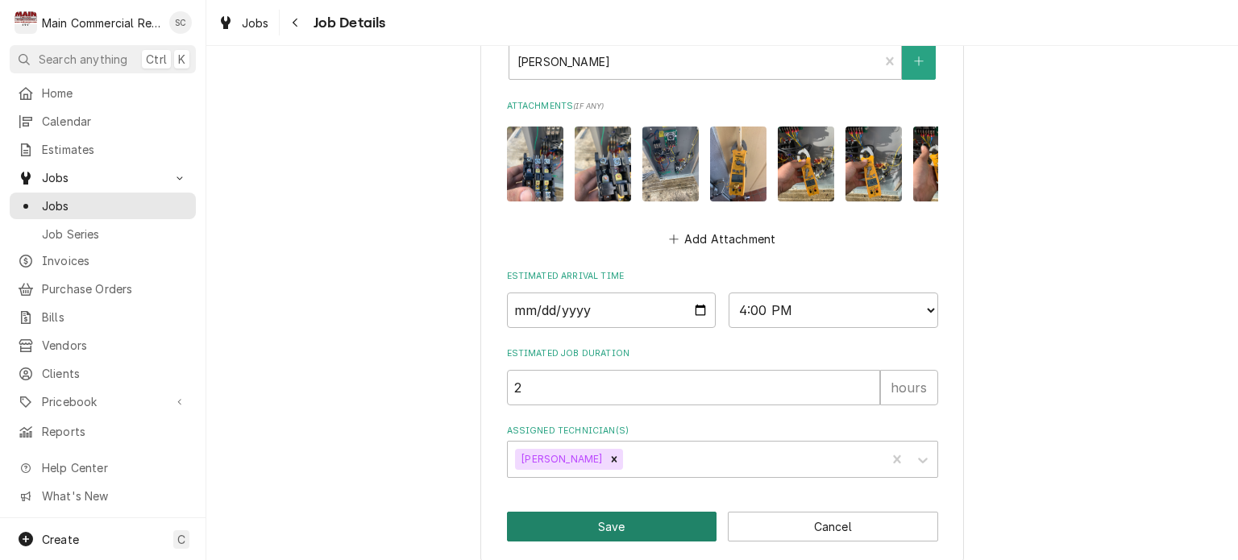
type textarea "10/7/25: Dorian needs to get ahold of Baker to see about warranty on the contac…"
click at [638, 512] on button "Save" at bounding box center [612, 527] width 210 height 30
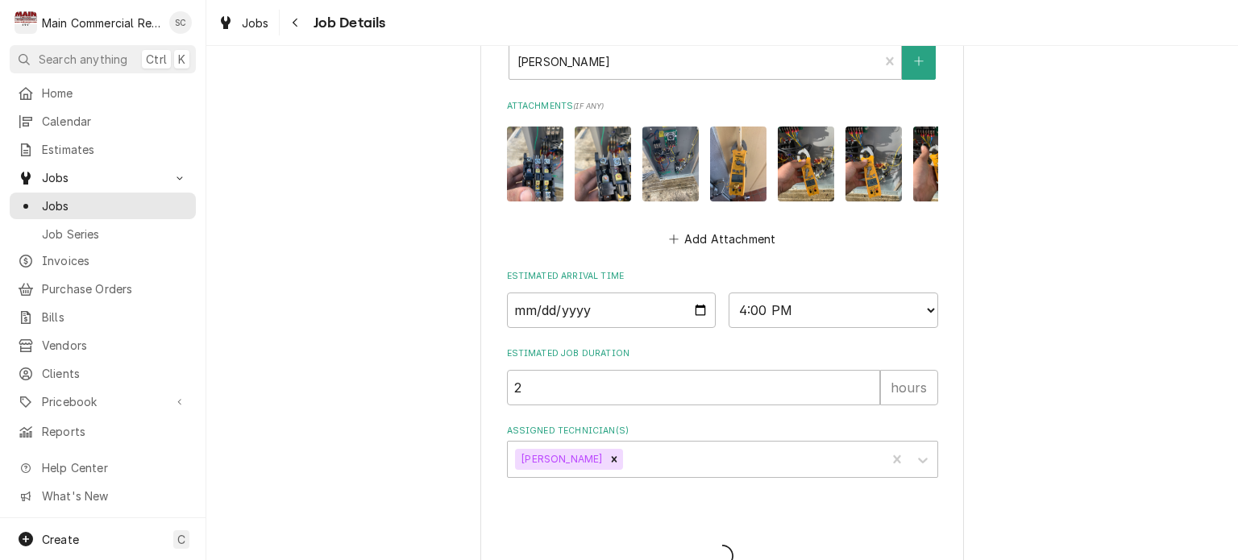
type textarea "x"
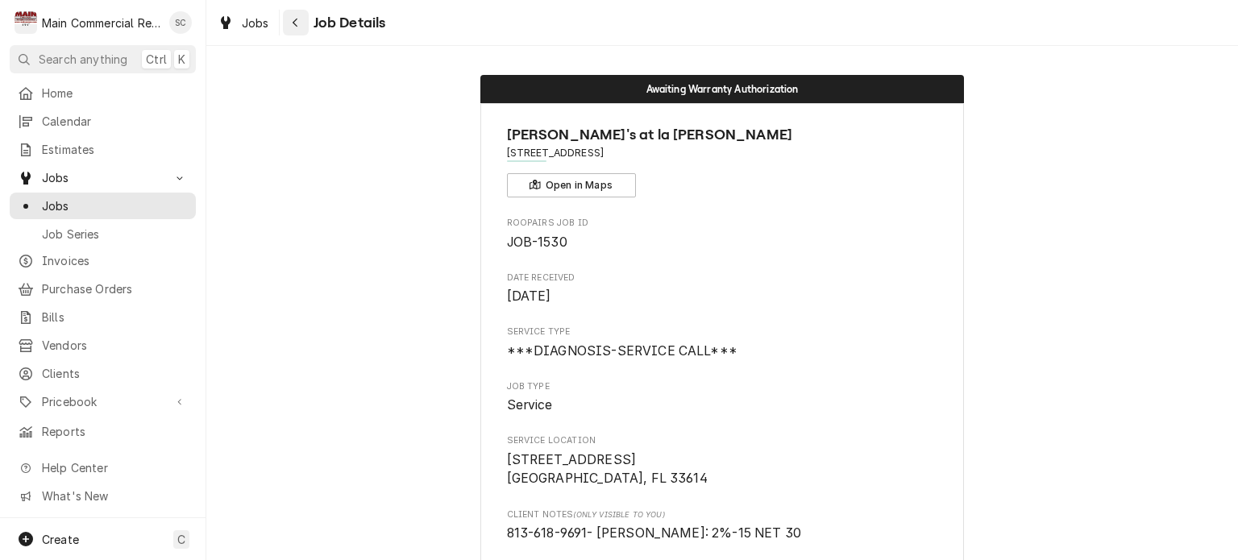
click at [298, 31] on button "Navigate back" at bounding box center [296, 23] width 26 height 26
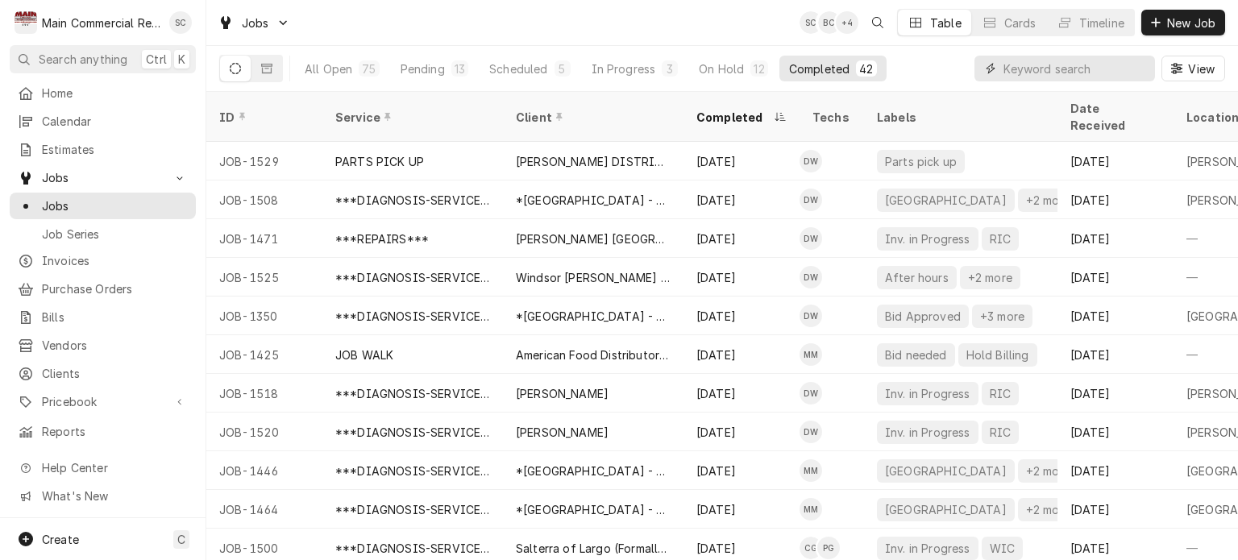
click at [1020, 69] on input "Dynamic Content Wrapper" at bounding box center [1074, 69] width 143 height 26
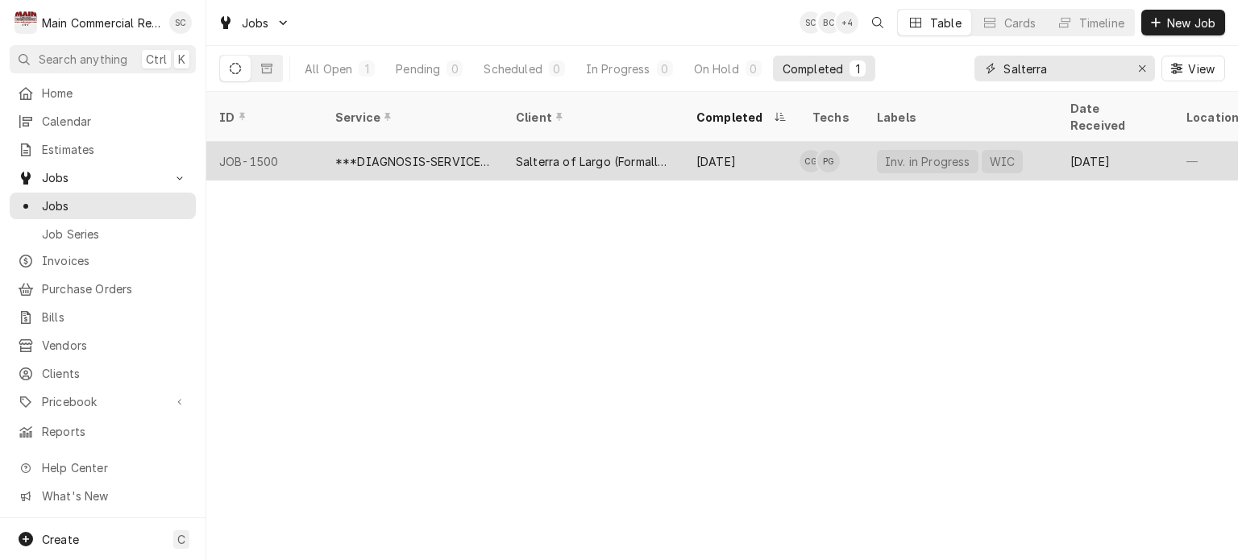
type input "Salterra"
click at [680, 154] on div "Salterra of Largo (Formally Volante)" at bounding box center [593, 161] width 181 height 39
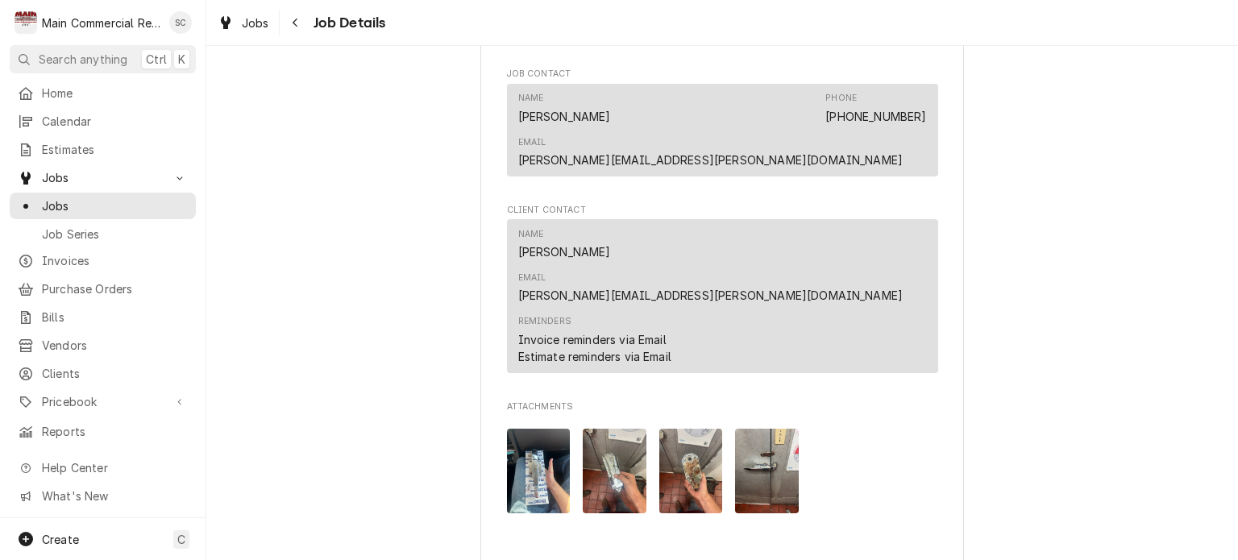
scroll to position [1971, 0]
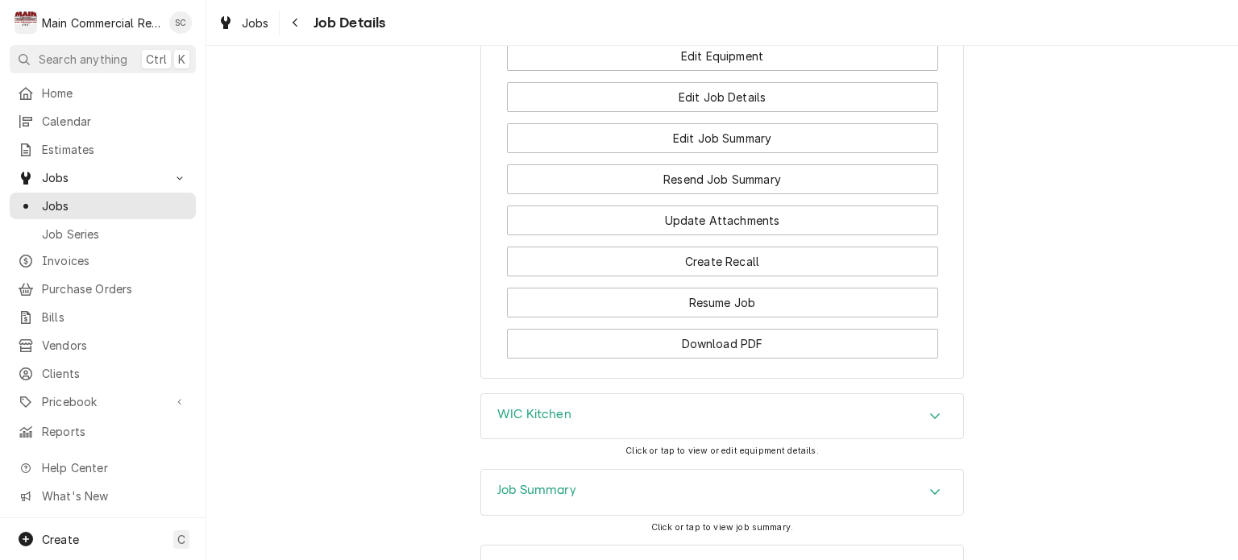
click at [928, 470] on div "Job Summary" at bounding box center [722, 492] width 482 height 45
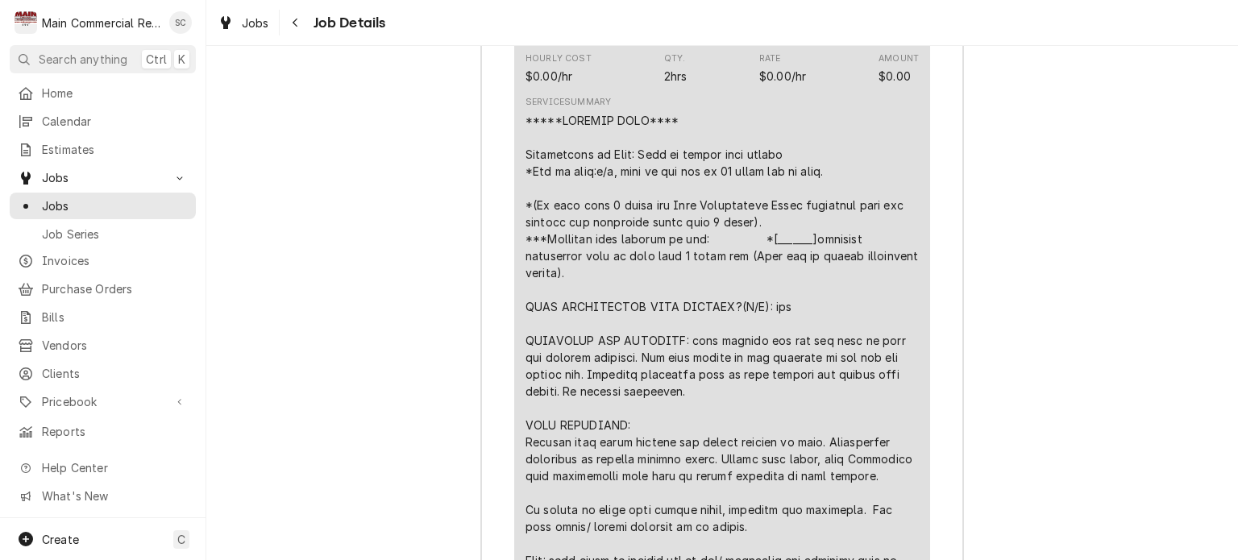
scroll to position [2382, 0]
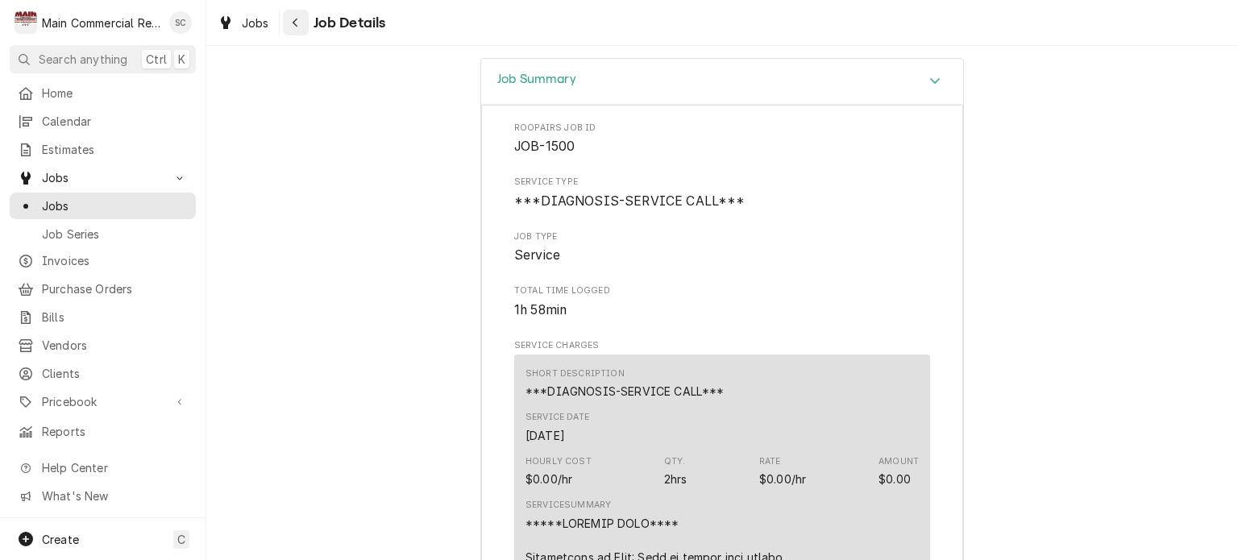
click at [302, 24] on div "Navigate back" at bounding box center [296, 23] width 16 height 16
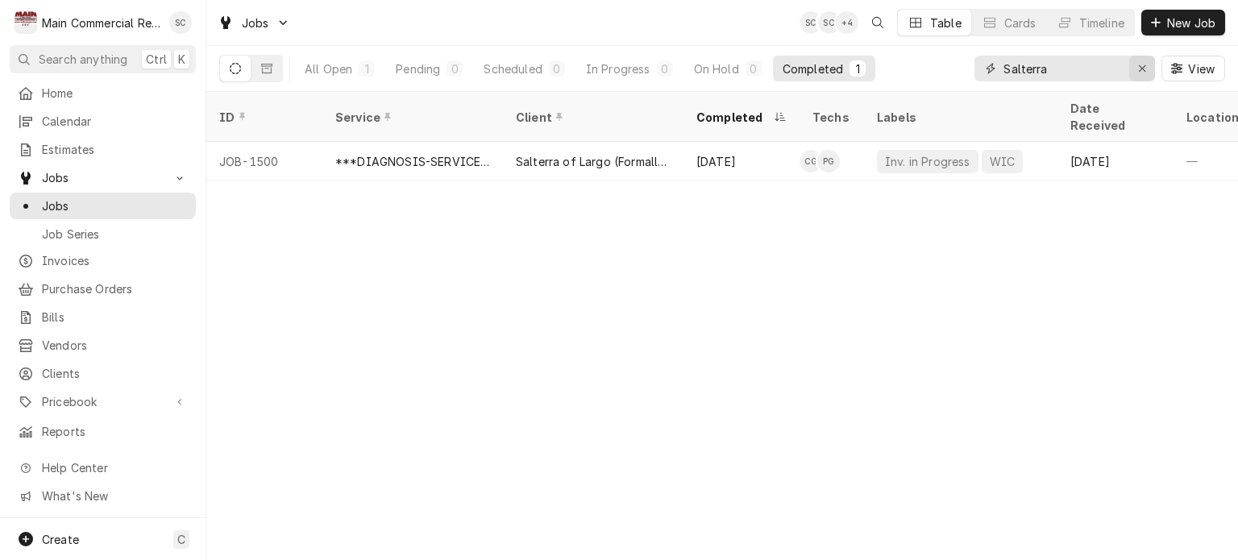
click at [1145, 68] on icon "Erase input" at bounding box center [1142, 68] width 9 height 11
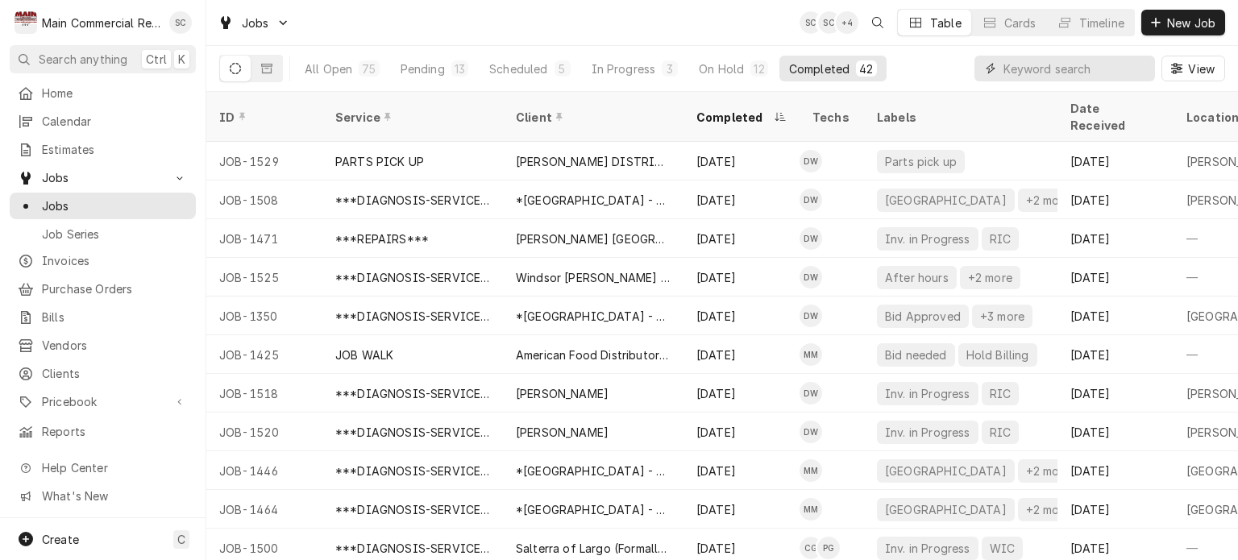
click at [1004, 70] on input "Dynamic Content Wrapper" at bounding box center [1074, 69] width 143 height 26
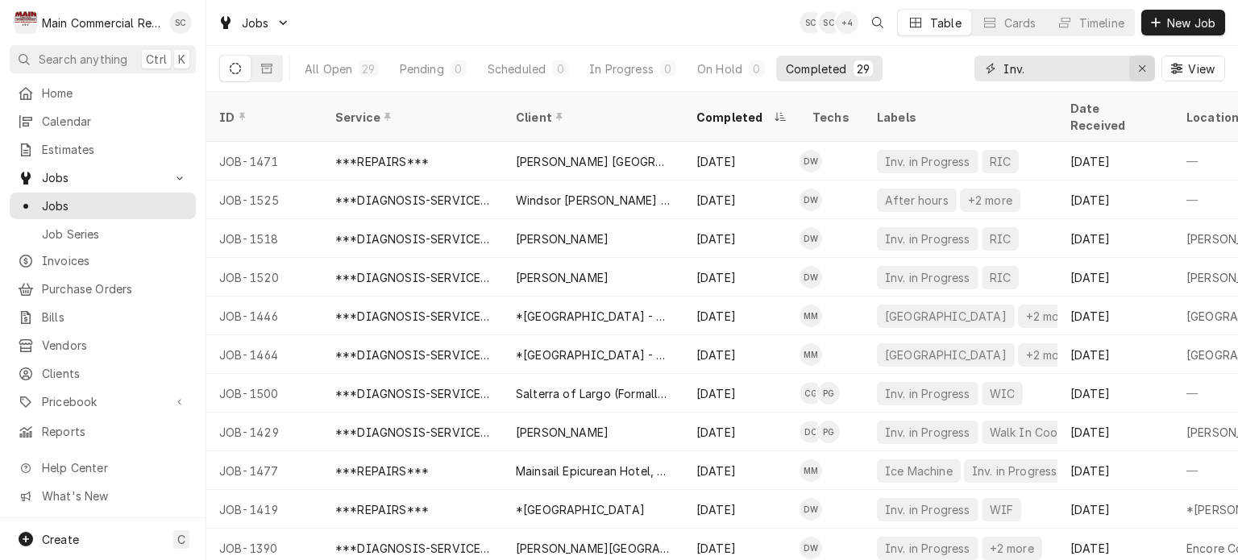
type input "Inv."
click at [1143, 73] on icon "Erase input" at bounding box center [1142, 68] width 9 height 11
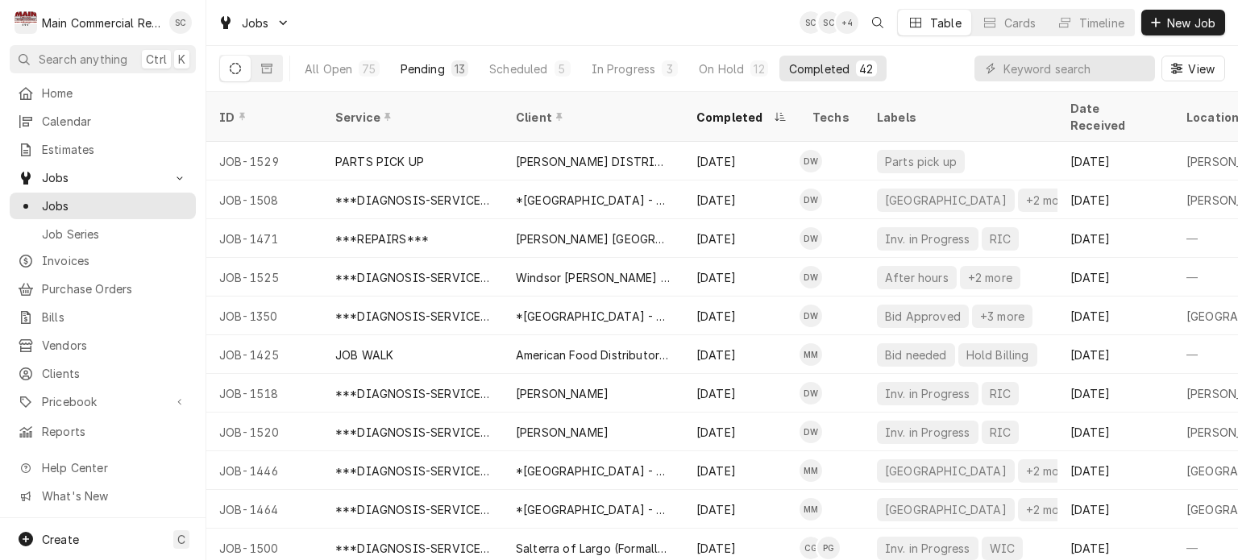
click at [446, 69] on button "Pending 13" at bounding box center [434, 69] width 87 height 26
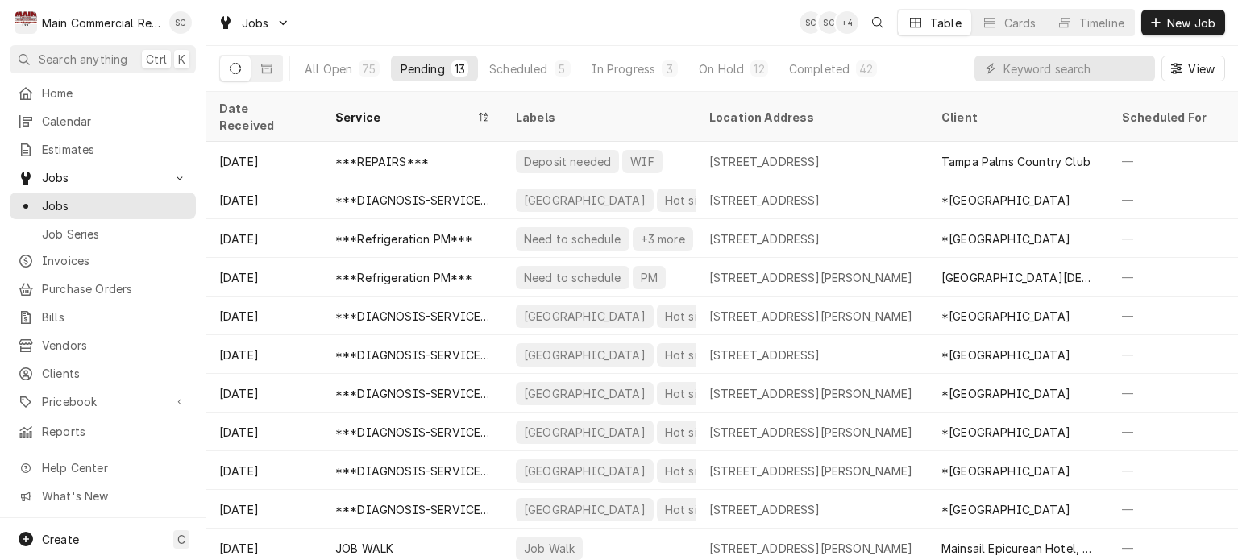
click at [759, 31] on div "Jobs SC SC + 4 Table Cards Timeline New Job" at bounding box center [722, 22] width 1032 height 45
click at [542, 69] on div "Scheduled" at bounding box center [518, 68] width 58 height 17
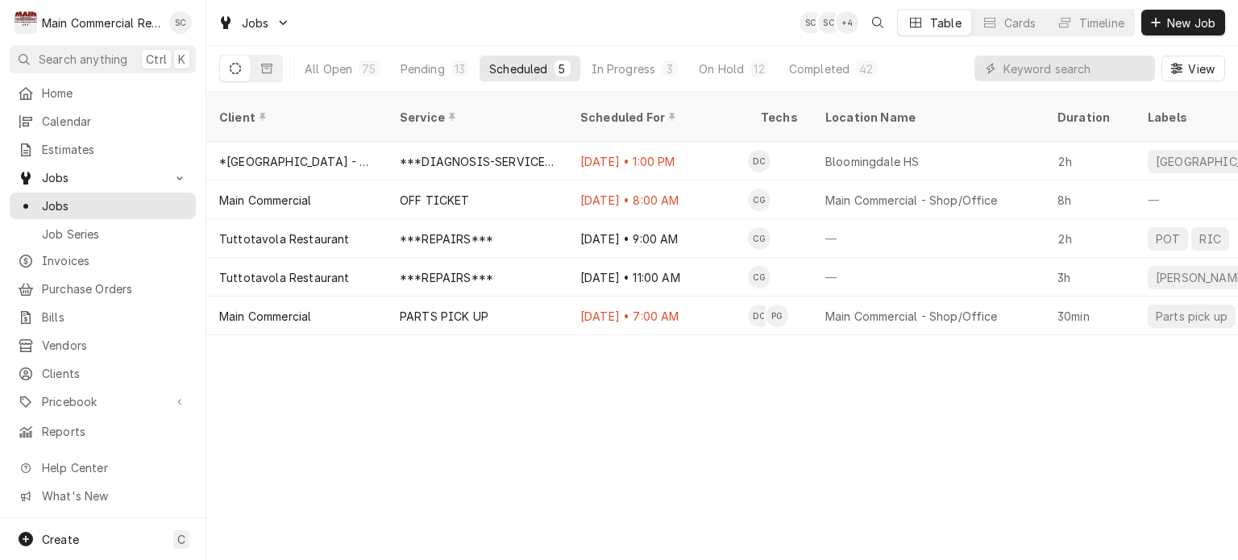
click at [814, 384] on div "Client Service Scheduled For Techs Location Name Duration Labels Status ID Prio…" at bounding box center [722, 326] width 1032 height 468
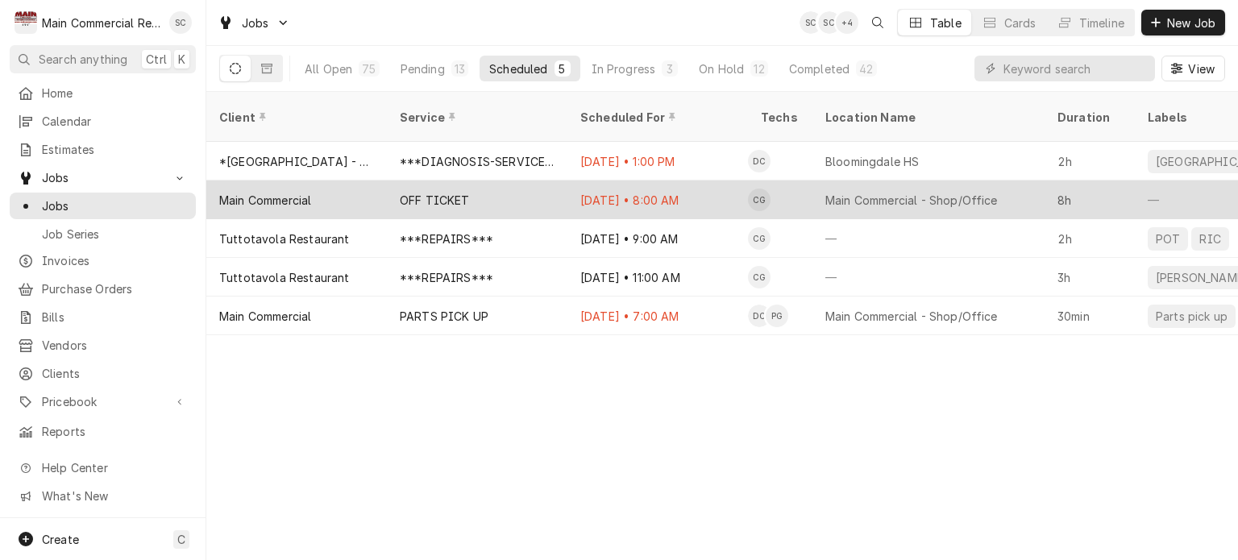
click at [571, 181] on div "[DATE] • 8:00 AM" at bounding box center [657, 200] width 181 height 39
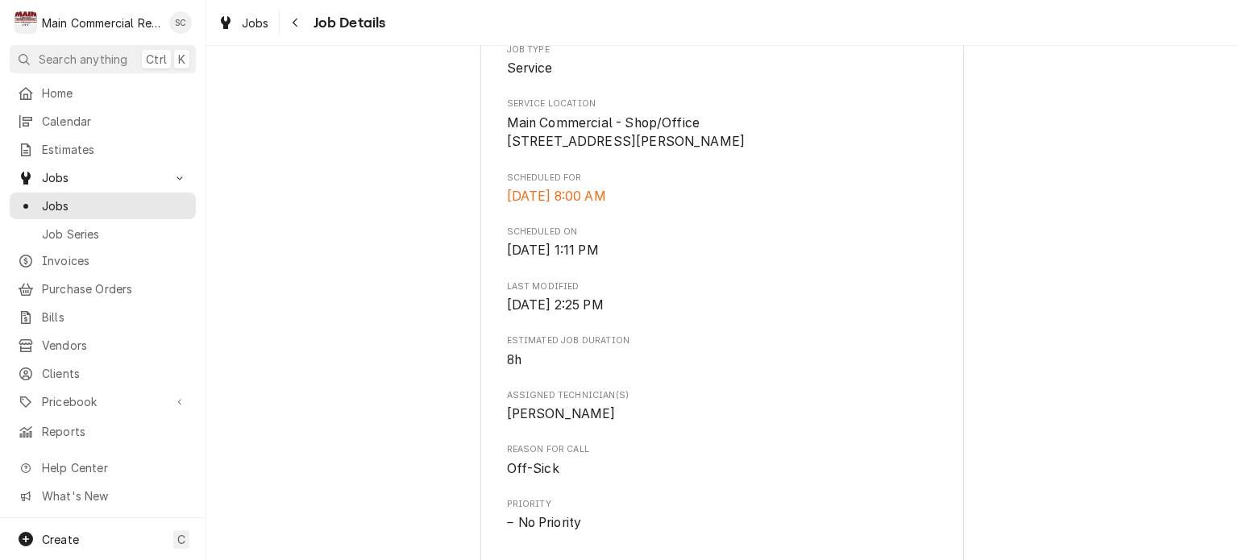
scroll to position [740, 0]
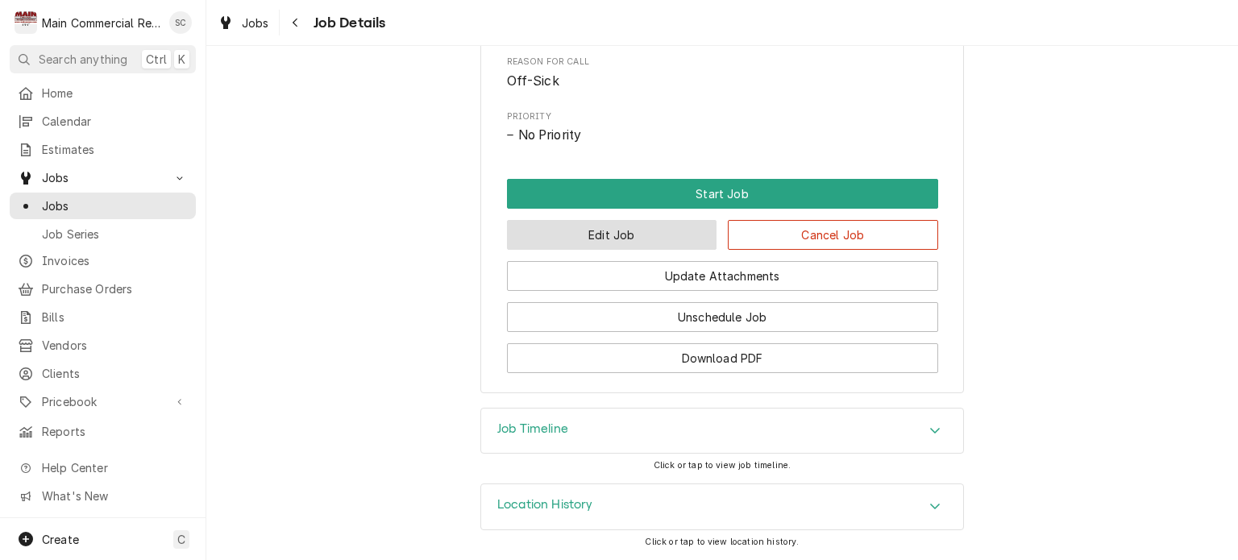
click at [654, 231] on button "Edit Job" at bounding box center [612, 235] width 210 height 30
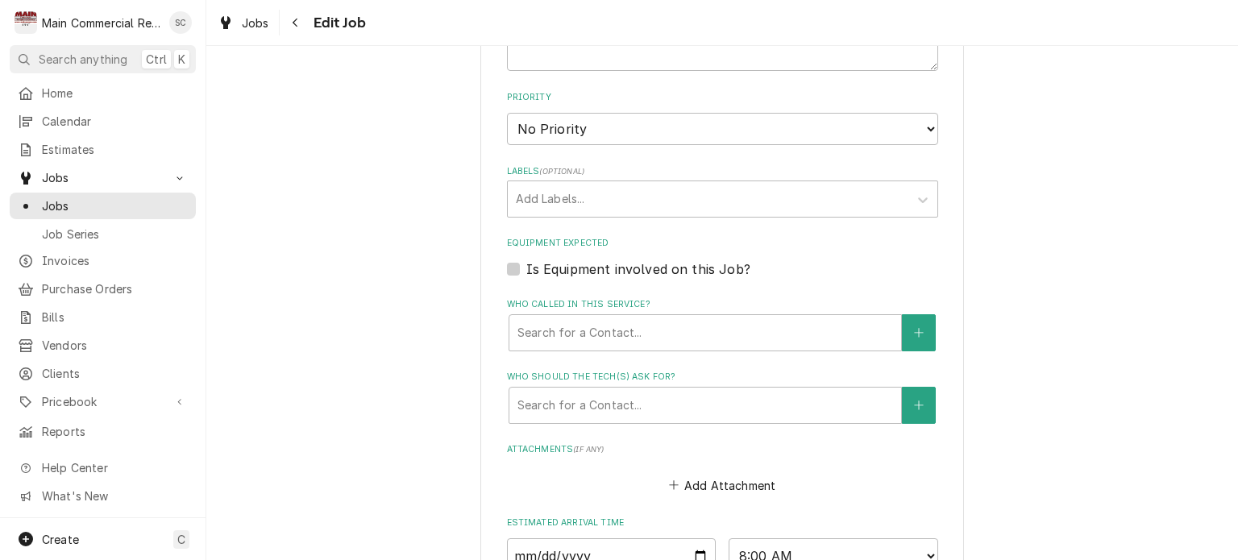
scroll to position [1048, 0]
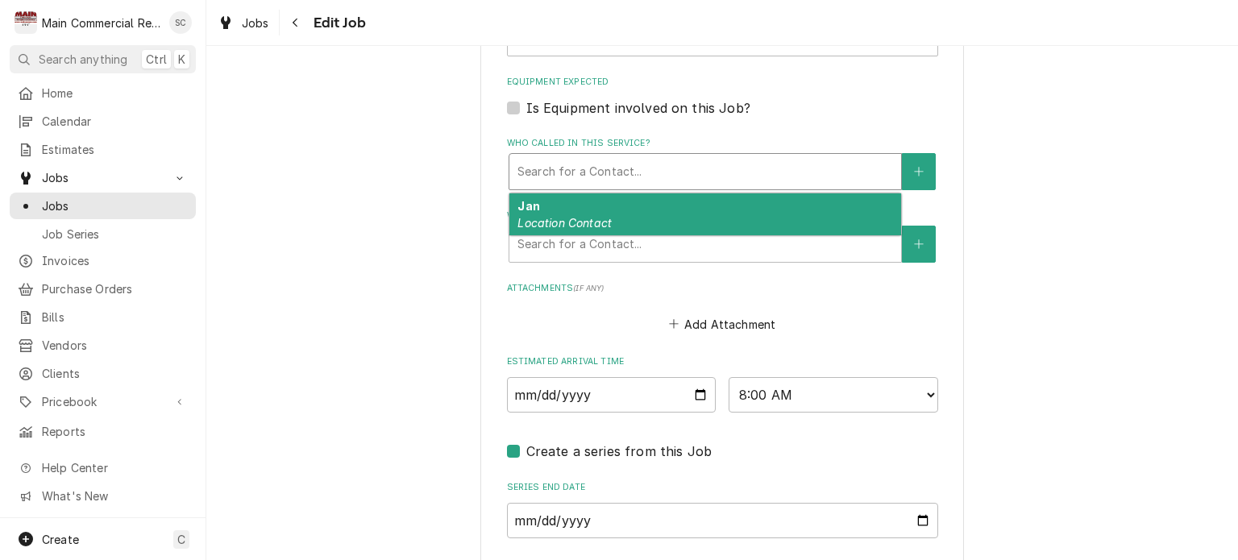
click at [702, 180] on div "Who called in this service?" at bounding box center [705, 171] width 376 height 29
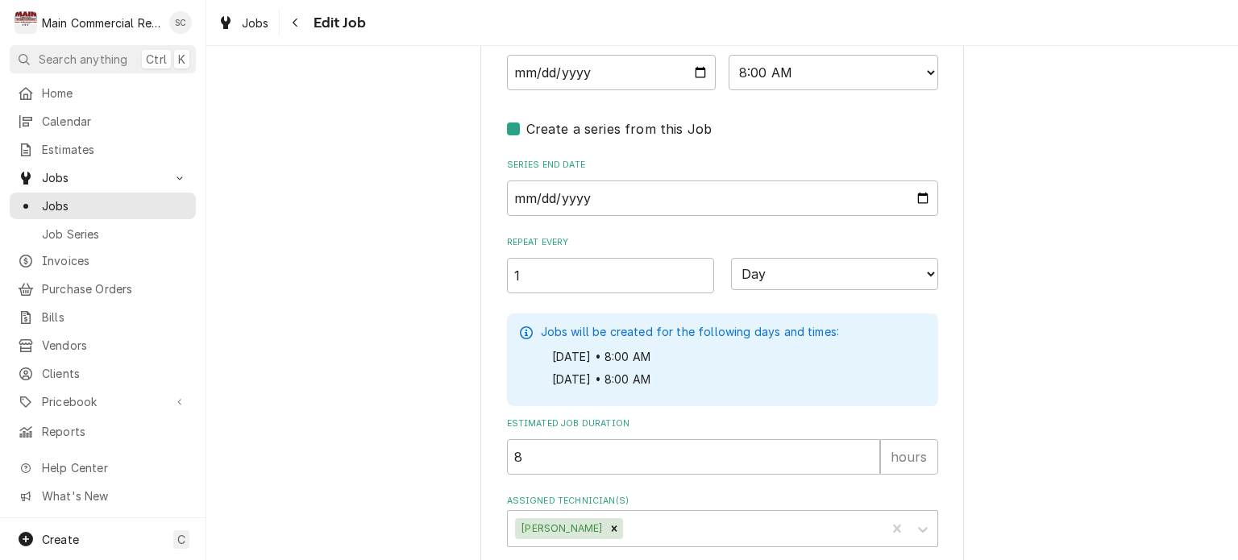
scroll to position [1447, 0]
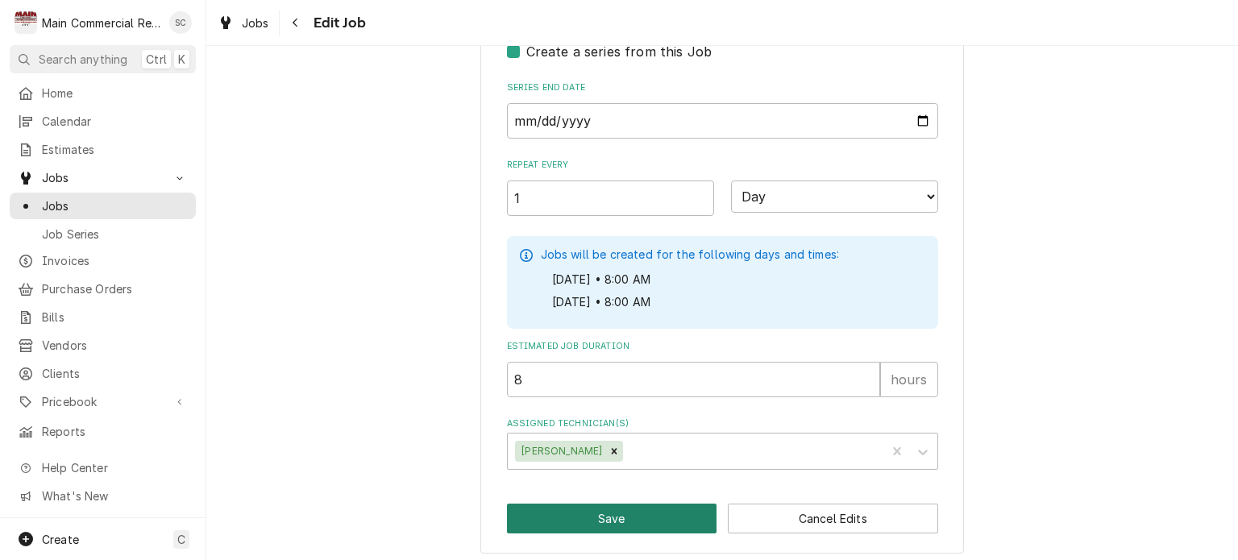
click at [661, 504] on button "Save" at bounding box center [612, 519] width 210 height 30
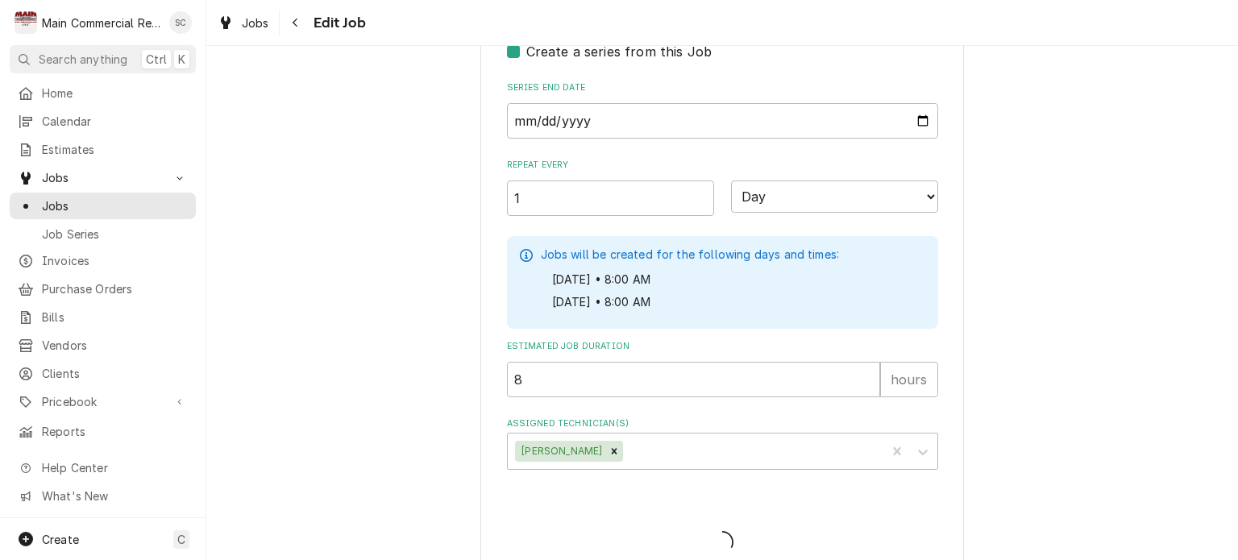
type textarea "x"
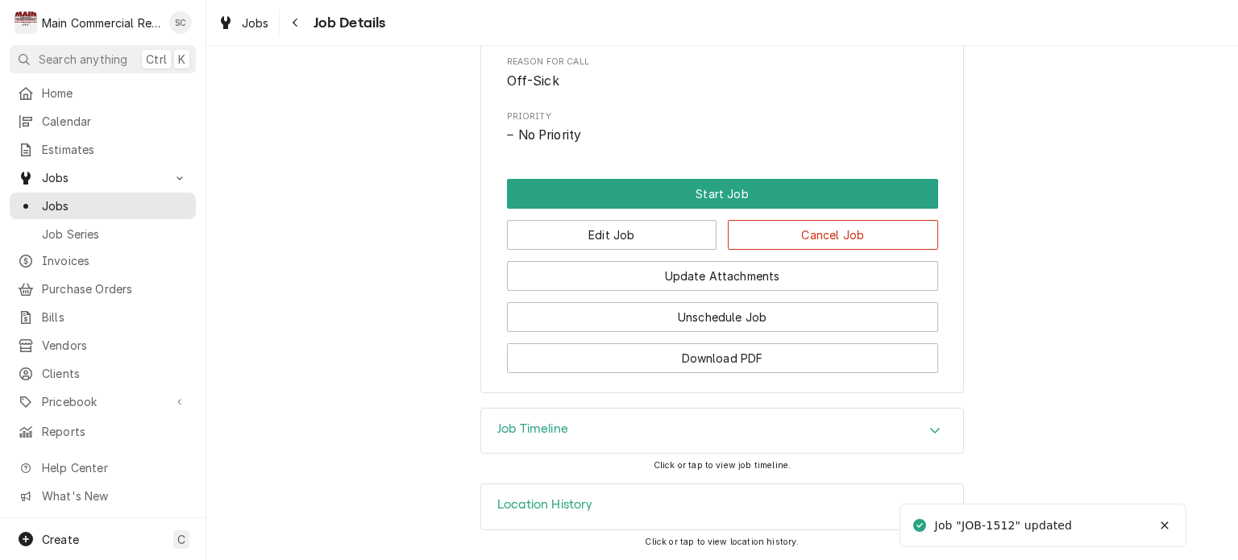
scroll to position [740, 0]
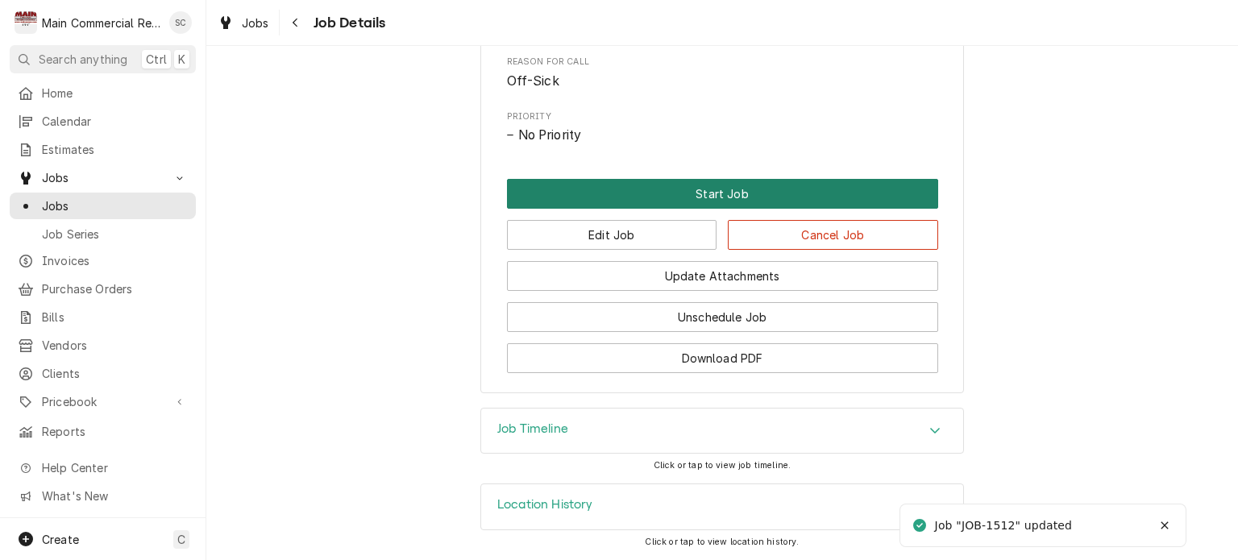
click at [795, 200] on button "Start Job" at bounding box center [722, 194] width 431 height 30
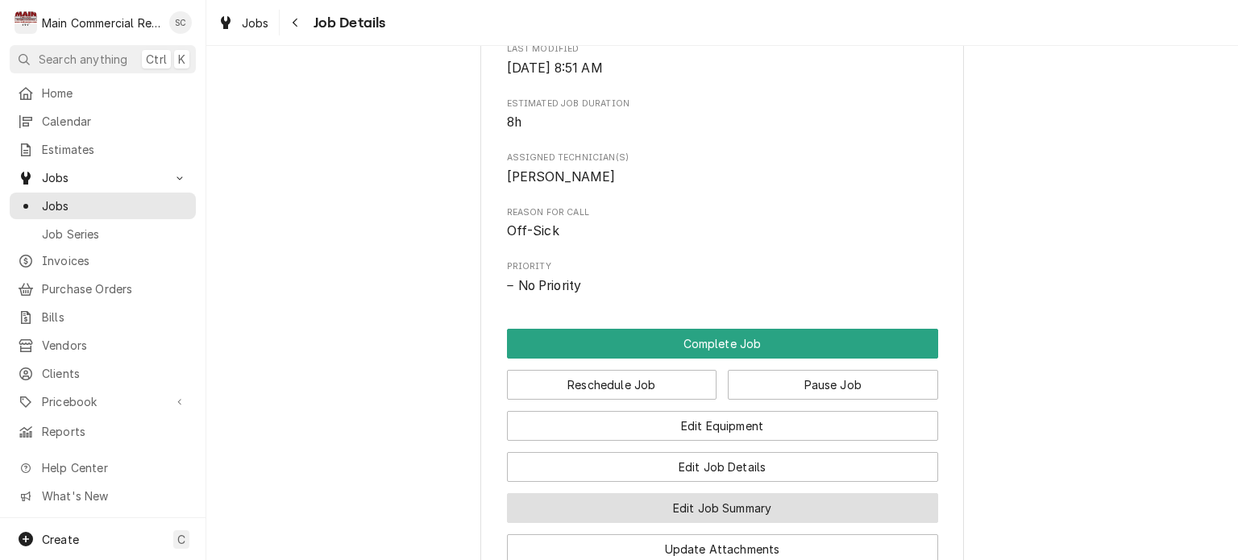
scroll to position [790, 0]
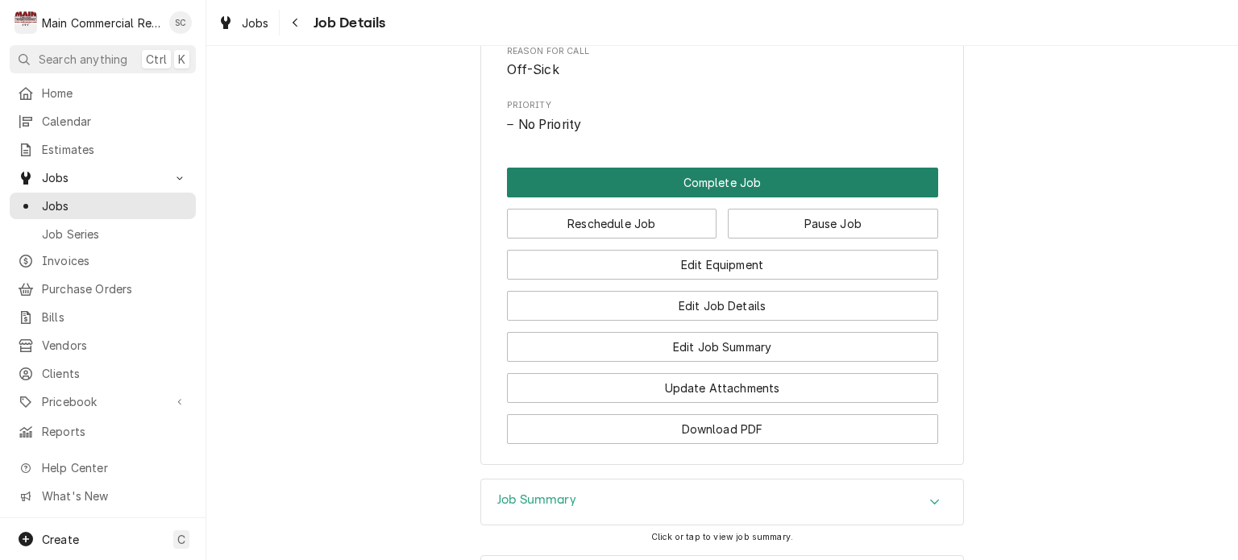
click at [742, 193] on button "Complete Job" at bounding box center [722, 183] width 431 height 30
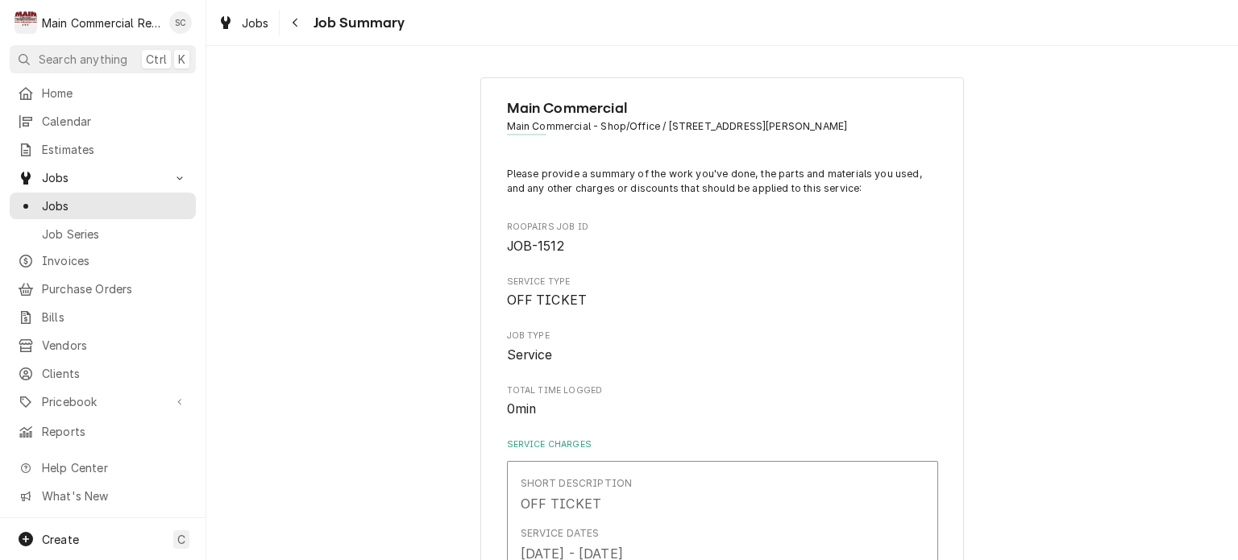
scroll to position [791, 0]
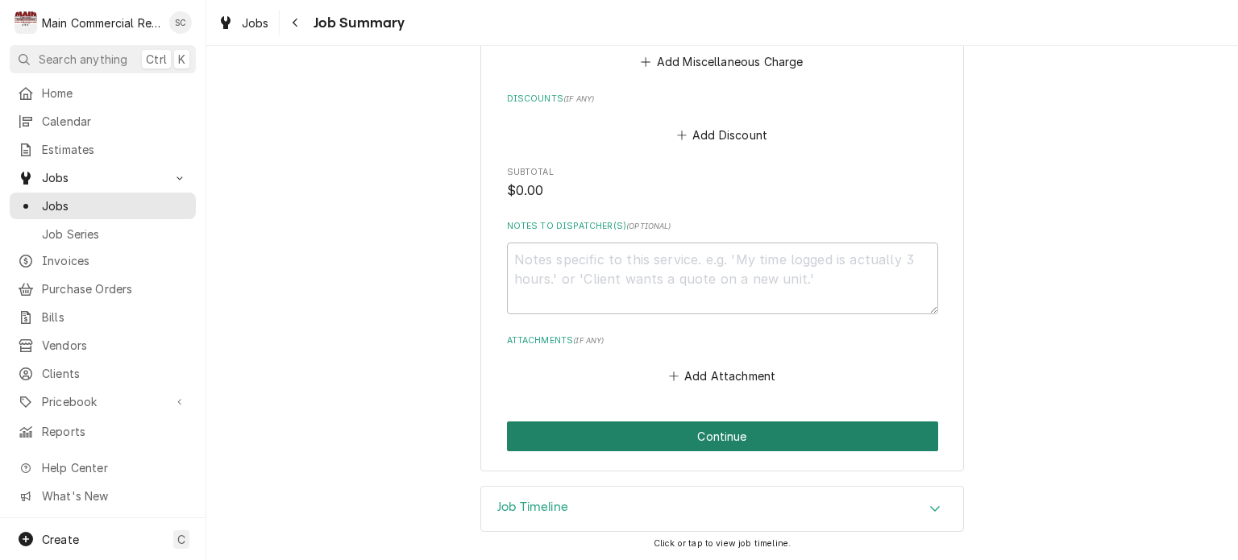
click at [745, 437] on button "Continue" at bounding box center [722, 436] width 431 height 30
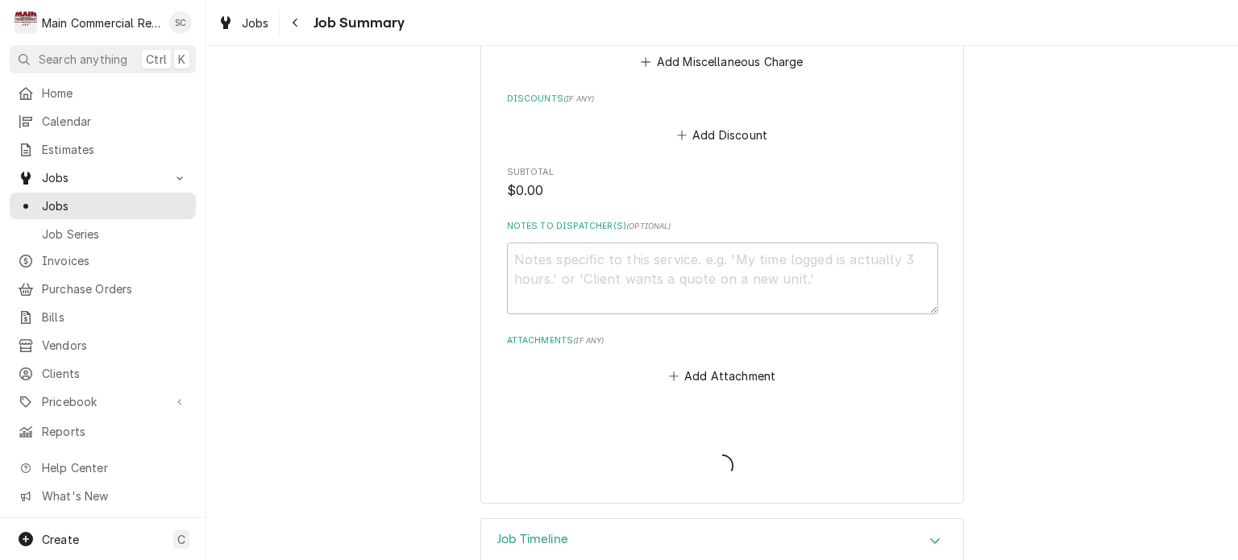
type textarea "x"
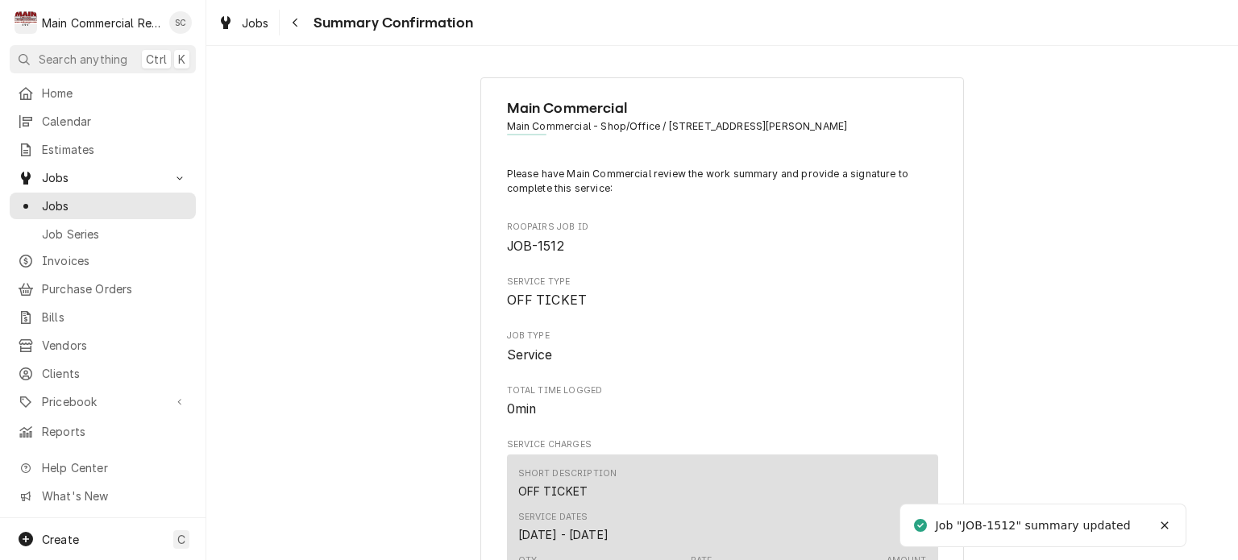
scroll to position [857, 0]
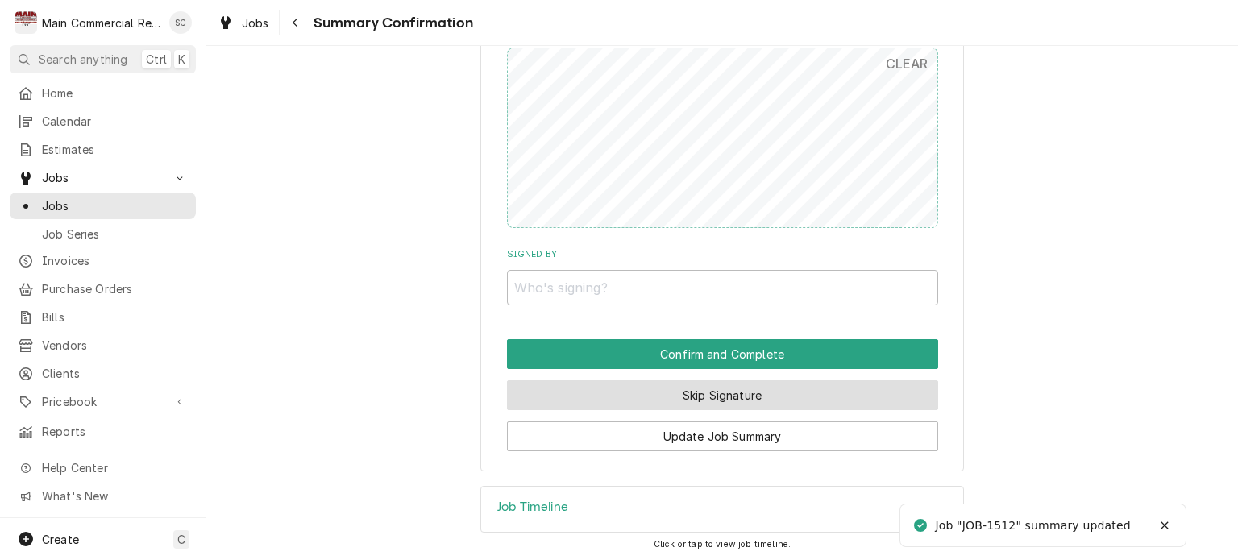
click at [740, 396] on button "Skip Signature" at bounding box center [722, 395] width 431 height 30
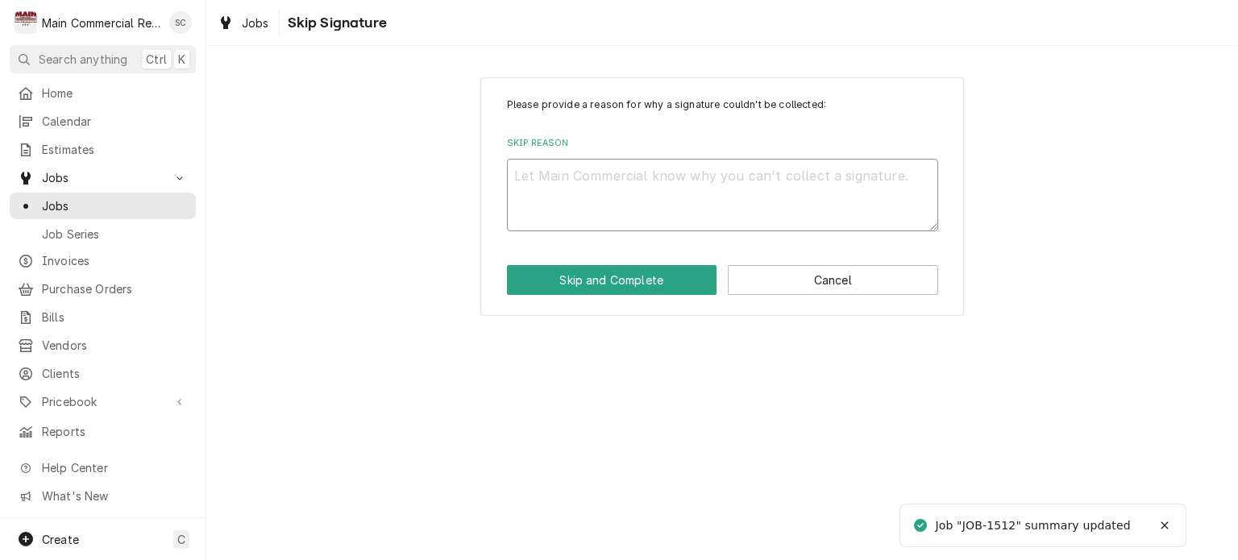
click at [612, 193] on textarea "Skip Reason" at bounding box center [722, 195] width 431 height 73
type textarea "x"
type textarea "s"
type textarea "x"
type textarea "sr"
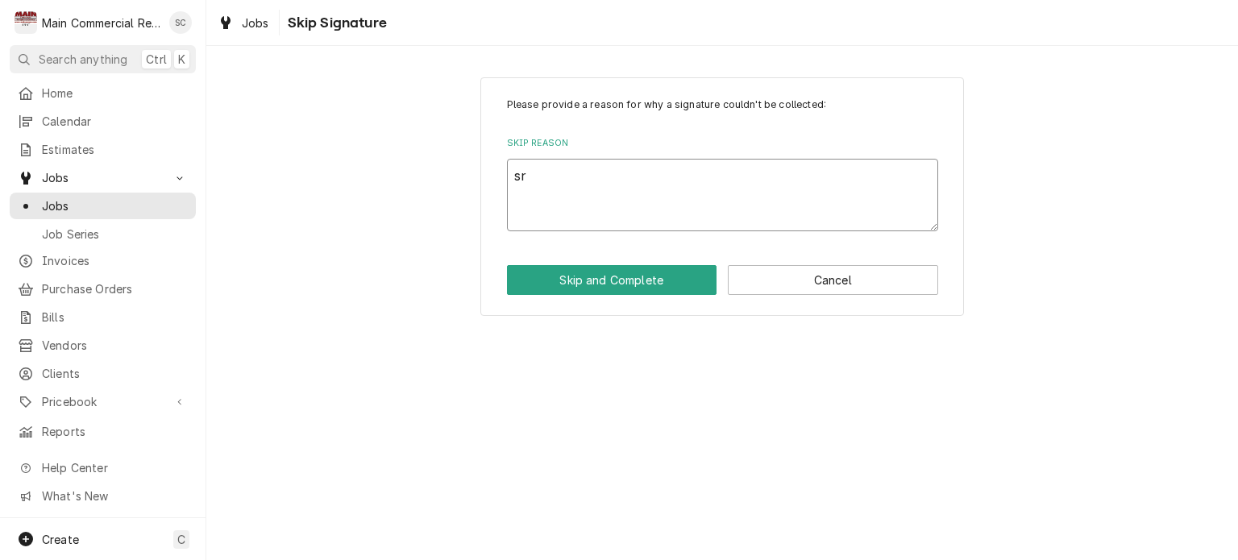
type textarea "x"
type textarea "src"
click at [648, 278] on button "Skip and Complete" at bounding box center [612, 280] width 210 height 30
type textarea "x"
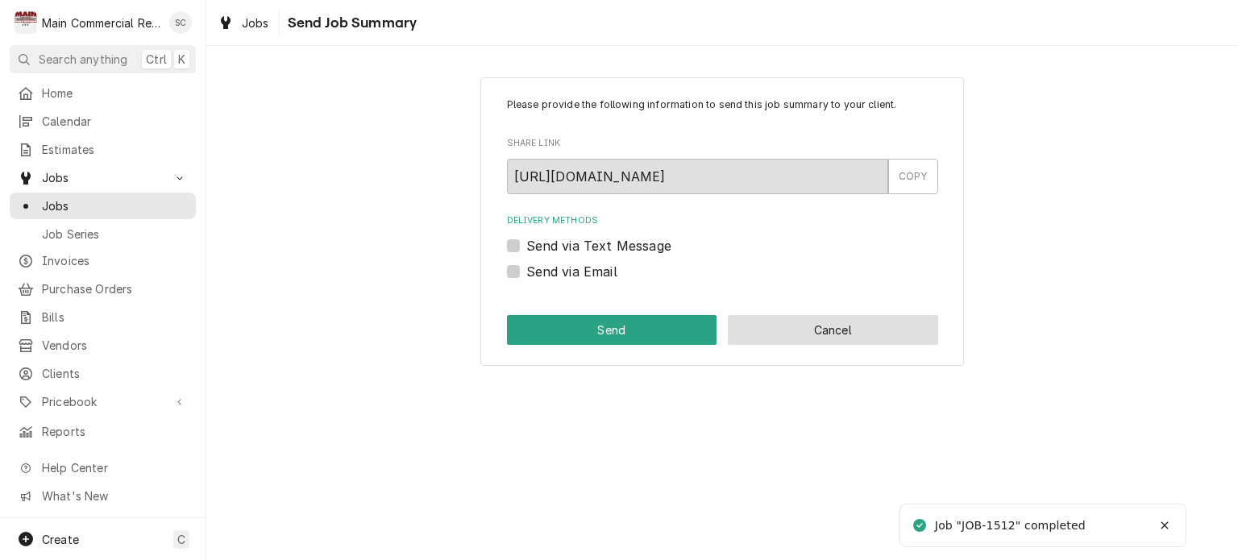
click at [820, 328] on button "Cancel" at bounding box center [833, 330] width 210 height 30
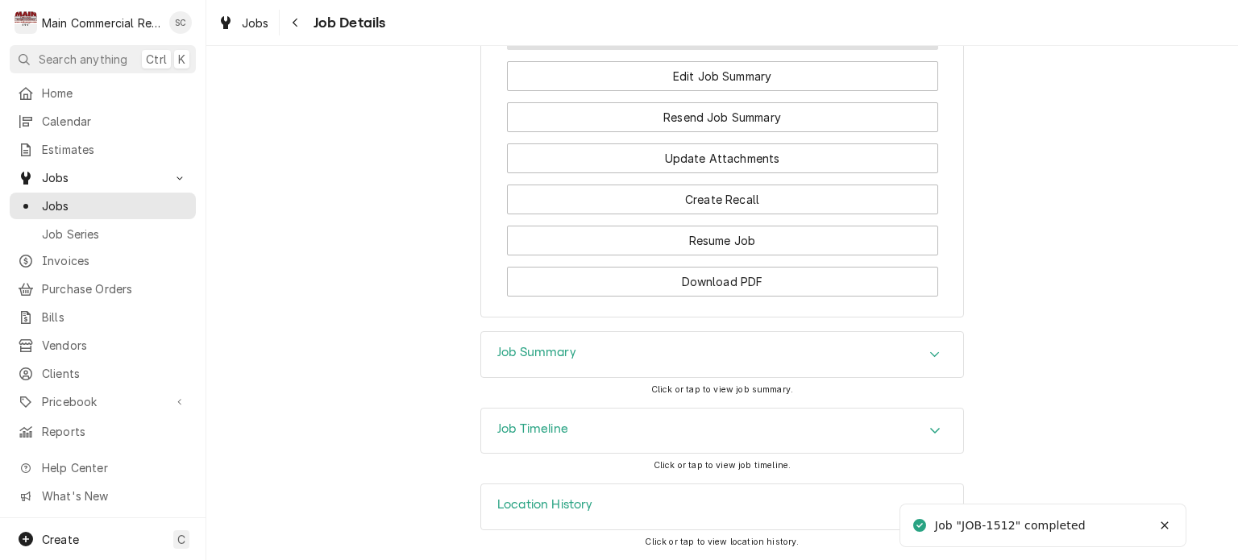
scroll to position [751, 0]
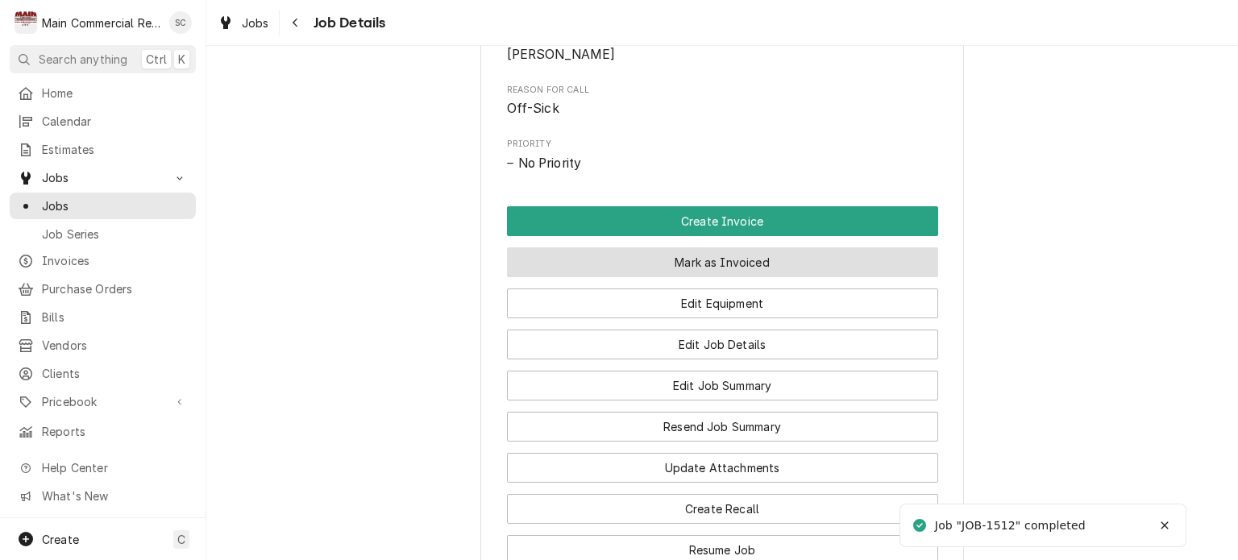
click at [779, 277] on button "Mark as Invoiced" at bounding box center [722, 262] width 431 height 30
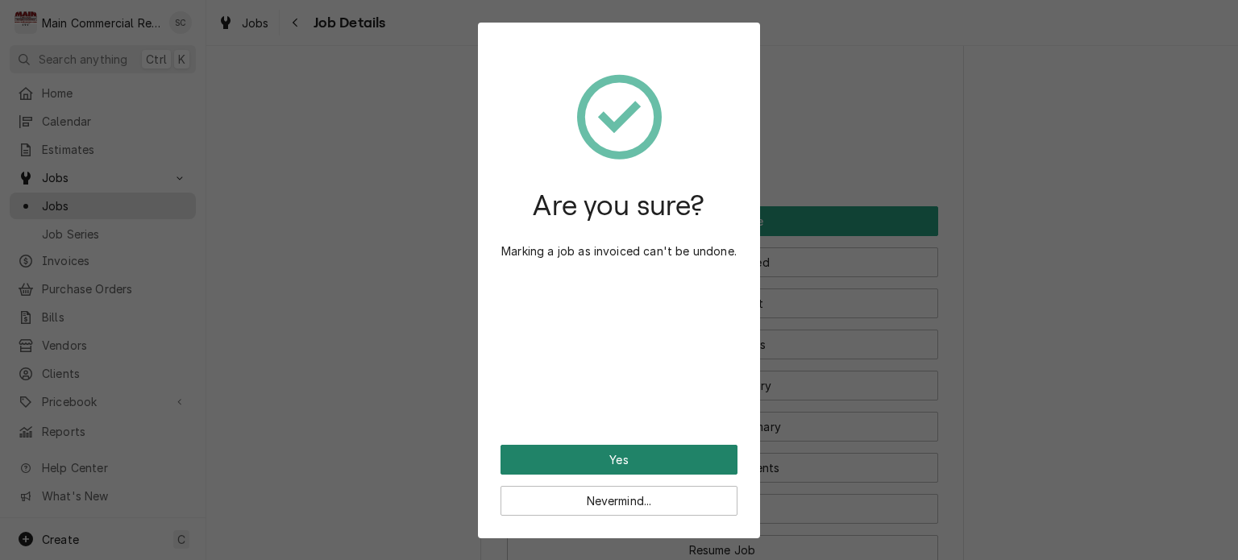
click at [674, 455] on button "Yes" at bounding box center [618, 460] width 237 height 30
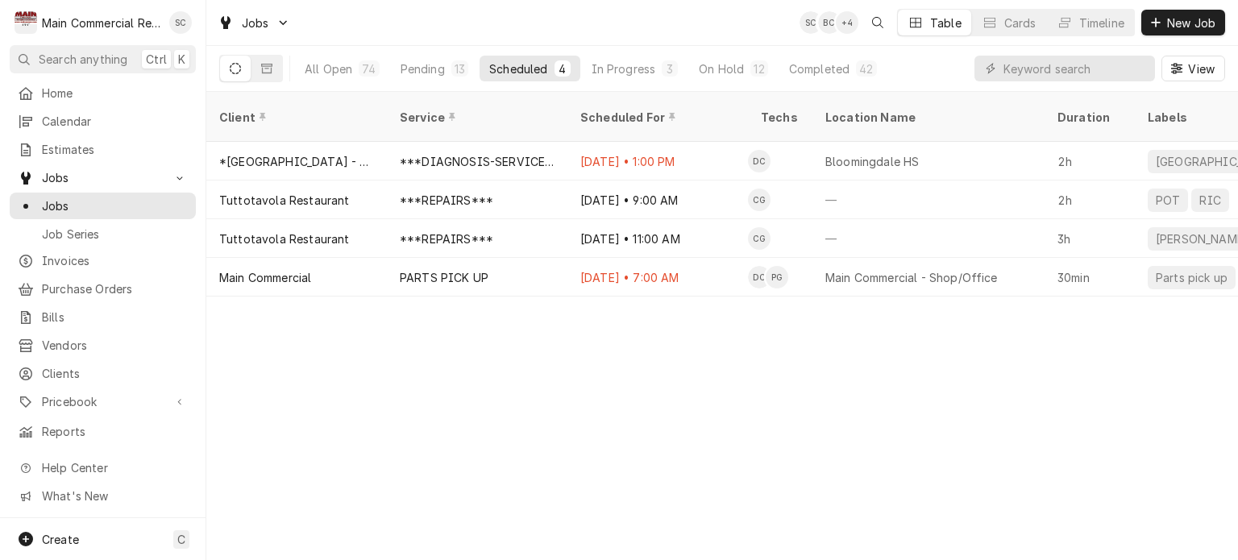
click at [665, 444] on div "Client Service Scheduled For Techs Location Name Duration Labels Status ID Prio…" at bounding box center [722, 326] width 1032 height 468
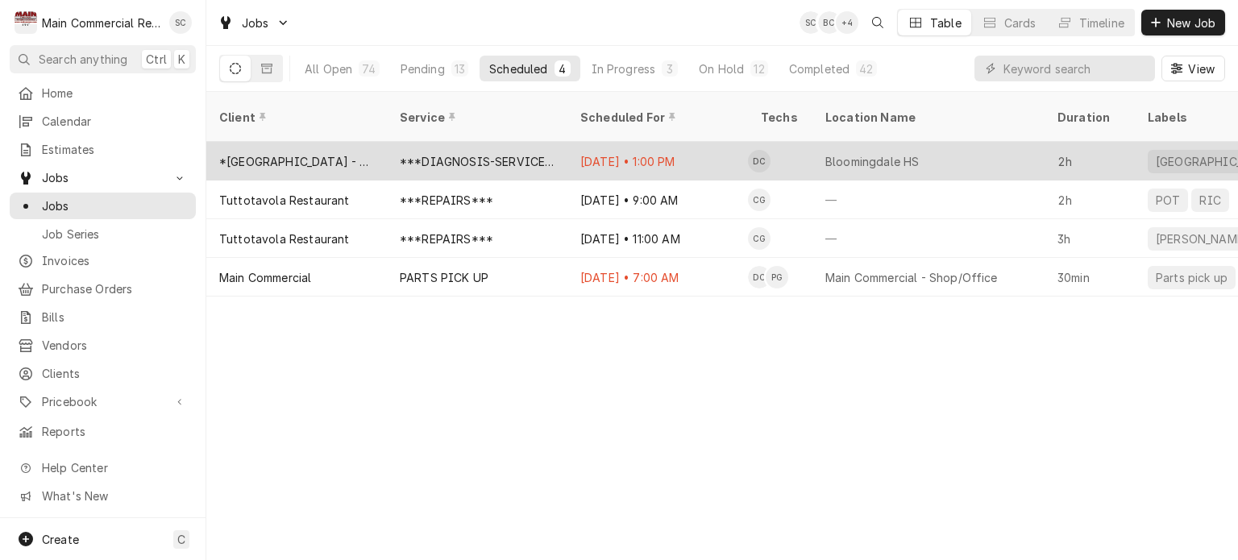
click at [680, 149] on div "[DATE] • 1:00 PM" at bounding box center [657, 161] width 181 height 39
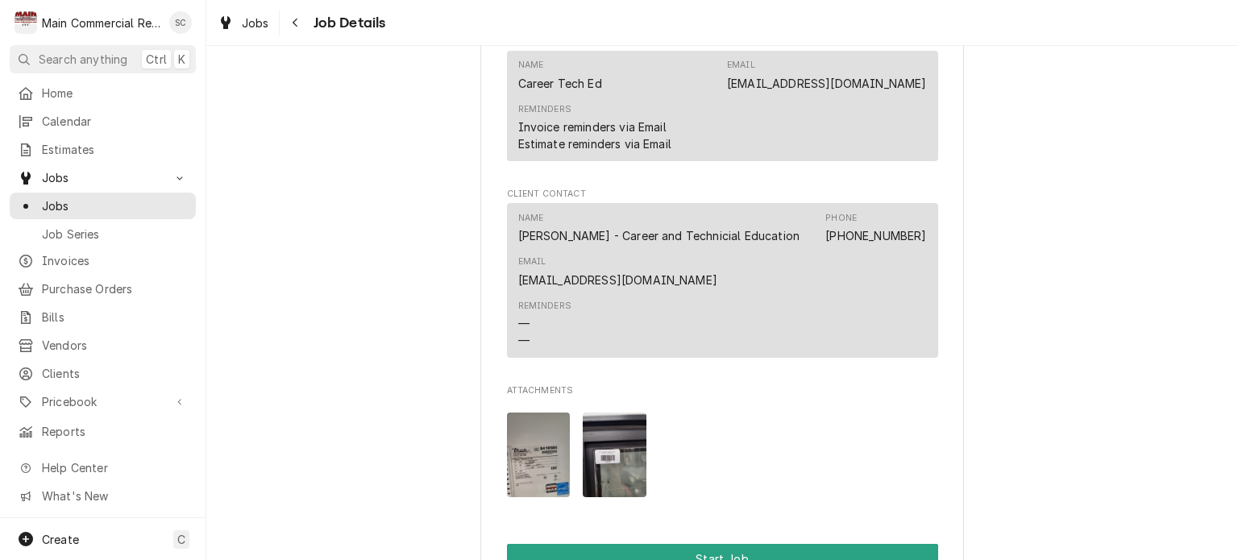
scroll to position [1612, 0]
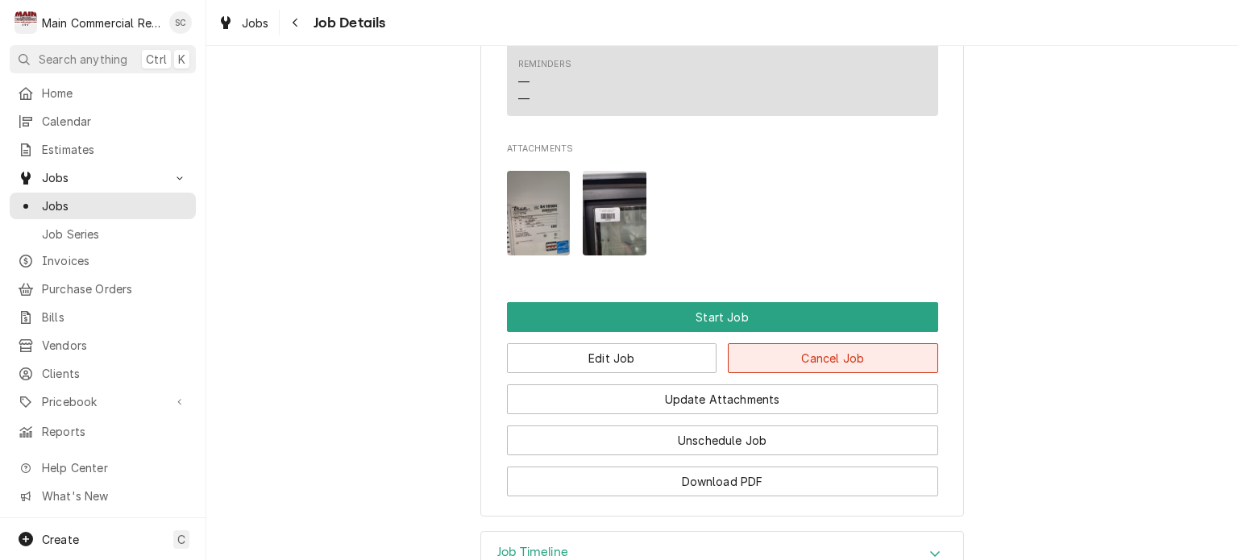
click at [840, 373] on button "Cancel Job" at bounding box center [833, 358] width 210 height 30
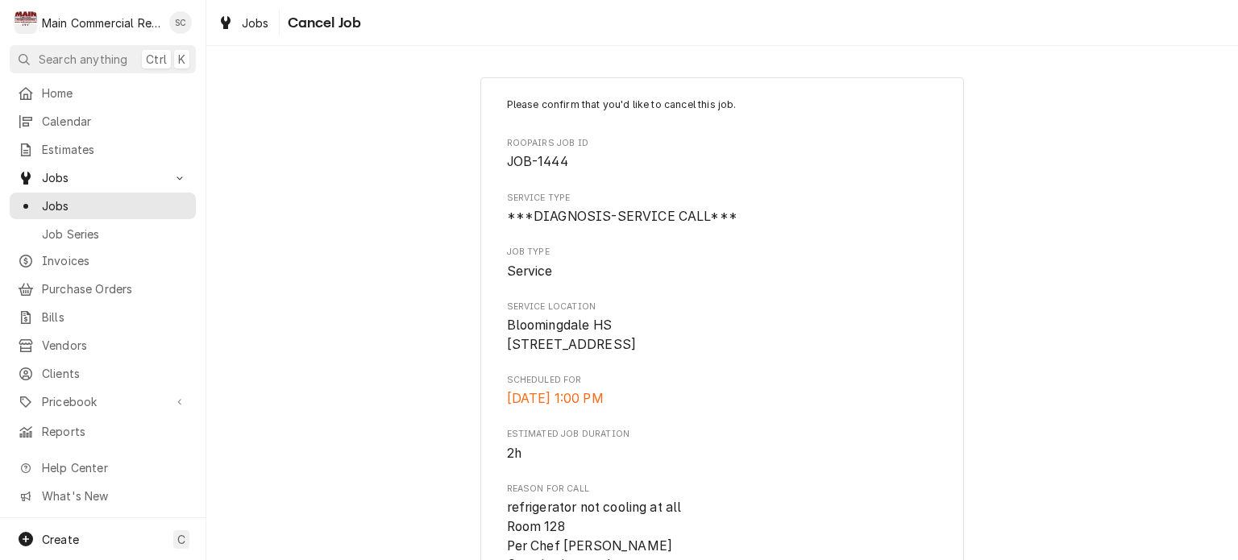
scroll to position [245, 0]
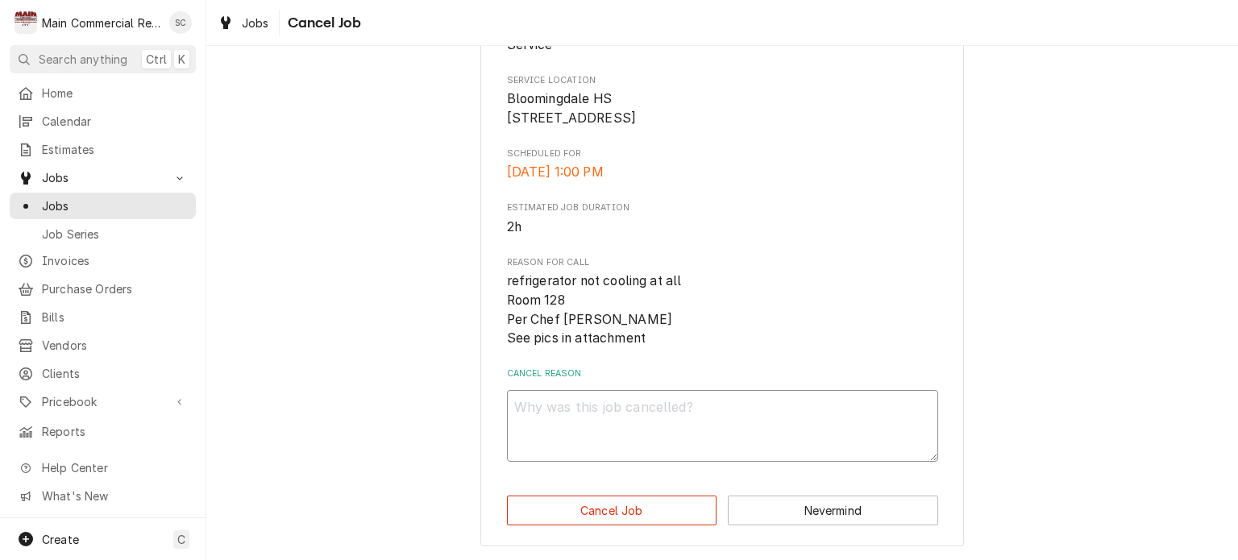
click at [758, 405] on textarea "Cancel Reason" at bounding box center [722, 426] width 431 height 73
click at [856, 397] on textarea "Cancel Reason" at bounding box center [722, 426] width 431 height 73
type textarea "x"
type textarea "D"
type textarea "x"
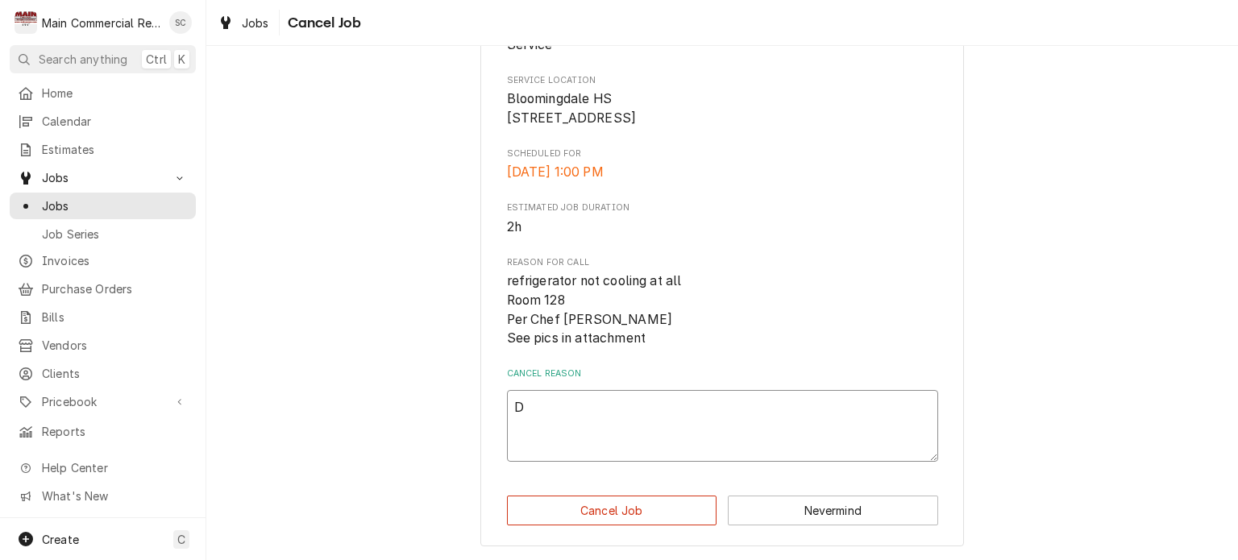
type textarea "Du"
type textarea "x"
type textarea "Dup"
type textarea "x"
type textarea "Dupl"
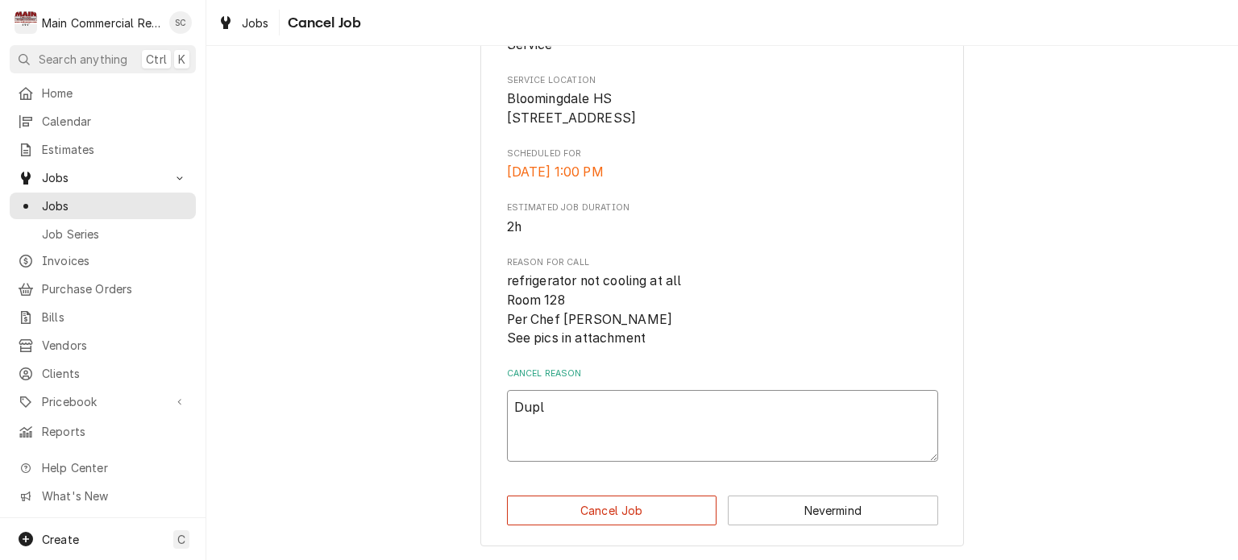
type textarea "x"
type textarea "Dupli"
type textarea "x"
type textarea "Duplic"
type textarea "x"
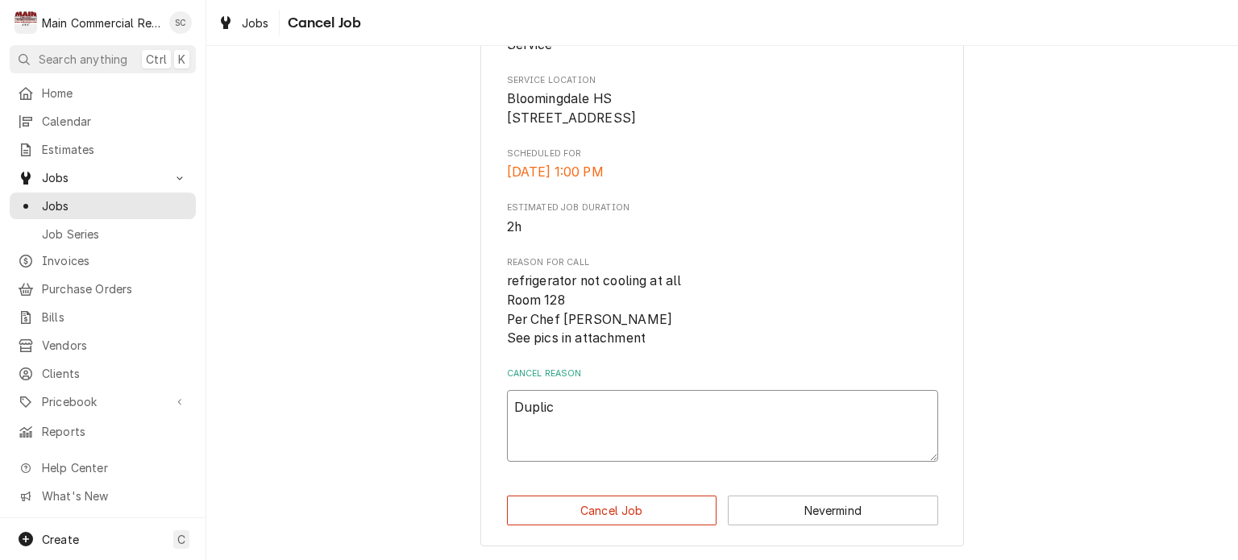
type textarea "Duplica"
type textarea "x"
type textarea "Duplicat"
type textarea "x"
type textarea "Duplicate"
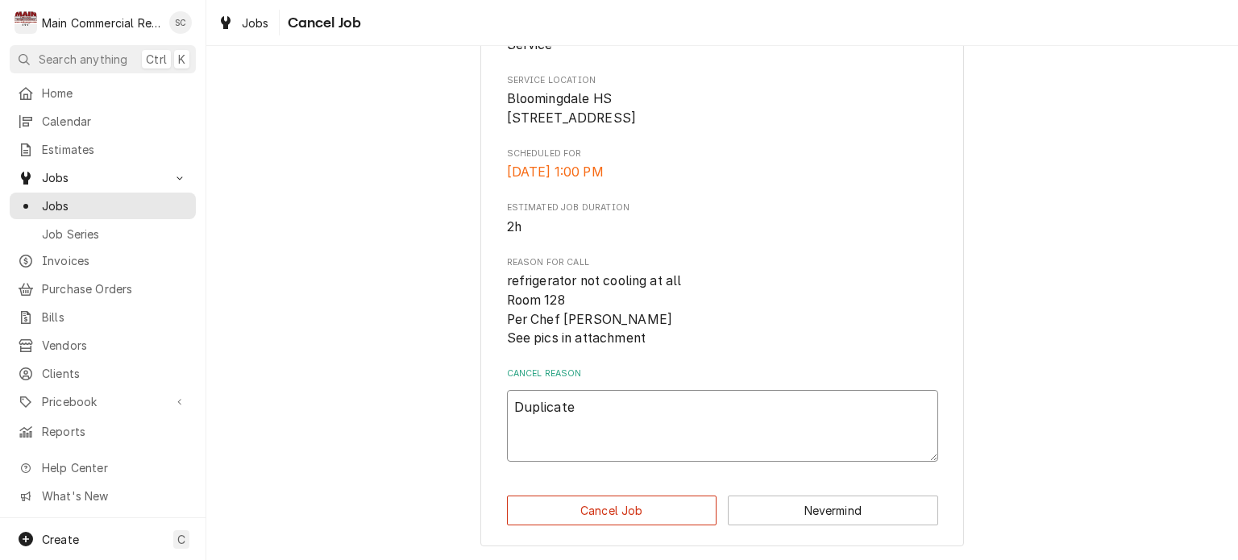
type textarea "x"
type textarea "Duplicate,"
type textarea "x"
type textarea "Duplicate,"
type textarea "x"
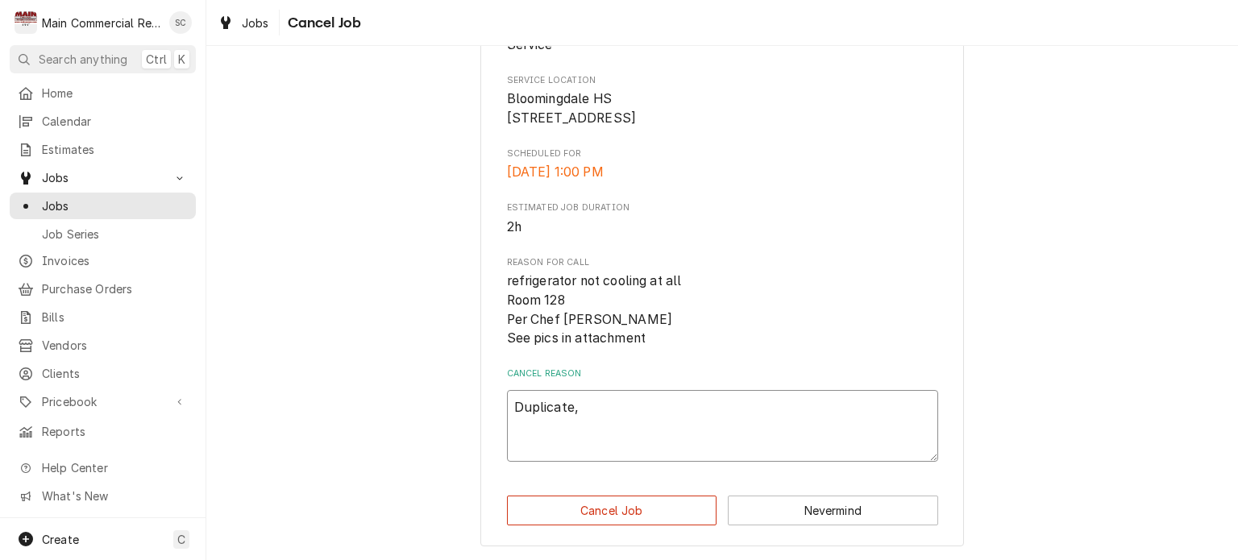
type textarea "Duplicate, s"
type textarea "x"
type textarea "Duplicate, se"
type textarea "x"
type textarea "Duplicate, see"
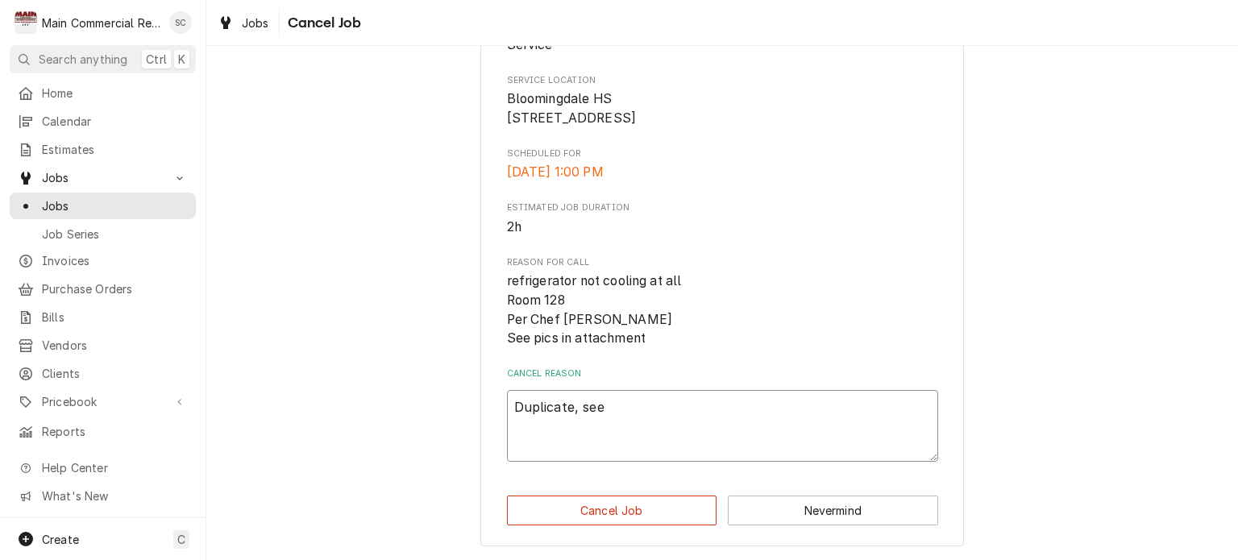
type textarea "x"
type textarea "Duplicate, see"
type textarea "x"
type textarea "Duplicate, see J"
type textarea "x"
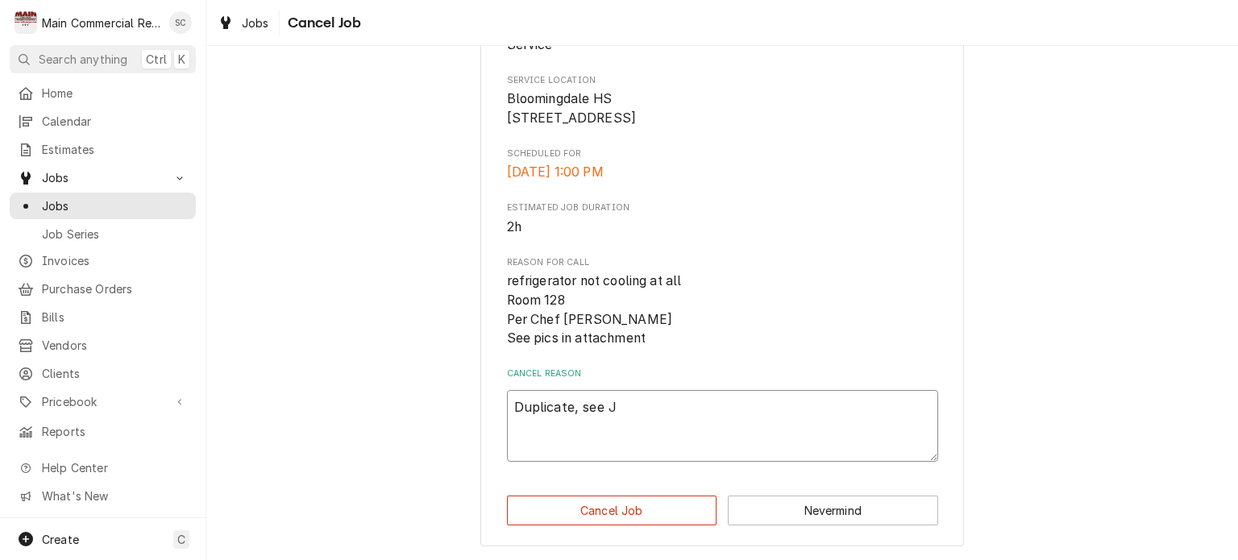
type textarea "Duplicate, see JO"
type textarea "x"
type textarea "Duplicate, see JOB"
type textarea "x"
type textarea "Duplicate, see JOB-"
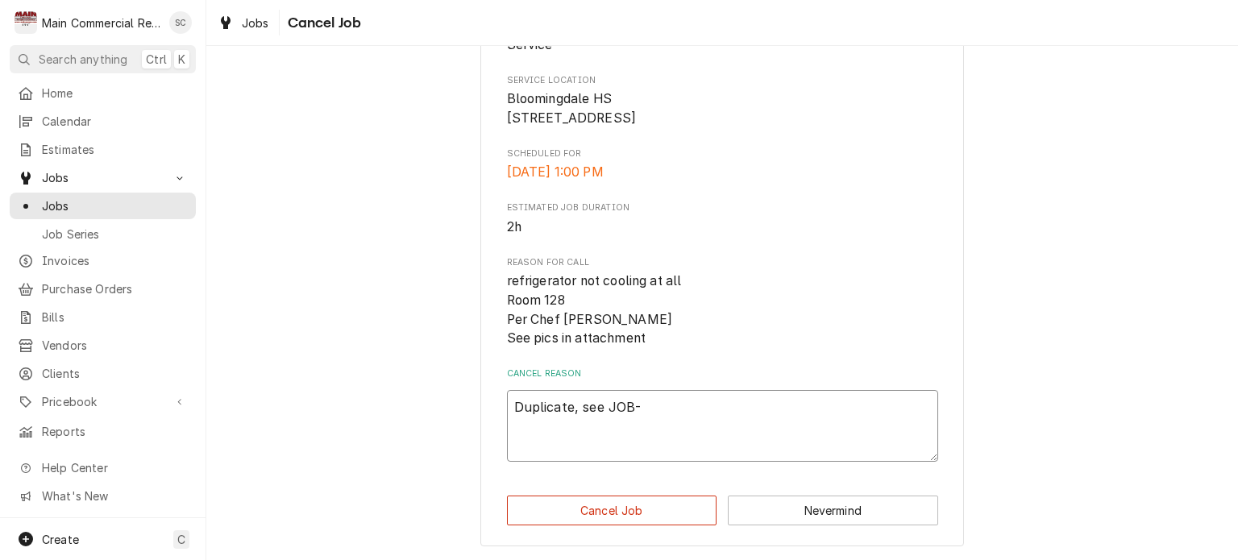
type textarea "x"
type textarea "Duplicate, see JOB-1"
type textarea "x"
type textarea "Duplicate, see JOB-15"
type textarea "x"
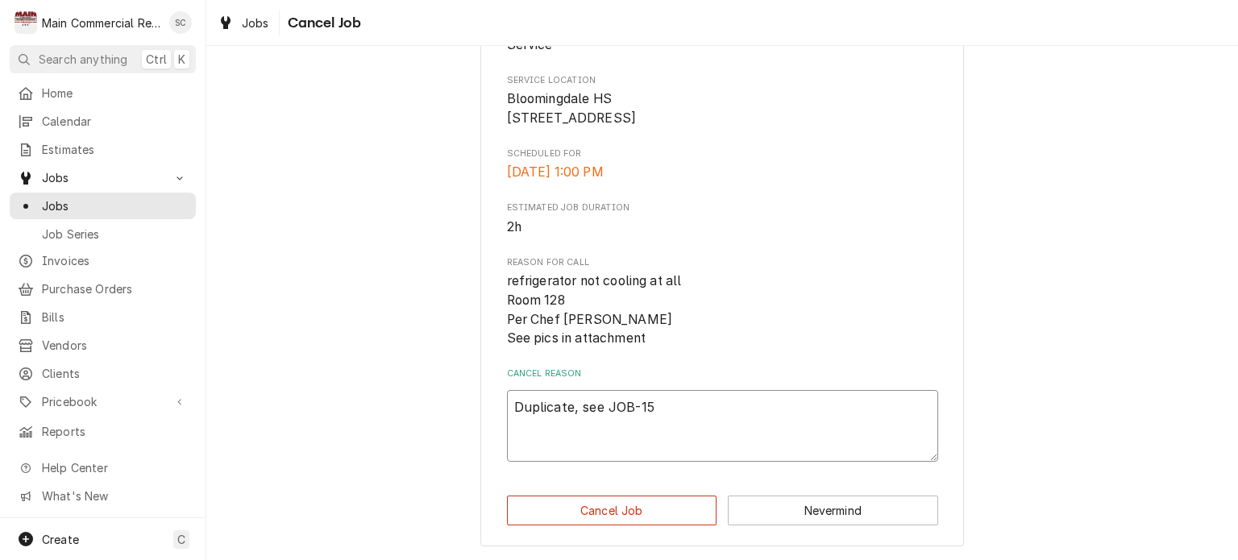
type textarea "Duplicate, see JOB-152"
type textarea "x"
type textarea "Duplicate, see JOB-1526"
type textarea "x"
type textarea "Duplicate, see JOB-1526."
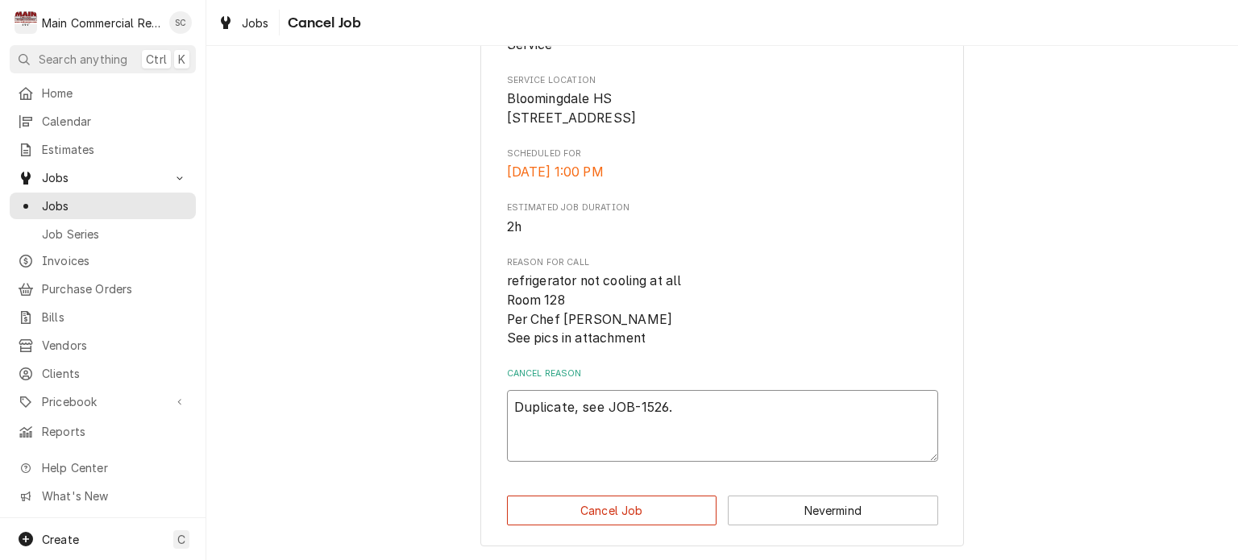
type textarea "x"
type textarea "Duplicate, see JOB-1526.-"
type textarea "x"
type textarea "Duplicate, see JOB-1526.-s"
type textarea "x"
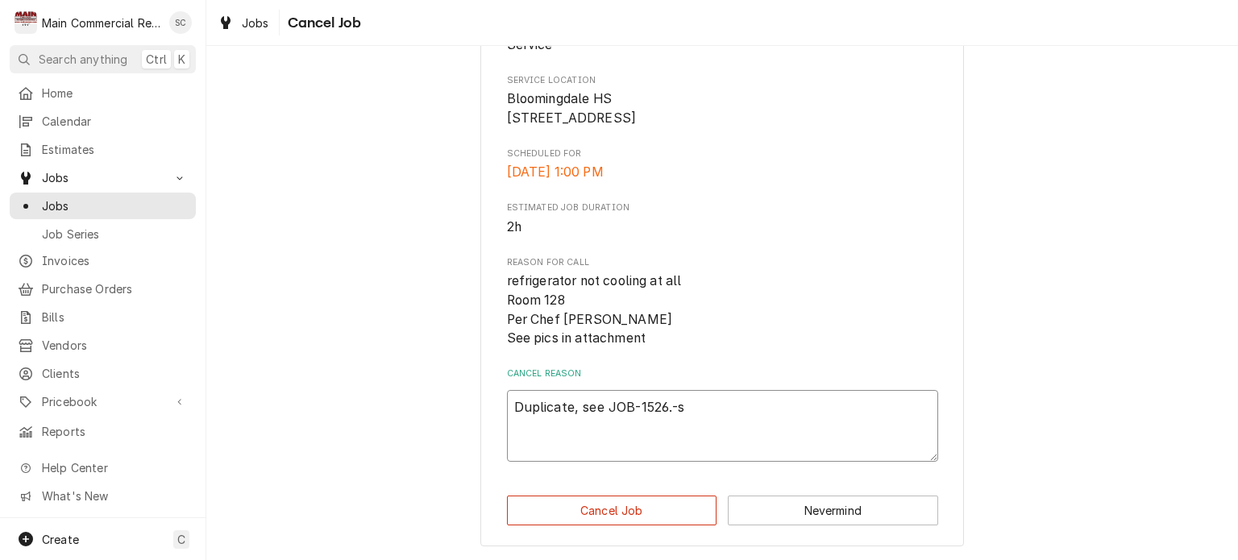
type textarea "Duplicate, see JOB-1526.-sr"
type textarea "x"
type textarea "Duplicate, see JOB-1526.-src"
click at [660, 507] on button "Cancel Job" at bounding box center [612, 511] width 210 height 30
type textarea "x"
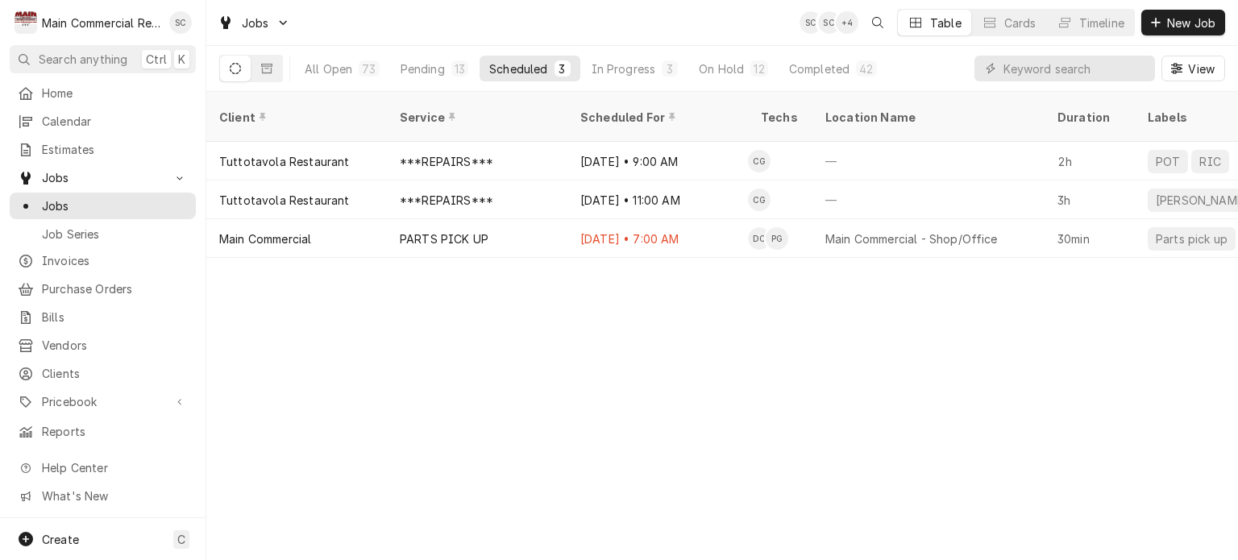
click at [832, 368] on div "Client Service Scheduled For Techs Location Name Duration Labels Status ID Prio…" at bounding box center [722, 326] width 1032 height 468
click at [604, 70] on div "In Progress" at bounding box center [624, 68] width 64 height 17
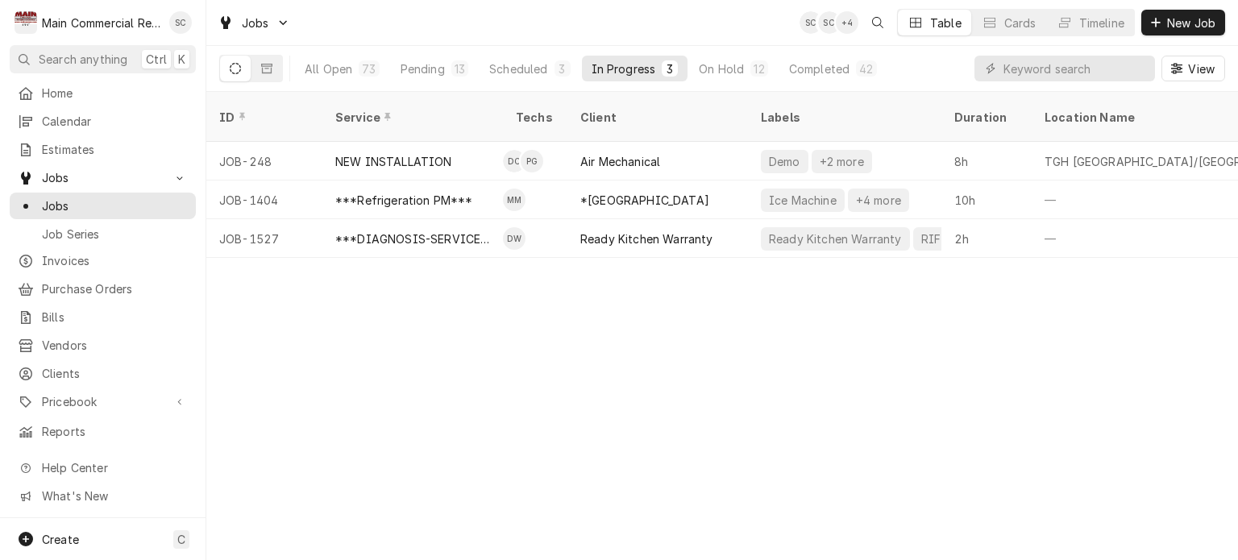
click at [854, 421] on div "ID Service Techs Client Labels Duration Location Name Date Received Status Prio…" at bounding box center [722, 326] width 1032 height 468
click at [426, 69] on div "Pending" at bounding box center [423, 68] width 44 height 17
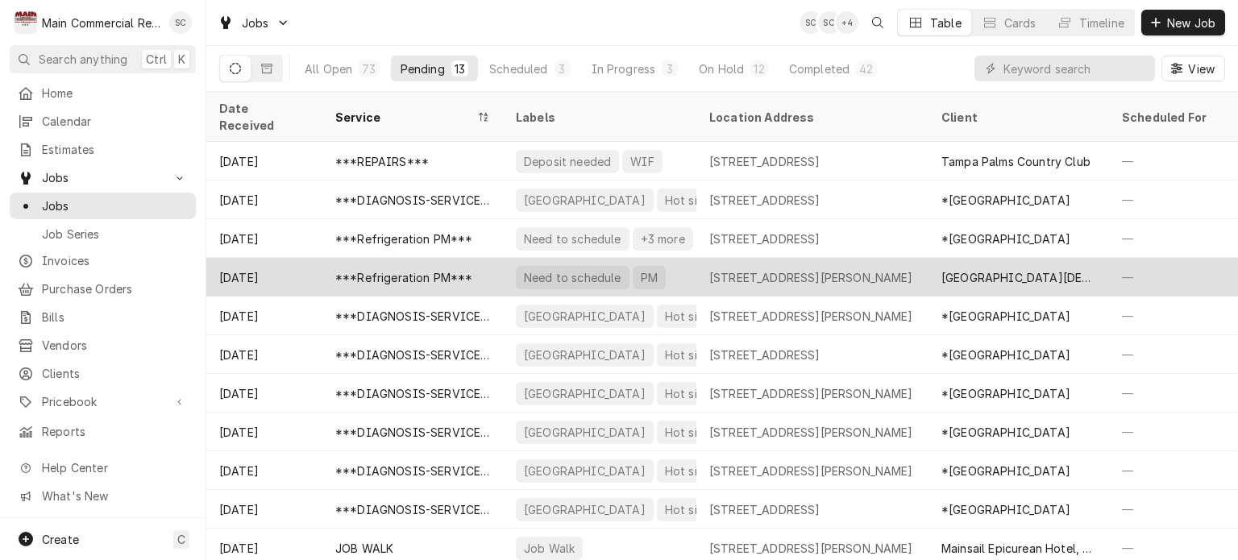
scroll to position [77, 0]
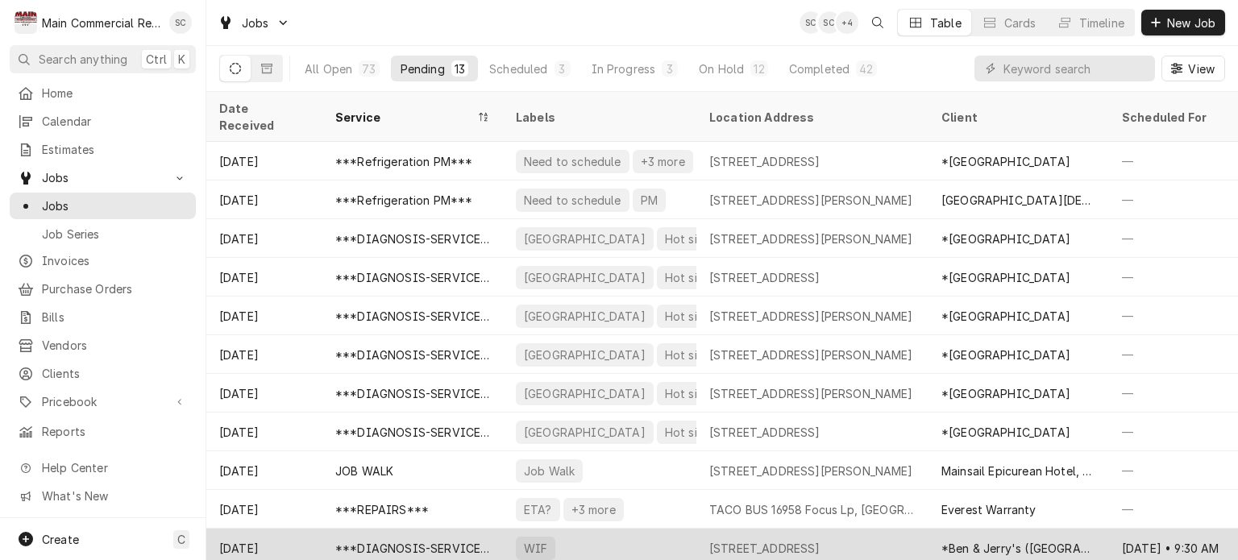
click at [616, 529] on div "WIF" at bounding box center [599, 548] width 193 height 39
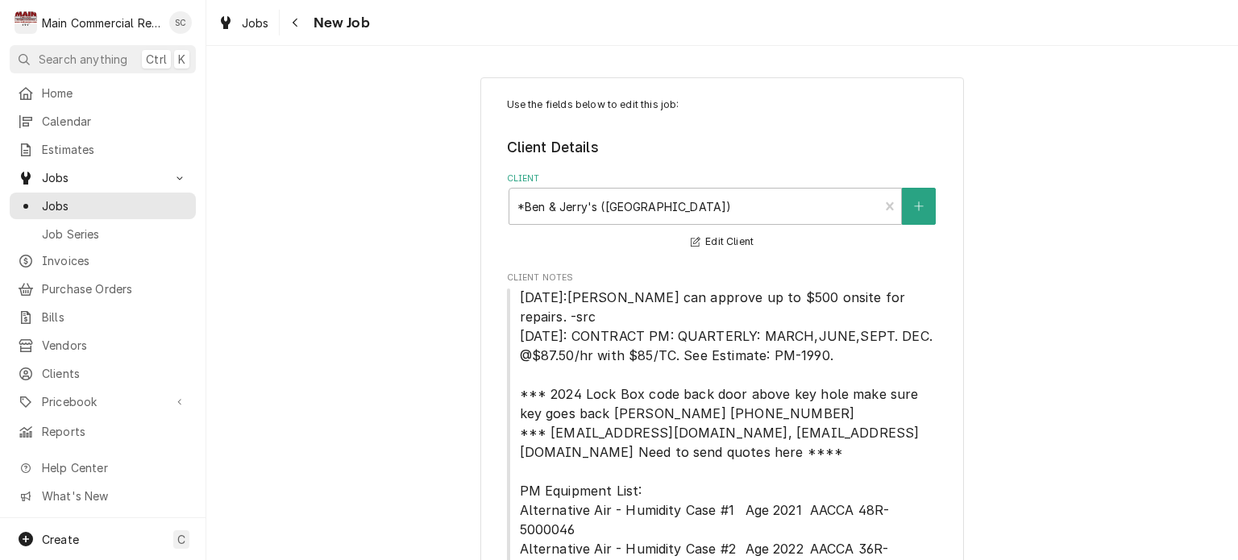
type textarea "x"
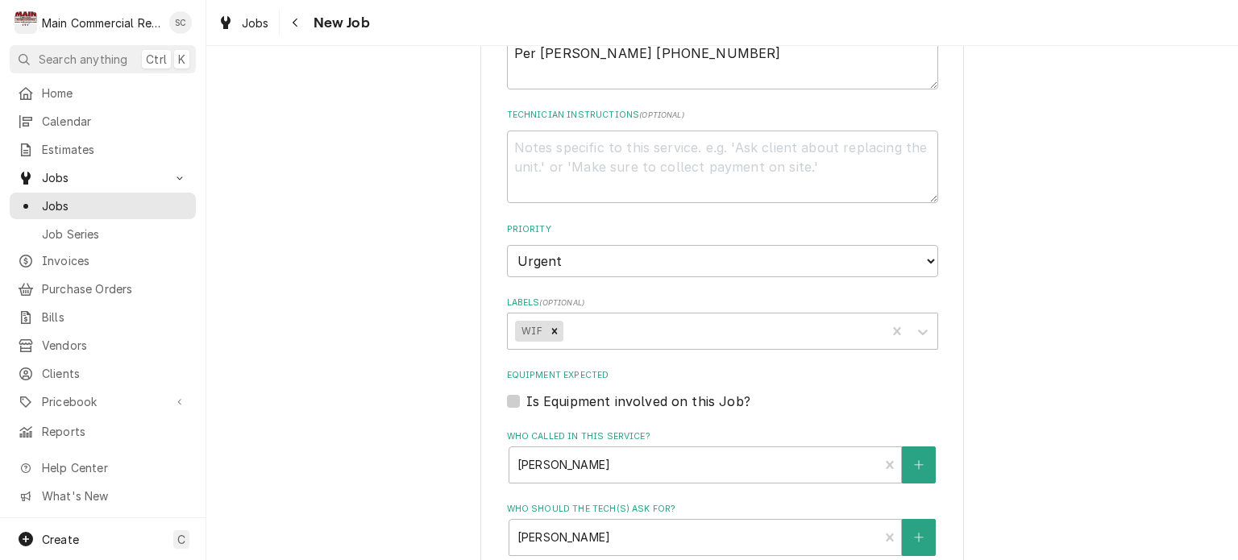
scroll to position [1830, 0]
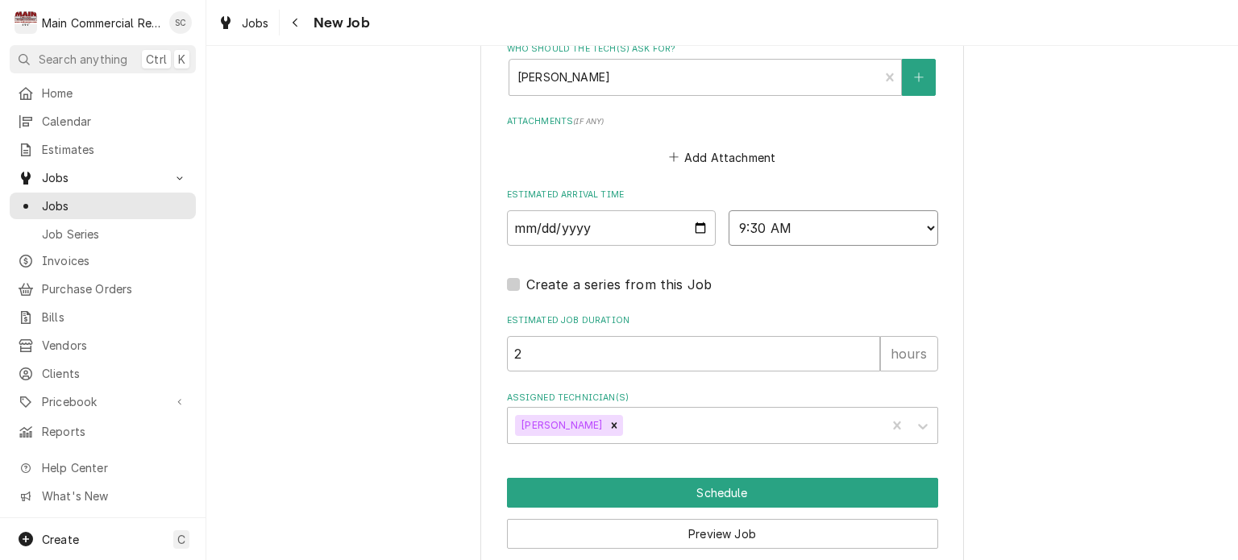
click at [789, 210] on select "AM / PM 6:00 AM 6:15 AM 6:30 AM 6:45 AM 7:00 AM 7:15 AM 7:30 AM 7:45 AM 8:00 AM…" at bounding box center [834, 227] width 210 height 35
select select "10:00:00"
click at [729, 210] on select "AM / PM 6:00 AM 6:15 AM 6:30 AM 6:45 AM 7:00 AM 7:15 AM 7:30 AM 7:45 AM 8:00 AM…" at bounding box center [834, 227] width 210 height 35
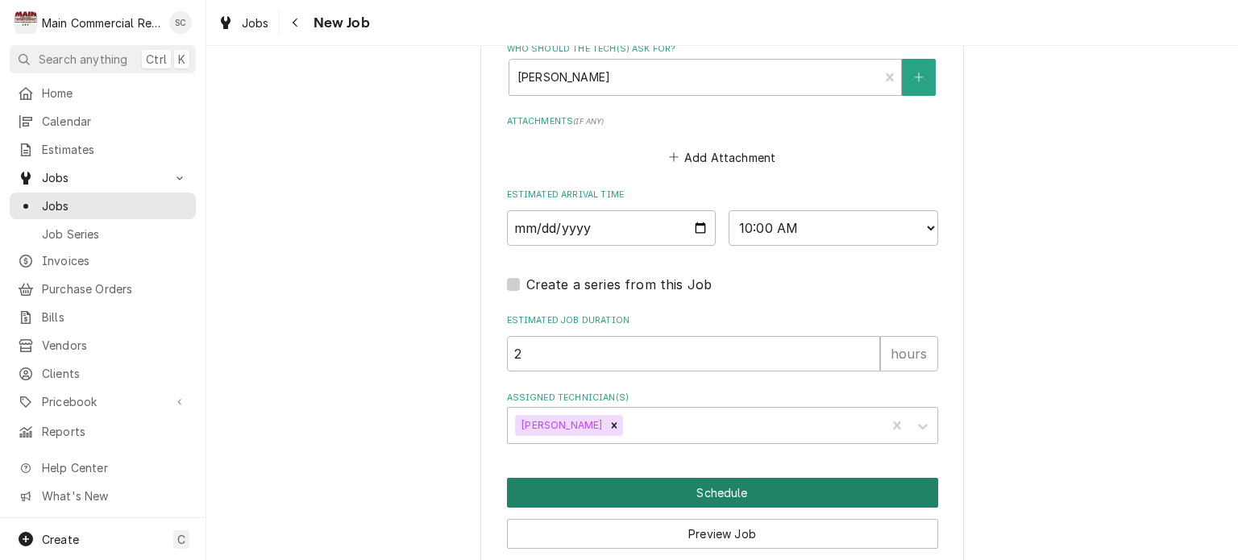
click at [741, 478] on button "Schedule" at bounding box center [722, 493] width 431 height 30
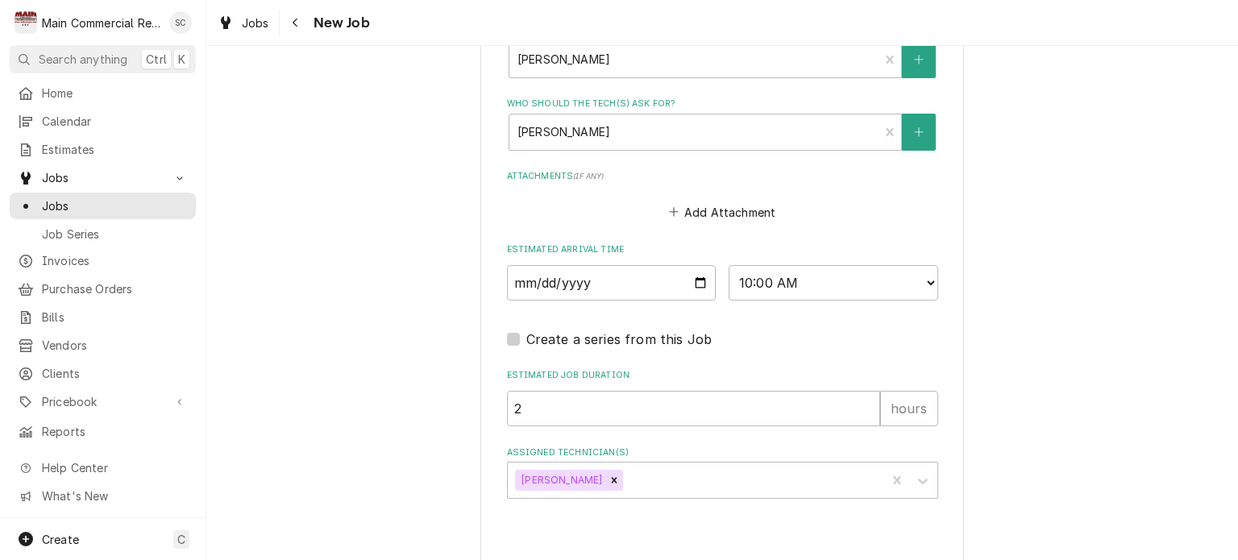
type textarea "x"
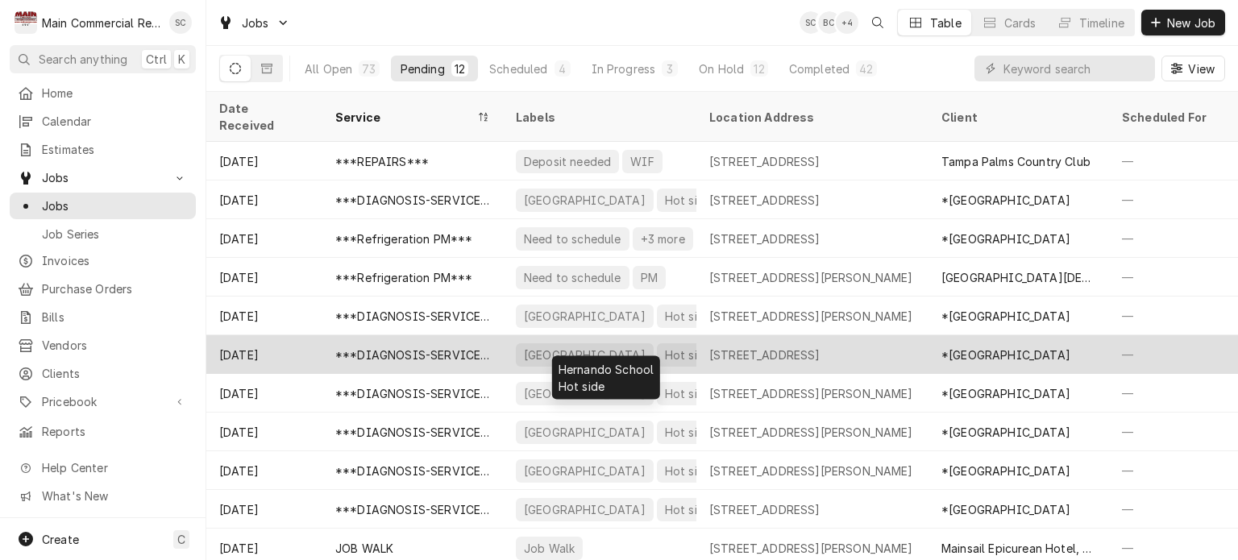
scroll to position [39, 0]
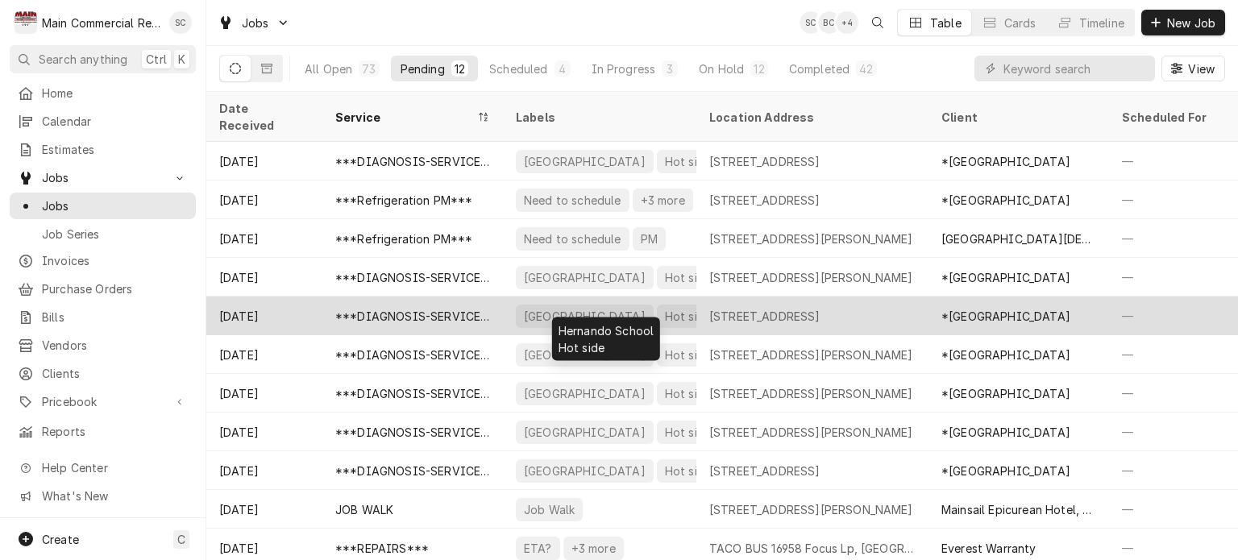
click at [587, 307] on div "Hernando School Hot side" at bounding box center [599, 316] width 193 height 39
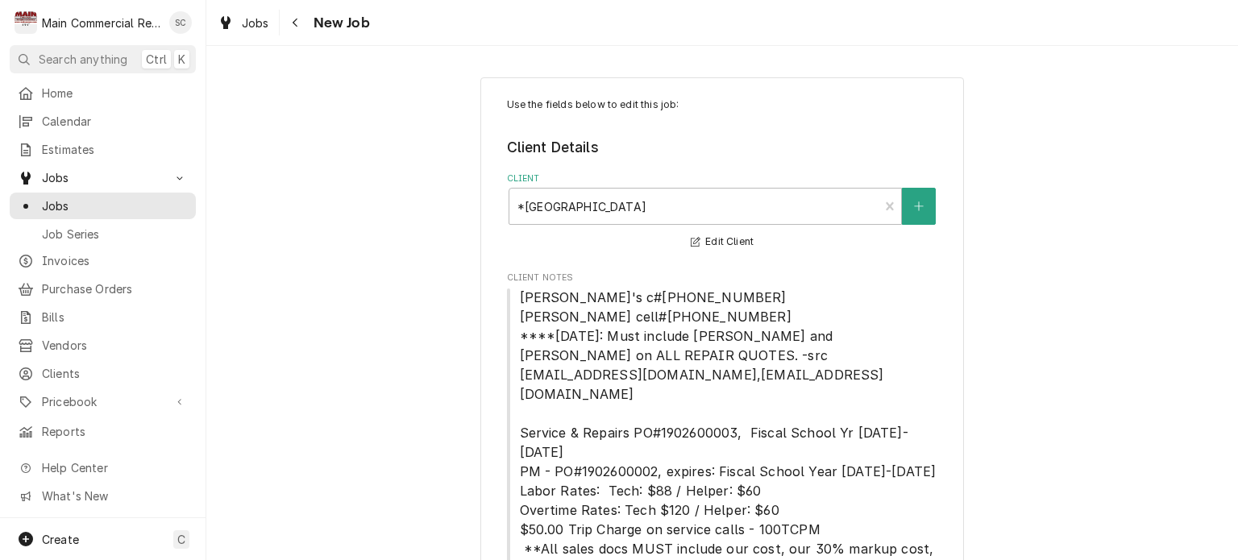
type textarea "x"
click at [243, 26] on span "Jobs" at bounding box center [255, 23] width 27 height 17
